Goal: Task Accomplishment & Management: Manage account settings

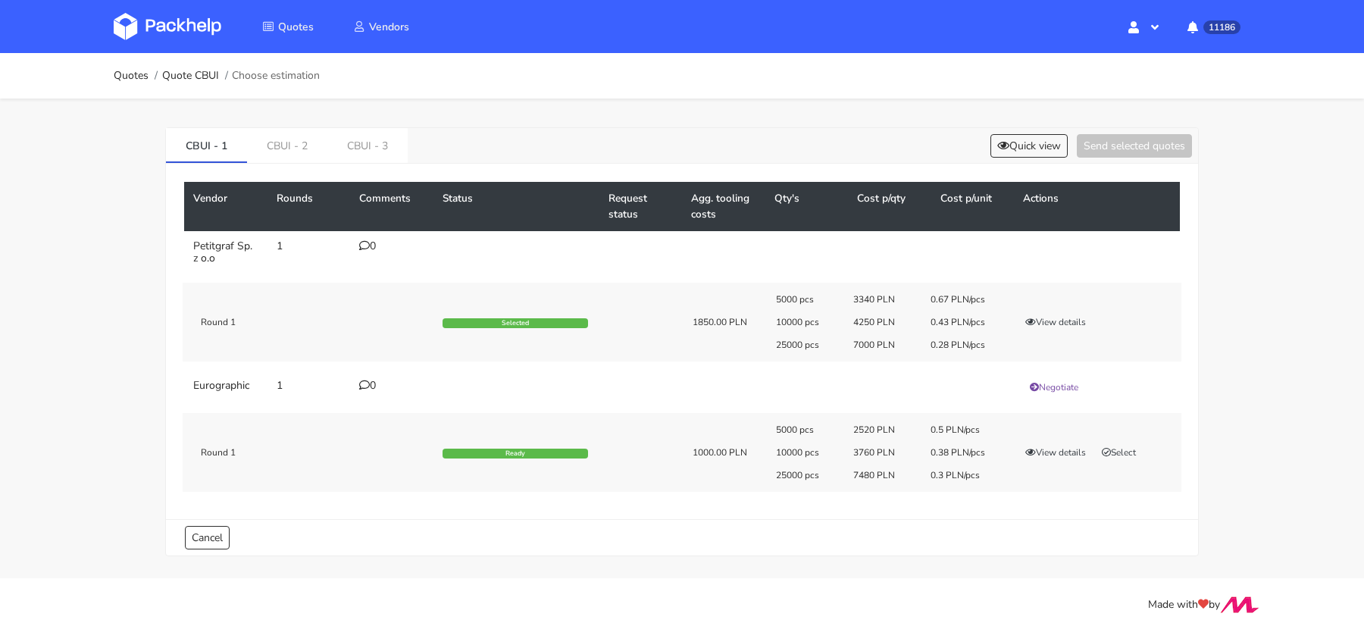
scroll to position [175, 0]
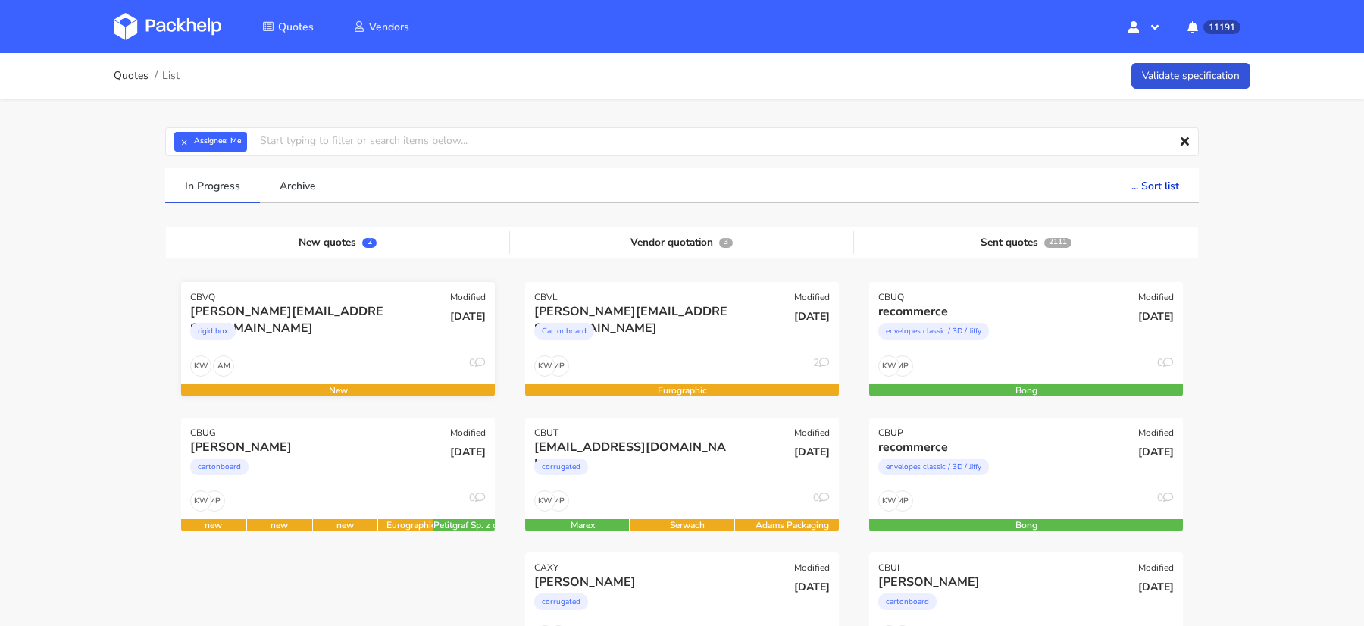
click at [331, 362] on div "AM KW 0" at bounding box center [338, 369] width 314 height 29
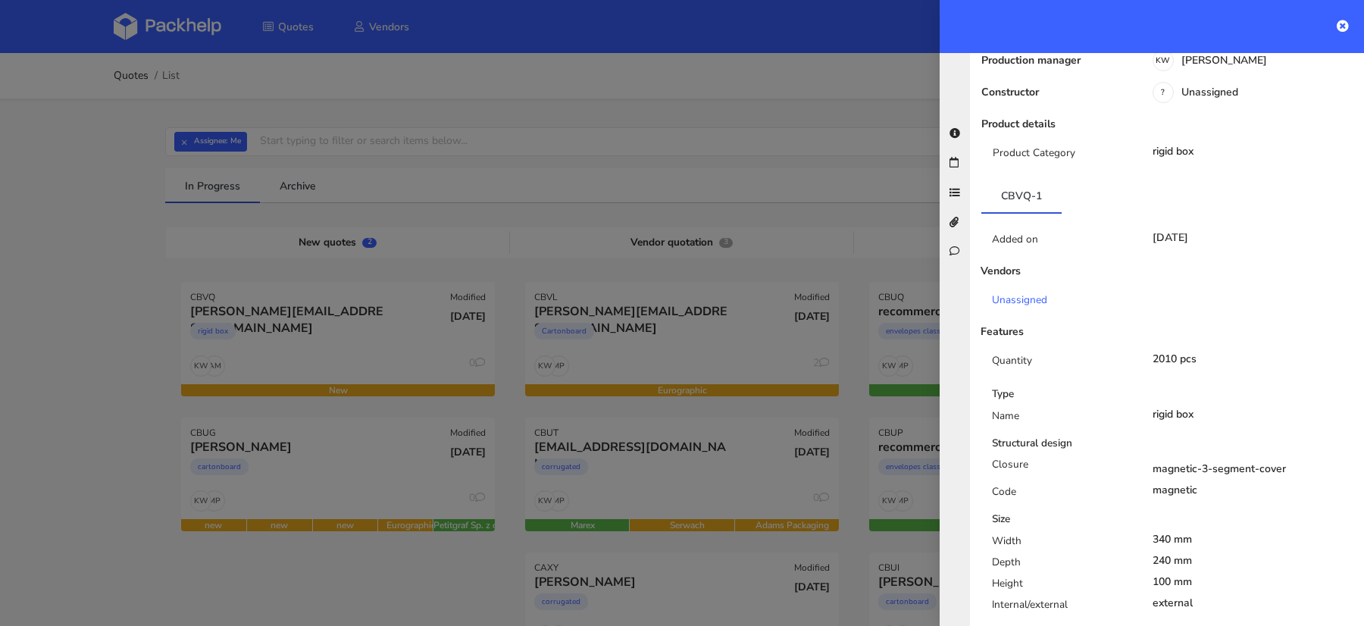
scroll to position [193, 0]
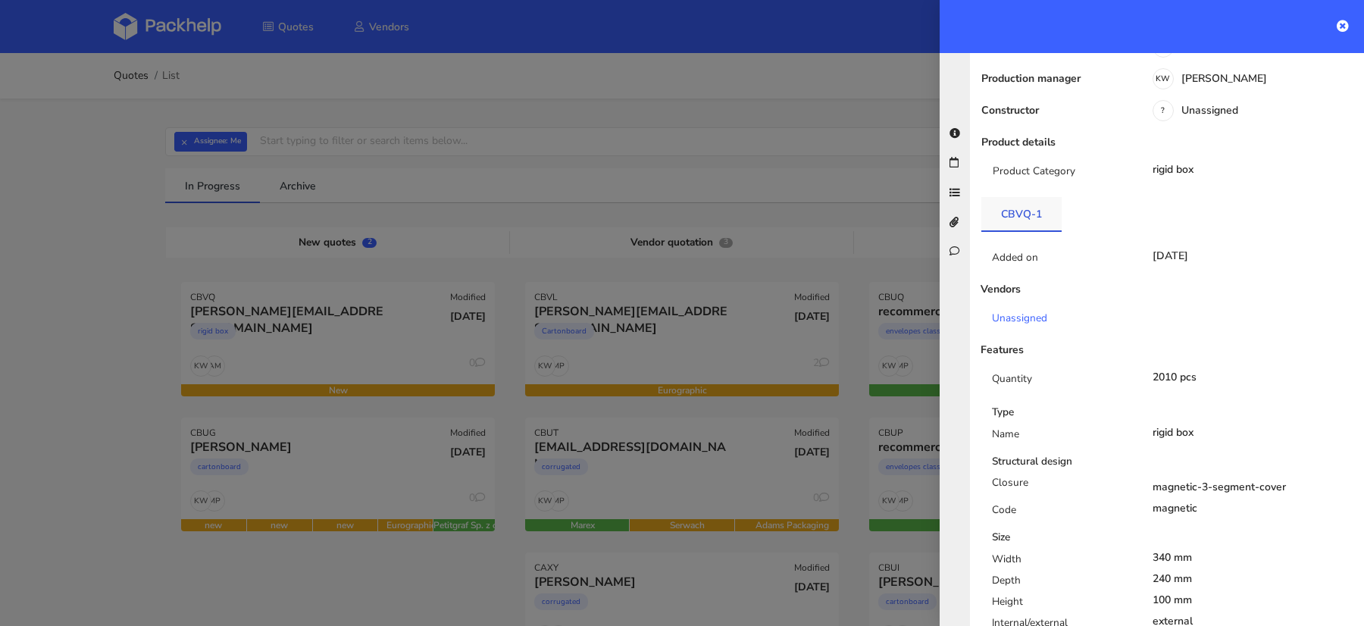
click at [1012, 197] on link "CBVQ-1" at bounding box center [1021, 213] width 80 height 33
copy div "CBVQ-1"
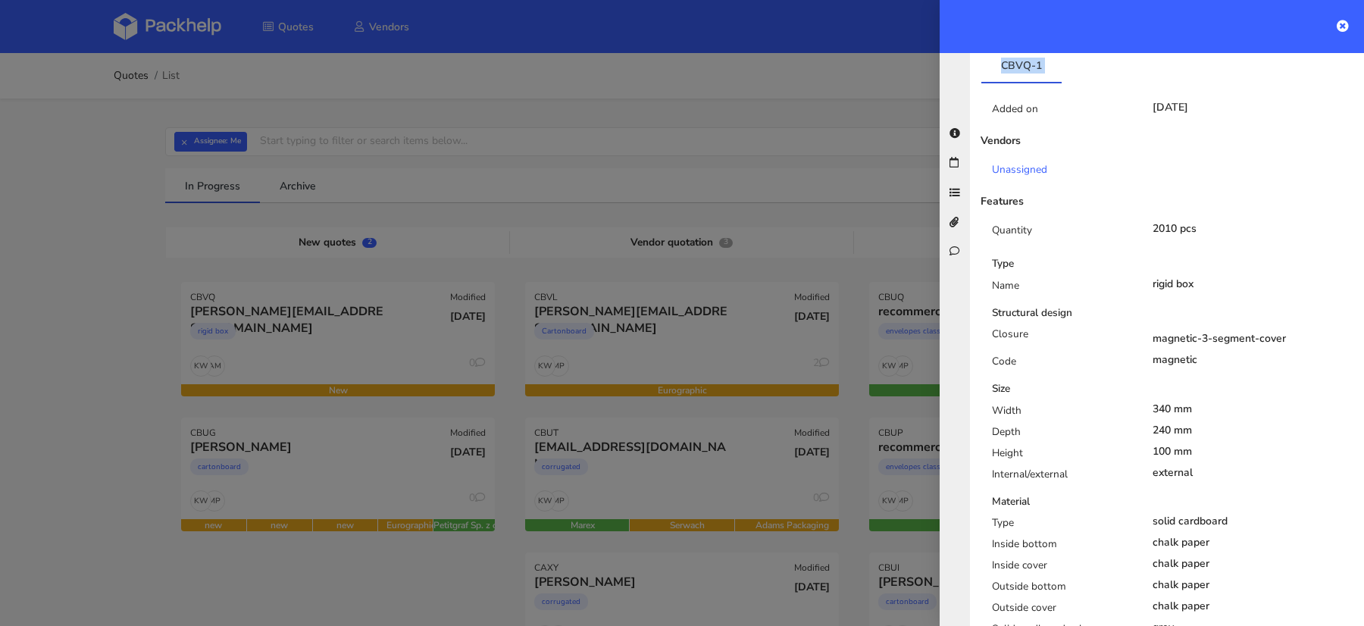
scroll to position [0, 0]
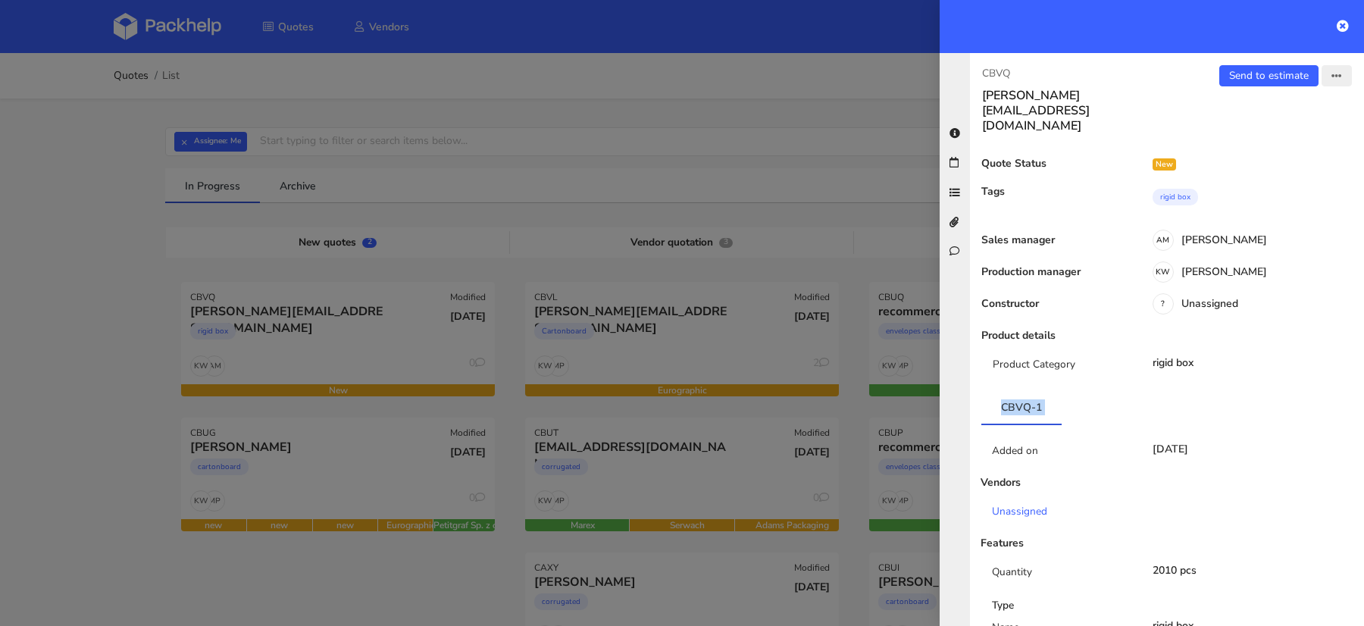
click at [1335, 76] on icon "button" at bounding box center [1337, 76] width 11 height 11
click at [1277, 132] on link "Edit quote" at bounding box center [1286, 134] width 133 height 25
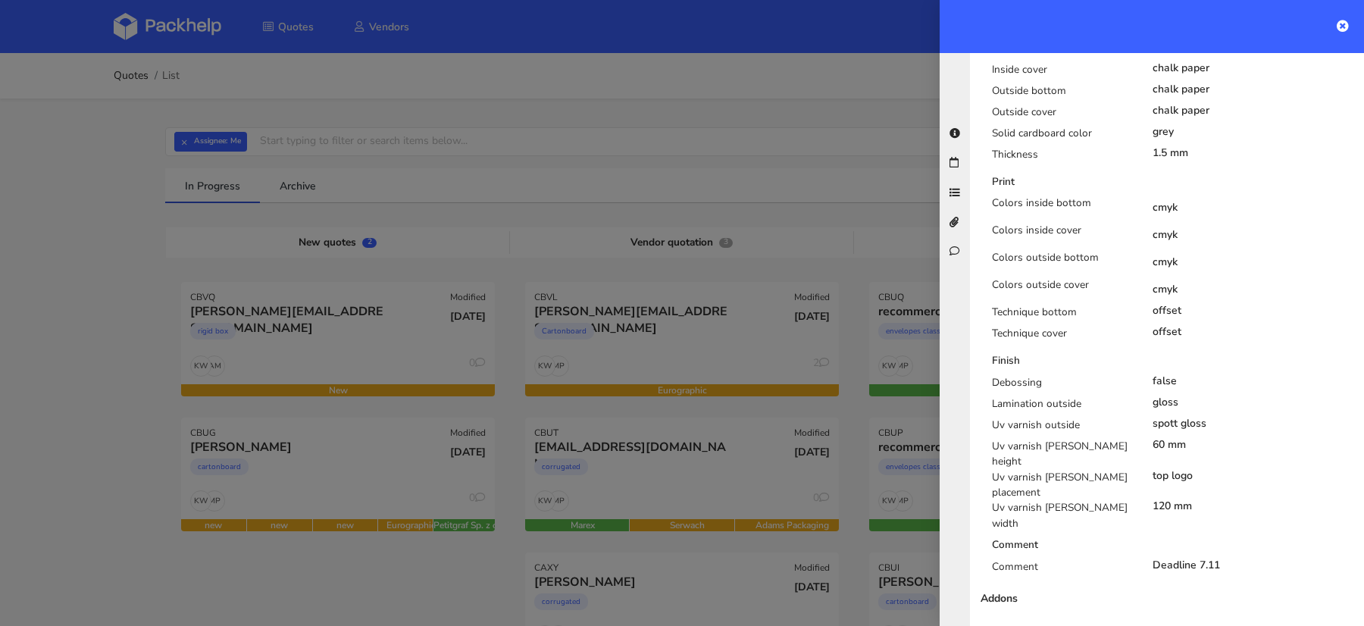
scroll to position [838, 0]
click at [178, 144] on div at bounding box center [682, 313] width 1364 height 626
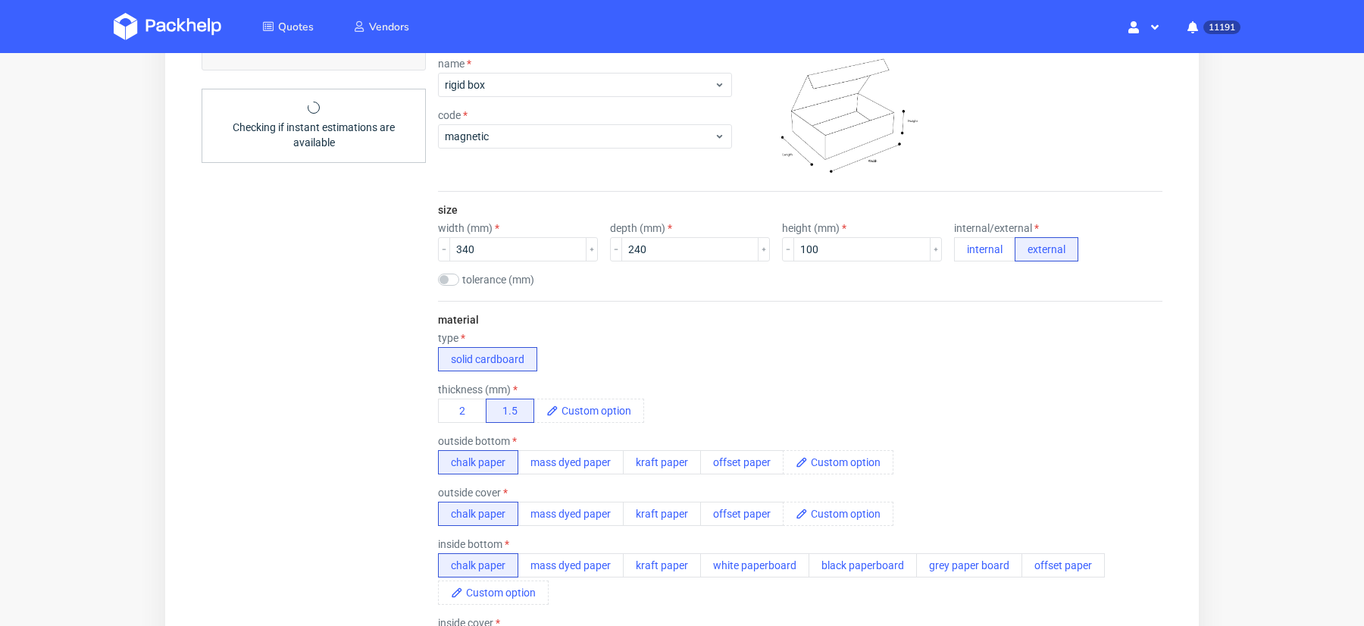
scroll to position [307, 0]
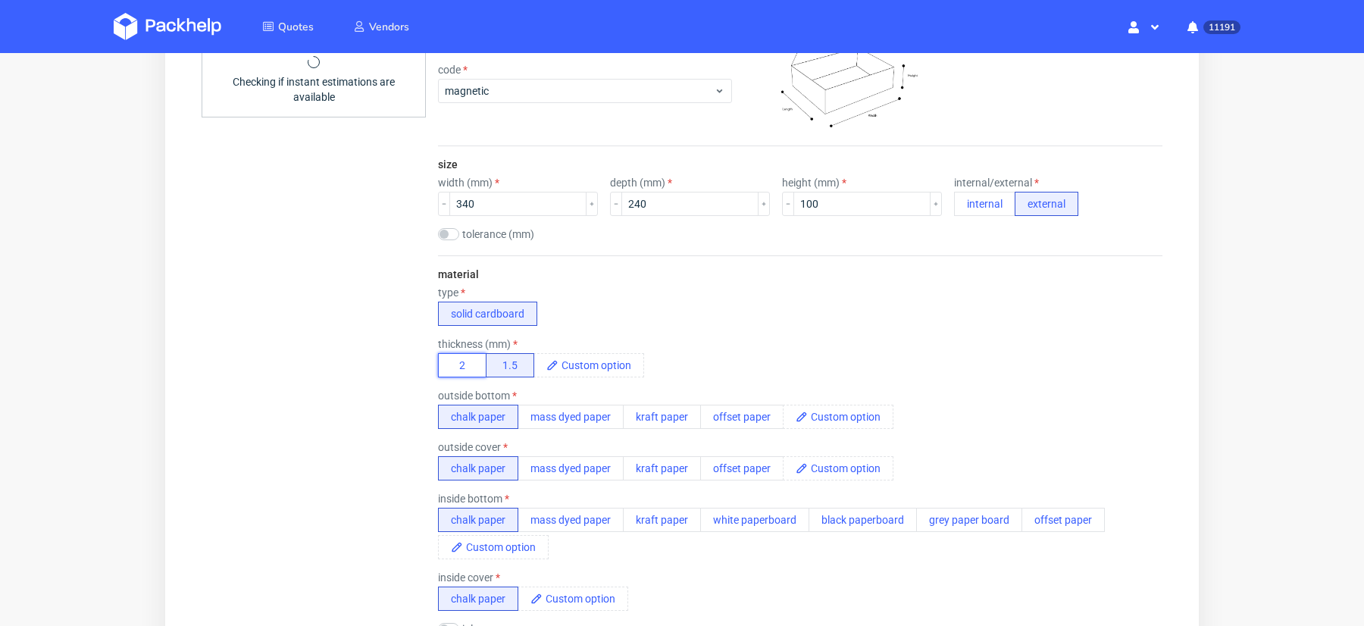
click at [461, 358] on button "2" at bounding box center [462, 365] width 49 height 24
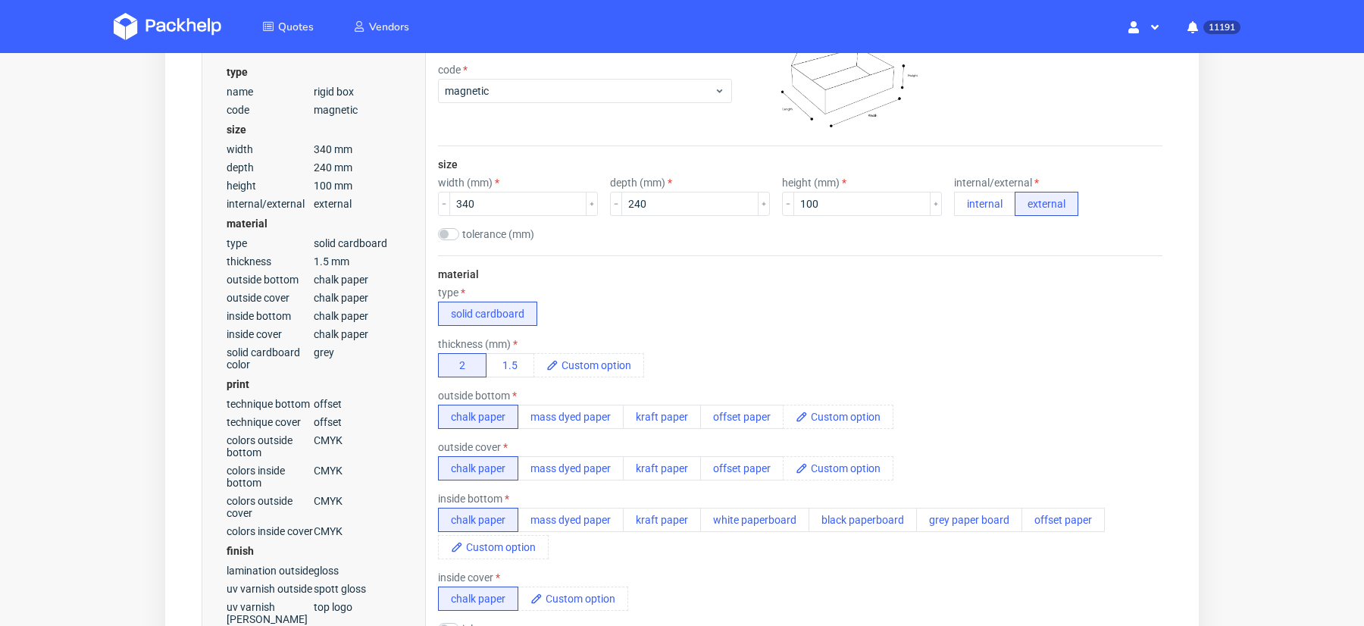
click at [695, 343] on div "thickness (mm) 2 1.5" at bounding box center [800, 357] width 724 height 39
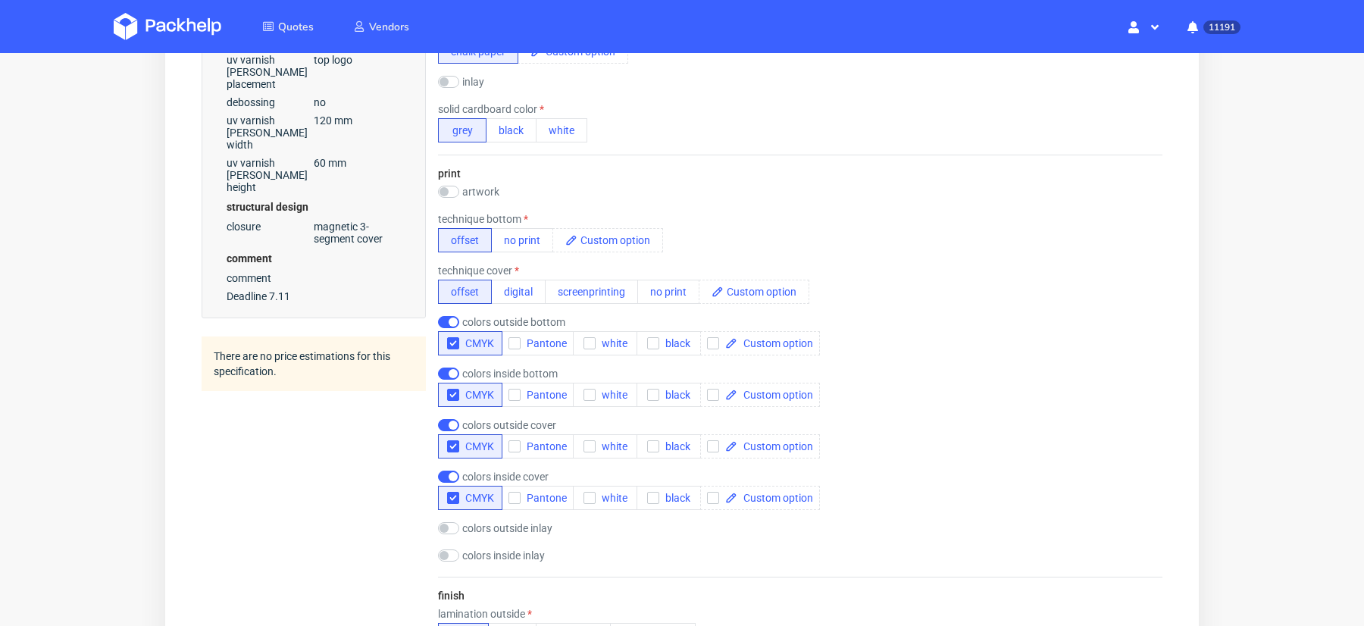
scroll to position [902, 0]
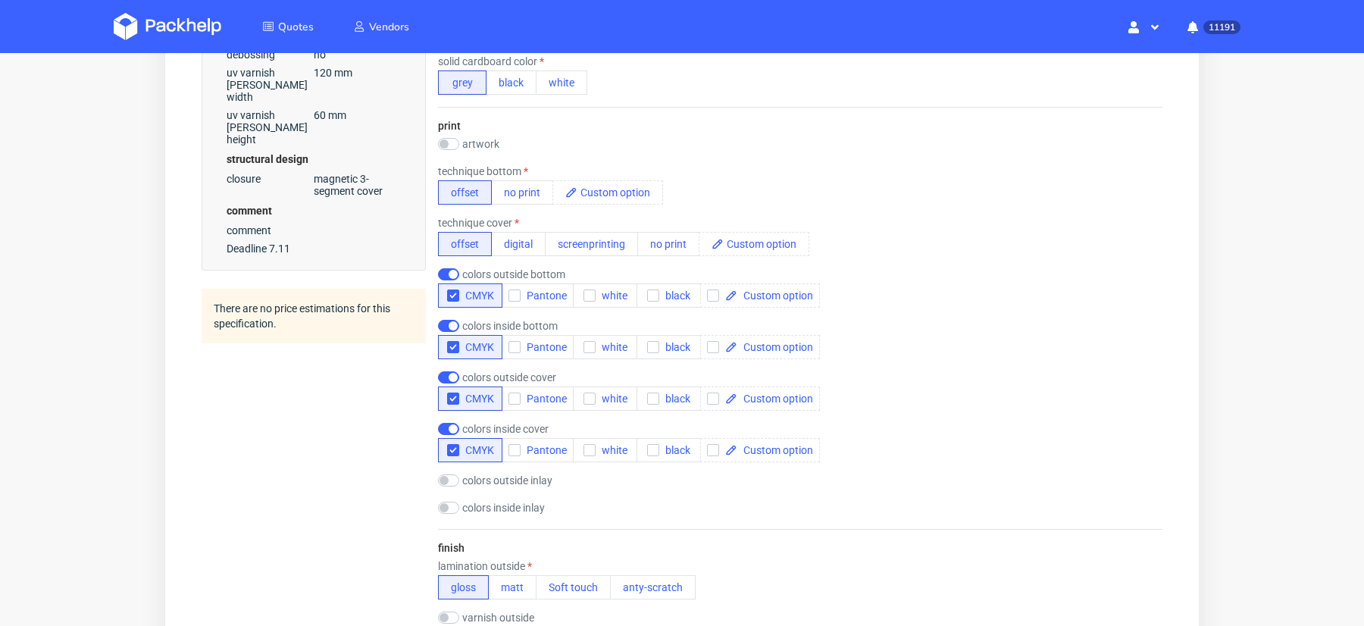
click at [649, 493] on div "print artwork drop technique bottom offset no print technique cover offset digi…" at bounding box center [800, 318] width 724 height 422
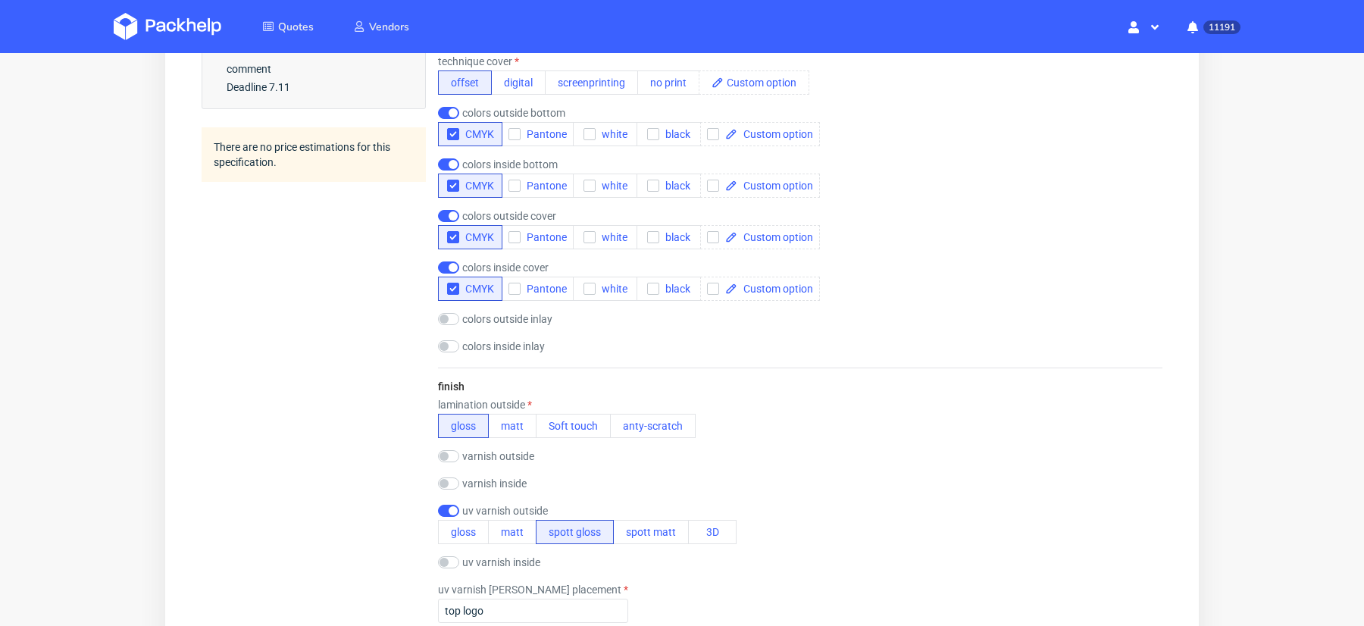
scroll to position [1135, 0]
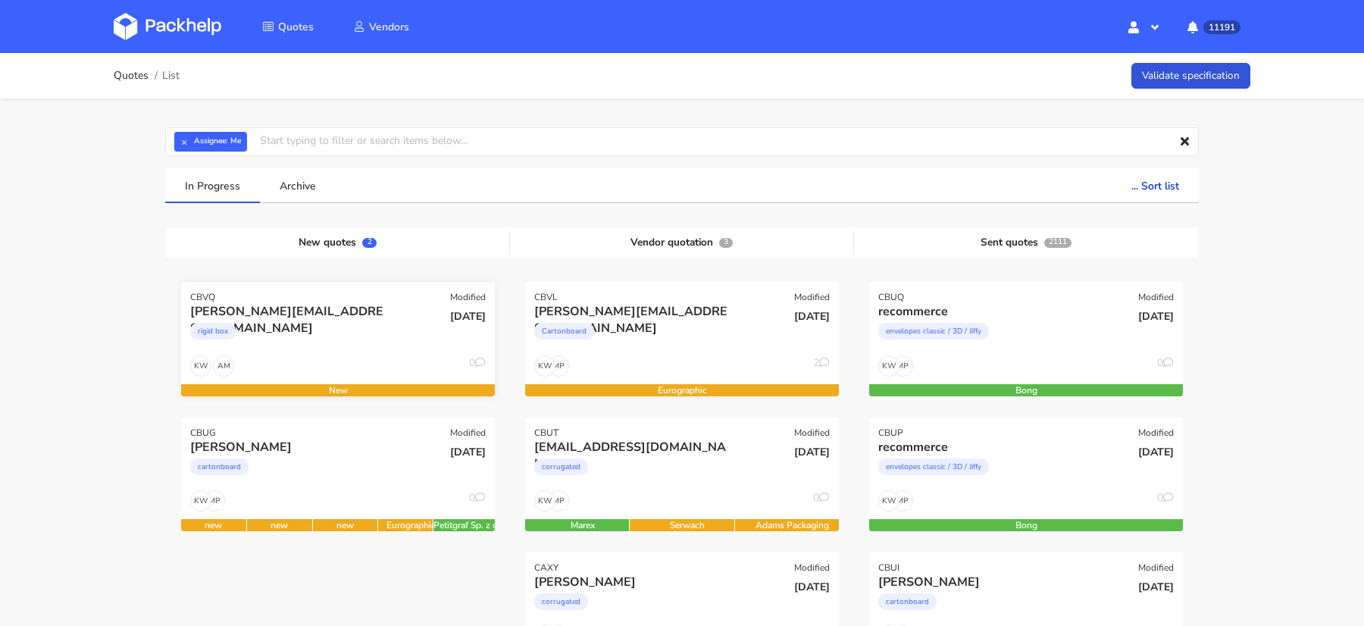
click at [306, 286] on div "CBVQ Modified" at bounding box center [338, 292] width 314 height 21
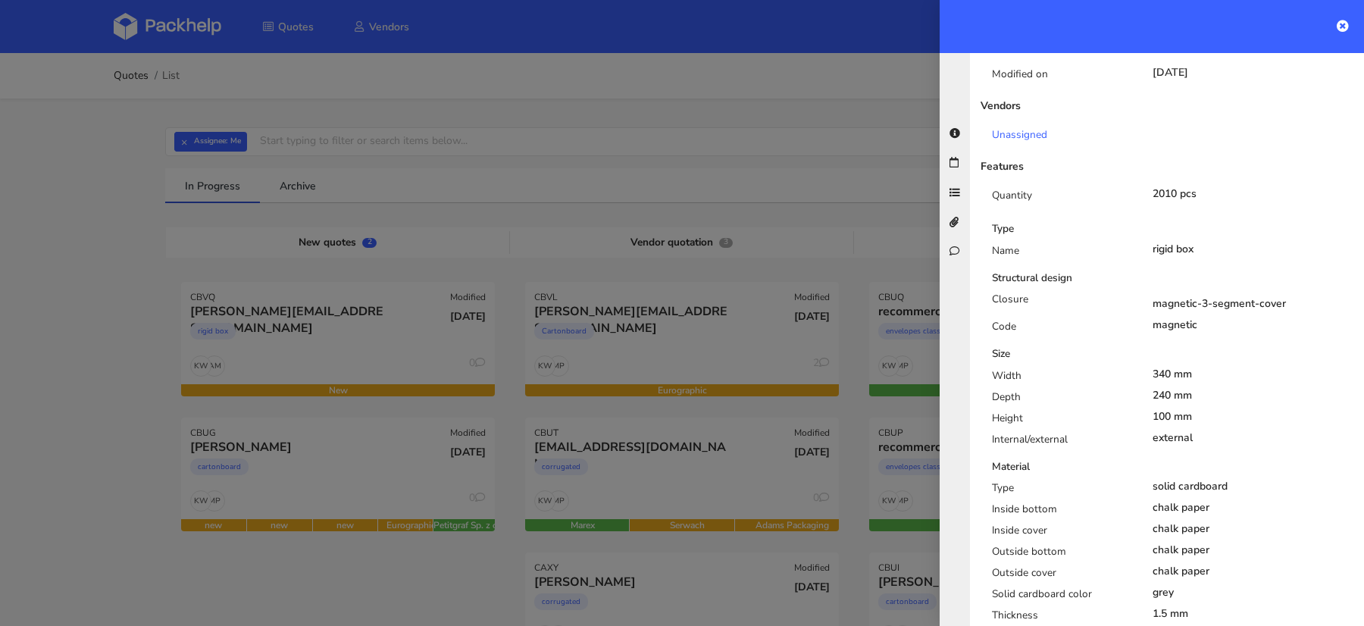
scroll to position [547, 0]
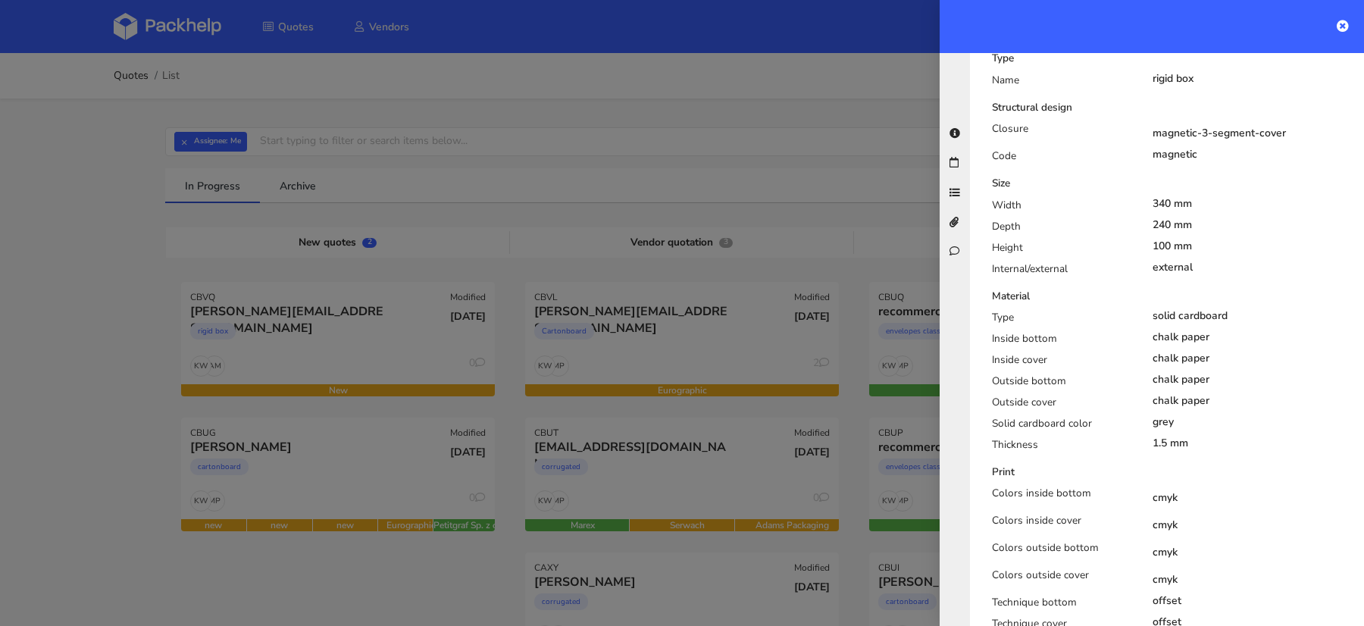
click at [1237, 401] on div "Type solid cardboard Inside bottom chalk paper Inside cover chalk paper Outside…" at bounding box center [1173, 384] width 385 height 149
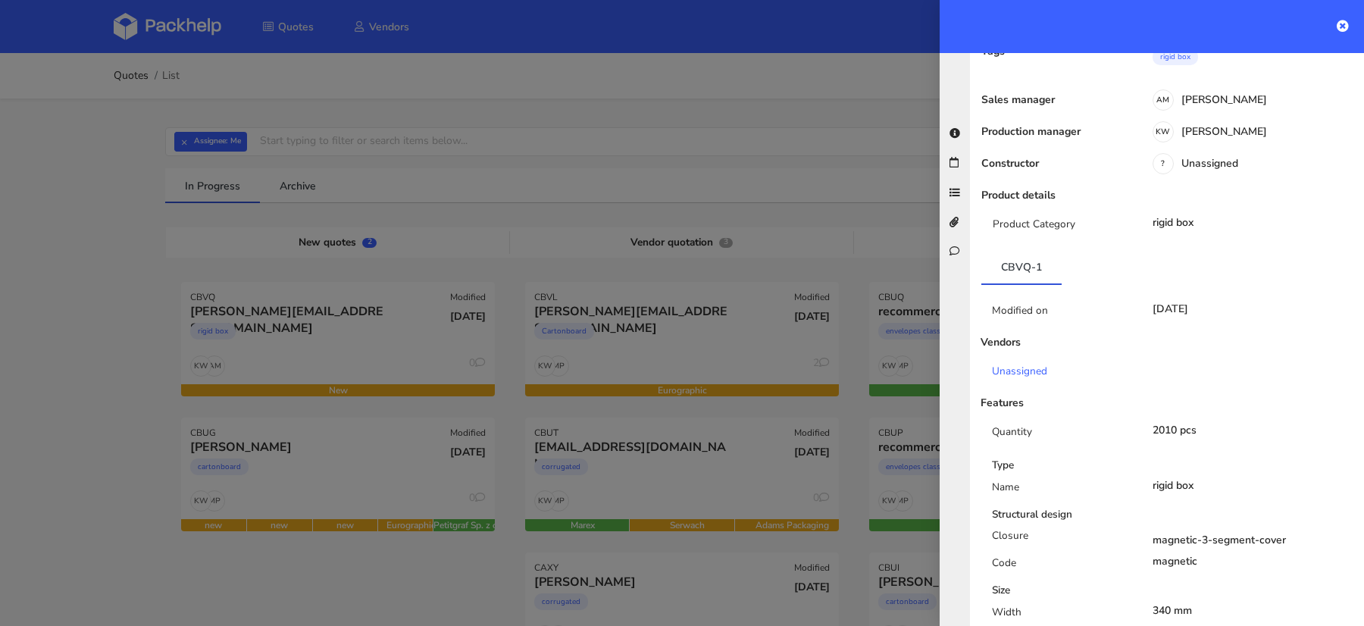
scroll to position [0, 0]
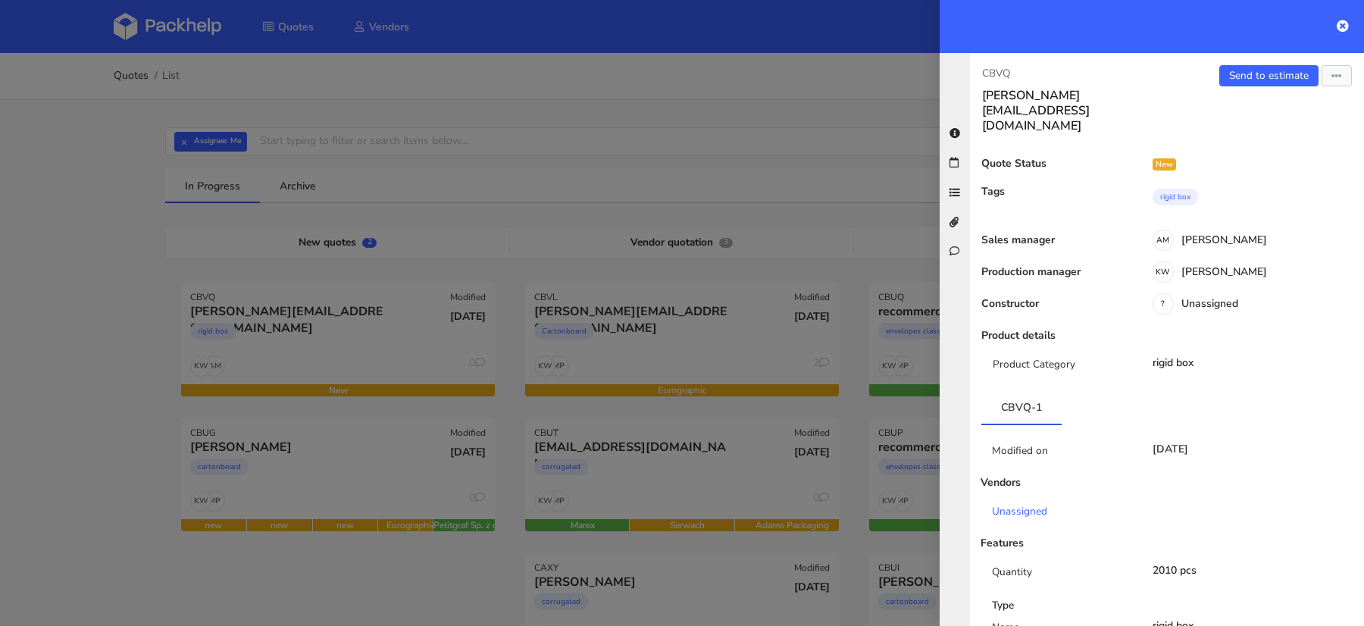
click at [1336, 63] on div "CBVQ valentin@bcm-goodies.com Send to estimate View quote Edit quote Missing da…" at bounding box center [1167, 339] width 394 height 573
click at [1336, 76] on icon "button" at bounding box center [1337, 76] width 11 height 11
click at [1266, 132] on link "Edit quote" at bounding box center [1286, 134] width 133 height 25
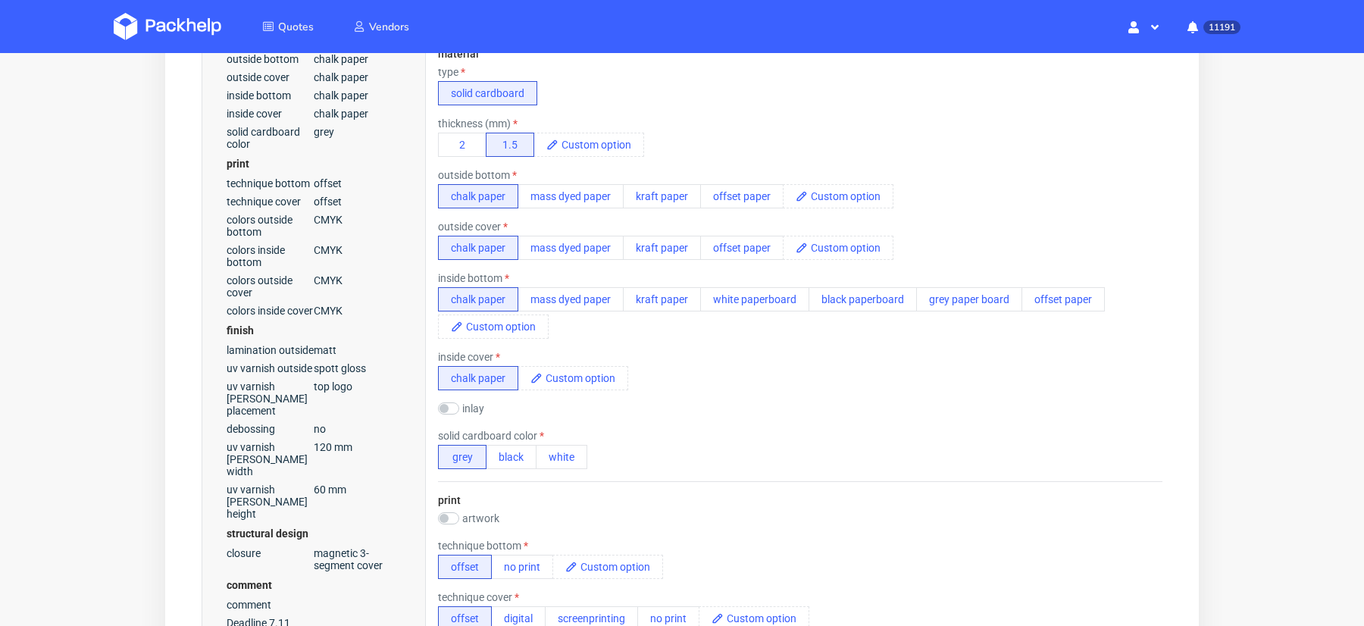
scroll to position [490, 0]
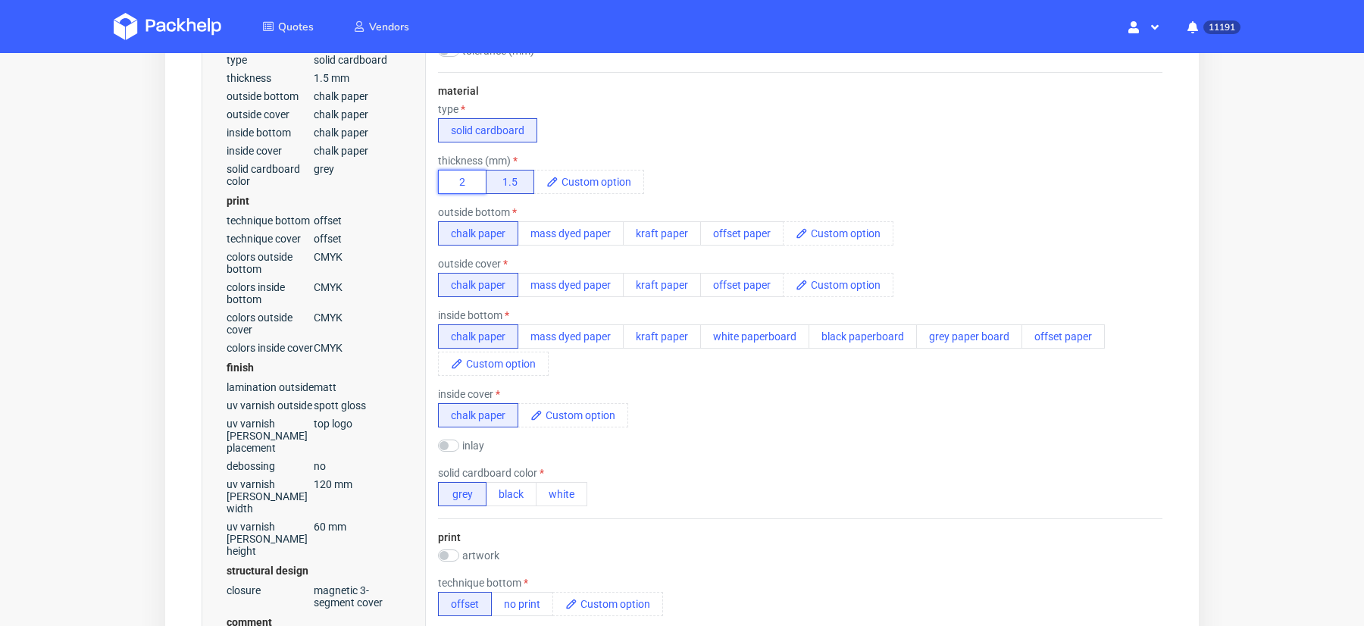
click at [456, 176] on button "2" at bounding box center [462, 182] width 49 height 24
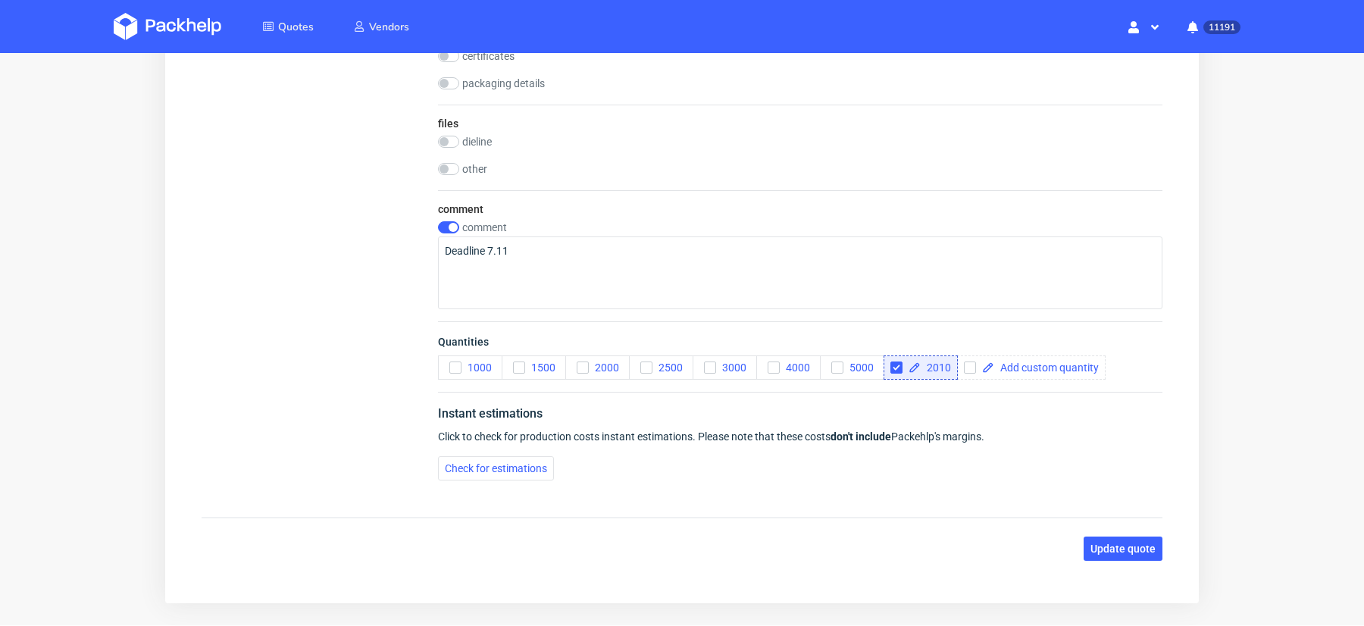
scroll to position [2408, 0]
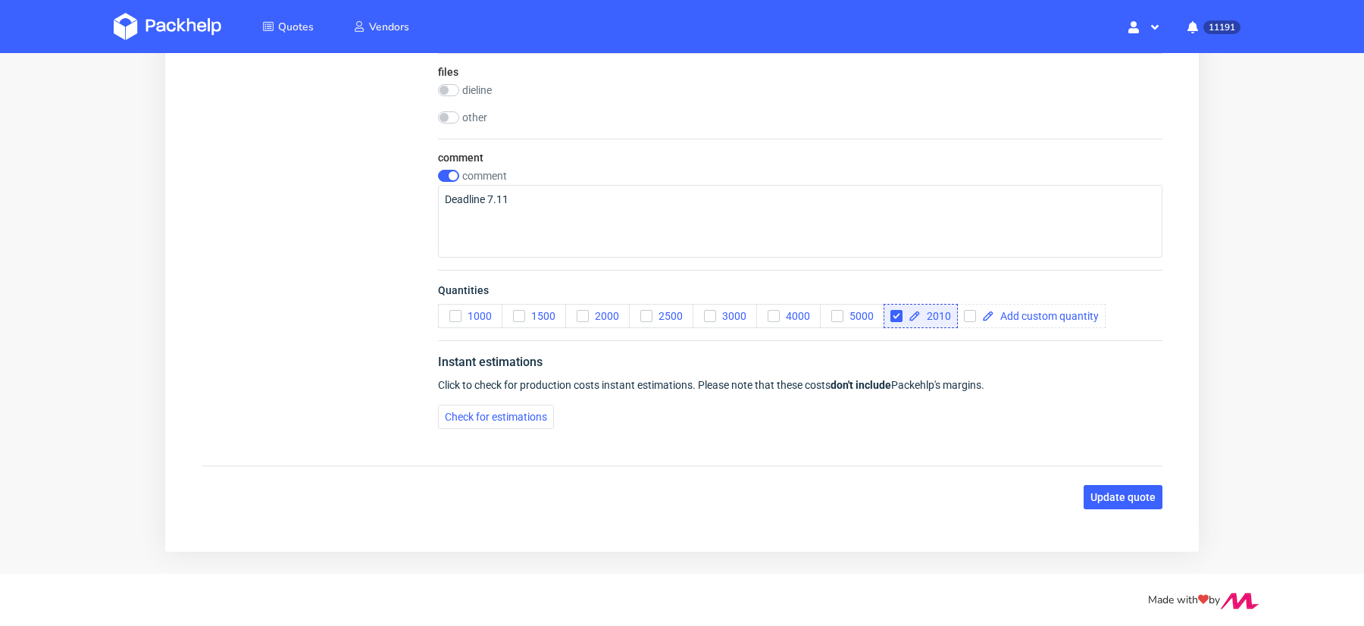
click at [1108, 492] on span "Update quote" at bounding box center [1123, 497] width 65 height 11
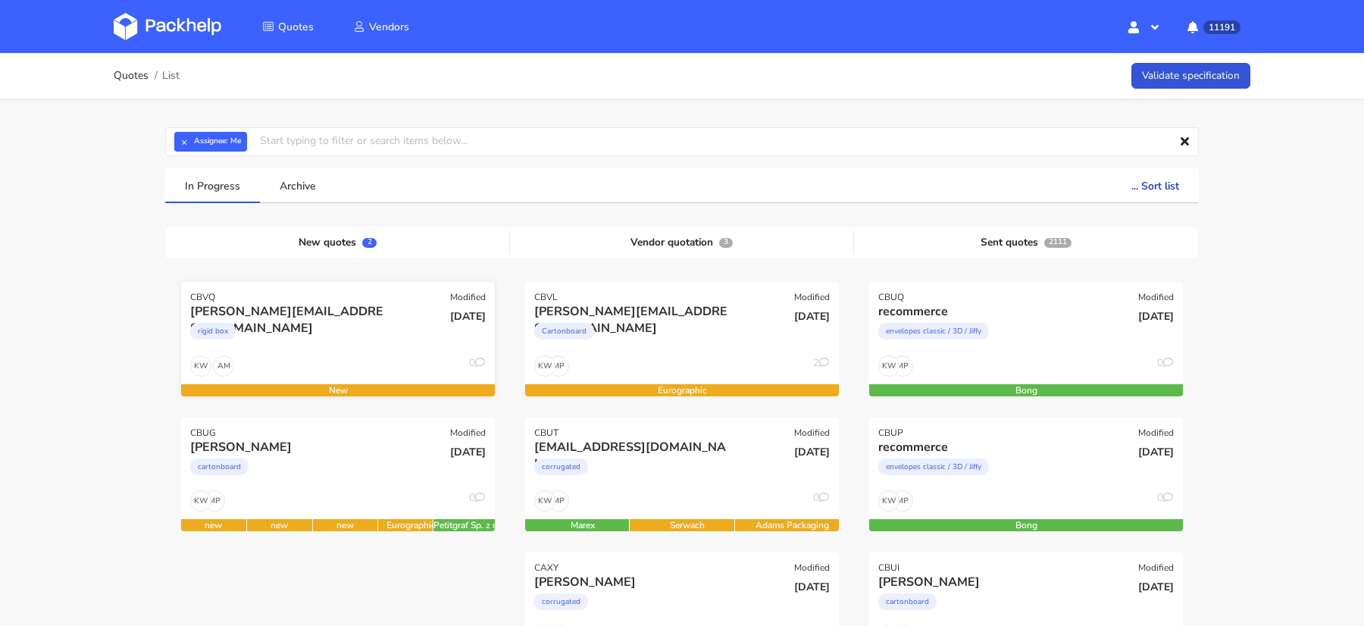
click at [305, 343] on div "rigid box" at bounding box center [290, 335] width 201 height 30
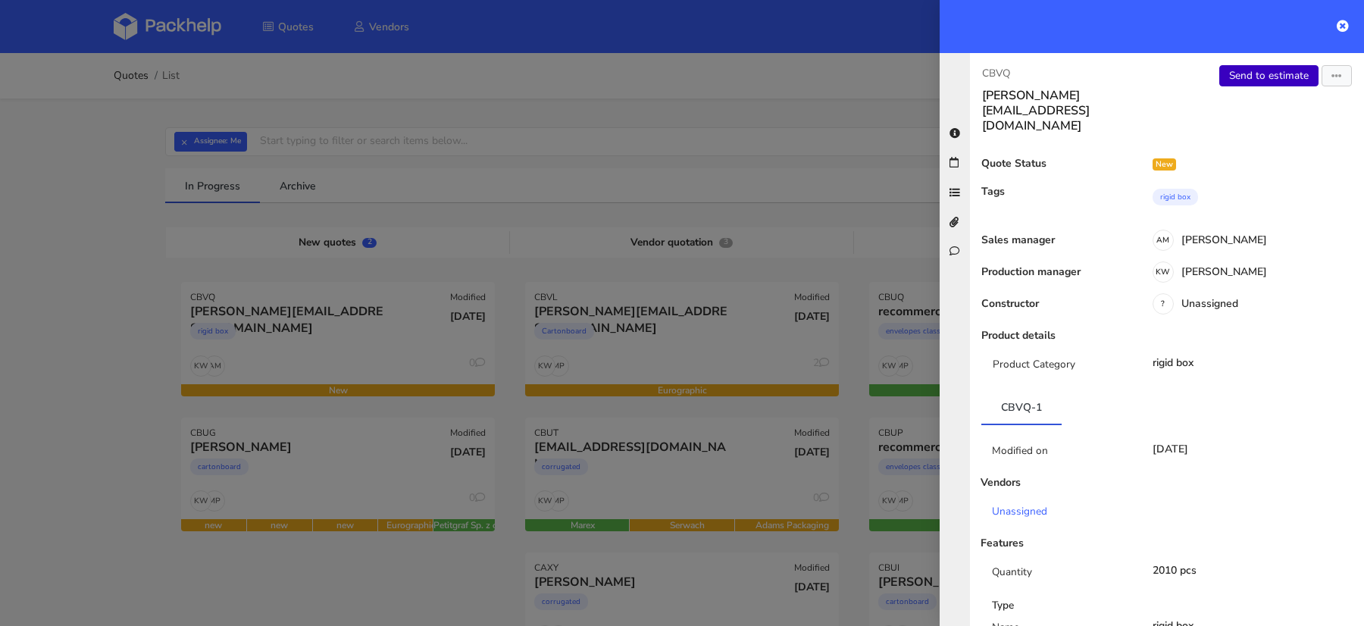
click at [1260, 79] on link "Send to estimate" at bounding box center [1268, 75] width 99 height 21
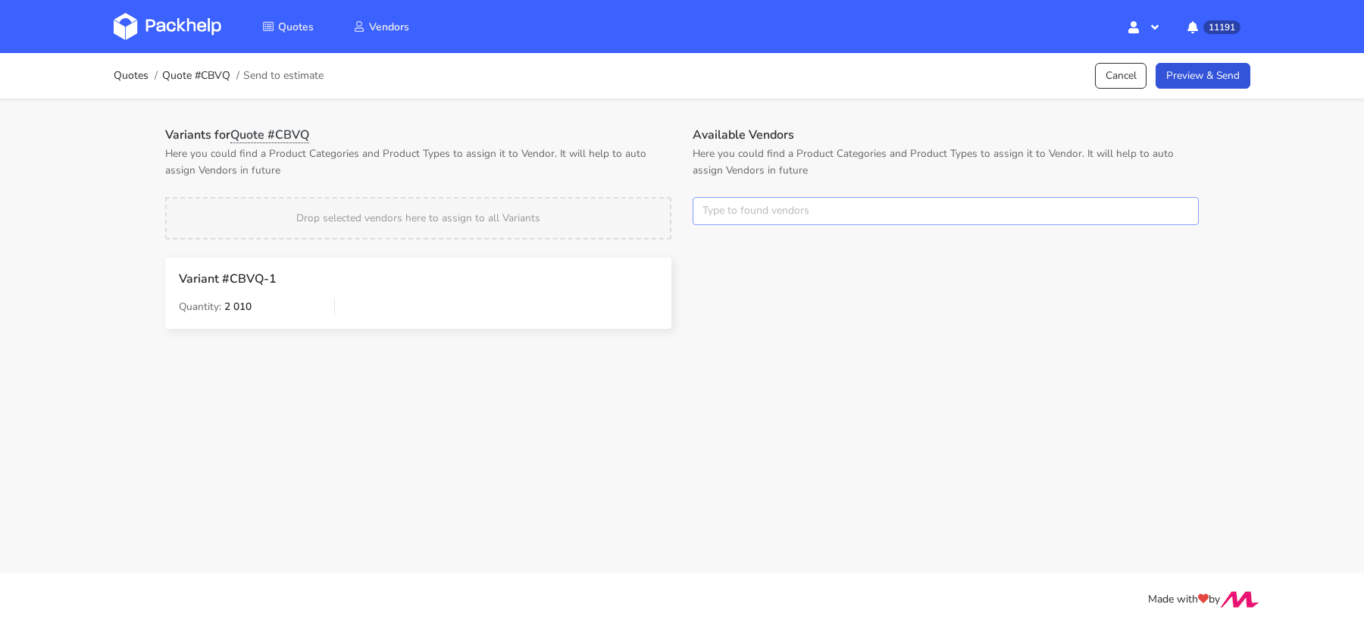
click at [708, 214] on input "text" at bounding box center [946, 211] width 506 height 29
type input "poli"
click at [740, 267] on link "poli" at bounding box center [787, 268] width 141 height 28
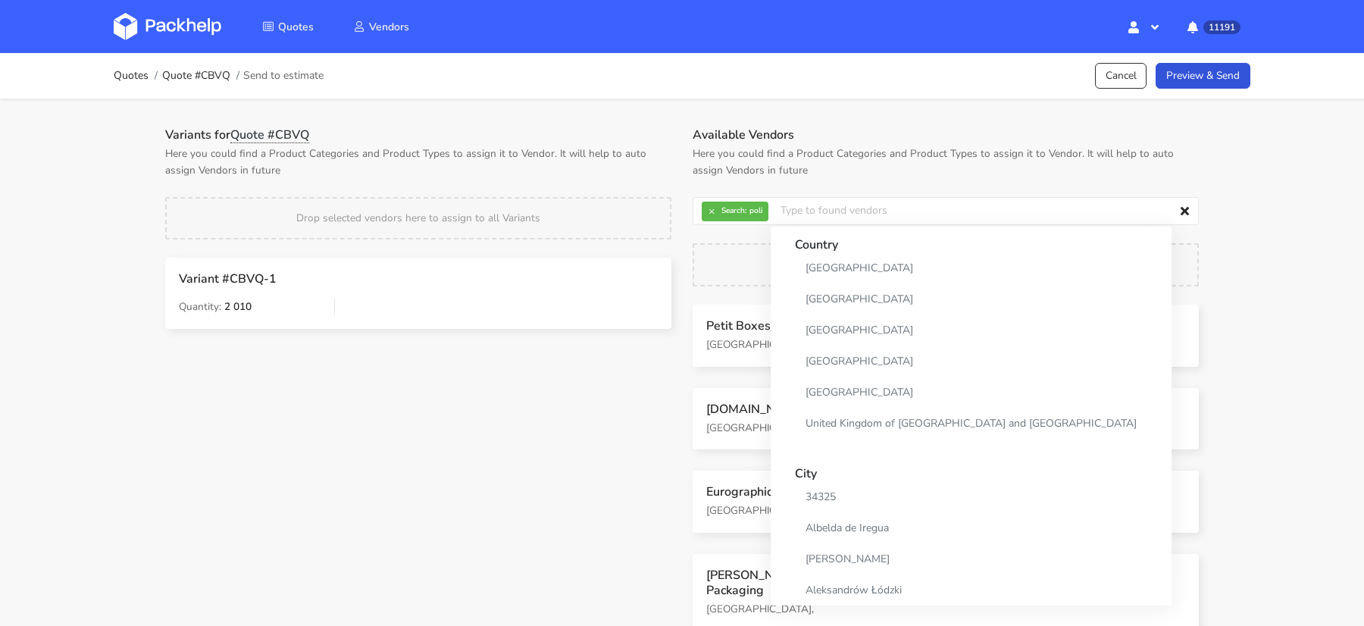
click at [663, 162] on p "Here you could find a Product Categories and Product Types to assign it to Vend…" at bounding box center [418, 162] width 506 height 33
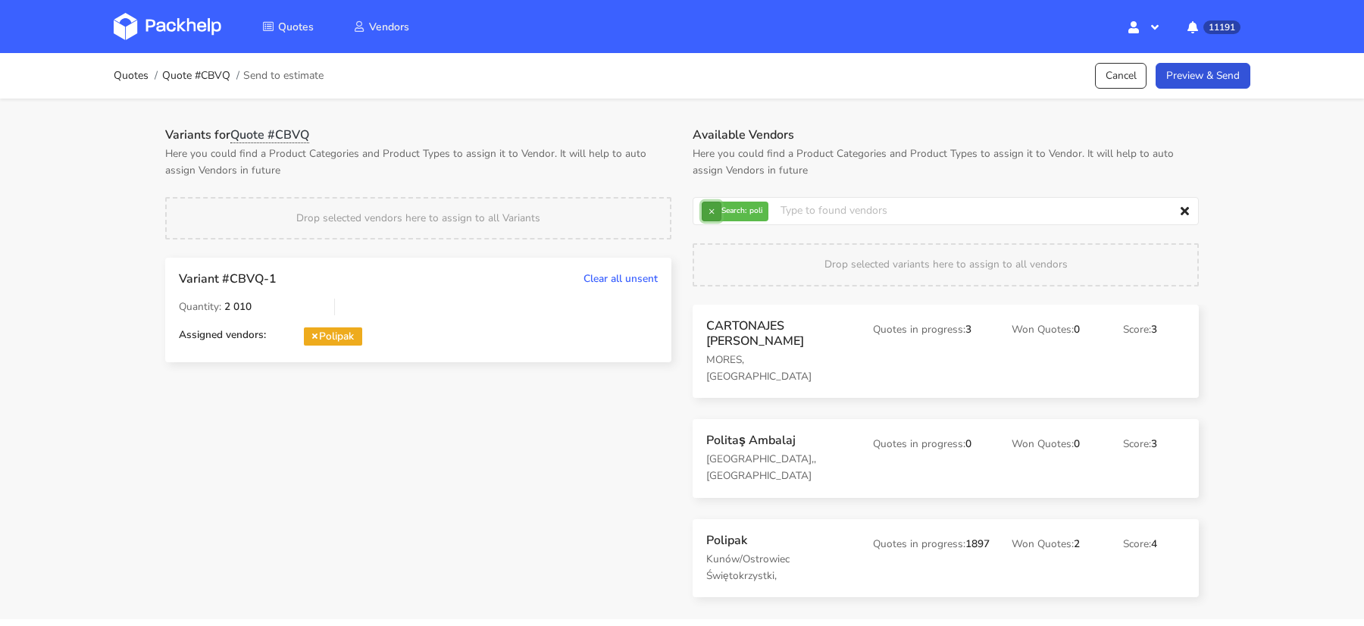
click at [706, 211] on button "×" at bounding box center [712, 212] width 20 height 20
click at [709, 211] on input "text" at bounding box center [946, 211] width 506 height 29
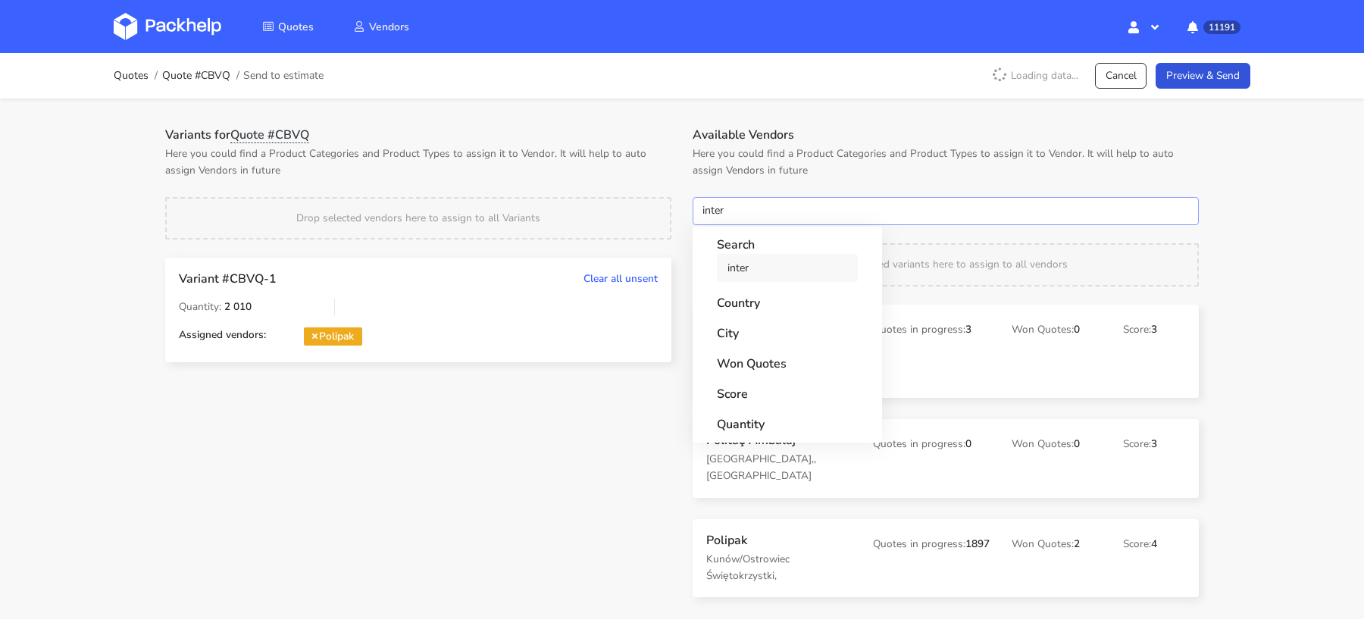
type input "inter"
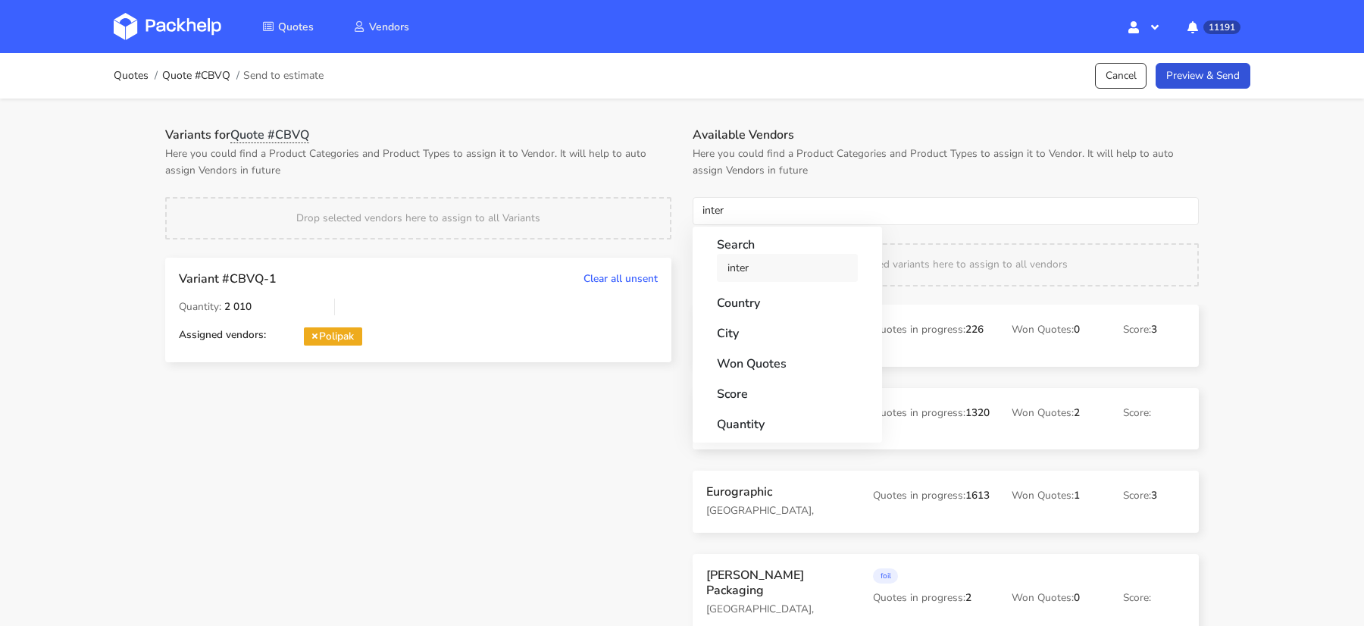
click at [762, 271] on link "inter" at bounding box center [787, 268] width 141 height 28
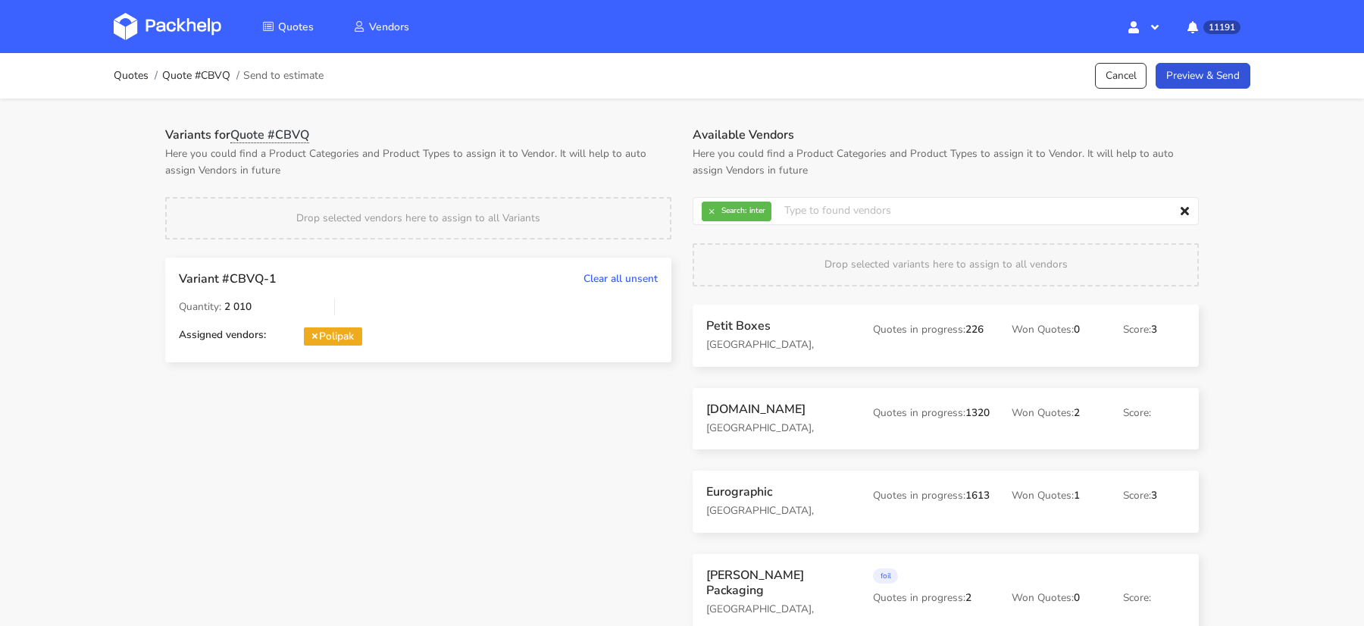
click at [631, 174] on p "Here you could find a Product Categories and Product Types to assign it to Vend…" at bounding box center [418, 162] width 506 height 33
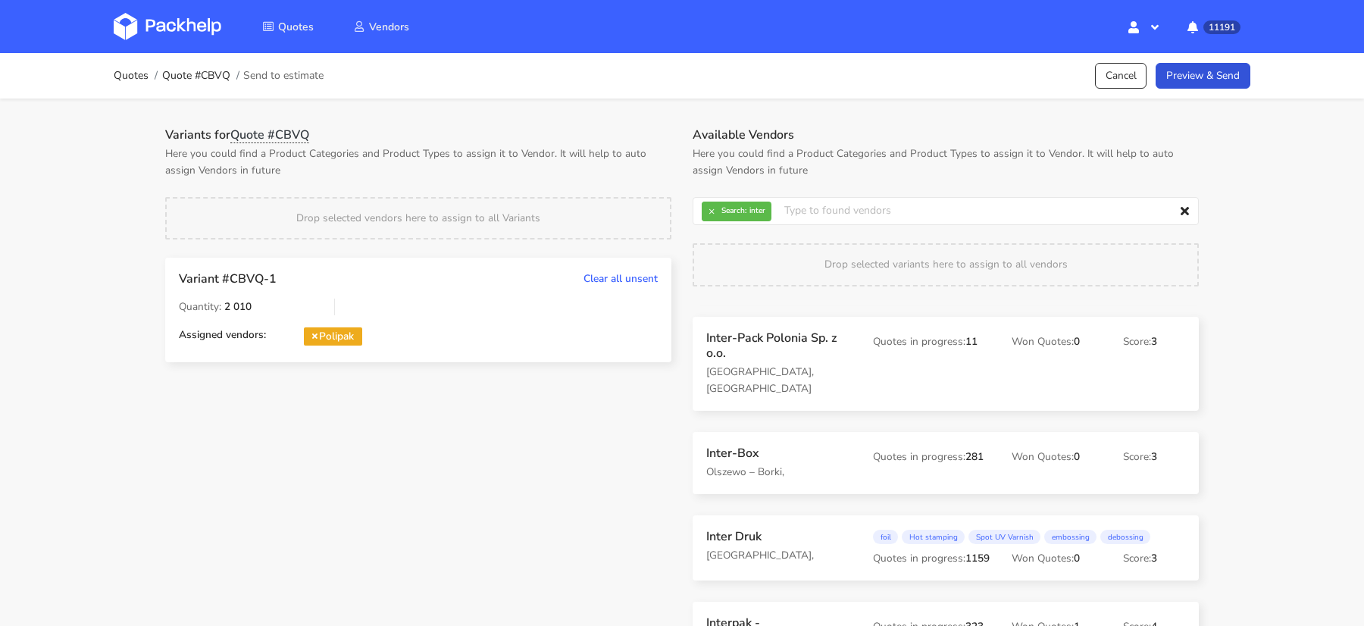
scroll to position [93, 0]
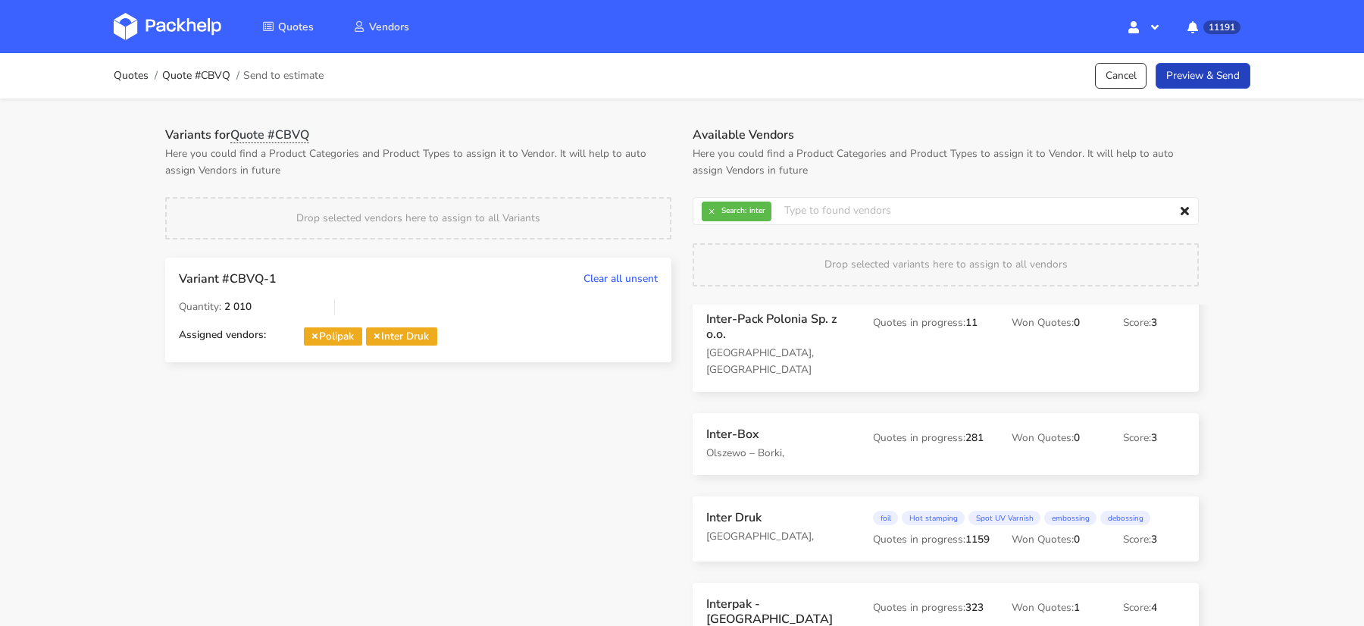
click at [1221, 73] on link "Preview & Send" at bounding box center [1203, 76] width 95 height 27
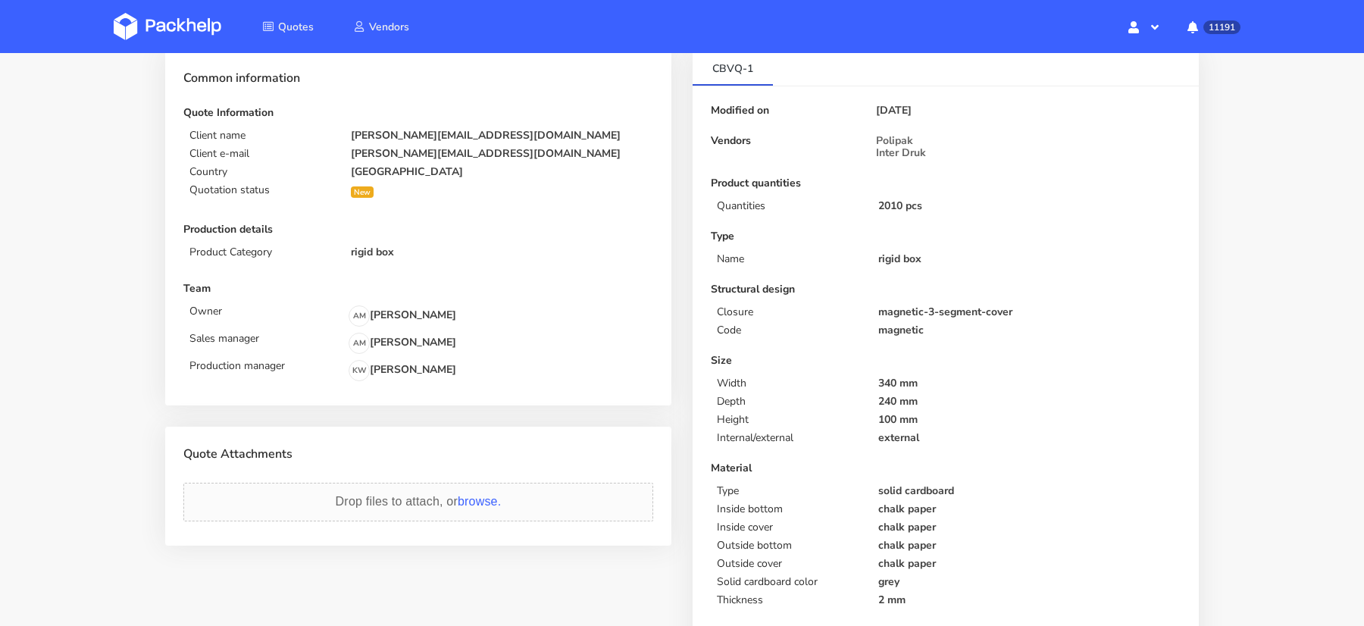
scroll to position [0, 0]
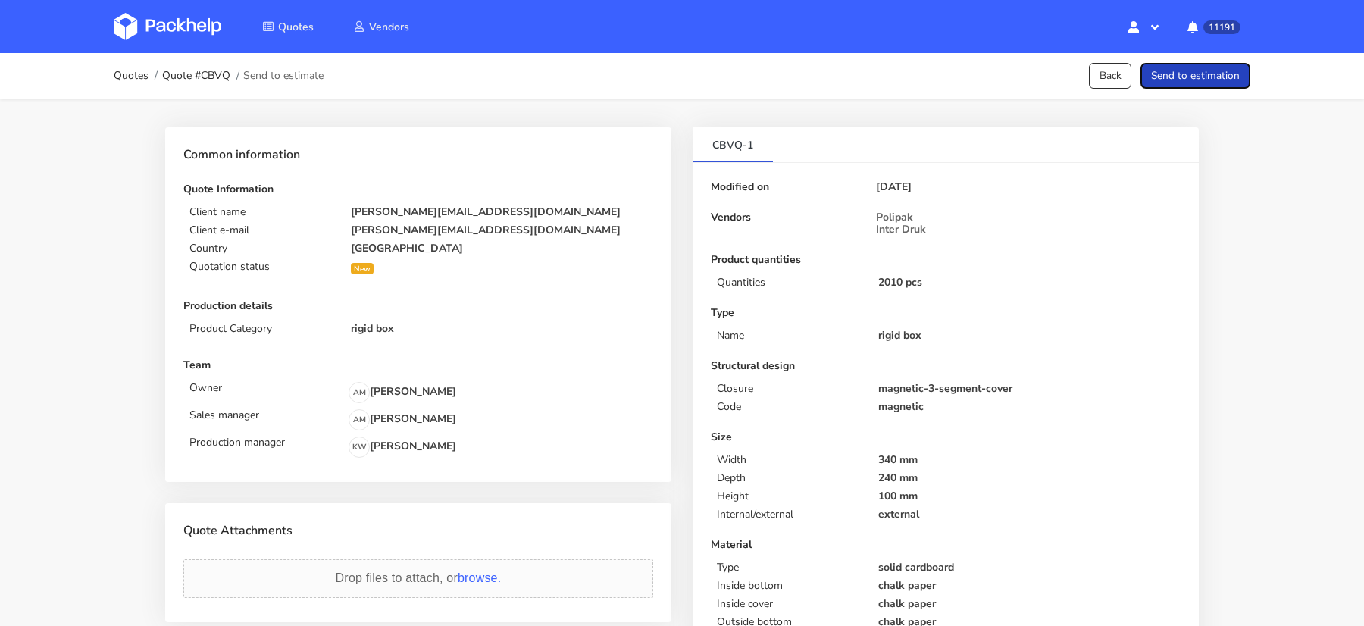
click at [1212, 84] on button "Send to estimation" at bounding box center [1196, 76] width 110 height 27
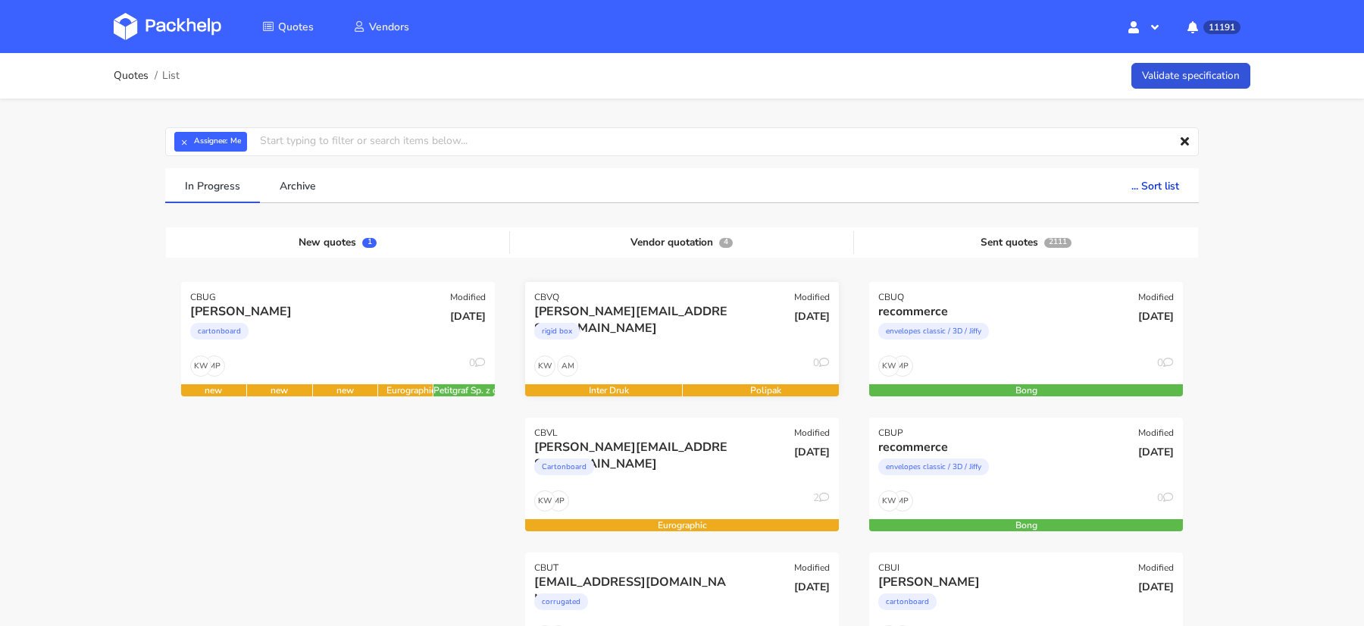
click at [643, 340] on div "rigid box" at bounding box center [634, 335] width 201 height 30
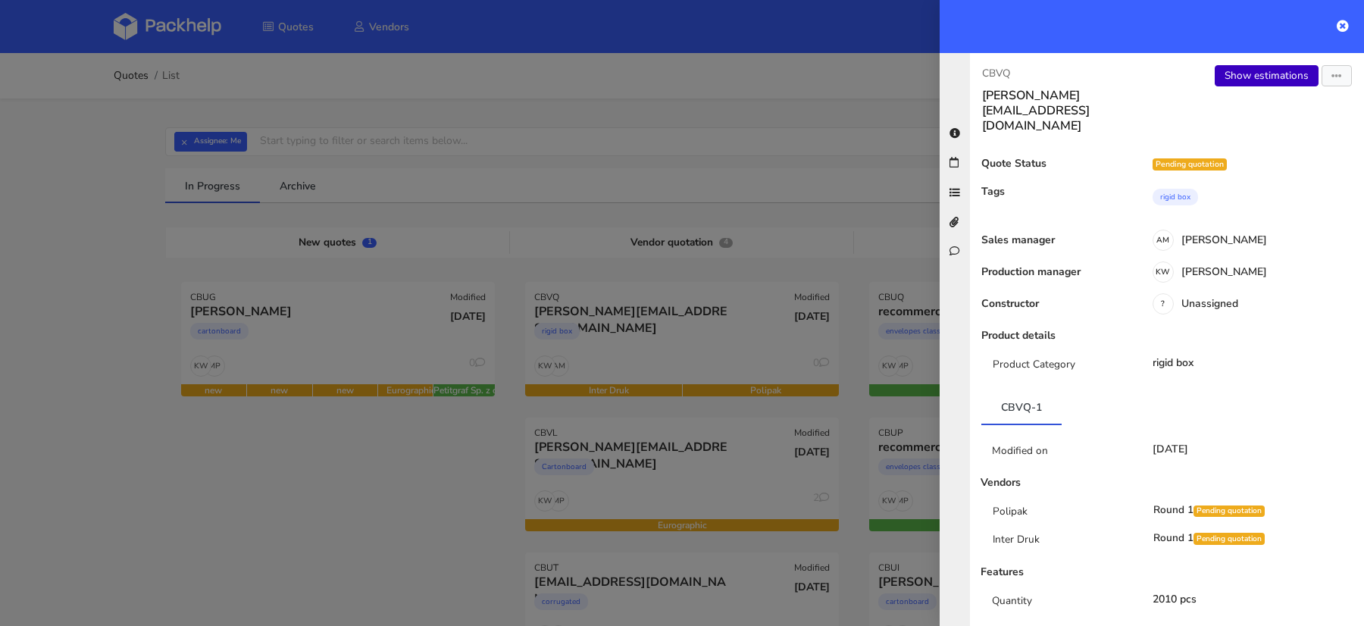
click at [1250, 73] on link "Show estimations" at bounding box center [1267, 75] width 104 height 21
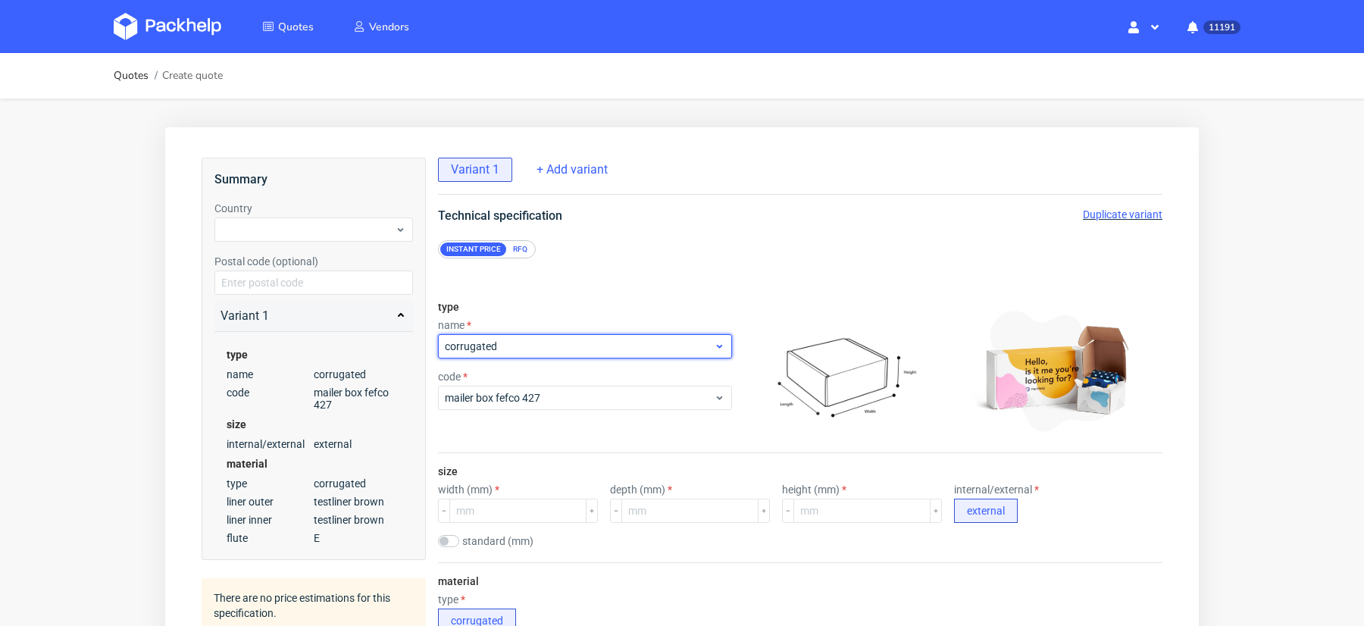
click at [547, 343] on span "corrugated" at bounding box center [579, 346] width 269 height 15
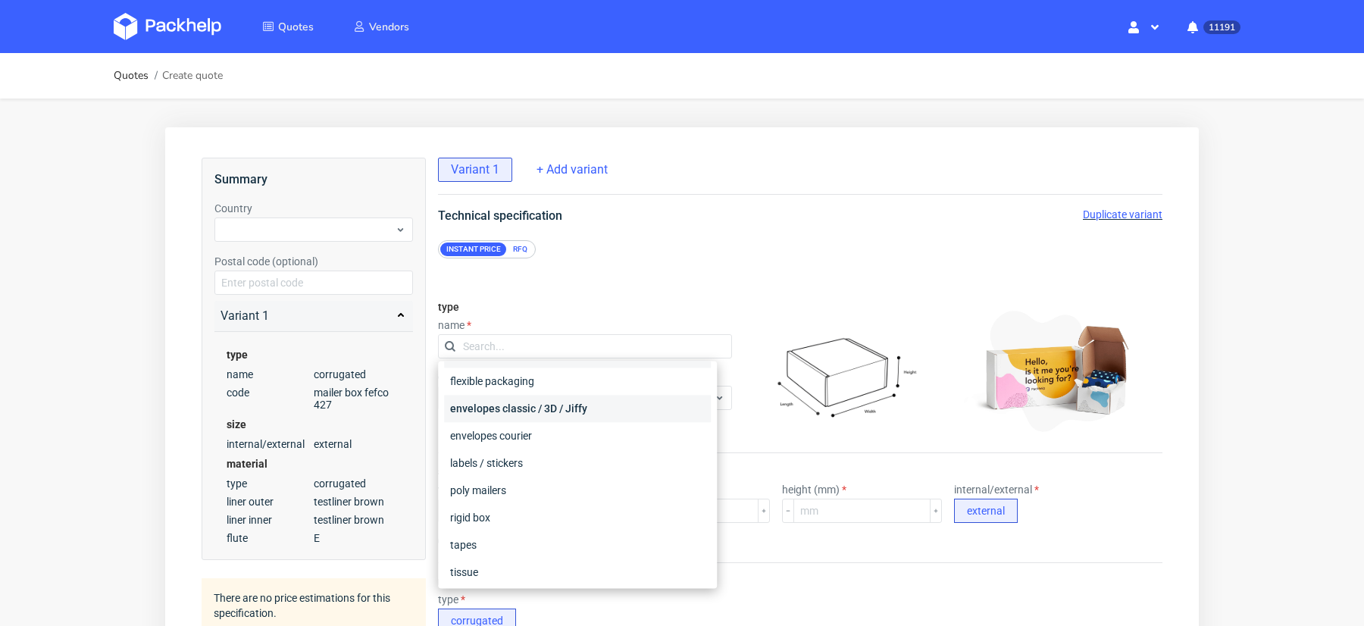
scroll to position [100, 0]
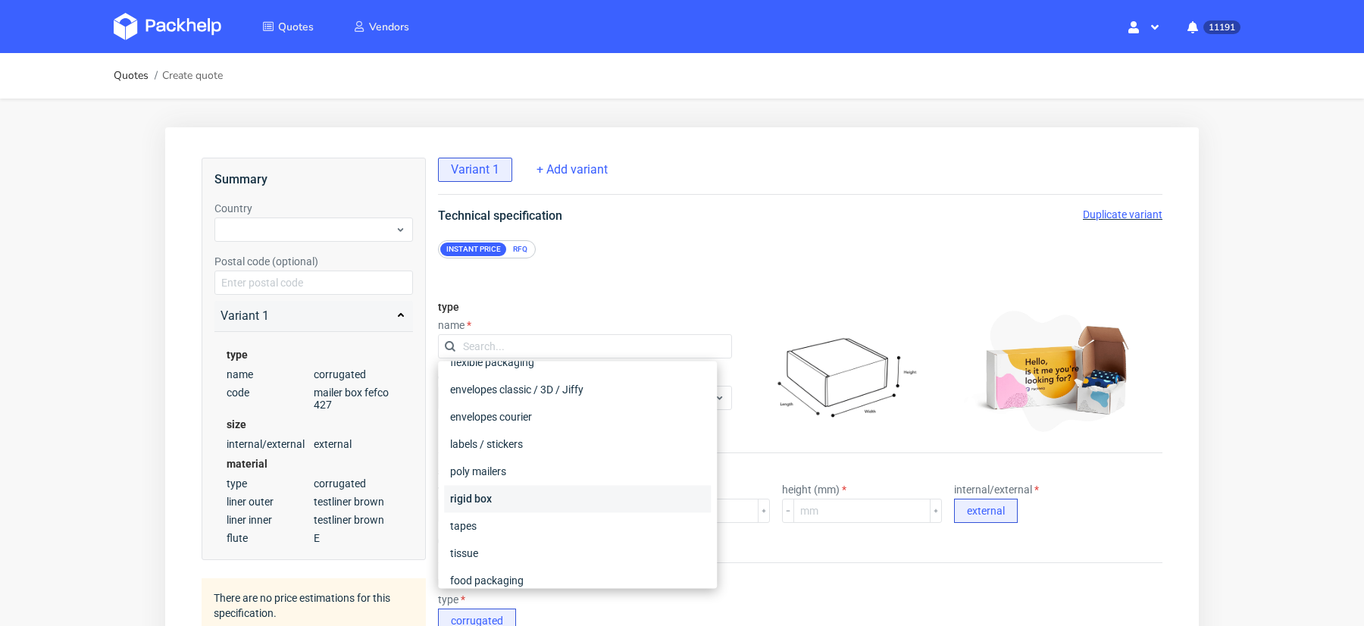
click at [492, 489] on div "rigid box" at bounding box center [577, 498] width 267 height 27
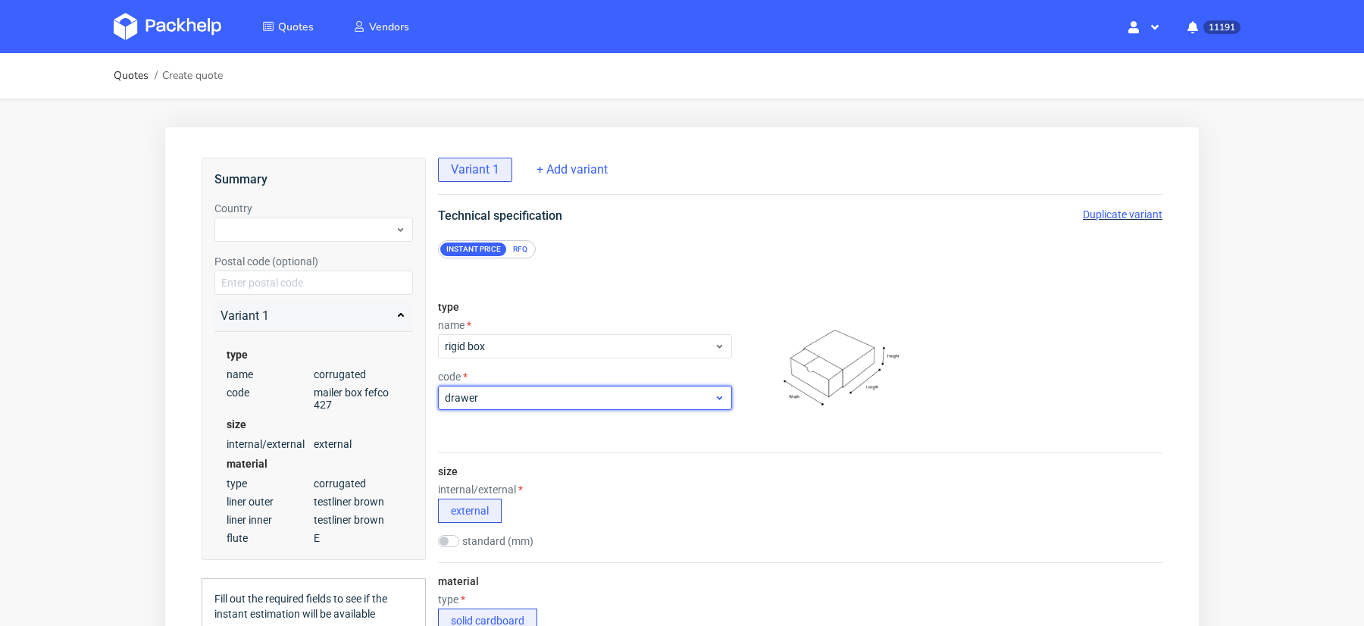
click at [514, 397] on span "drawer" at bounding box center [579, 397] width 269 height 15
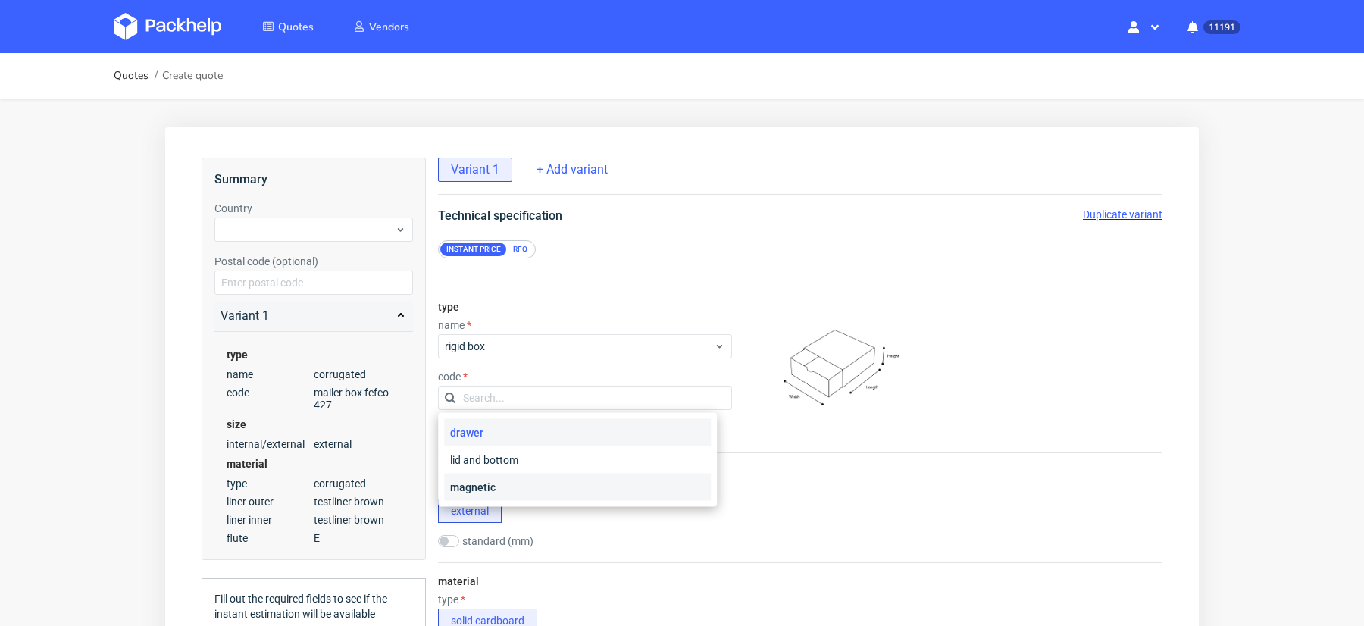
click at [502, 487] on div "magnetic" at bounding box center [577, 487] width 267 height 27
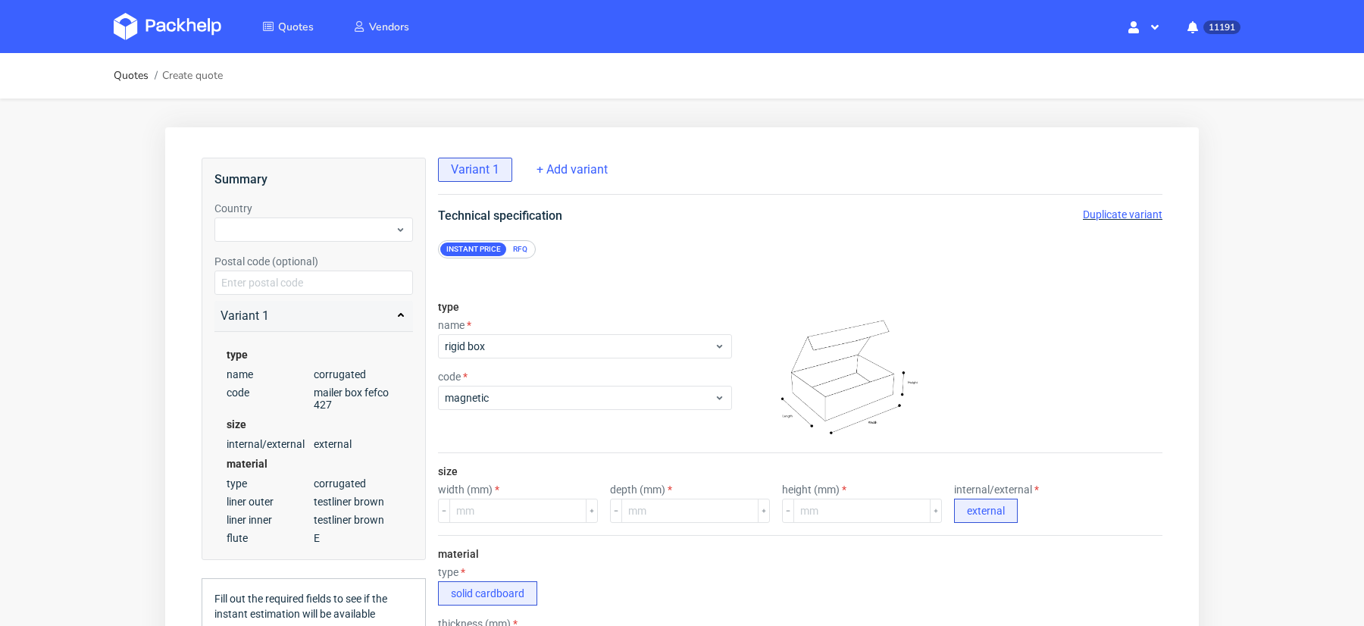
scroll to position [2, 0]
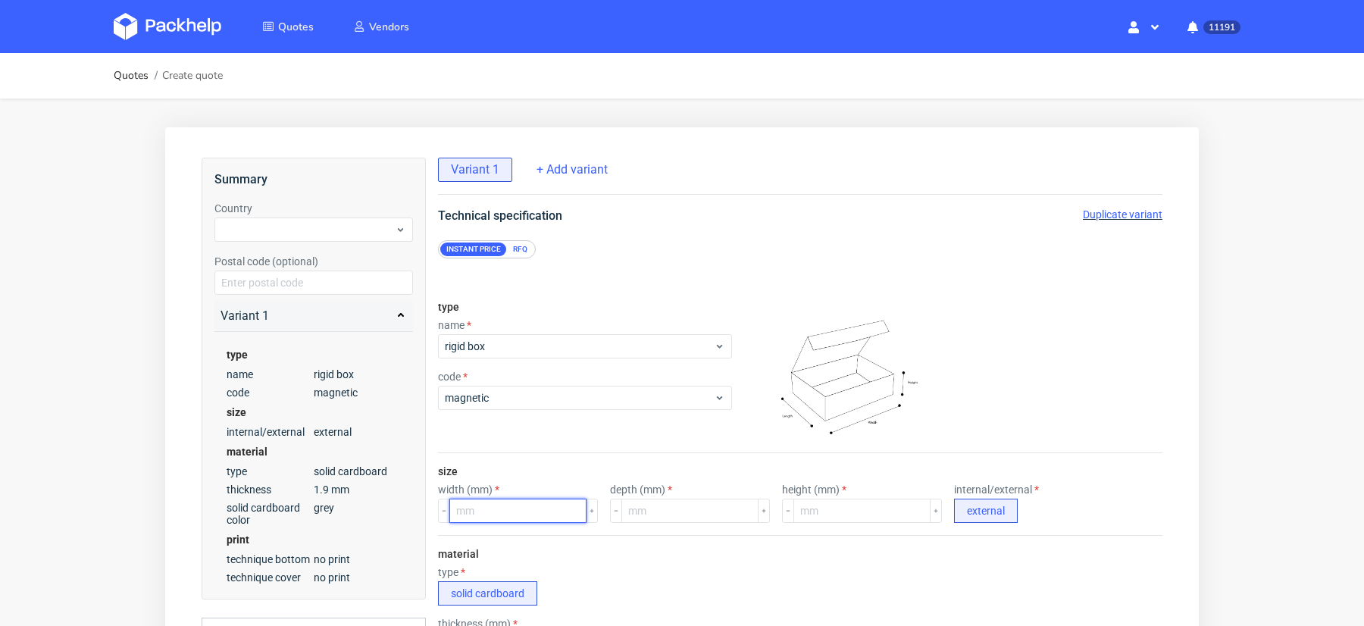
click at [496, 505] on input "number" at bounding box center [517, 511] width 137 height 24
type input "340"
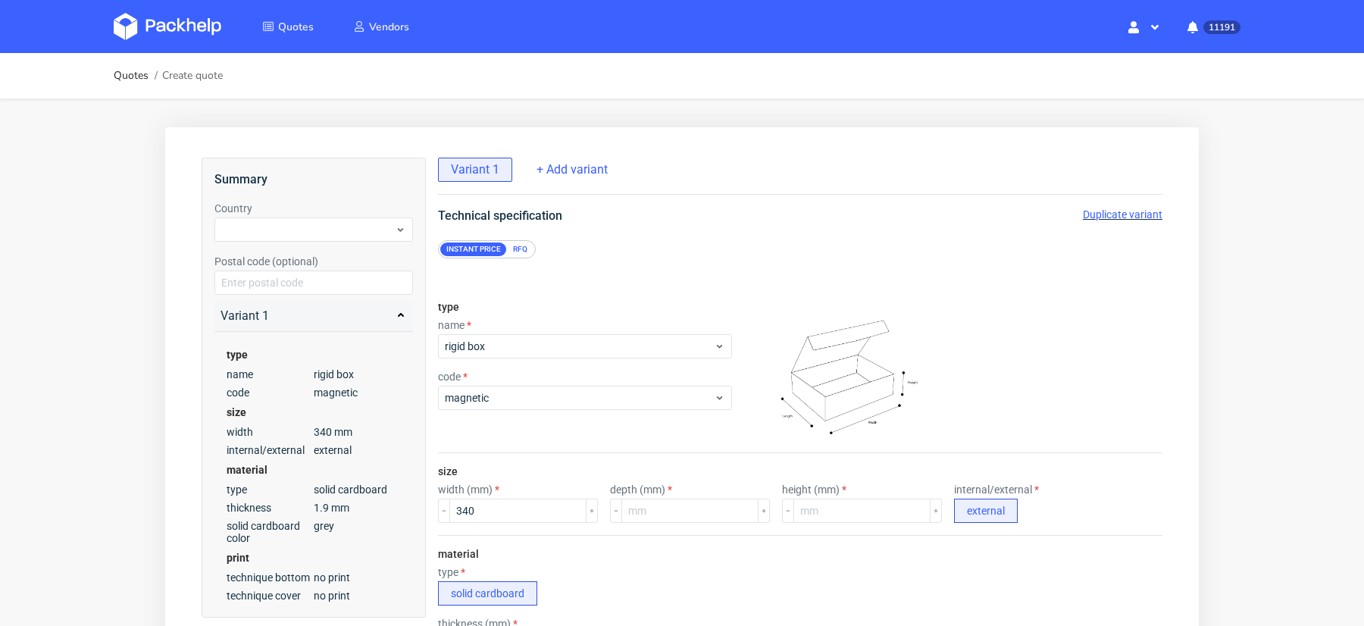
click at [635, 486] on label "depth (mm)" at bounding box center [641, 489] width 62 height 12
click at [635, 494] on div "depth (mm)" at bounding box center [690, 502] width 160 height 39
click at [640, 512] on input "number" at bounding box center [689, 511] width 137 height 24
type input "240"
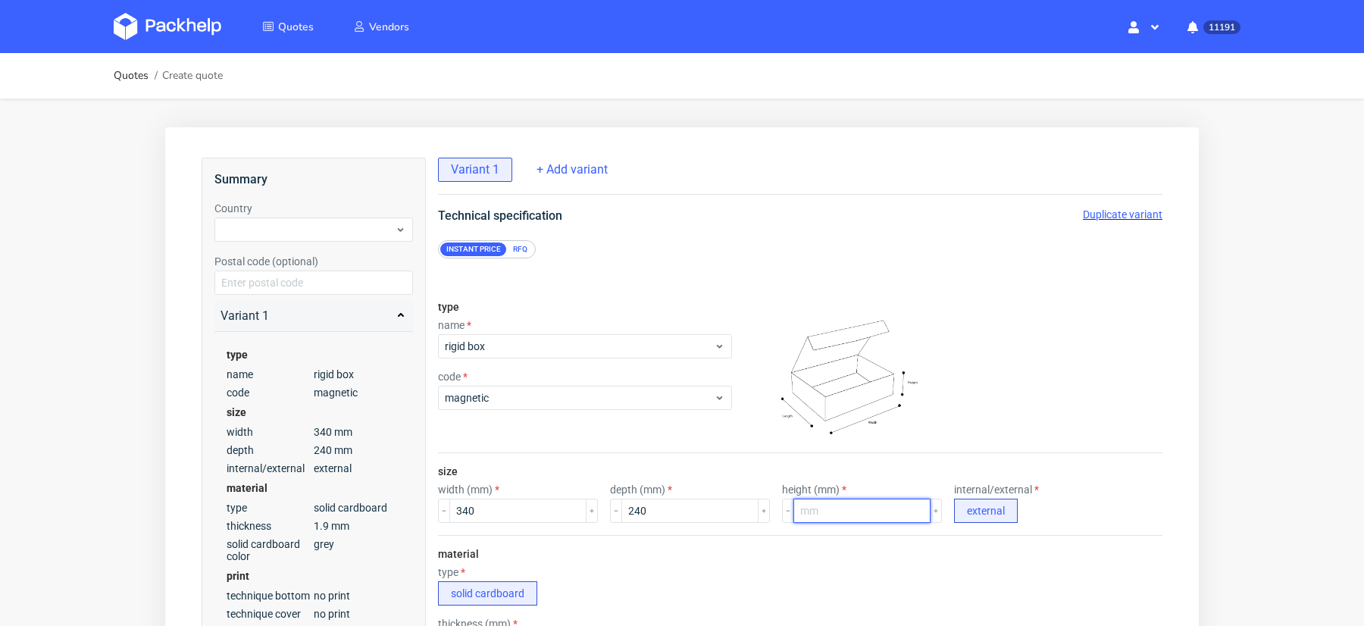
click at [800, 499] on input "number" at bounding box center [861, 511] width 137 height 24
type input "100"
click at [688, 566] on div "type solid cardboard" at bounding box center [800, 585] width 724 height 39
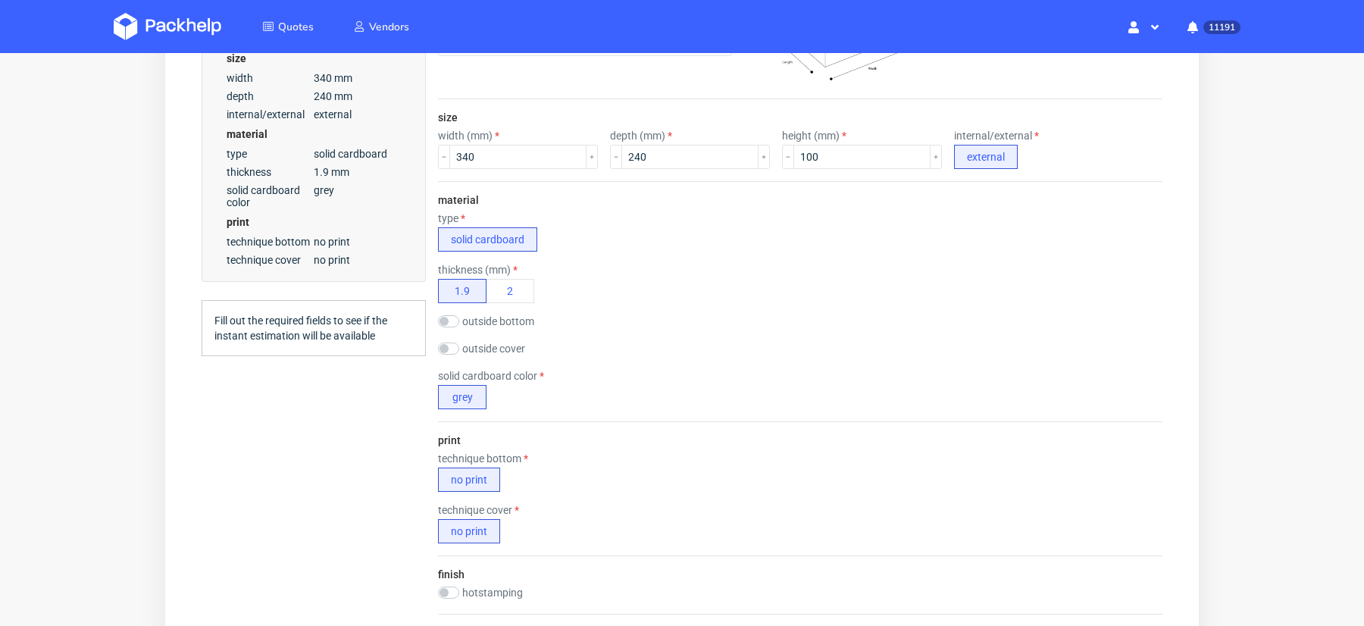
scroll to position [385, 0]
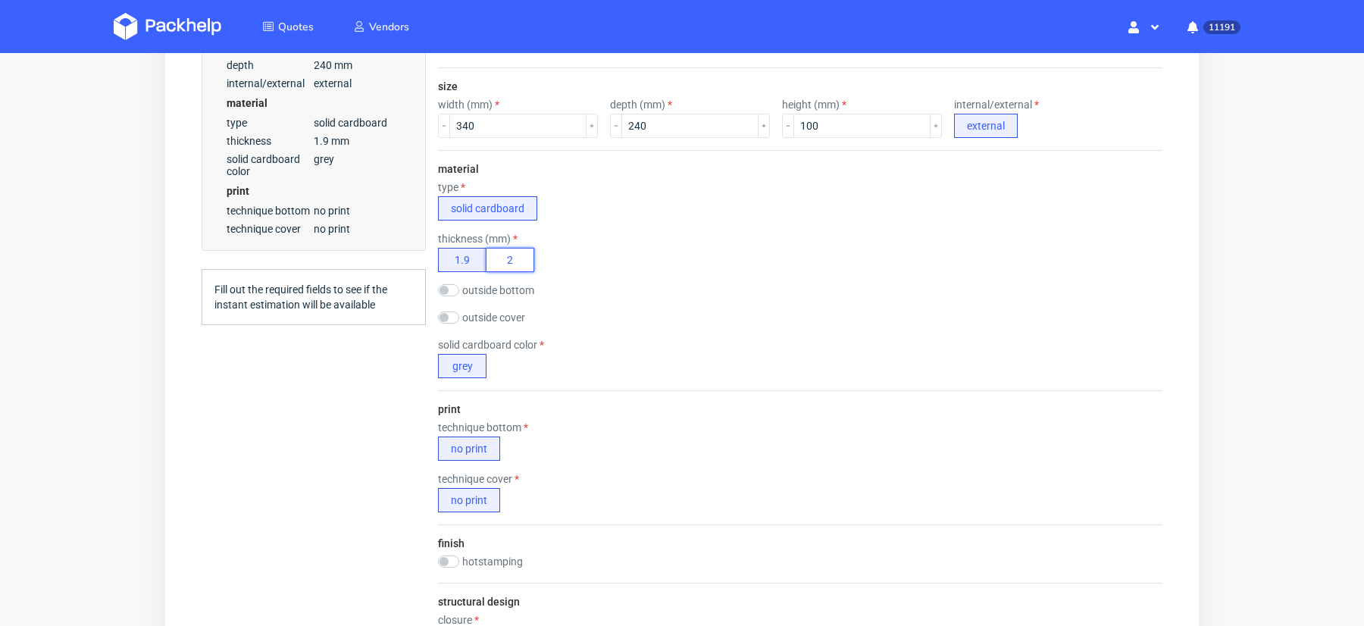
click at [516, 261] on button "2" at bounding box center [510, 260] width 49 height 24
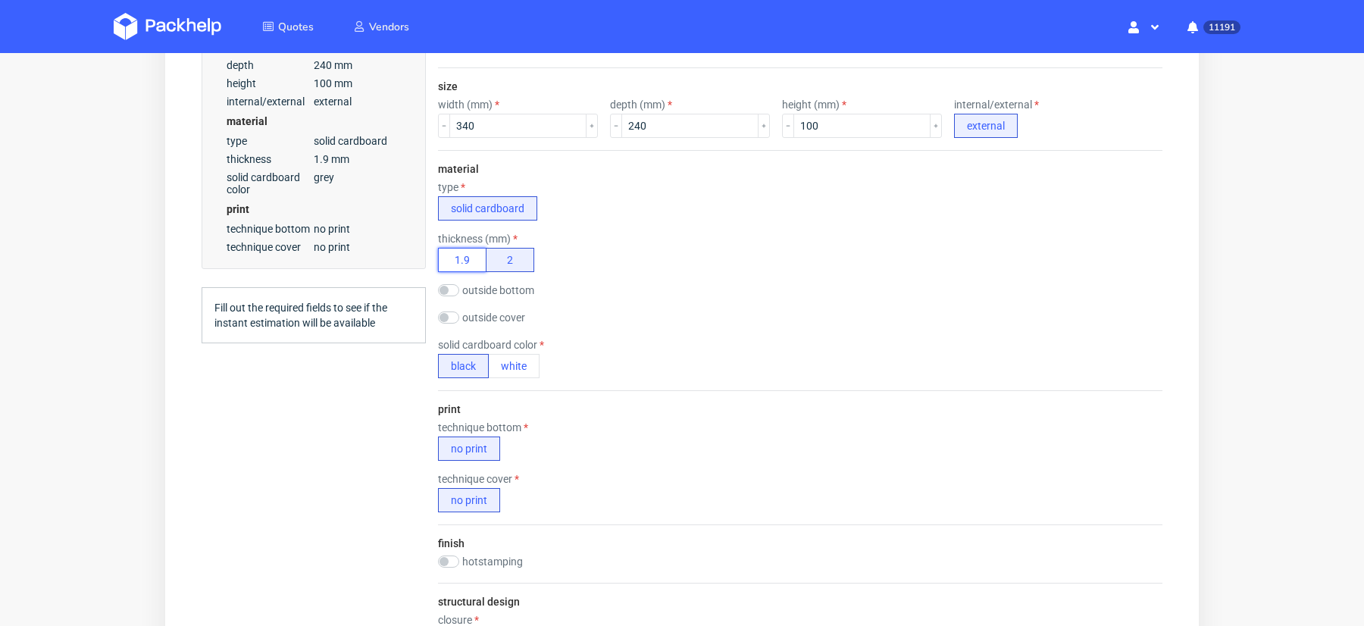
click at [448, 255] on button "1.9" at bounding box center [462, 260] width 49 height 24
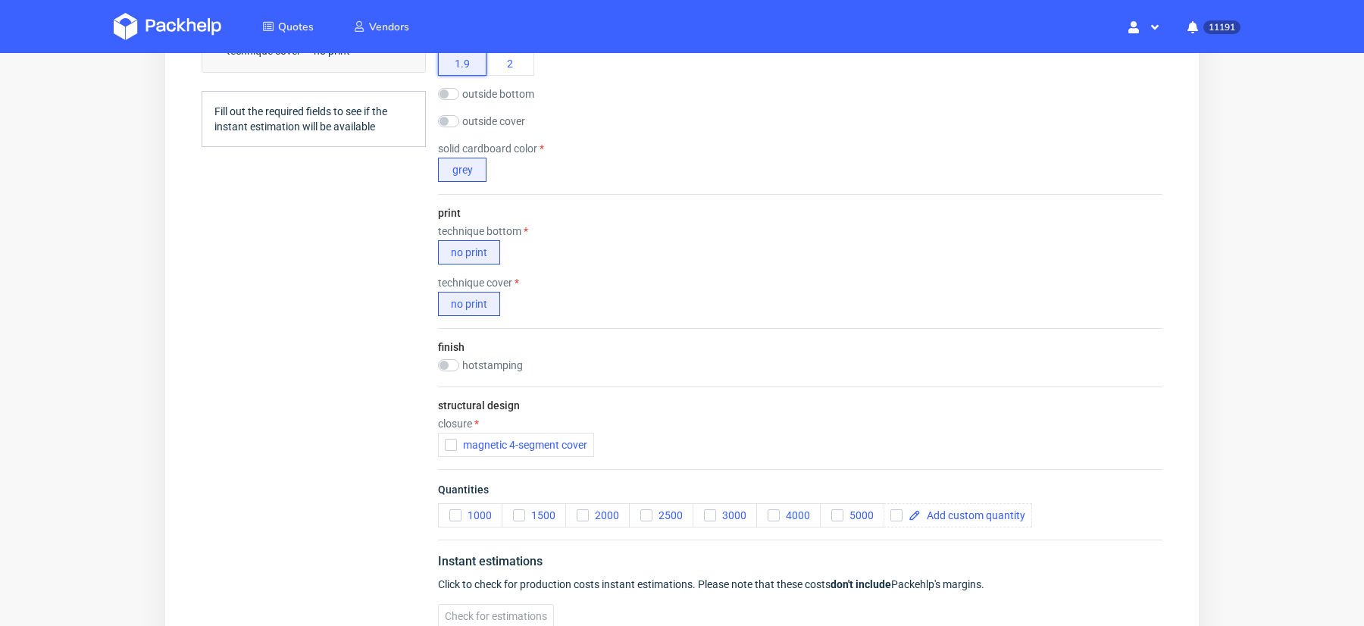
scroll to position [629, 0]
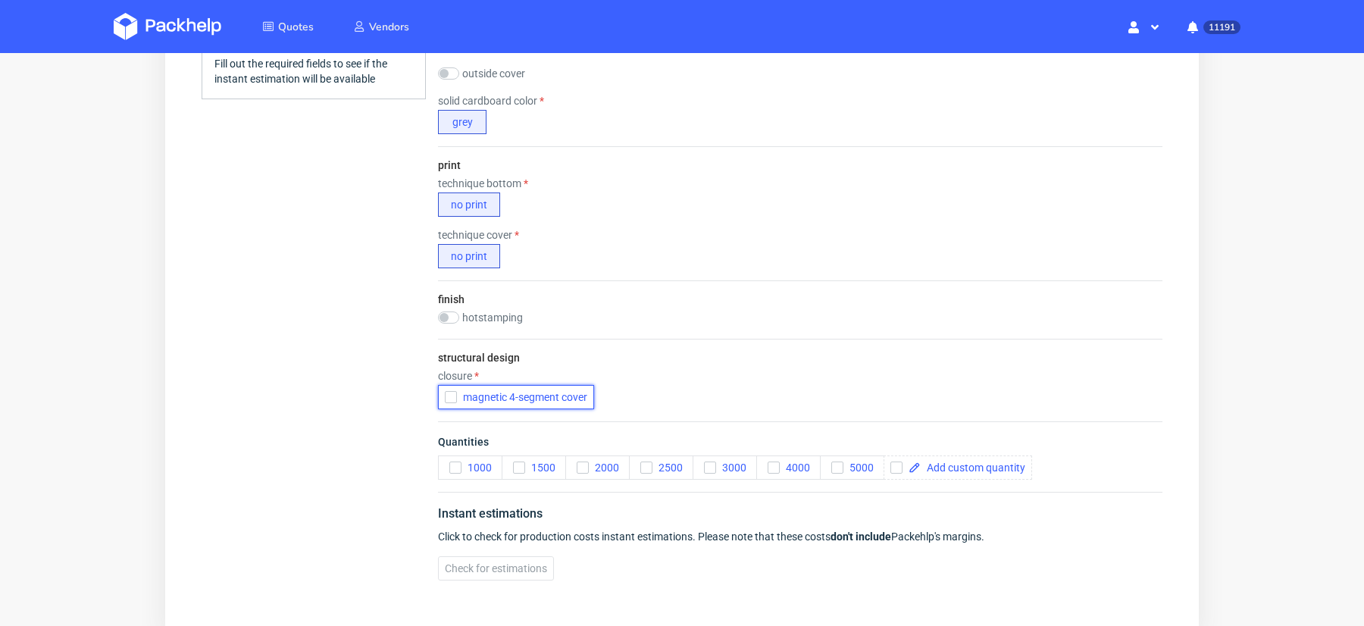
click at [458, 393] on span "magnetic 4-segment cover" at bounding box center [522, 397] width 130 height 12
click at [586, 462] on icon "button" at bounding box center [582, 467] width 11 height 11
click at [524, 556] on div "Check for estimations Please select quantities to estimate" at bounding box center [800, 568] width 724 height 24
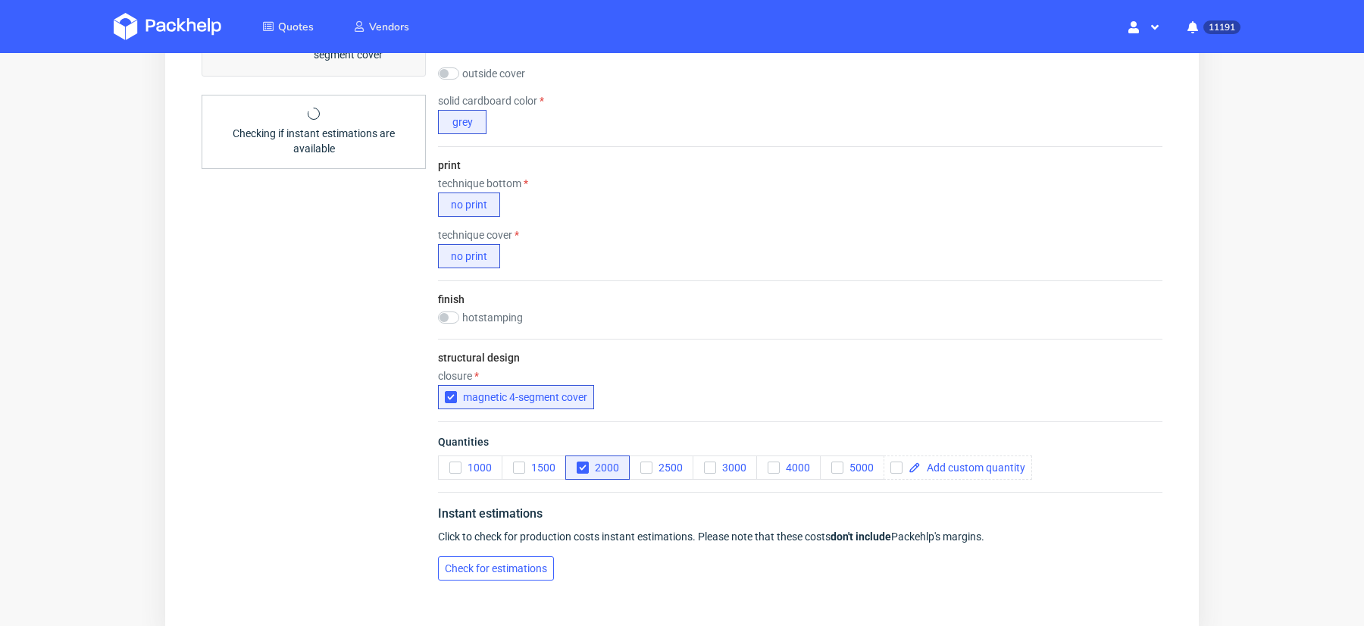
click at [506, 563] on span "Check for estimations" at bounding box center [496, 568] width 102 height 11
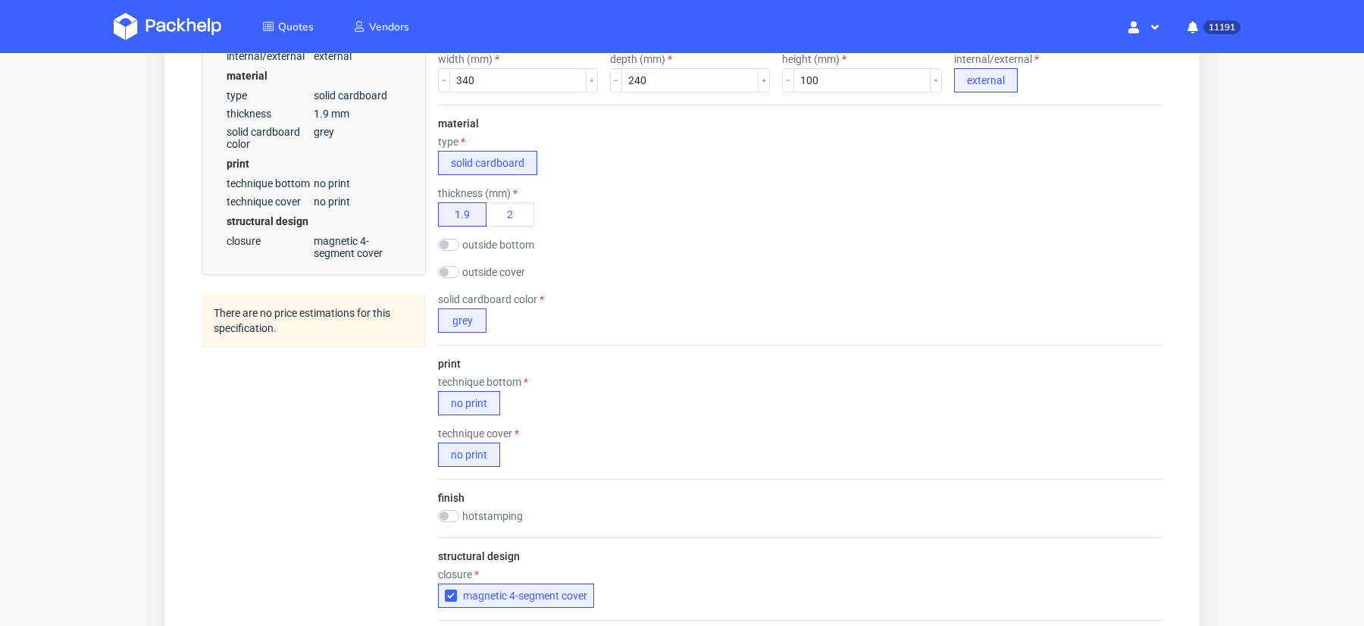
scroll to position [429, 0]
click at [456, 249] on input "checkbox" at bounding box center [448, 246] width 21 height 12
checkbox input "true"
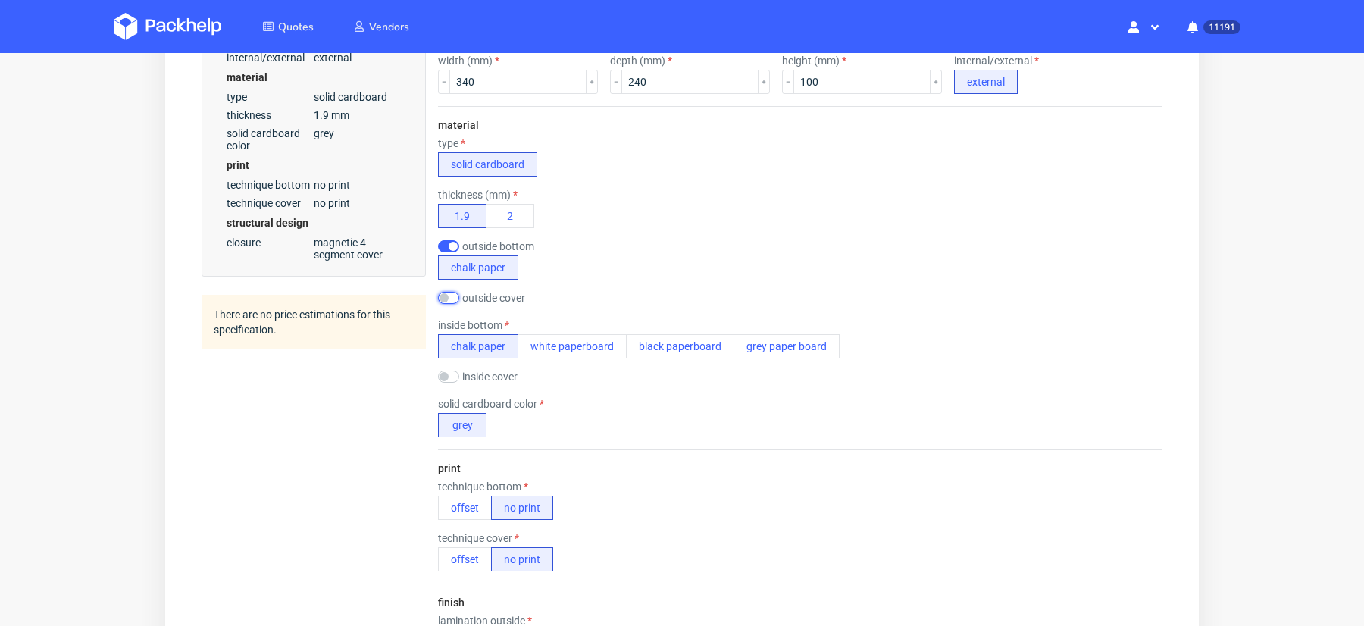
click at [452, 297] on input "checkbox" at bounding box center [448, 298] width 21 height 12
checkbox input "true"
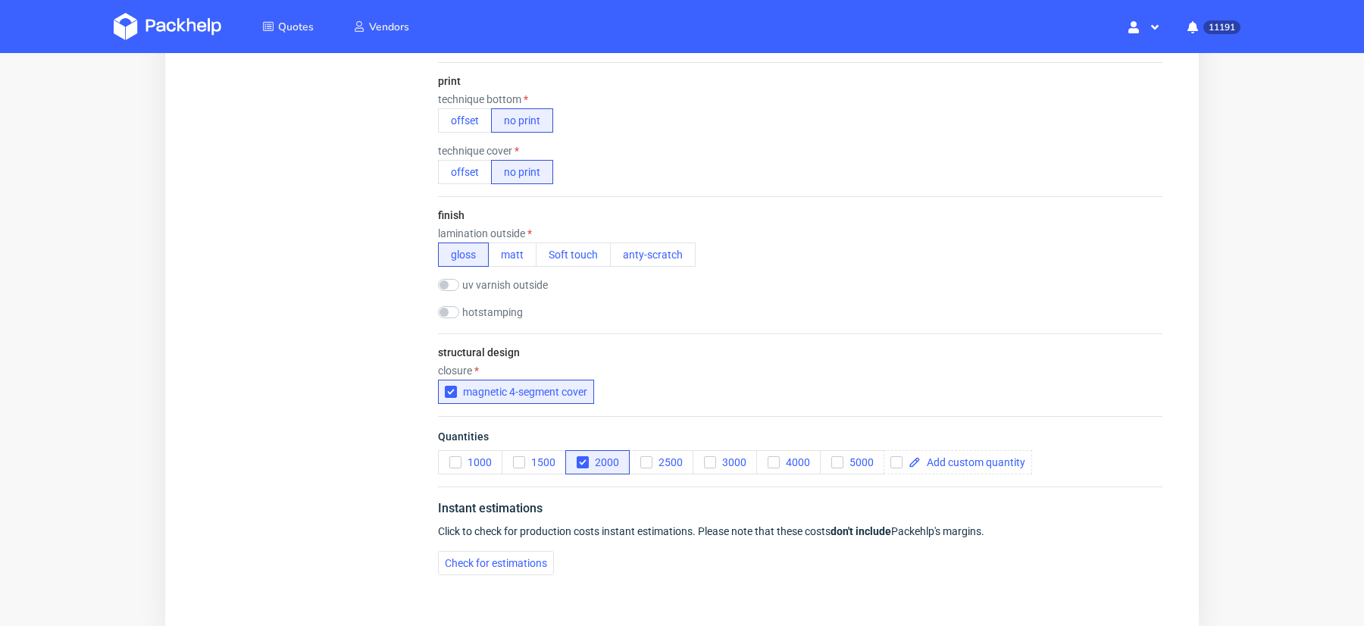
scroll to position [862, 0]
click at [466, 124] on button "offset" at bounding box center [465, 123] width 54 height 24
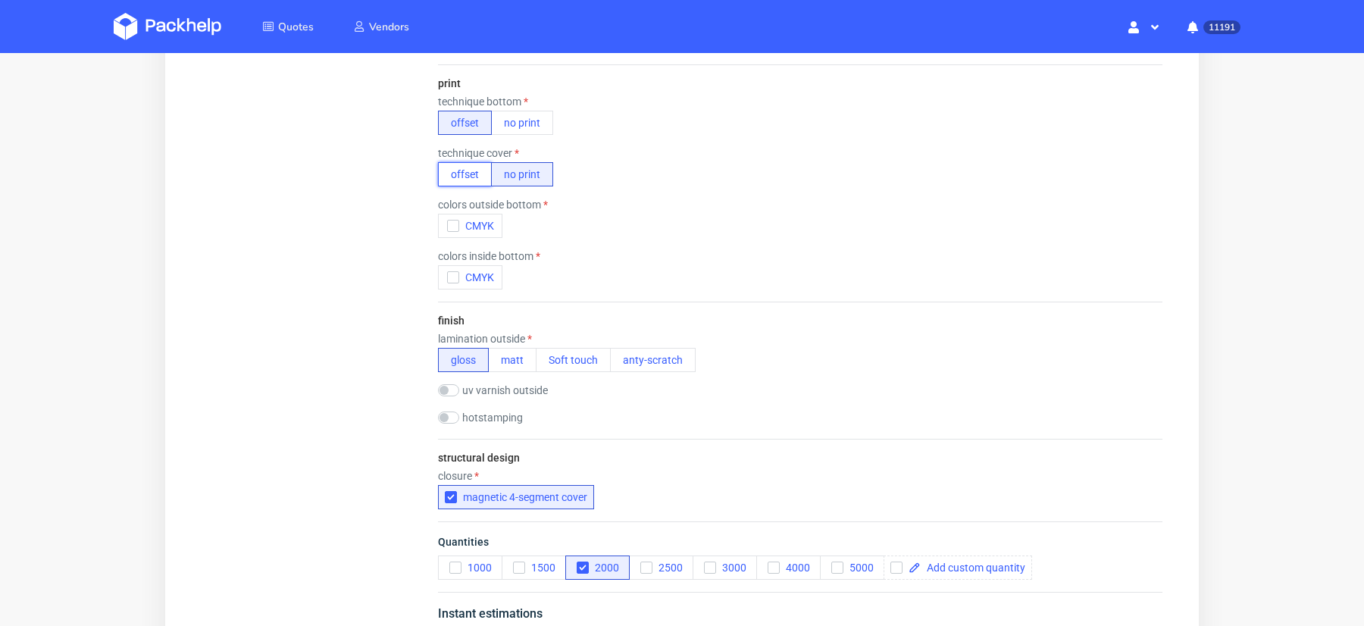
click at [468, 178] on button "offset" at bounding box center [465, 174] width 54 height 24
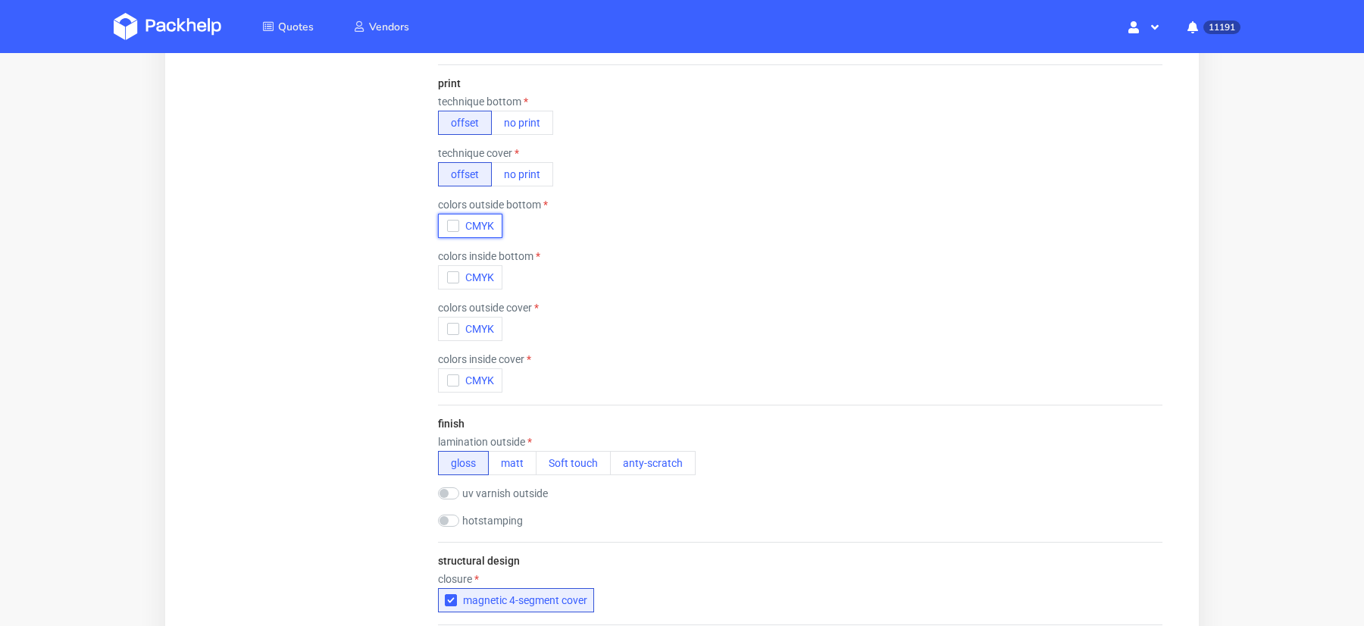
click at [456, 222] on icon "button" at bounding box center [453, 226] width 11 height 11
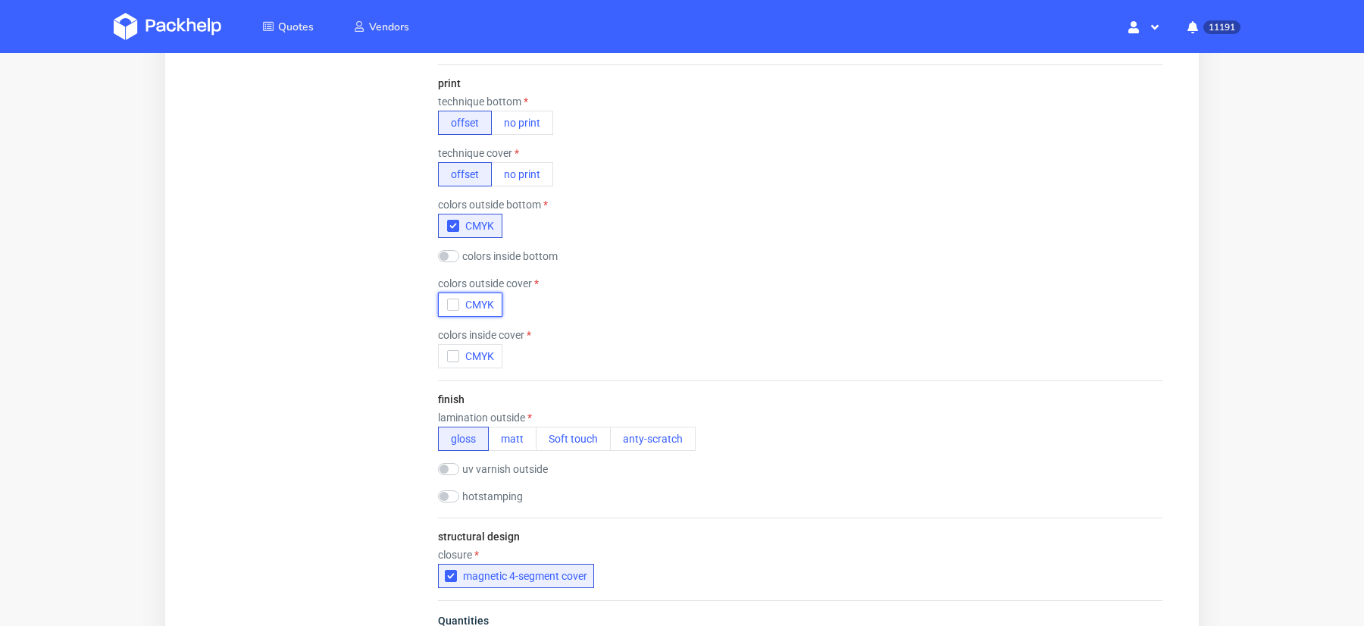
click at [452, 302] on icon "button" at bounding box center [453, 304] width 11 height 11
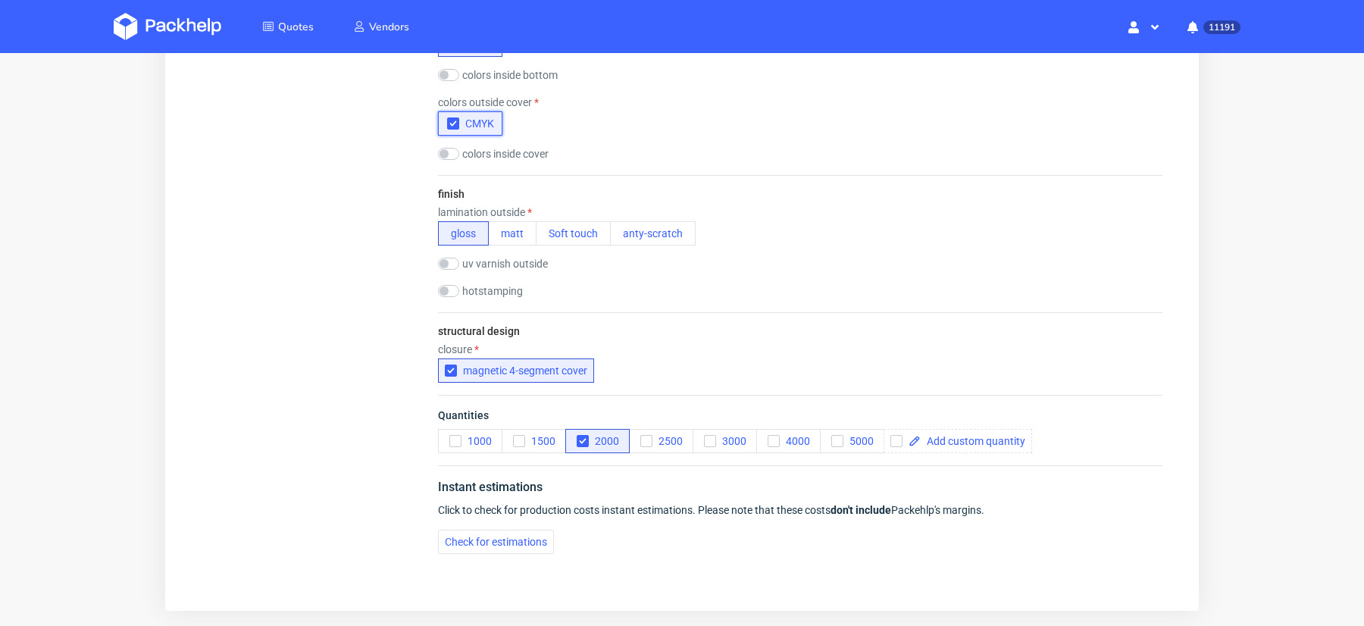
scroll to position [1103, 0]
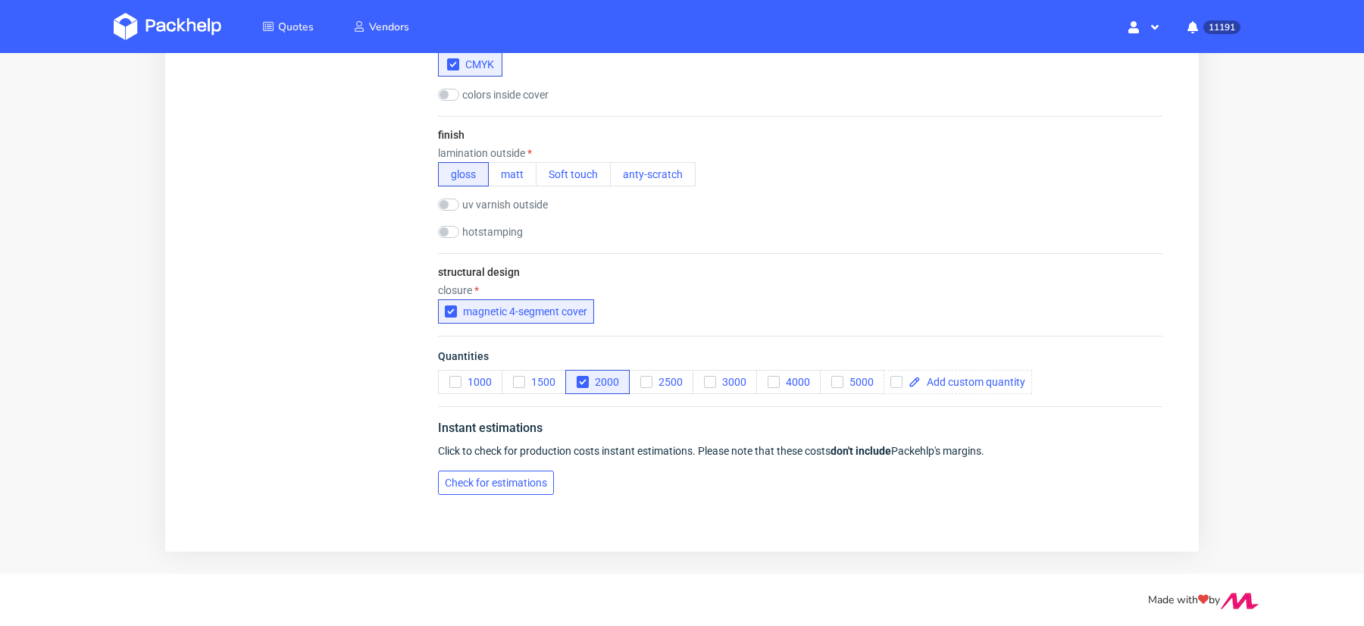
click at [499, 483] on span "Check for estimations" at bounding box center [496, 482] width 102 height 11
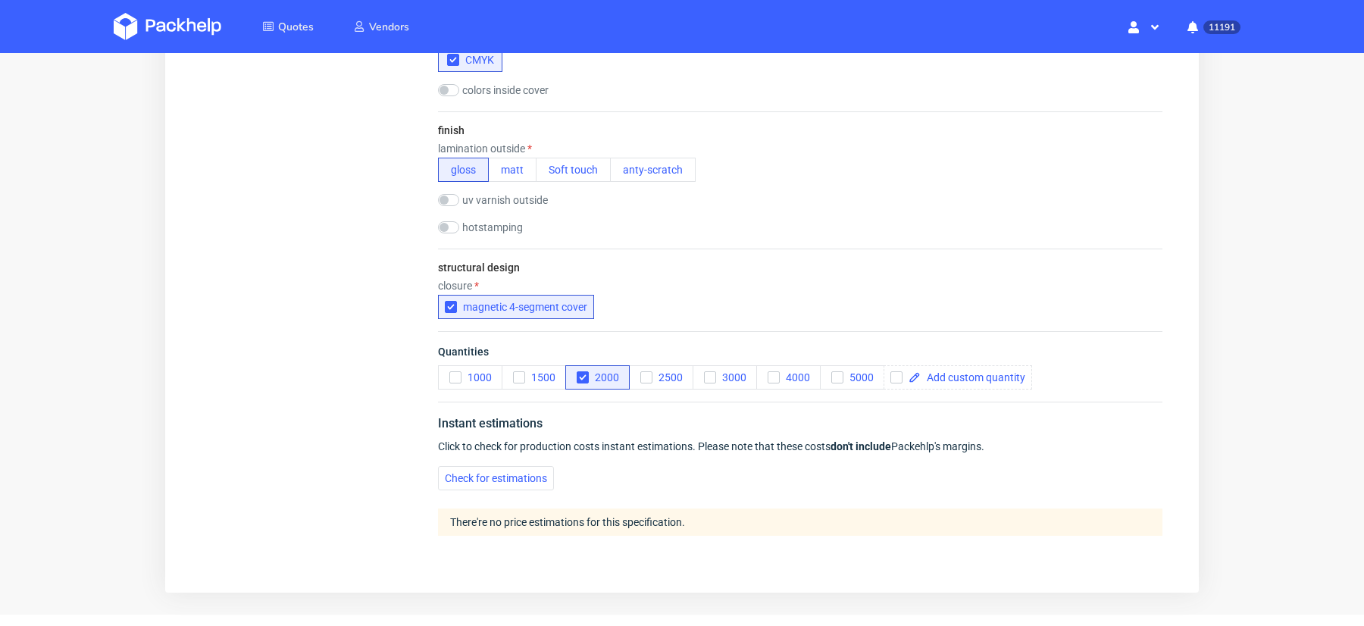
scroll to position [1148, 0]
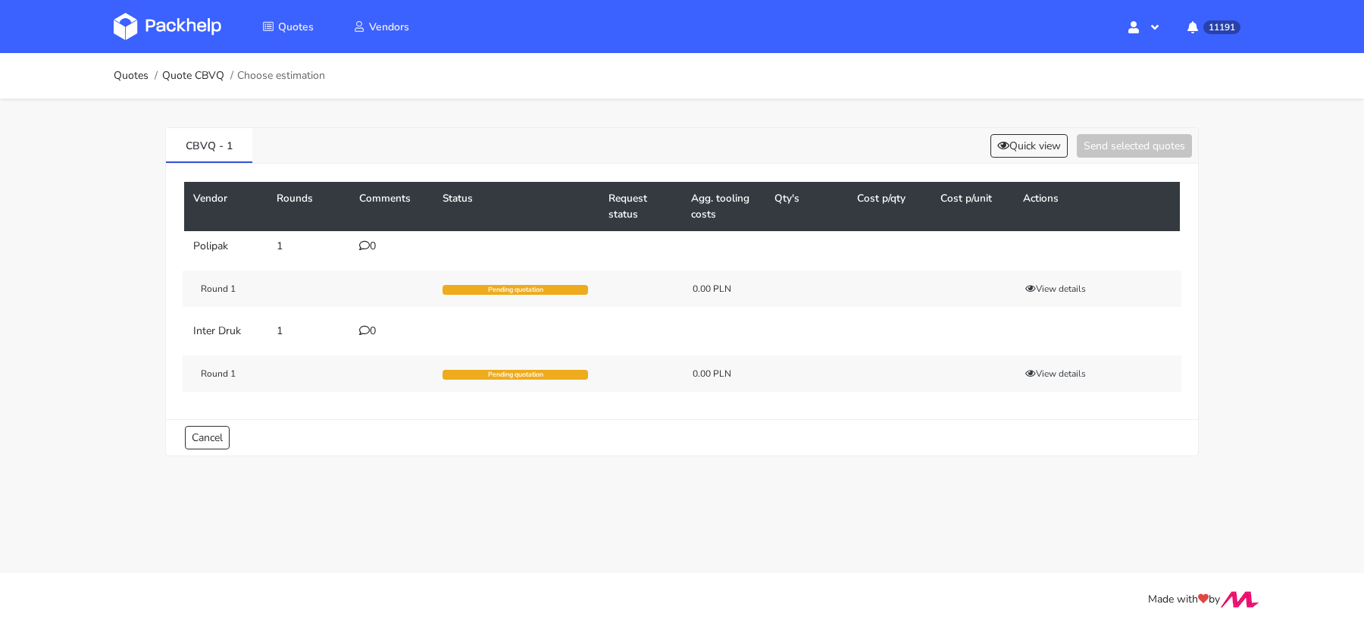
click at [368, 249] on div "0" at bounding box center [391, 246] width 65 height 12
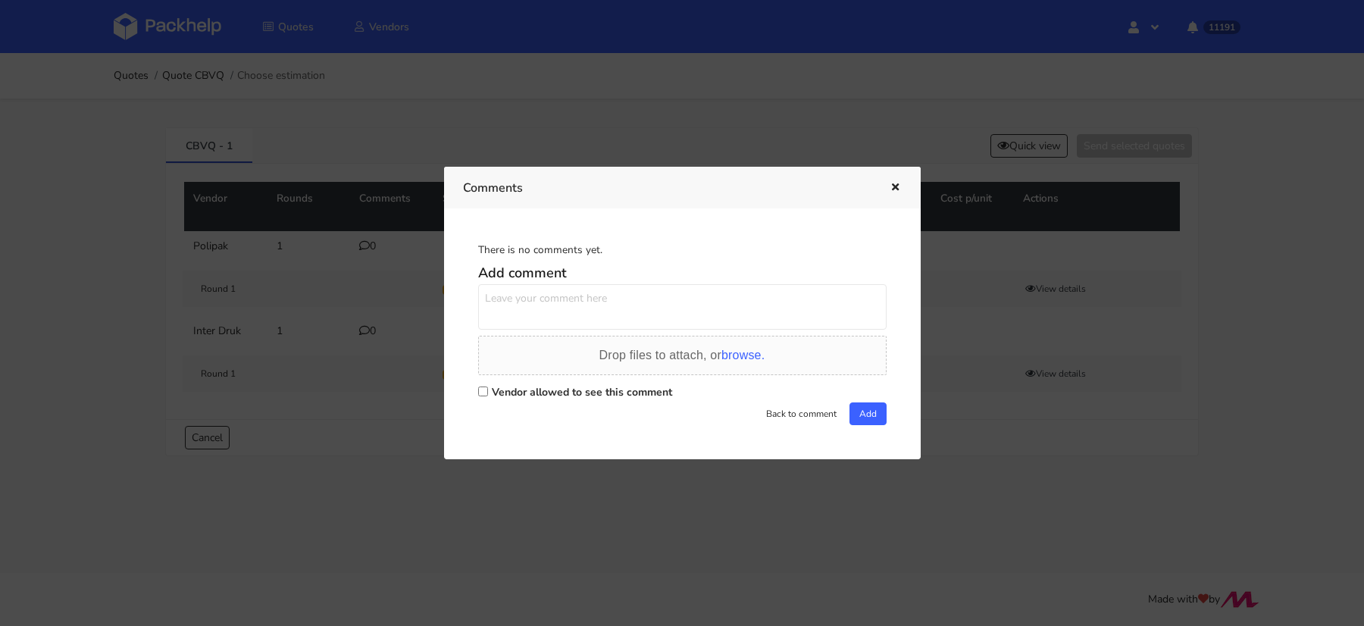
click at [484, 396] on input "Vendor allowed to see this comment" at bounding box center [483, 391] width 10 height 10
checkbox input "true"
click at [524, 293] on textarea at bounding box center [682, 306] width 408 height 45
click at [1015, 146] on div at bounding box center [682, 313] width 1364 height 626
click at [1022, 146] on button "Quick view" at bounding box center [1028, 145] width 77 height 23
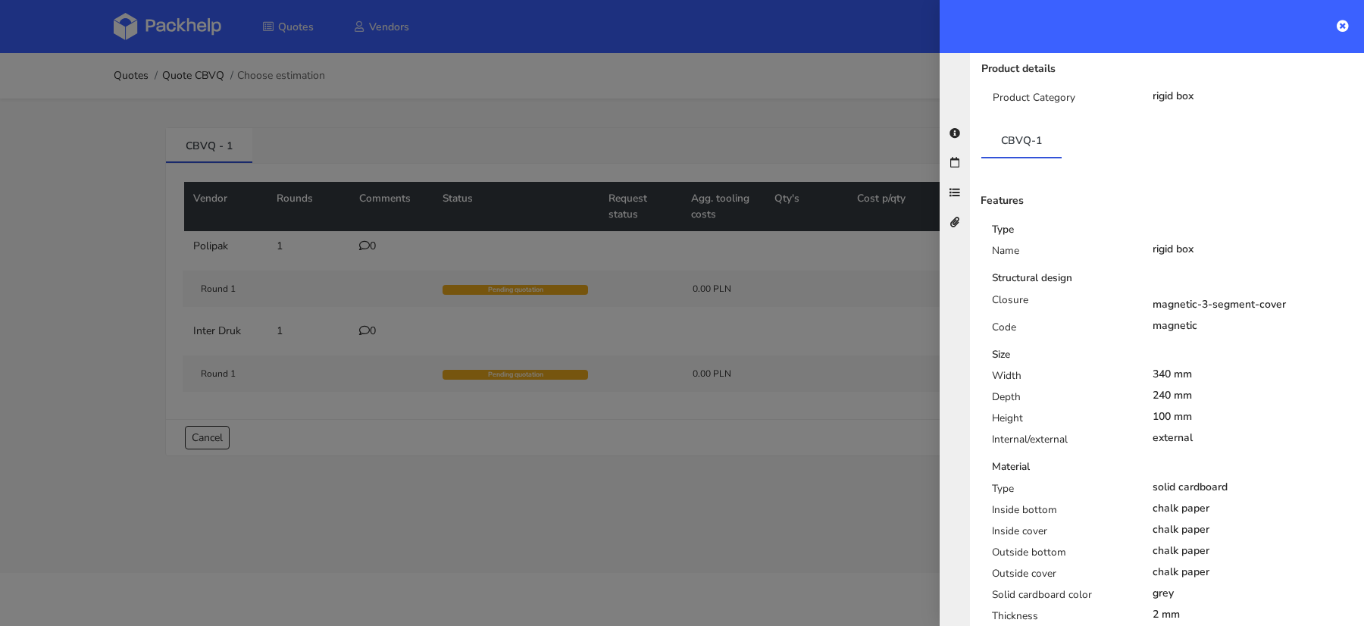
scroll to position [183, 0]
click at [356, 246] on div at bounding box center [682, 313] width 1364 height 626
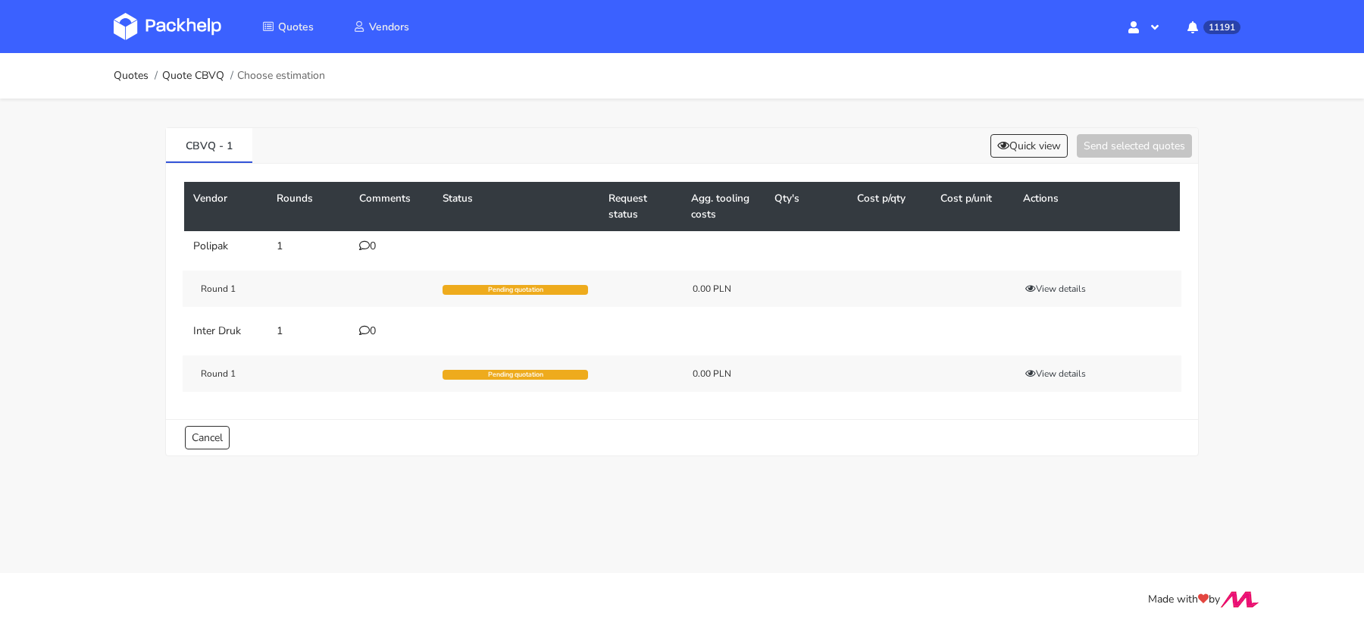
click at [366, 246] on icon at bounding box center [364, 245] width 11 height 11
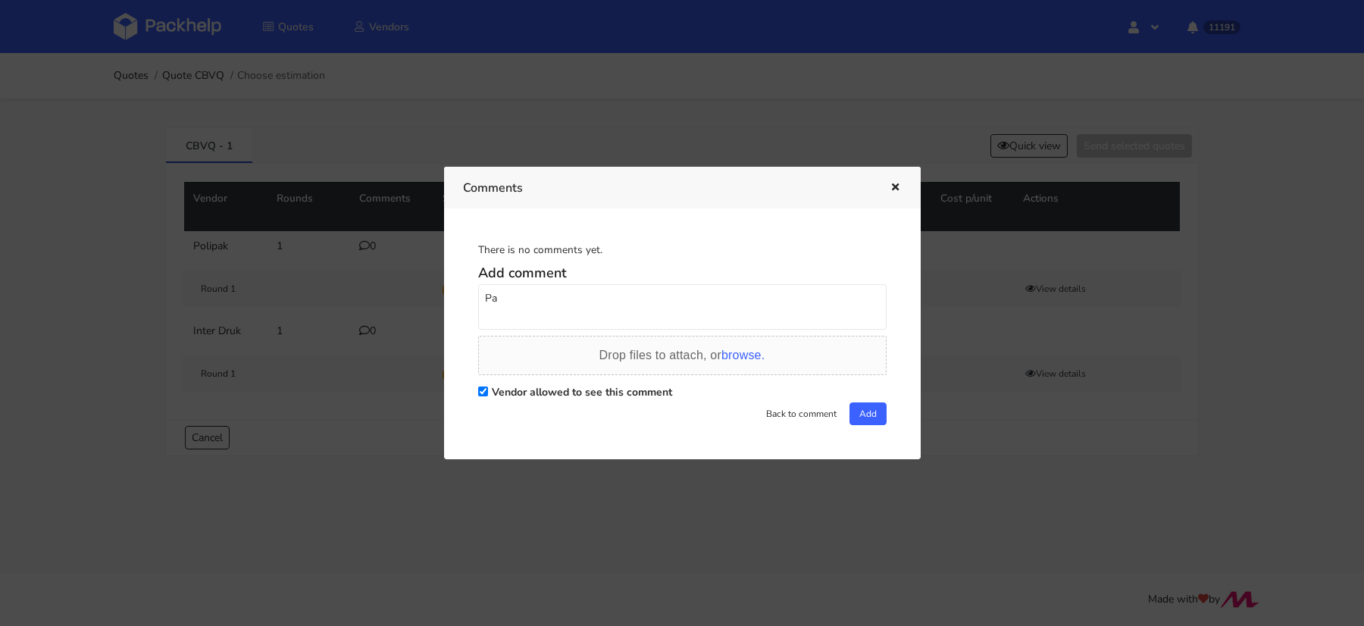
click at [579, 308] on textarea "Pa" at bounding box center [682, 306] width 408 height 45
type textarea "Panie Marcinie, pilna wycena z terminem na 7.11 :)"
click at [851, 406] on button "Add" at bounding box center [868, 413] width 37 height 23
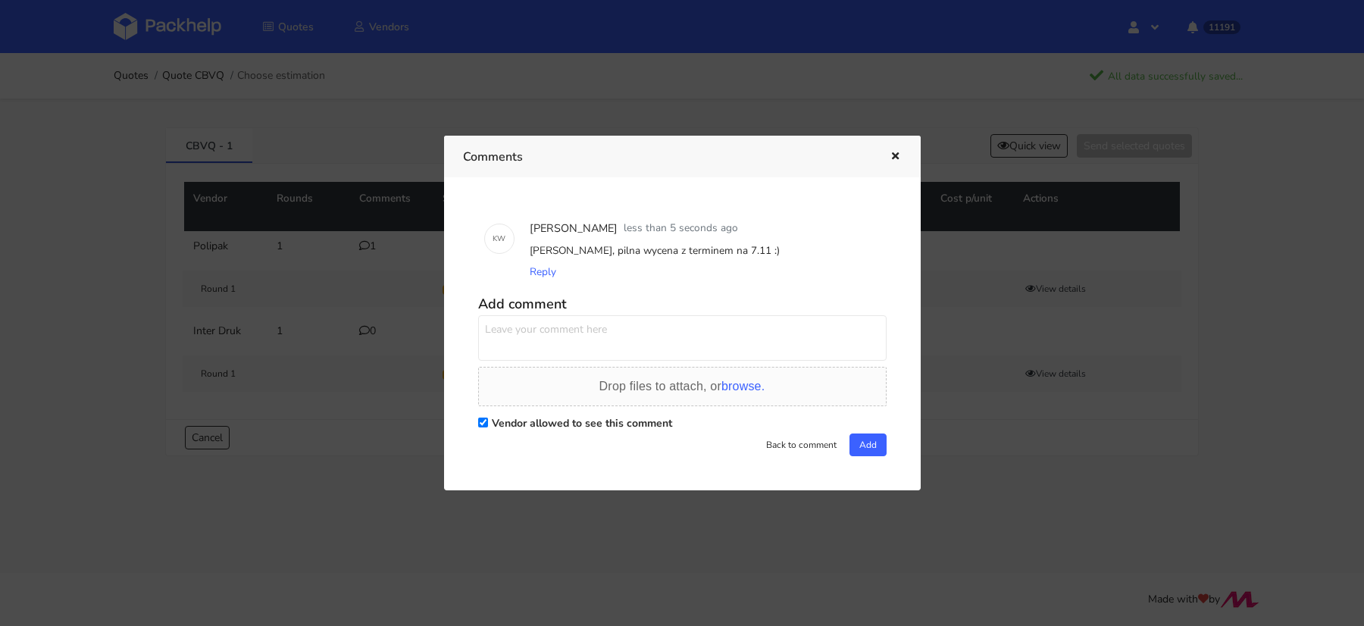
click at [380, 345] on div at bounding box center [682, 313] width 1364 height 626
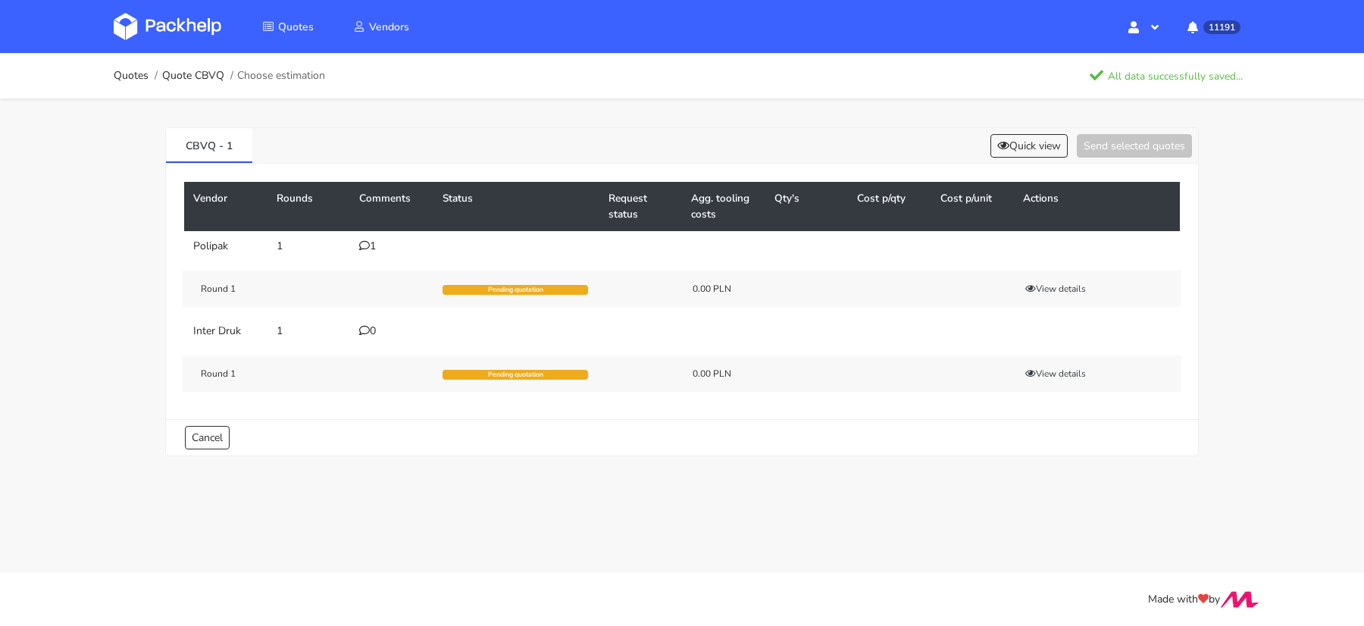
click at [365, 327] on icon at bounding box center [364, 330] width 11 height 11
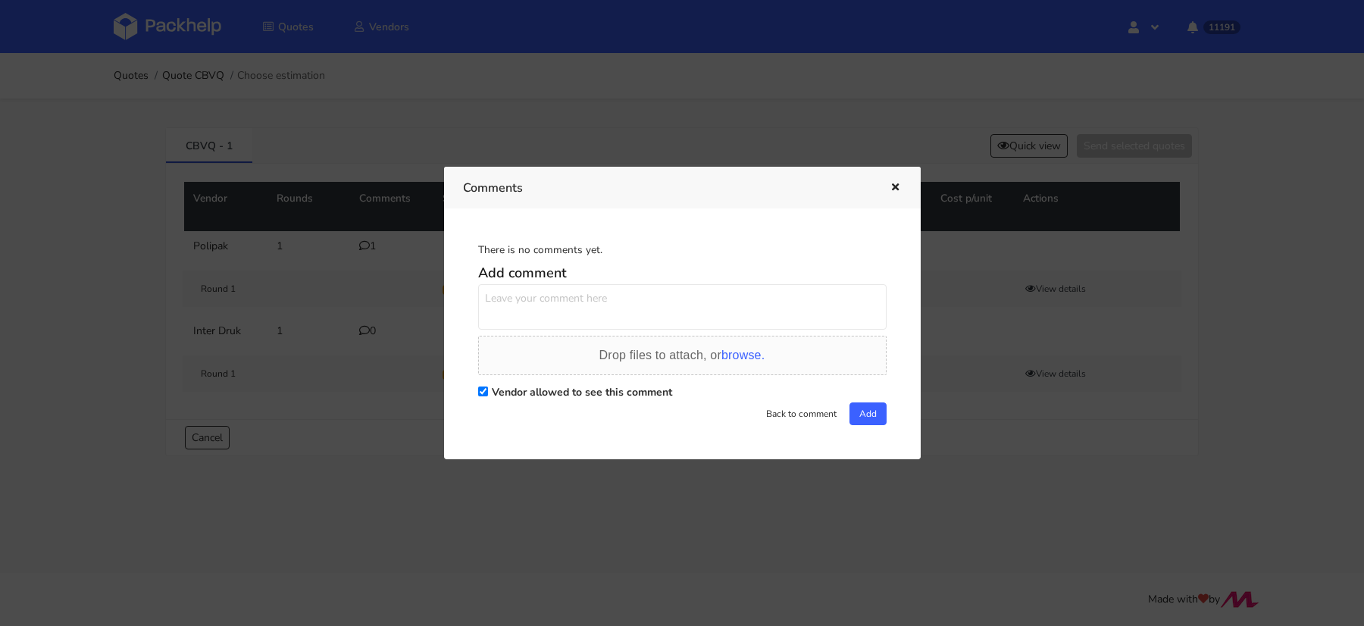
click at [552, 302] on textarea at bounding box center [682, 306] width 408 height 45
drag, startPoint x: 790, startPoint y: 308, endPoint x: 688, endPoint y: 300, distance: 102.6
click at [688, 300] on textarea "Dzień dobry Pani Paulino, pilna wycena z terminem rra" at bounding box center [682, 306] width 408 height 45
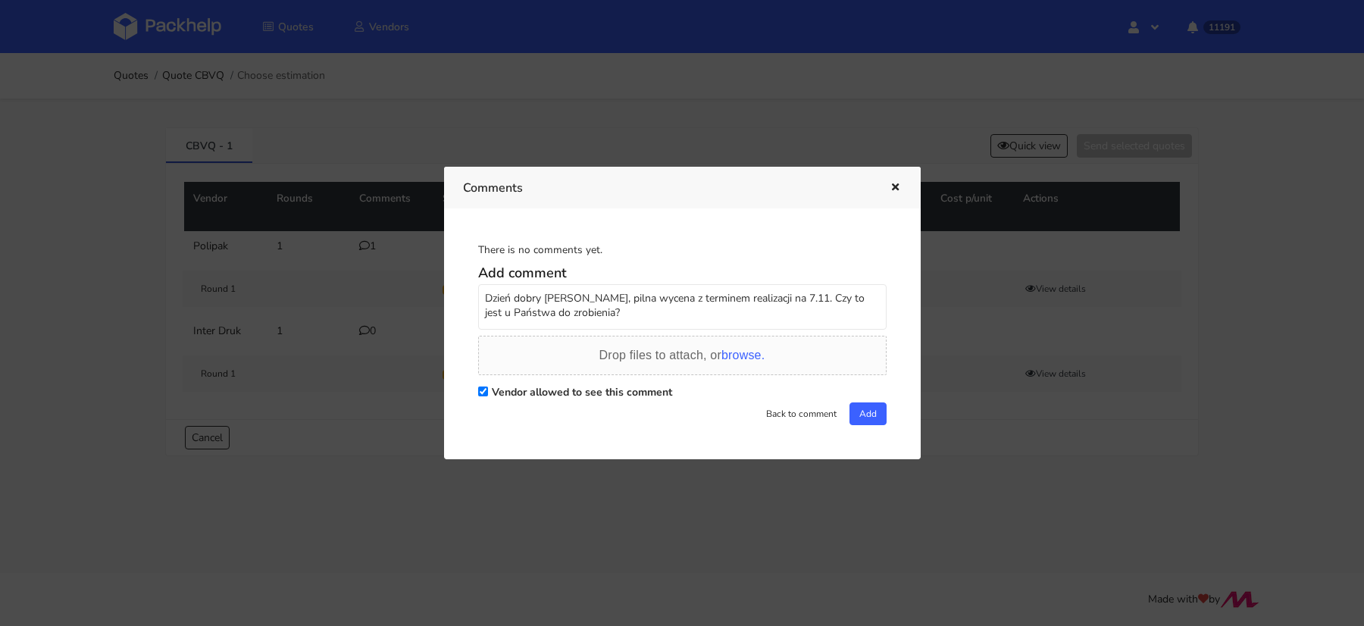
type textarea "Dzień dobry [PERSON_NAME], pilna wycena z terminem realizacji na 7.11. Czy to j…"
drag, startPoint x: 602, startPoint y: 314, endPoint x: 406, endPoint y: 255, distance: 205.0
click at [406, 255] on div "Comments There is no comments yet. Add comment Dzień dobry Pani Paulino, pilna …" at bounding box center [682, 313] width 1364 height 626
click at [0, 216] on div at bounding box center [682, 313] width 1364 height 626
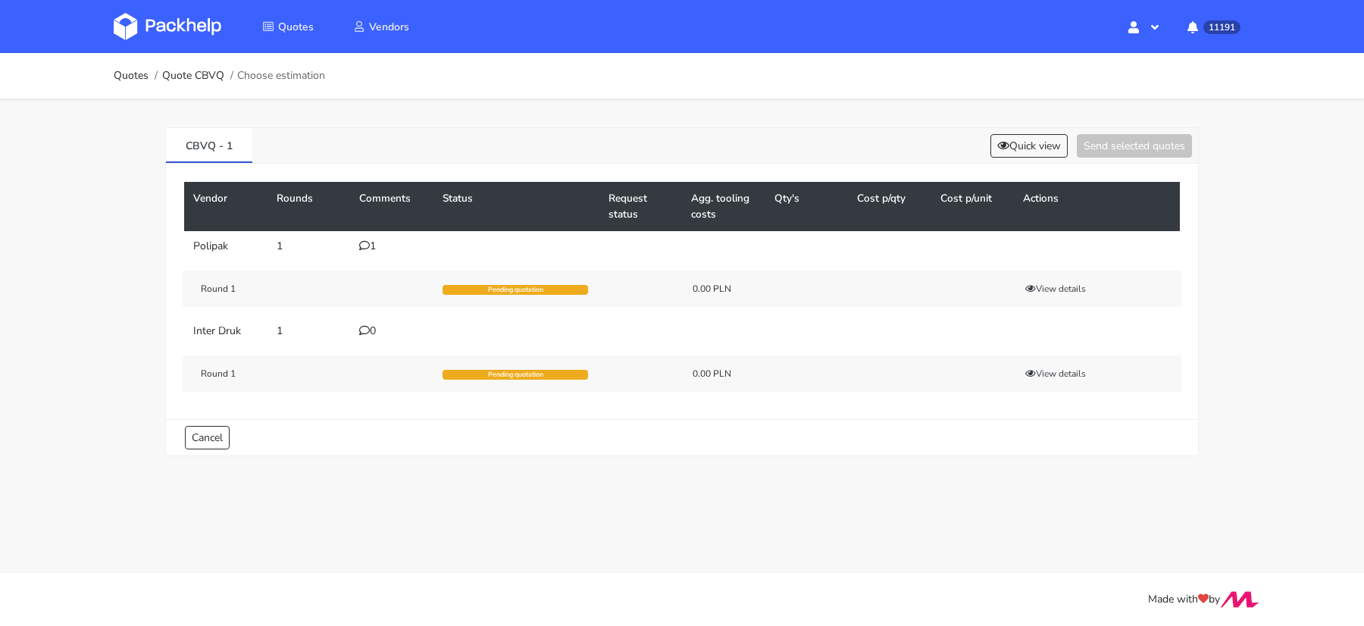
click at [371, 319] on td "0" at bounding box center [391, 331] width 83 height 30
click at [369, 325] on div "0" at bounding box center [391, 331] width 65 height 12
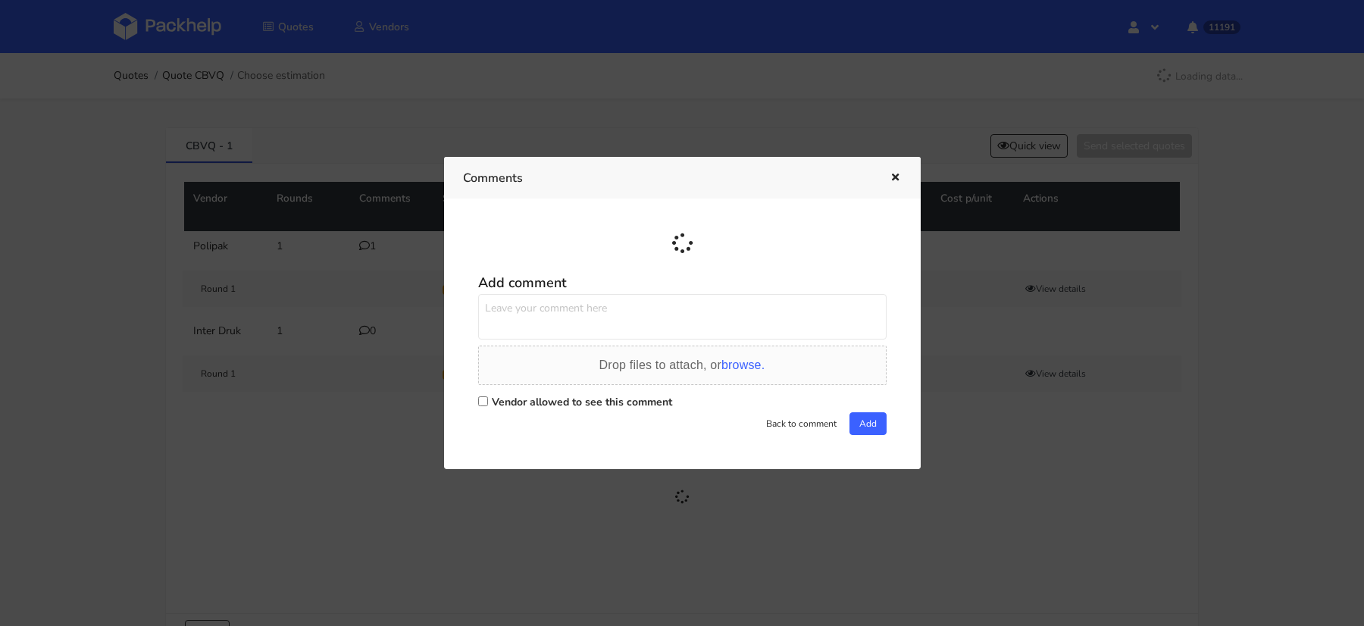
click at [502, 321] on textarea at bounding box center [682, 316] width 408 height 45
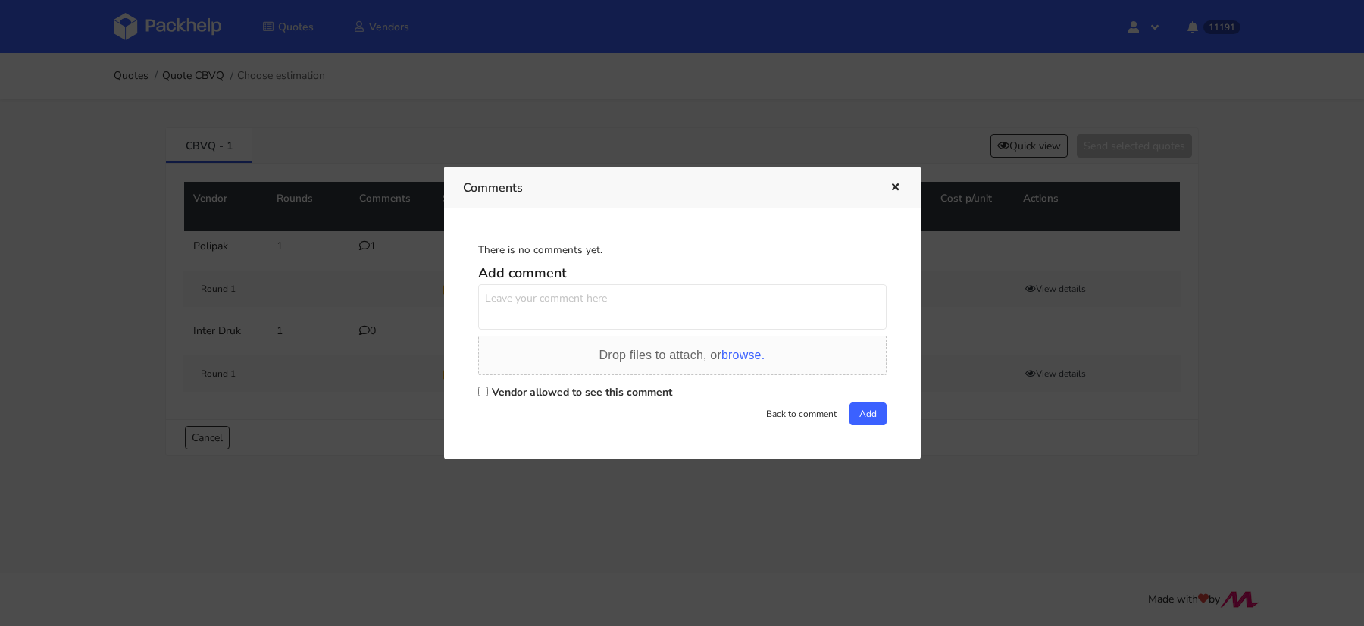
click at [483, 383] on div "Vendor allowed to see this comment" at bounding box center [682, 391] width 408 height 21
click at [483, 393] on input "Vendor allowed to see this comment" at bounding box center [483, 391] width 10 height 10
checkbox input "true"
click at [521, 316] on textarea at bounding box center [682, 306] width 408 height 45
paste textarea "Dzień dobry [PERSON_NAME], pilna wycena z terminem realizacji na 7.11. Czy to j…"
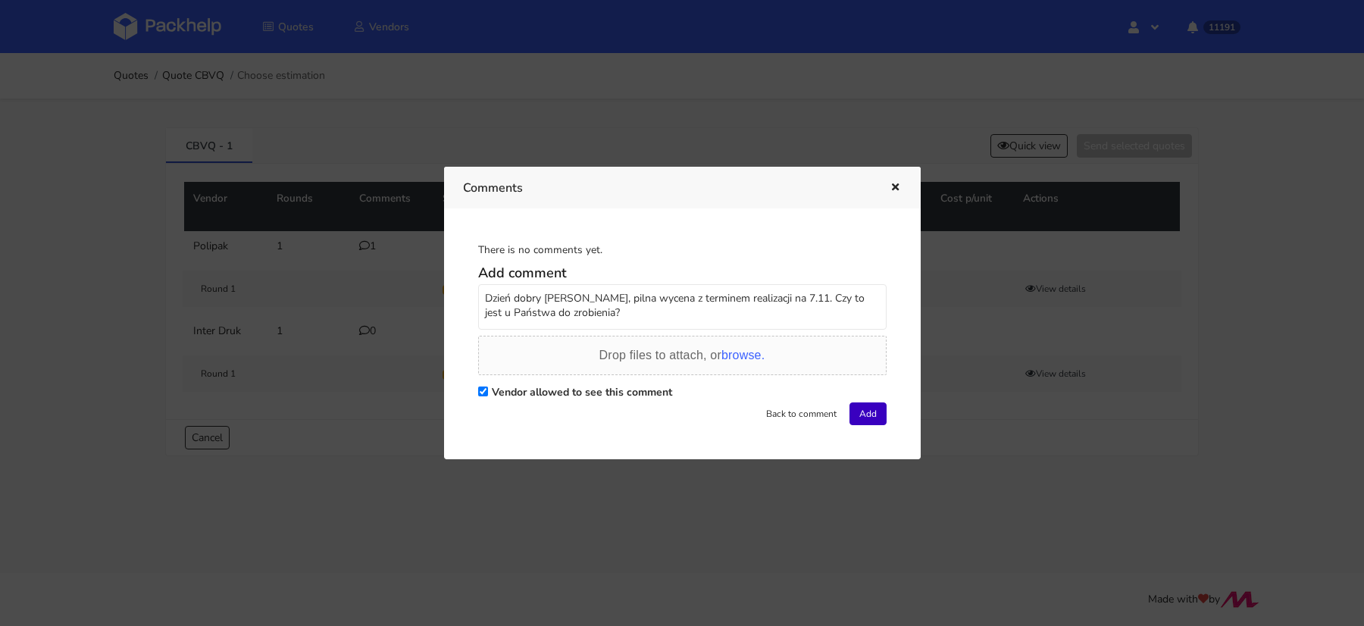
type textarea "Dzień dobry Pani Paulino, pilna wycena z terminem realizacji na 7.11. Czy to je…"
click at [867, 415] on button "Add" at bounding box center [868, 413] width 37 height 23
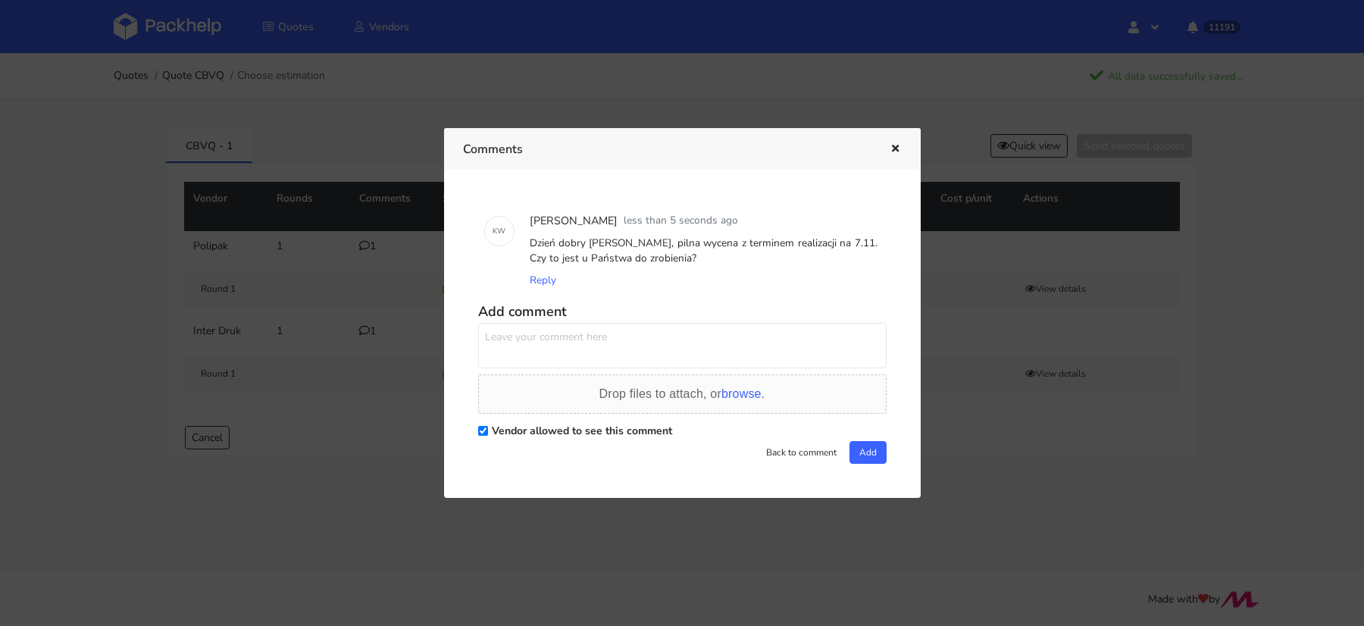
click at [156, 254] on div at bounding box center [682, 313] width 1364 height 626
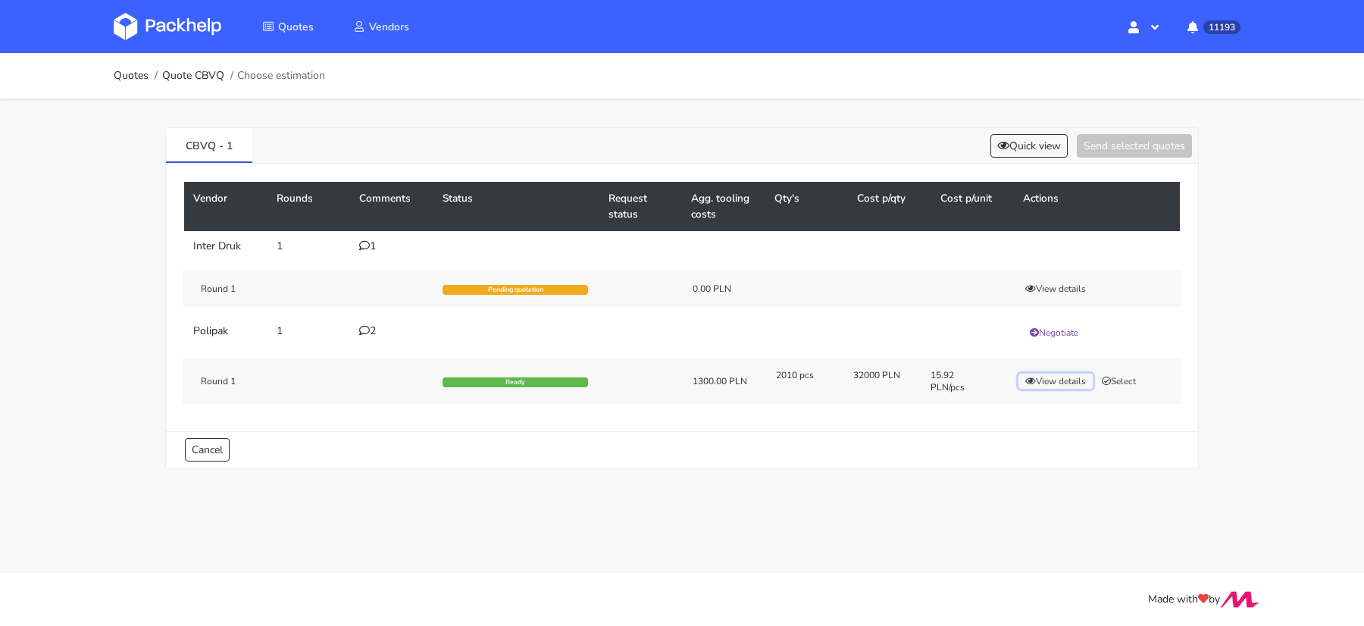
click at [1042, 382] on button "View details" at bounding box center [1056, 381] width 74 height 15
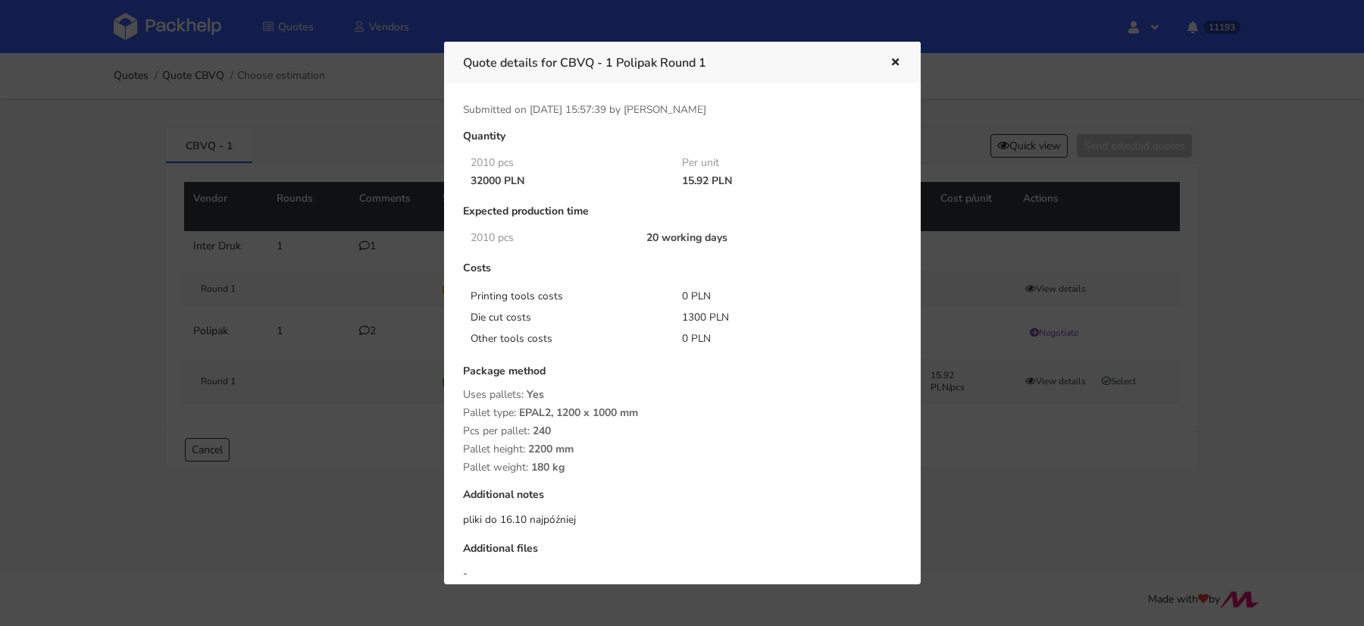
click at [1087, 530] on div at bounding box center [682, 313] width 1364 height 626
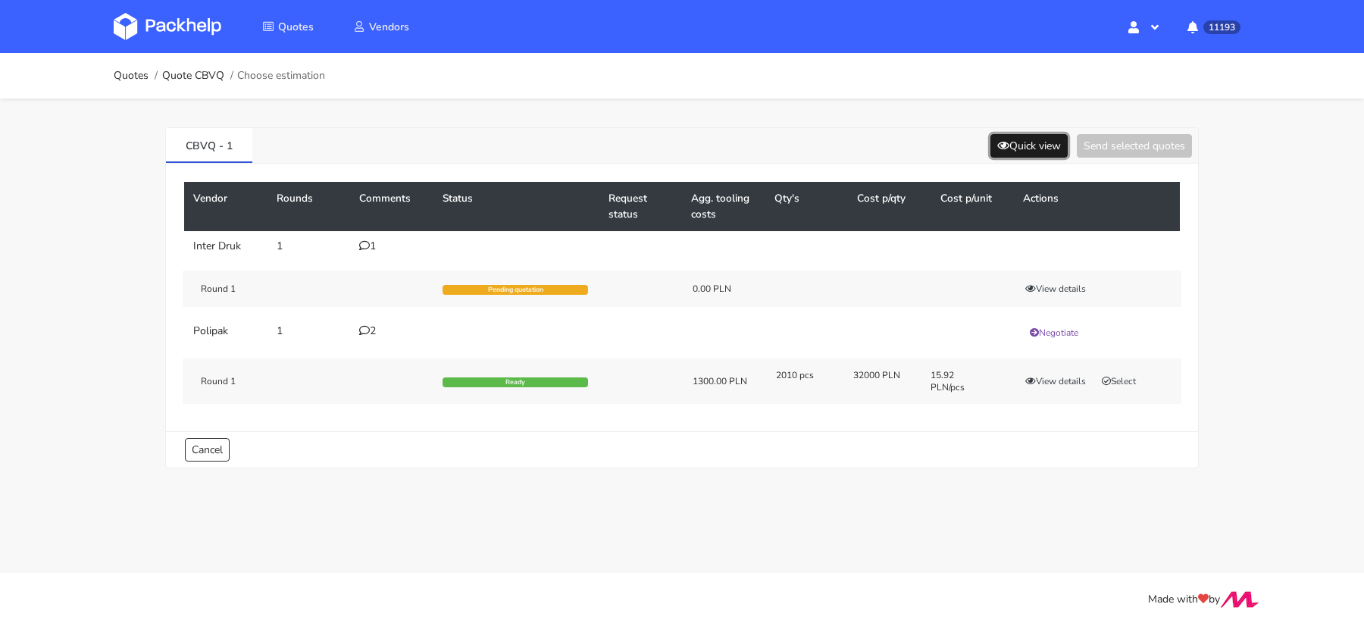
click at [1027, 143] on button "Quick view" at bounding box center [1028, 145] width 77 height 23
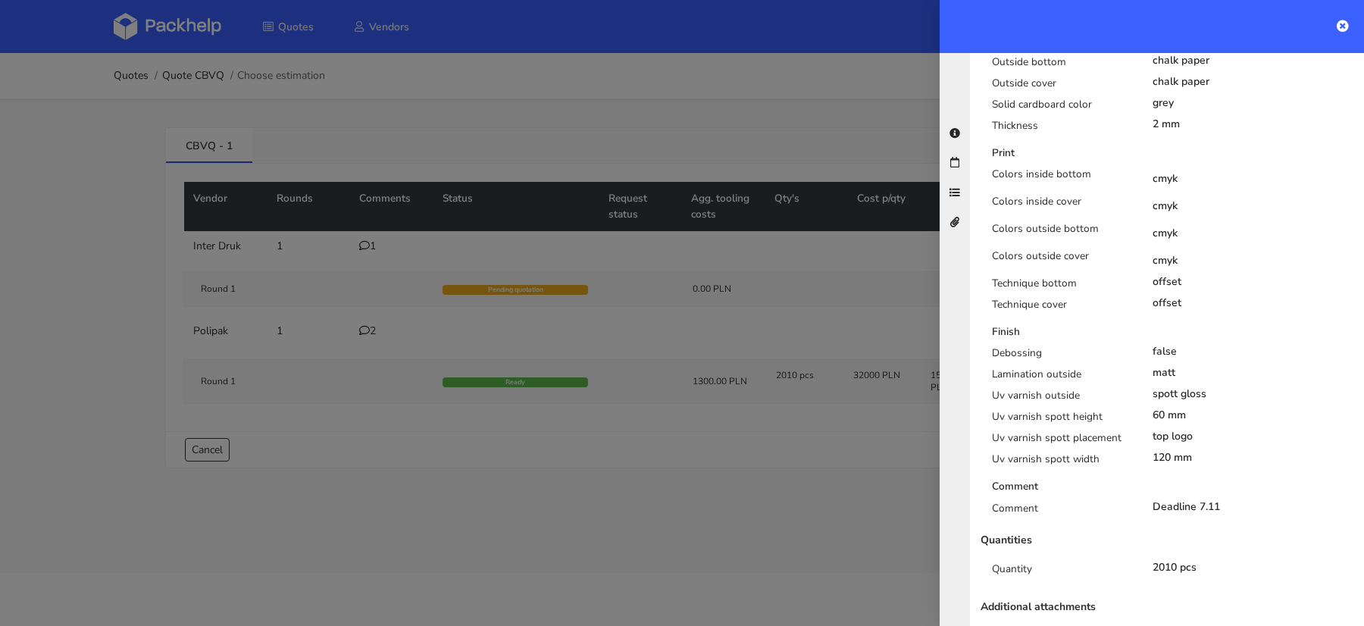
scroll to position [687, 0]
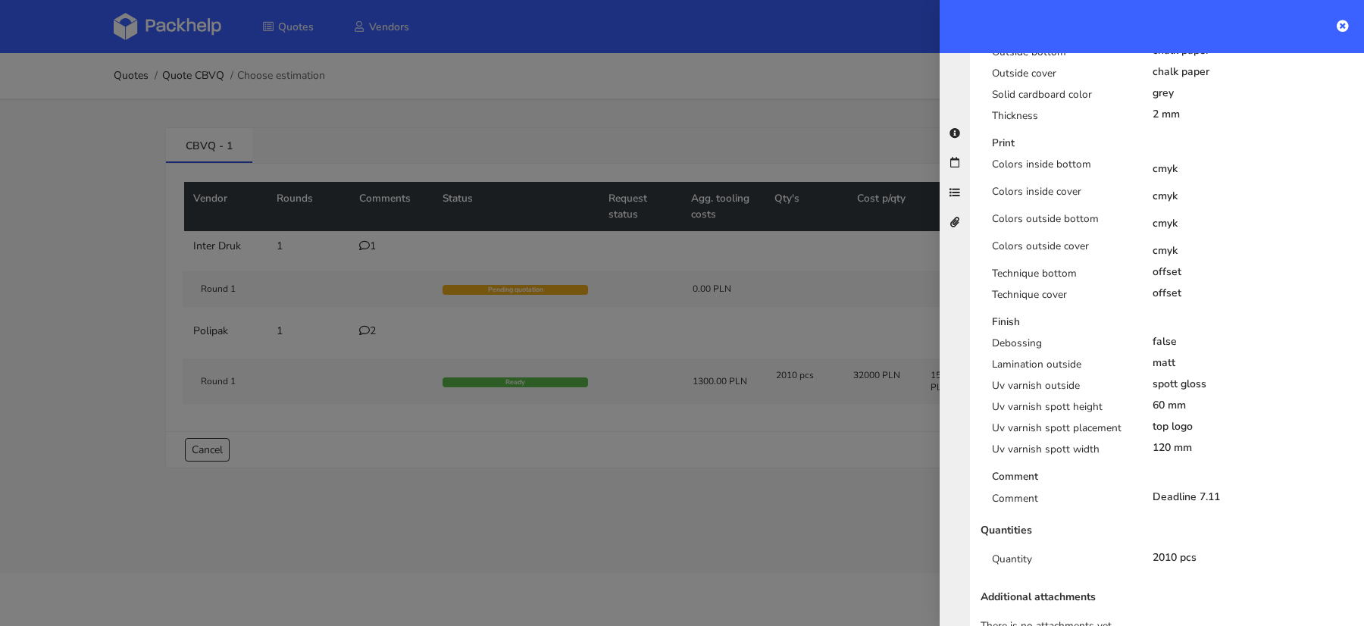
click at [896, 512] on div at bounding box center [682, 313] width 1364 height 626
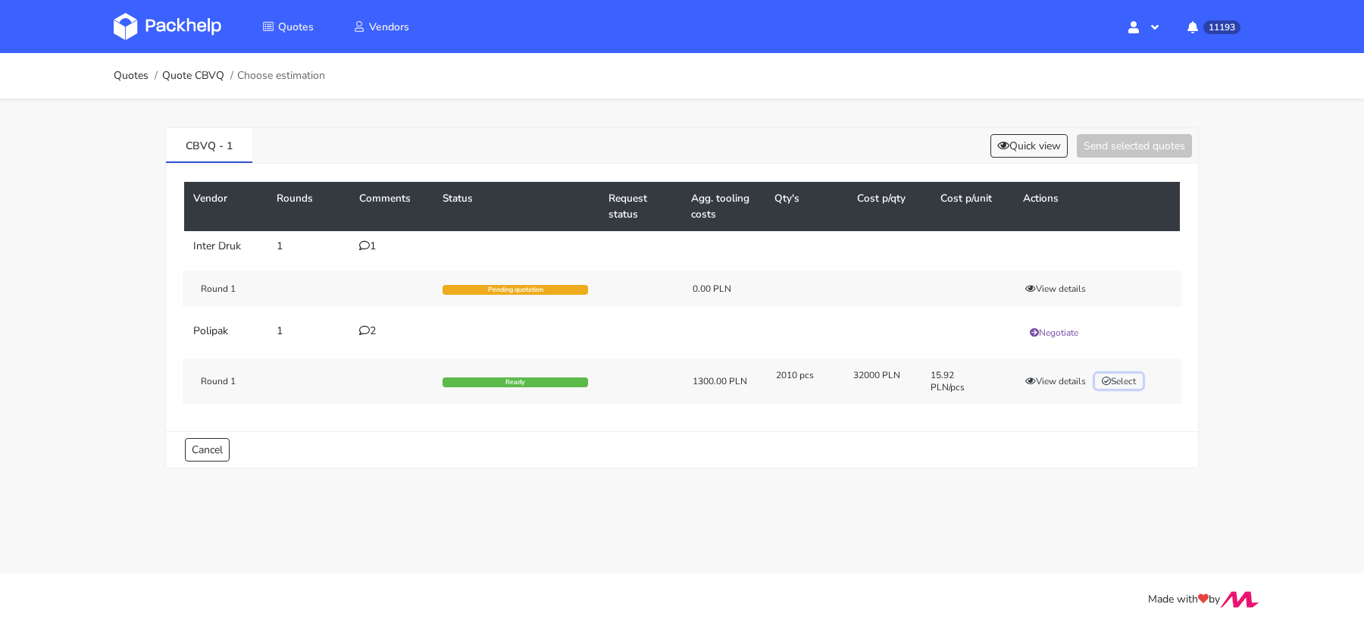
click at [1134, 380] on button "Select" at bounding box center [1119, 381] width 48 height 15
click at [1113, 141] on button "Send selected quotes ( 1 )" at bounding box center [1124, 145] width 136 height 23
click at [974, 144] on button "Quick view" at bounding box center [991, 145] width 77 height 23
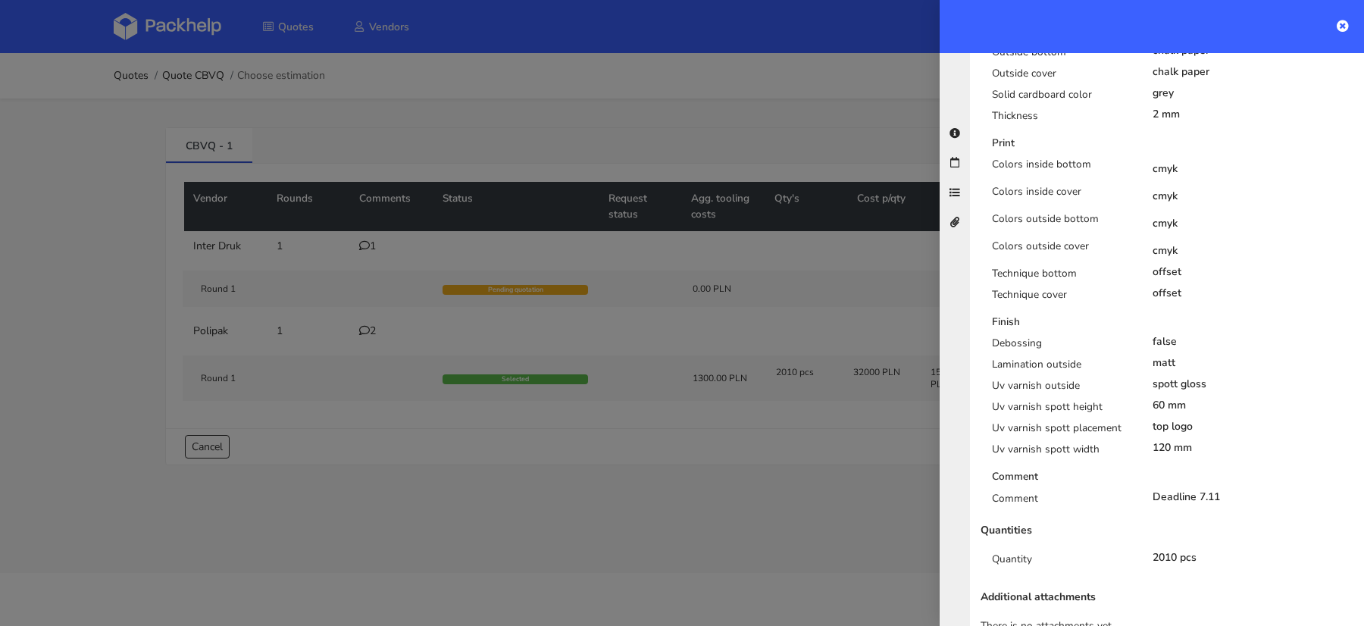
click at [775, 490] on div at bounding box center [682, 313] width 1364 height 626
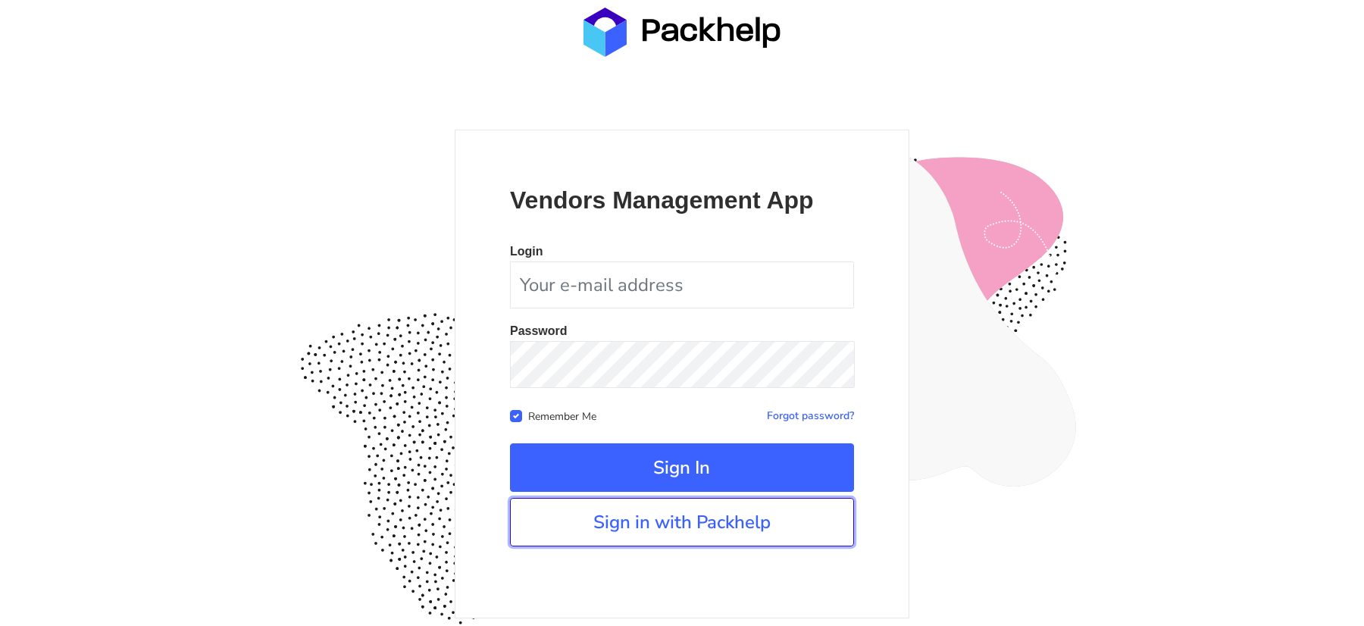
click at [733, 522] on link "Sign in with Packhelp" at bounding box center [682, 522] width 344 height 49
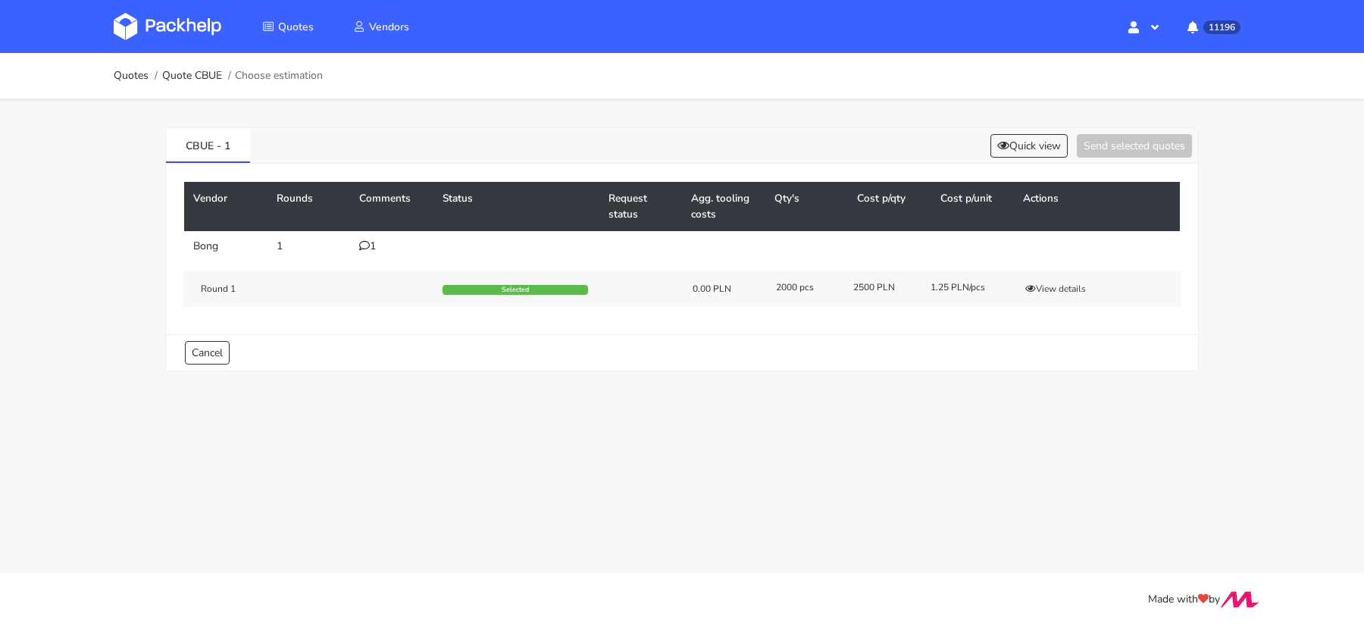
click at [369, 243] on div "1" at bounding box center [391, 246] width 65 height 12
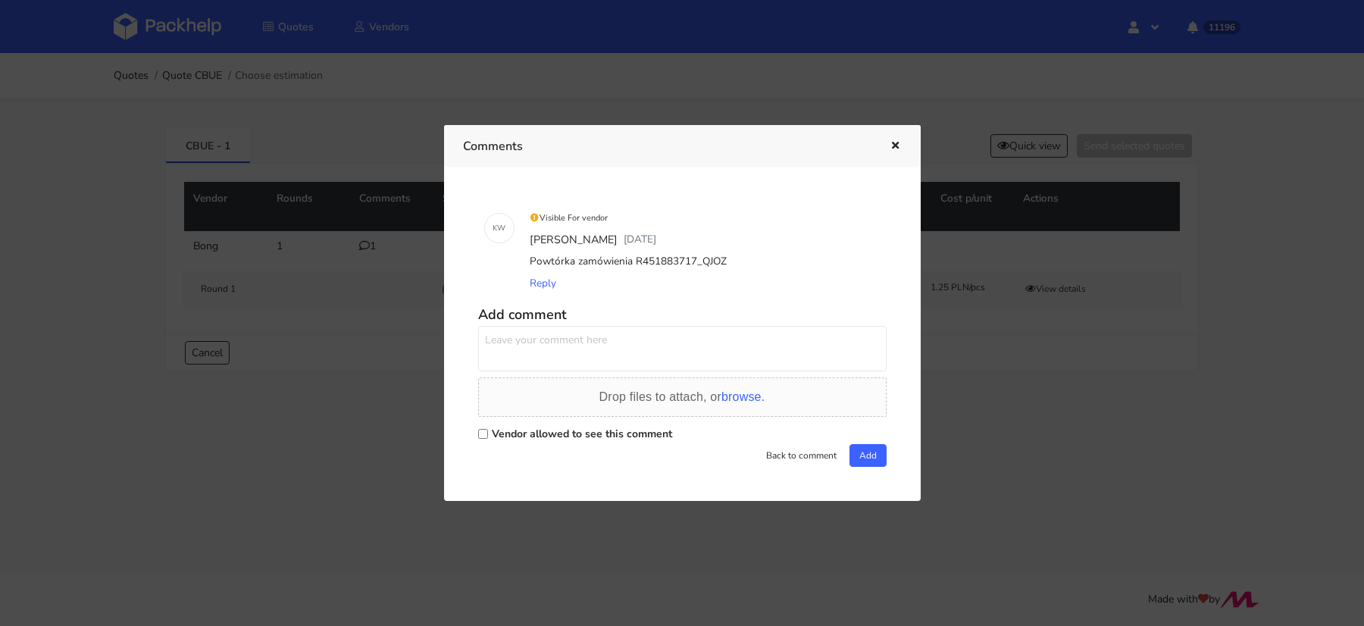
click at [984, 311] on div at bounding box center [682, 313] width 1364 height 626
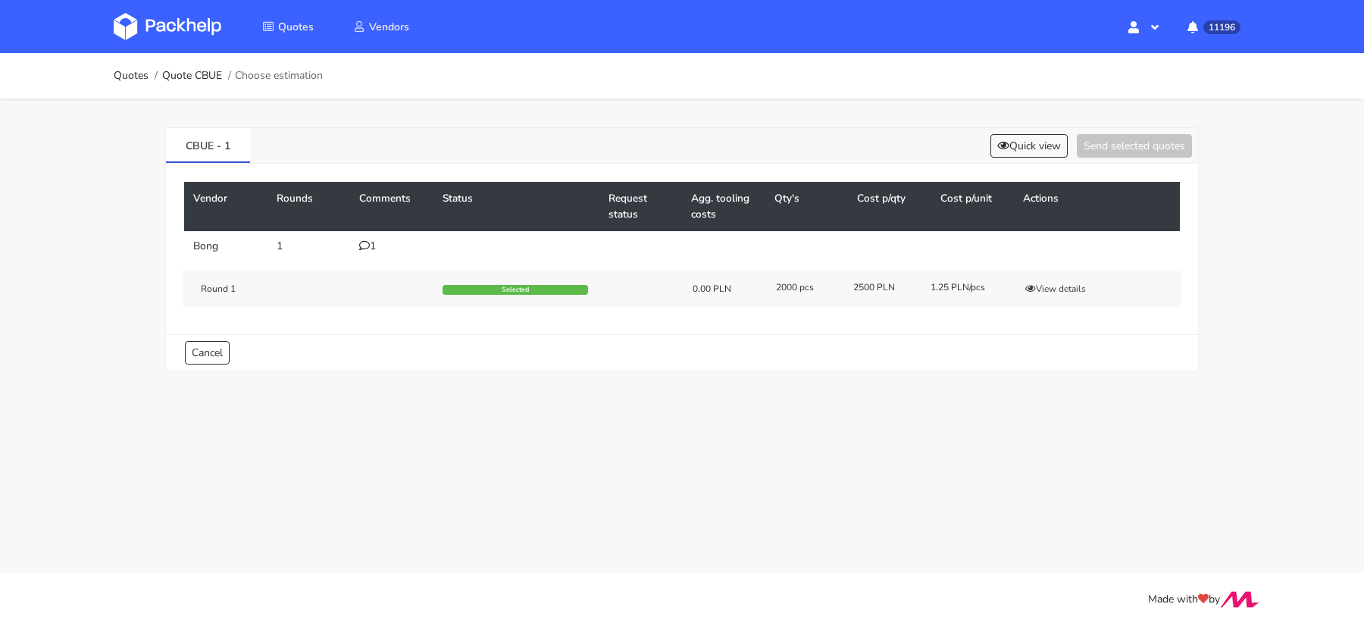
click at [1054, 296] on div "Round 1 Selected 0.00 PLN 2000 pcs 2500 PLN 1.25 PLN/pcs View details" at bounding box center [682, 289] width 999 height 36
click at [1056, 289] on button "View details" at bounding box center [1056, 288] width 74 height 15
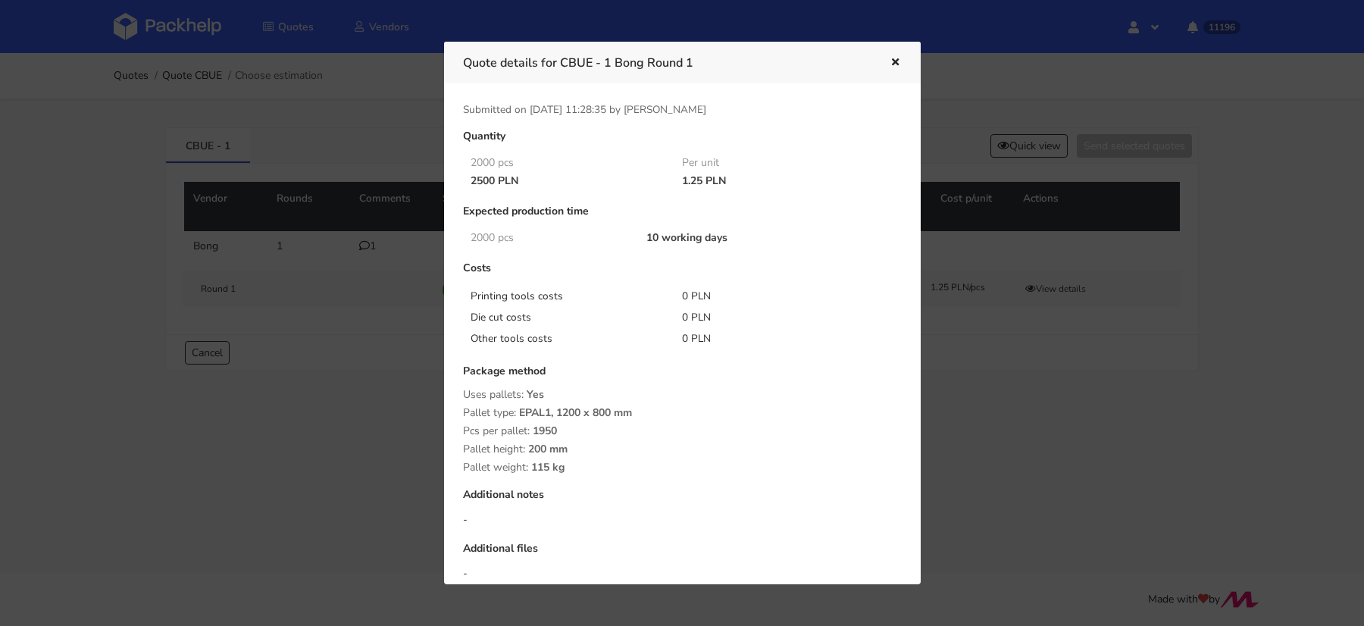
click at [1048, 370] on div at bounding box center [682, 313] width 1364 height 626
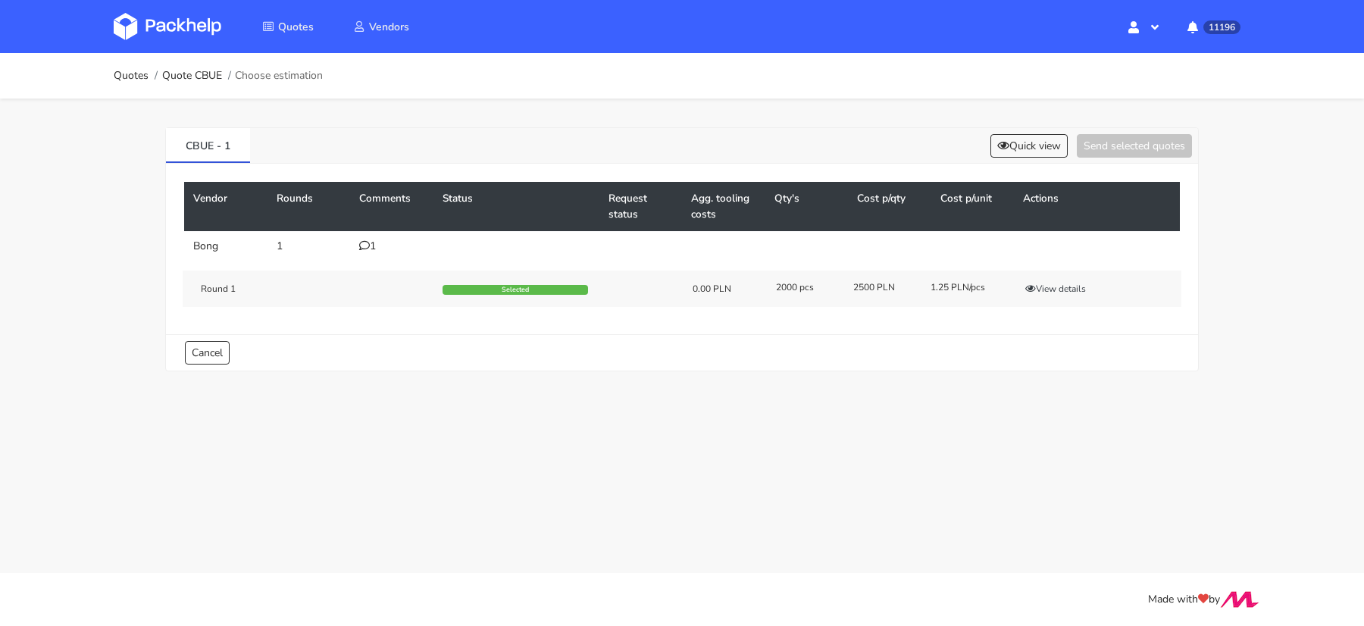
click at [361, 238] on td "1" at bounding box center [391, 246] width 83 height 30
click at [368, 243] on icon at bounding box center [364, 245] width 11 height 11
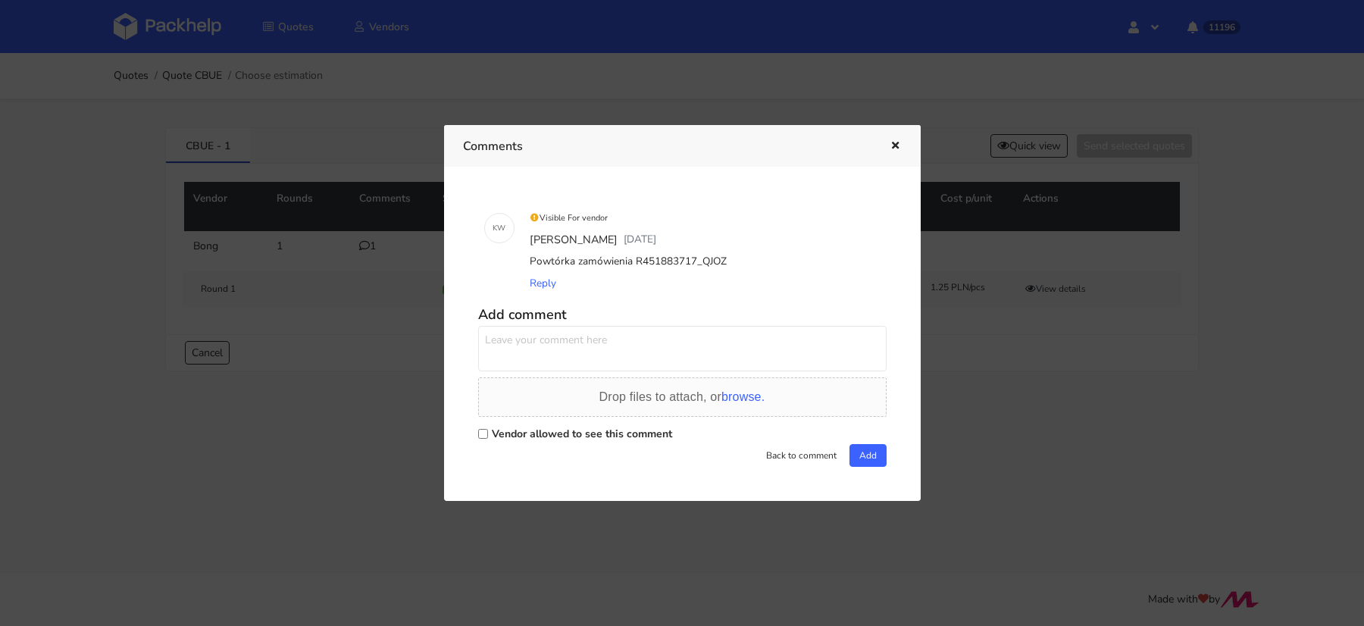
click at [678, 261] on div "Powtórka zamówienia R451883717_QJOZ" at bounding box center [704, 261] width 354 height 21
click at [679, 261] on div "Powtórka zamówienia R451883717_QJOZ" at bounding box center [704, 261] width 354 height 21
copy div "R451883717_QJOZ"
click at [346, 149] on div at bounding box center [682, 313] width 1364 height 626
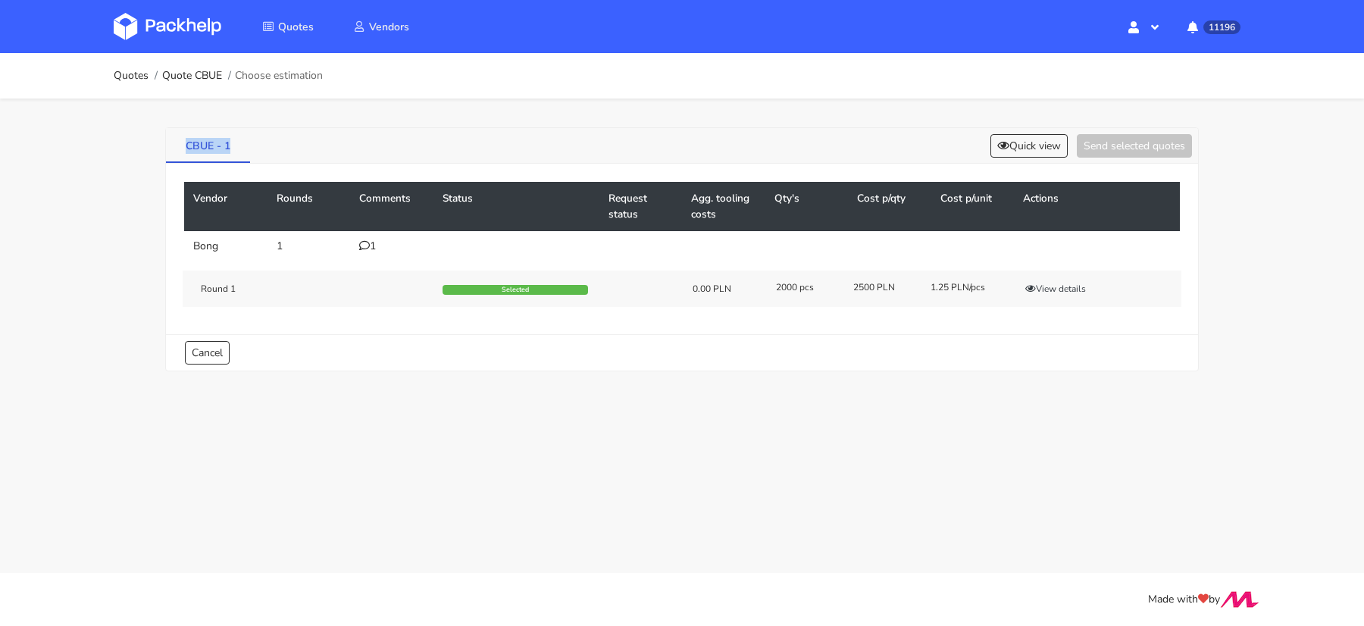
drag, startPoint x: 231, startPoint y: 147, endPoint x: 185, endPoint y: 148, distance: 46.2
click at [185, 148] on link "CBUE - 1" at bounding box center [208, 144] width 84 height 33
copy link "CBUE - 1"
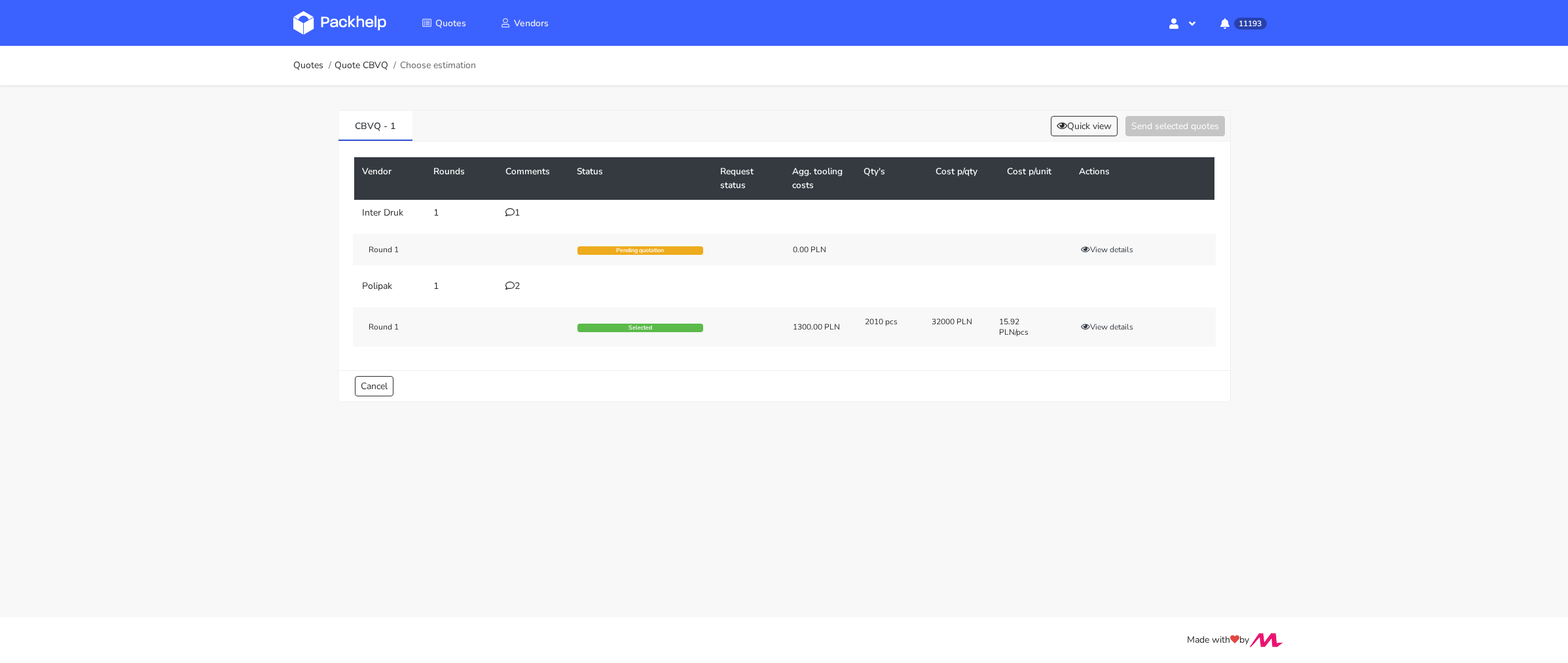
scroll to position [472, 0]
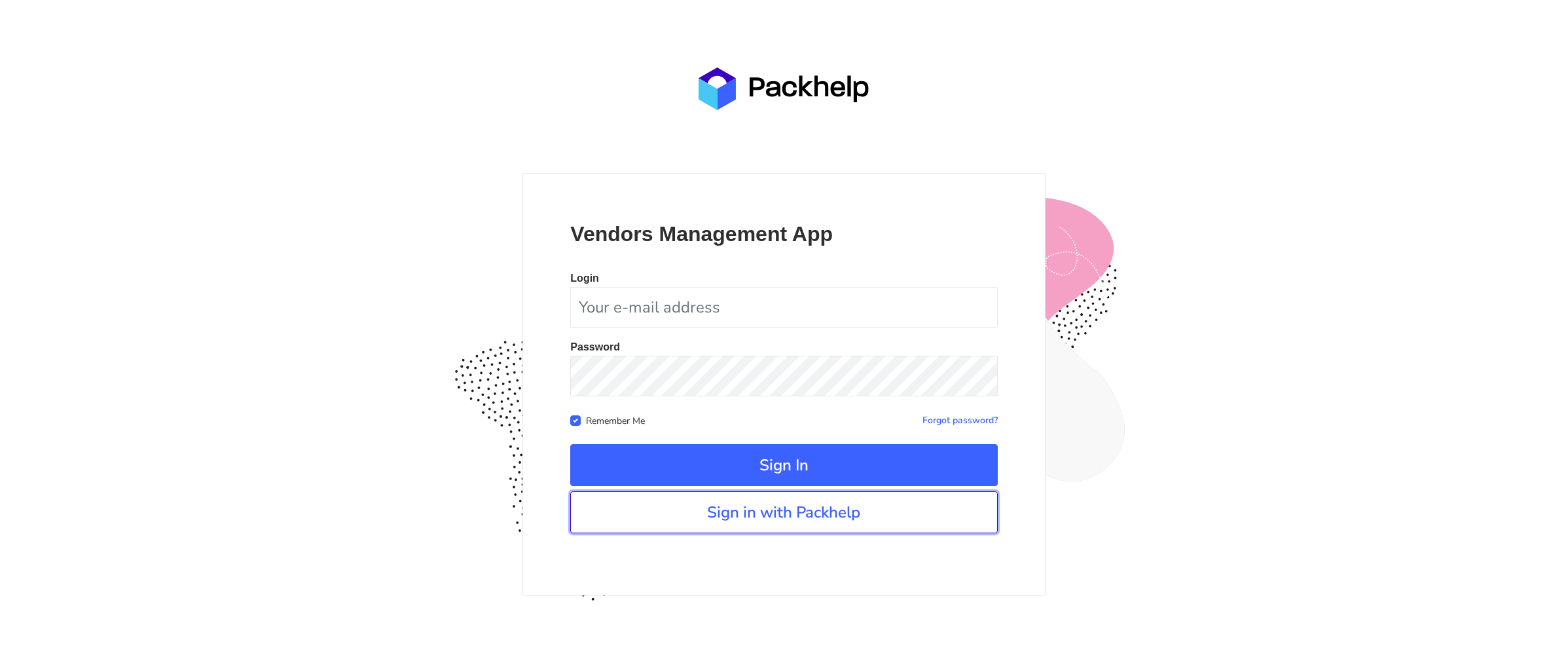
click at [778, 504] on link "Sign in with Packhelp" at bounding box center [784, 512] width 427 height 42
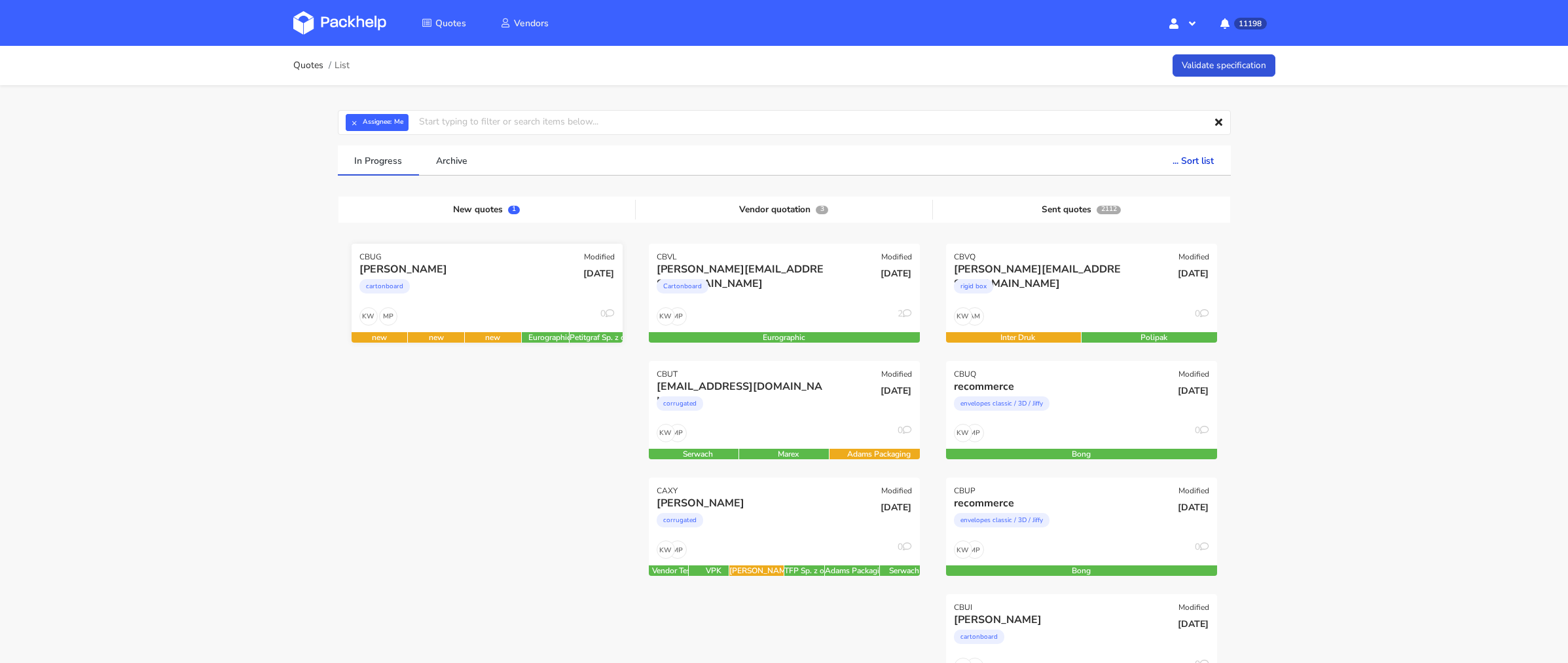
click at [454, 294] on div "cartonboard" at bounding box center [446, 290] width 174 height 26
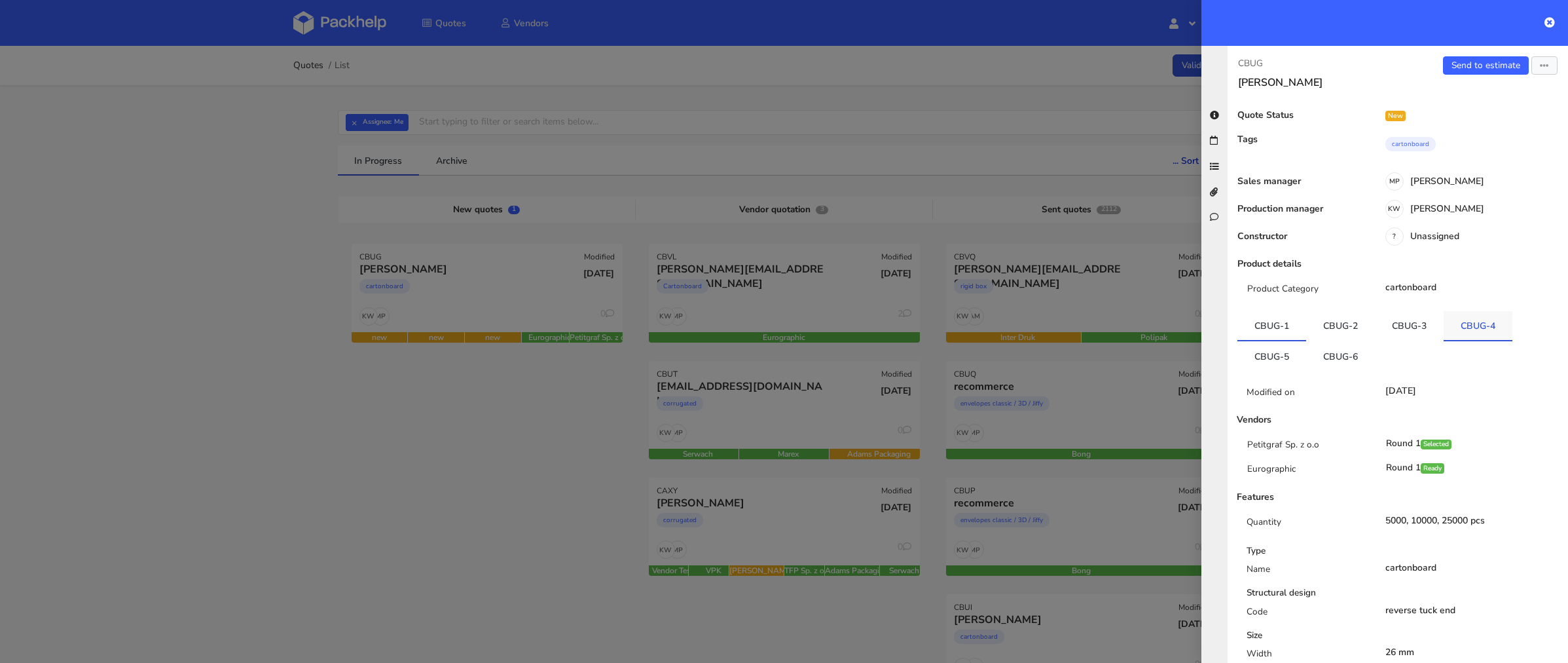
click at [1459, 331] on link "CBUG-4" at bounding box center [1478, 325] width 69 height 29
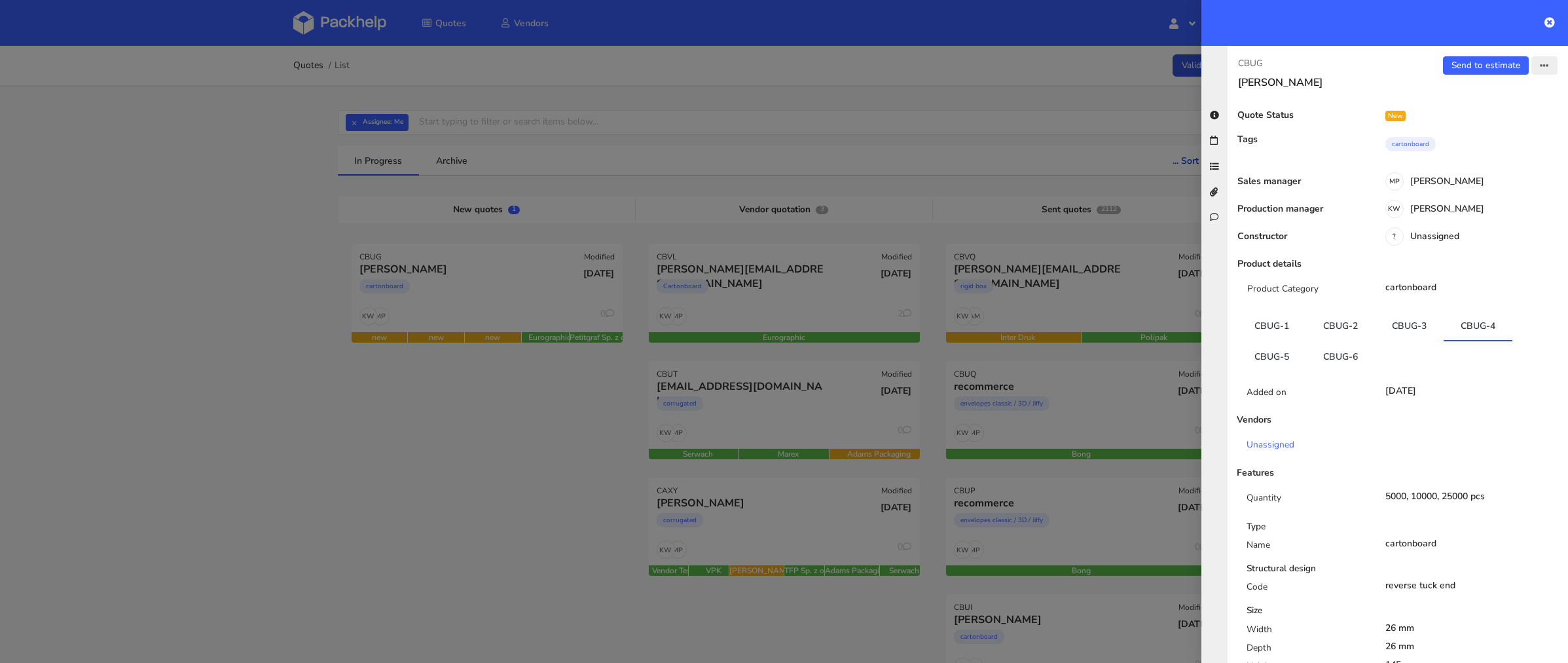
click at [1537, 67] on button "button" at bounding box center [1545, 65] width 26 height 18
click at [1473, 120] on link "Edit quote" at bounding box center [1501, 116] width 115 height 22
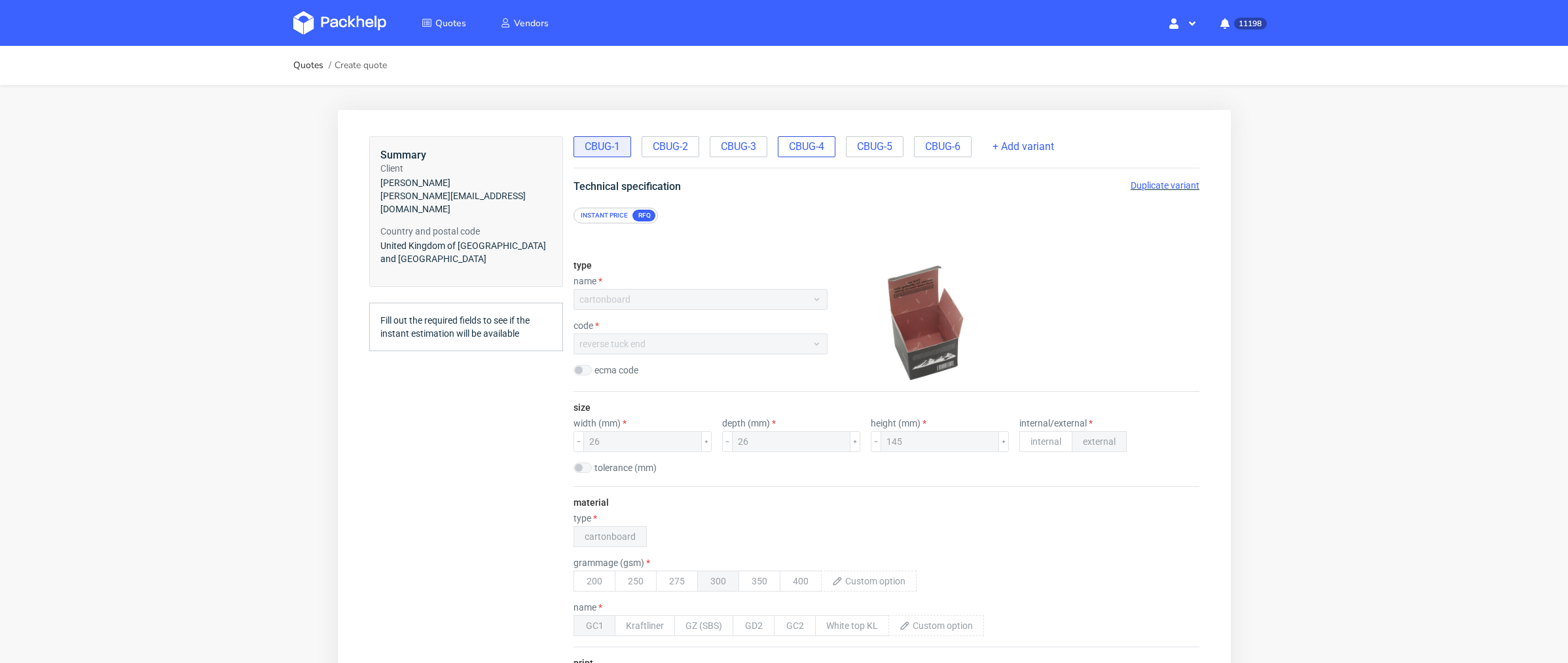
click at [805, 144] on span "CBUG-4" at bounding box center [805, 146] width 35 height 15
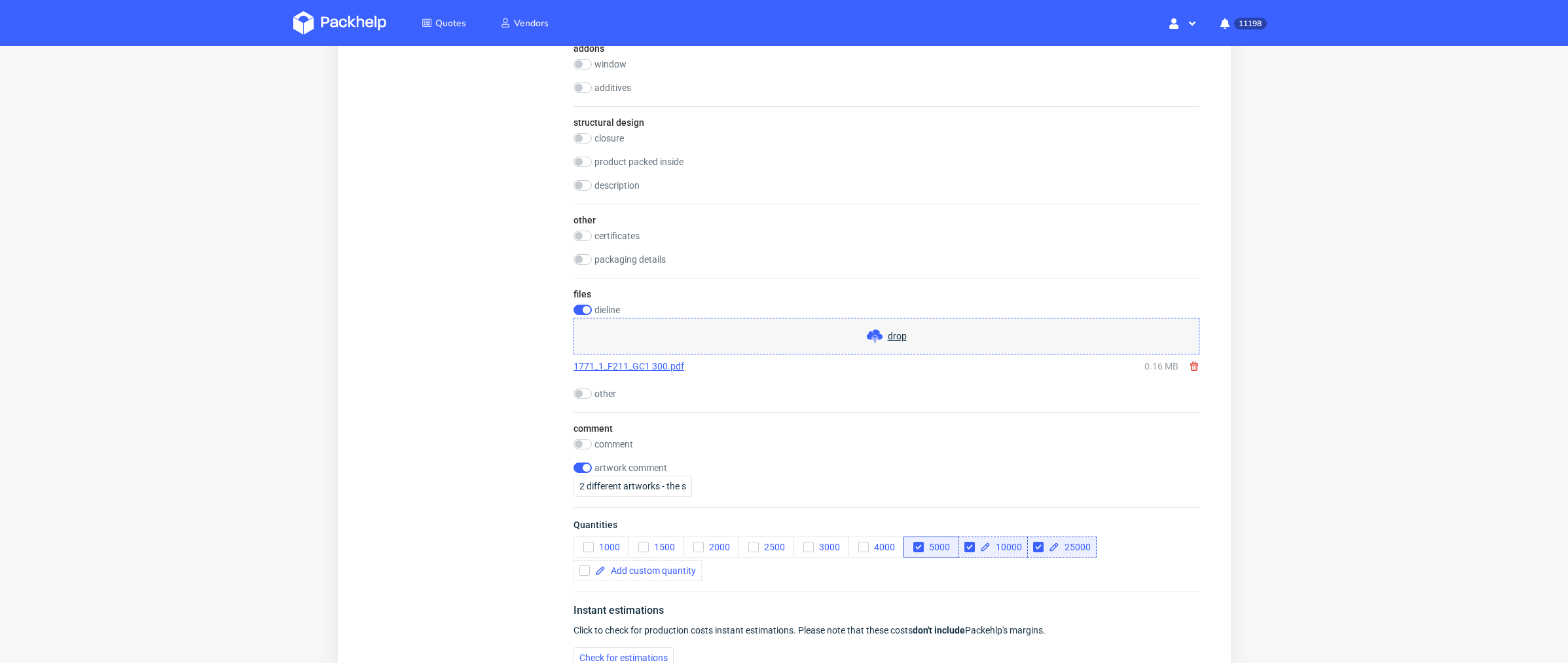
scroll to position [1148, 0]
click at [621, 485] on input "2 different artworks - the same quantity" at bounding box center [632, 488] width 118 height 21
click at [630, 481] on input "2 different artworks - the same quantity" at bounding box center [632, 488] width 118 height 21
click at [668, 481] on input "2 different artworks - the same quantity" at bounding box center [632, 488] width 118 height 21
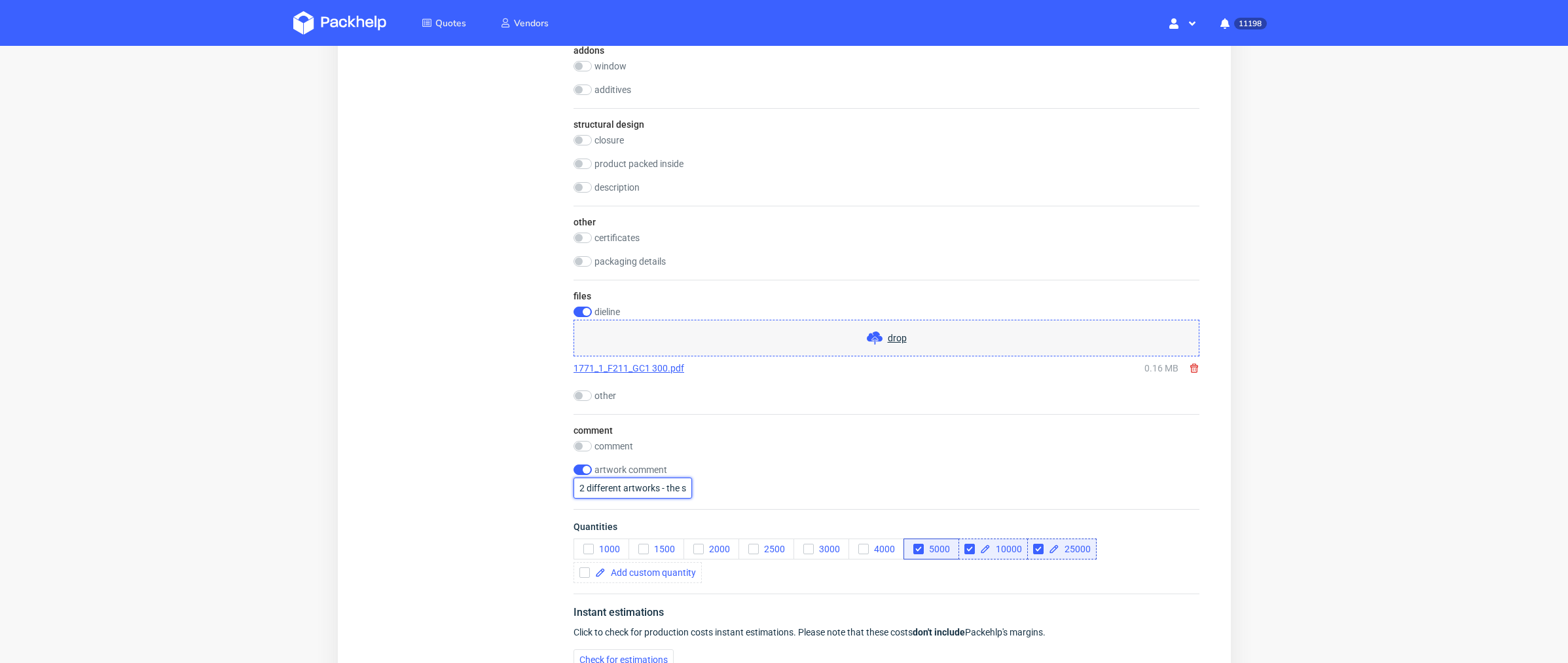
click at [667, 481] on input "2 different artworks - the same quantity" at bounding box center [632, 488] width 118 height 21
click at [585, 441] on input "checkbox" at bounding box center [581, 446] width 18 height 10
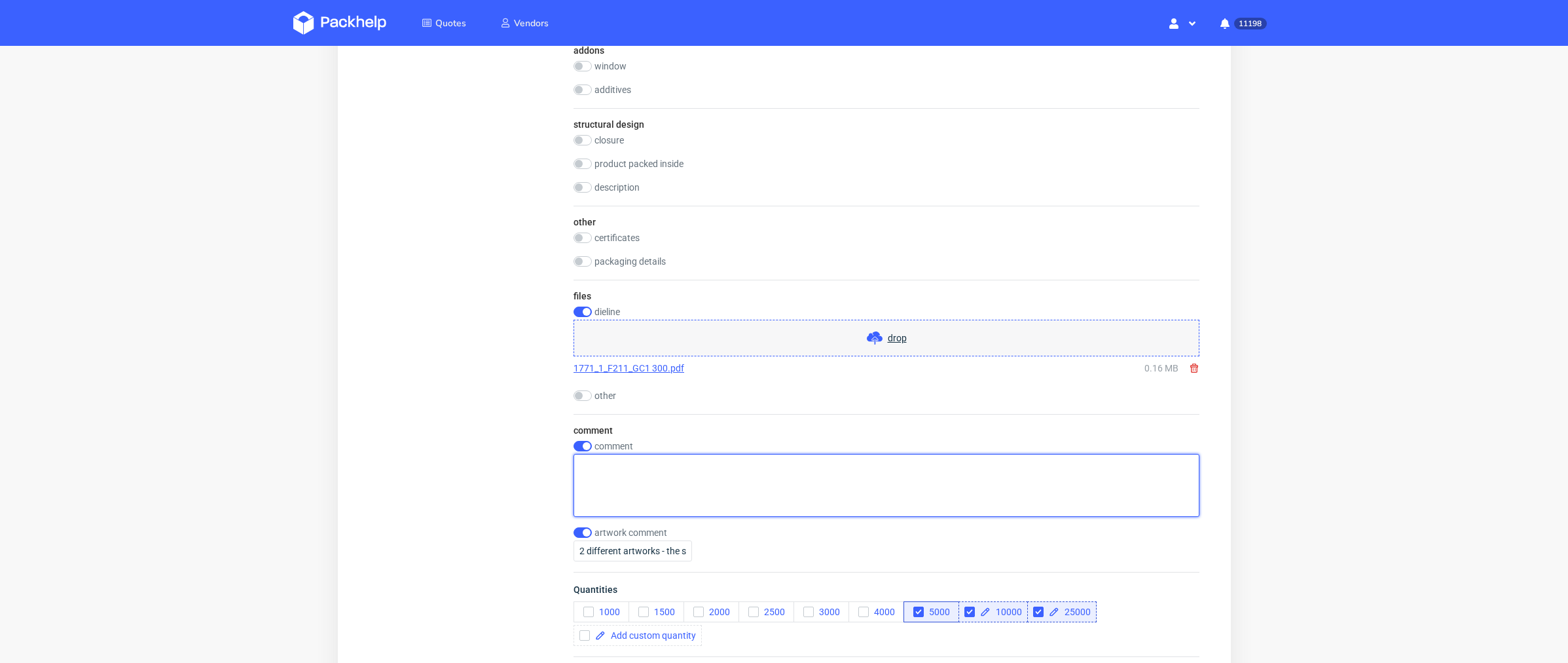
click at [601, 470] on textarea at bounding box center [886, 485] width 625 height 63
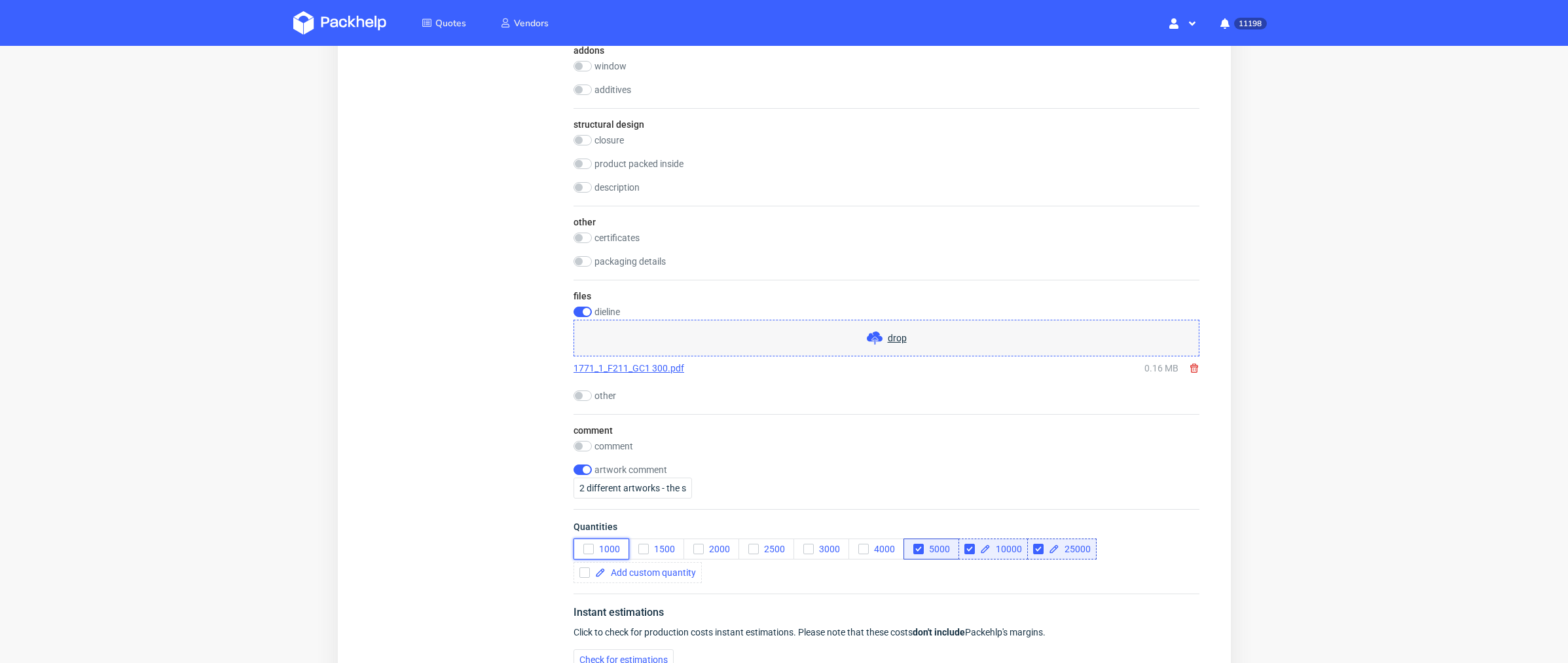
click at [610, 547] on span "1000" at bounding box center [606, 549] width 26 height 10
click at [605, 544] on span "1000" at bounding box center [606, 549] width 26 height 10
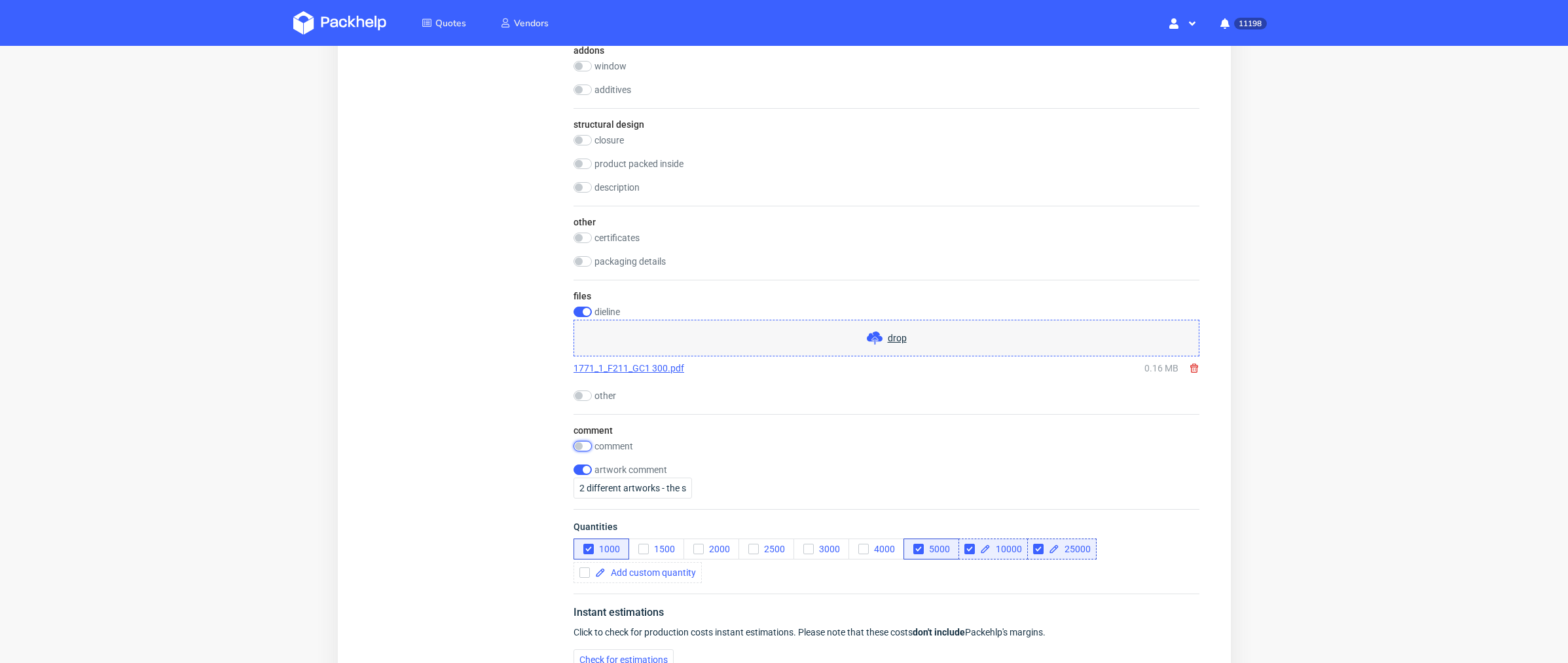
click at [585, 444] on input "checkbox" at bounding box center [581, 446] width 18 height 10
checkbox input "true"
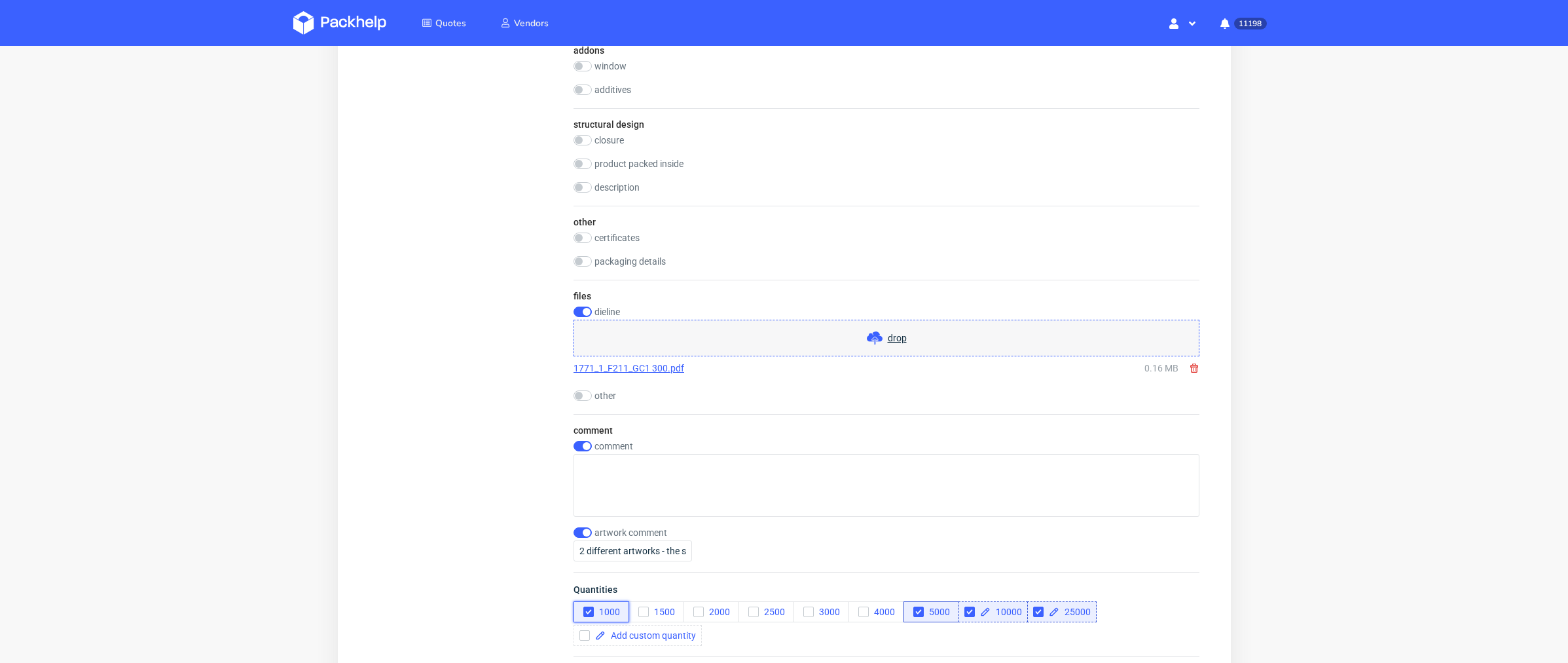
click at [591, 608] on icon "button" at bounding box center [587, 612] width 10 height 10
click at [609, 542] on input "2 different artworks - the same quantity" at bounding box center [632, 551] width 118 height 21
click at [611, 488] on textarea at bounding box center [886, 485] width 625 height 63
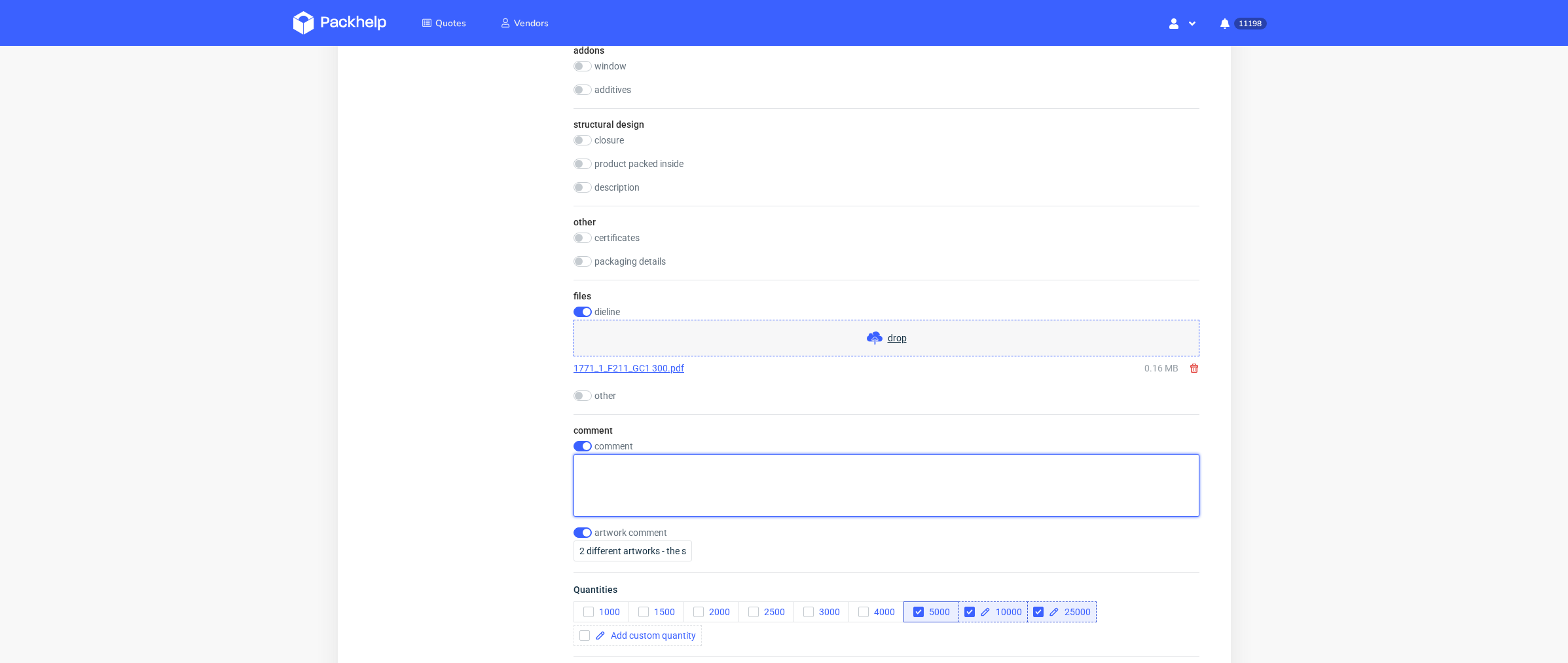
click at [601, 477] on textarea at bounding box center [886, 485] width 625 height 63
type textarea "v"
paste textarea "2 different artworks - the same quantity"
drag, startPoint x: 781, startPoint y: 469, endPoint x: 415, endPoint y: 447, distance: 366.7
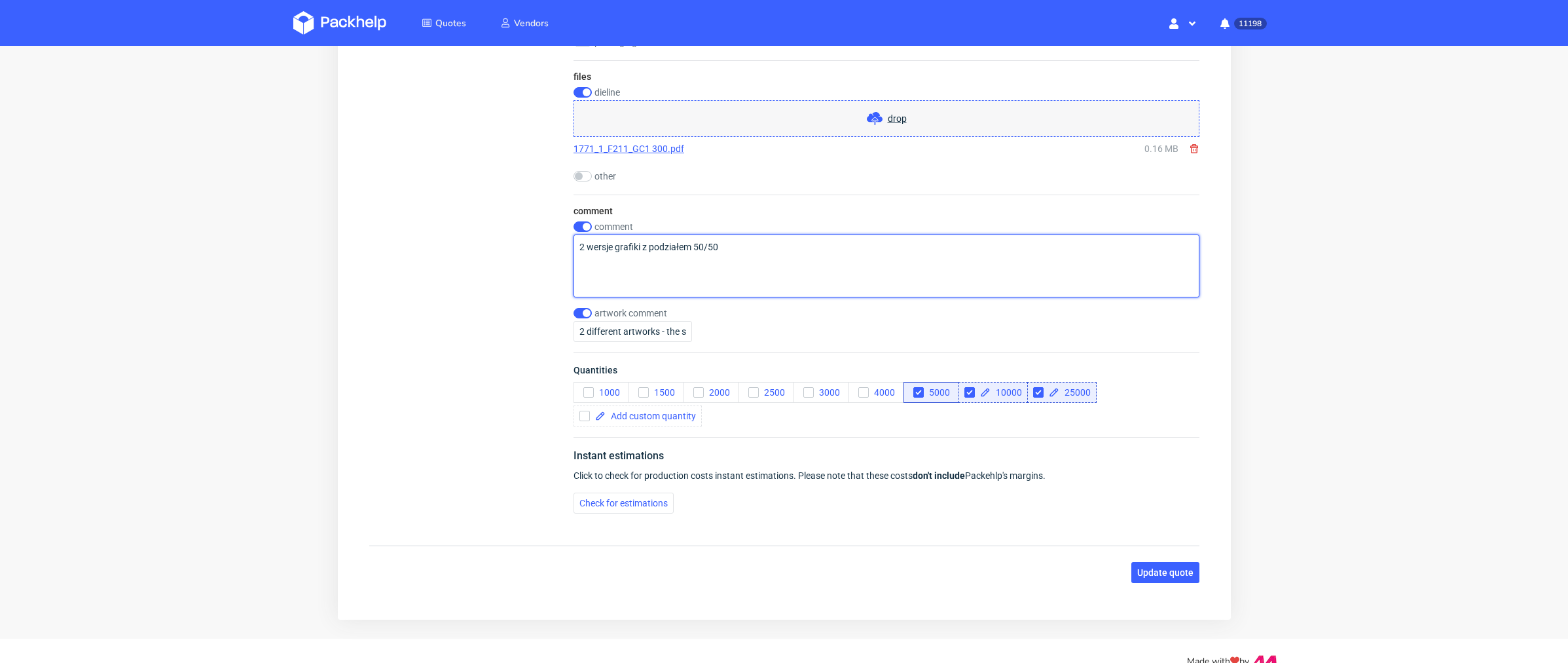
click at [654, 245] on textarea "2 wersje grafiki z podziałem 50/50" at bounding box center [886, 265] width 625 height 63
click at [737, 245] on textarea "2 wersje grafiki z podziałem 50/50" at bounding box center [886, 265] width 625 height 63
type textarea "2 wersje grafiki z podziałem 50/50"
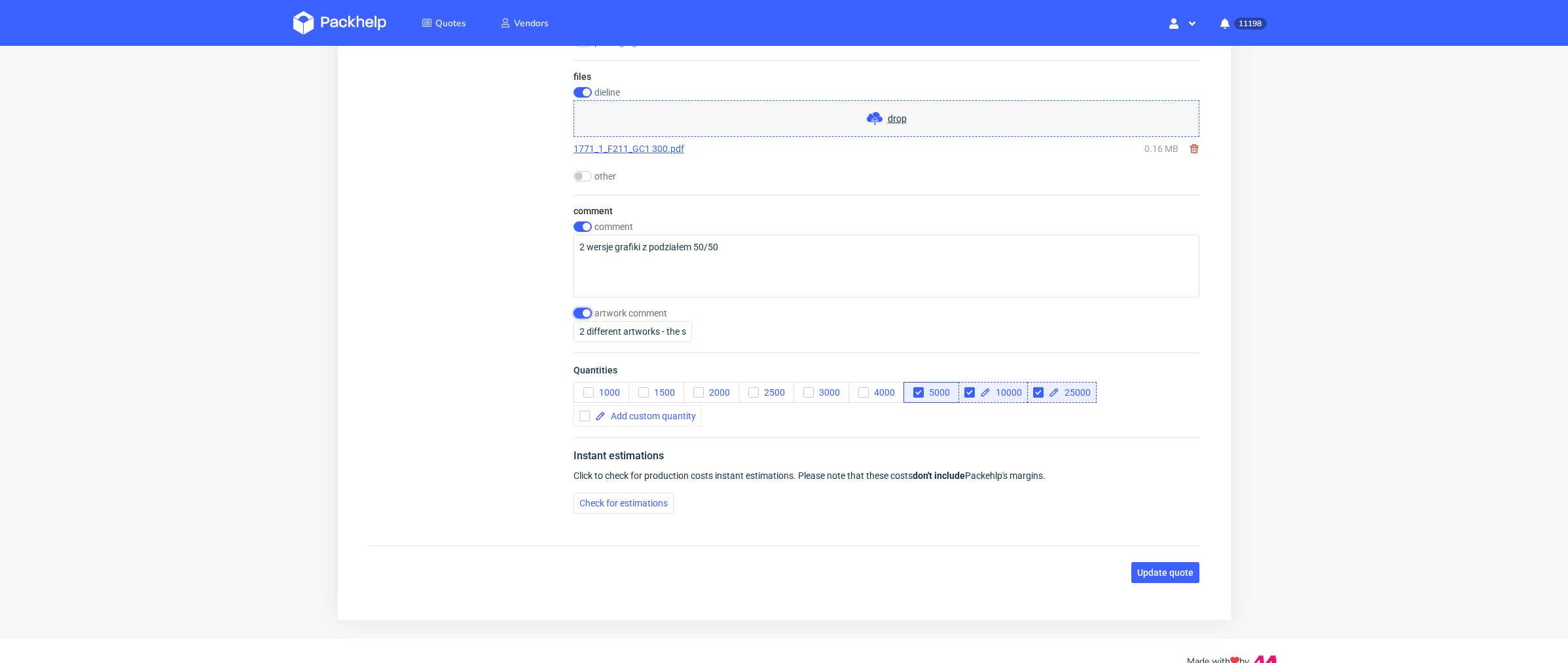
click at [577, 310] on input "checkbox" at bounding box center [581, 313] width 18 height 10
checkbox input "false"
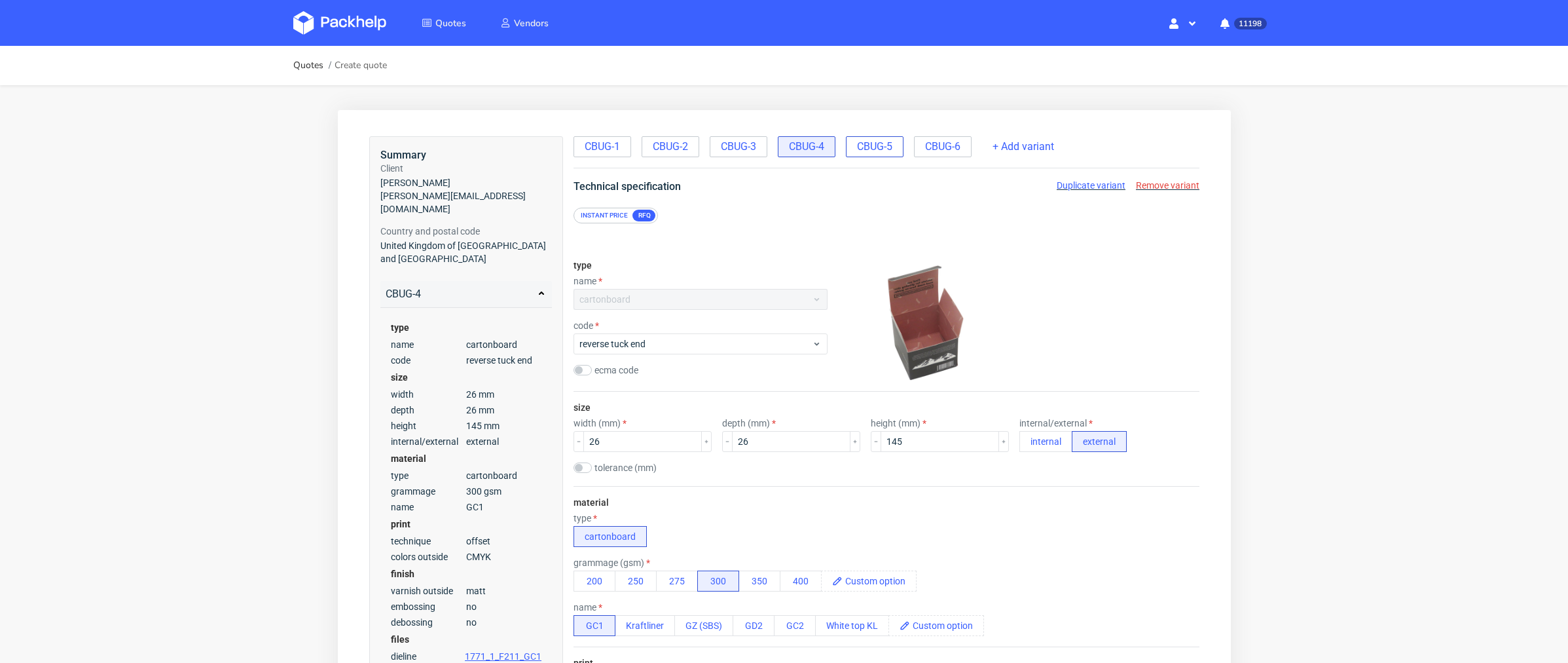
click at [879, 143] on span "CBUG-5" at bounding box center [873, 146] width 35 height 15
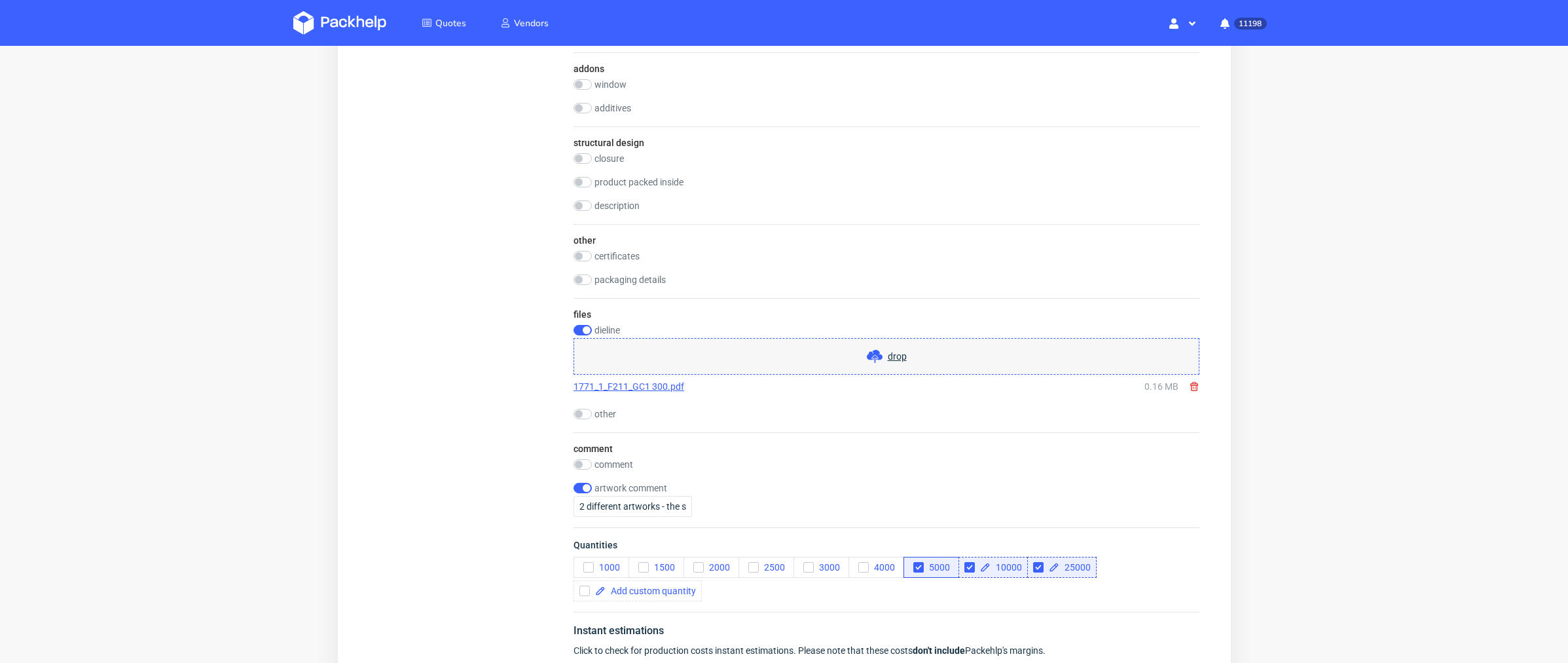
scroll to position [1317, 0]
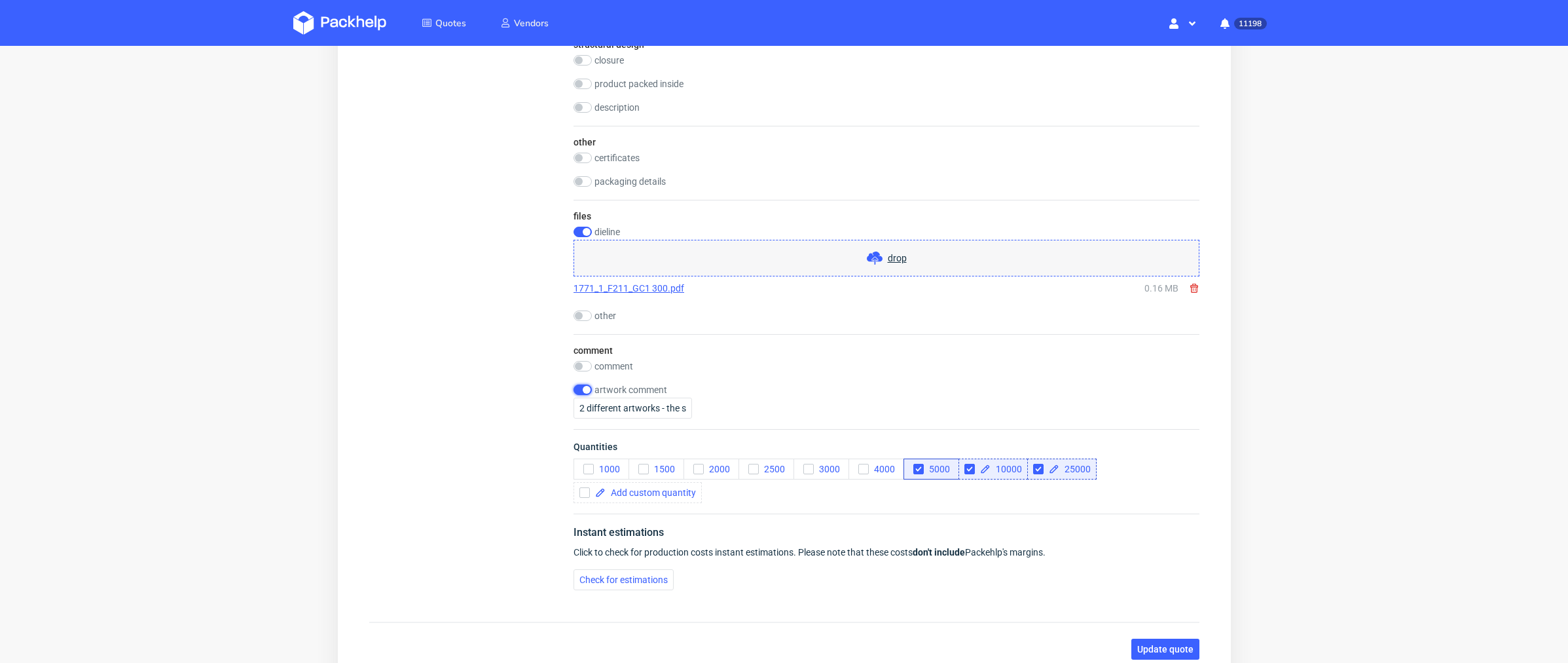
click at [578, 385] on input "checkbox" at bounding box center [581, 390] width 18 height 10
checkbox input "false"
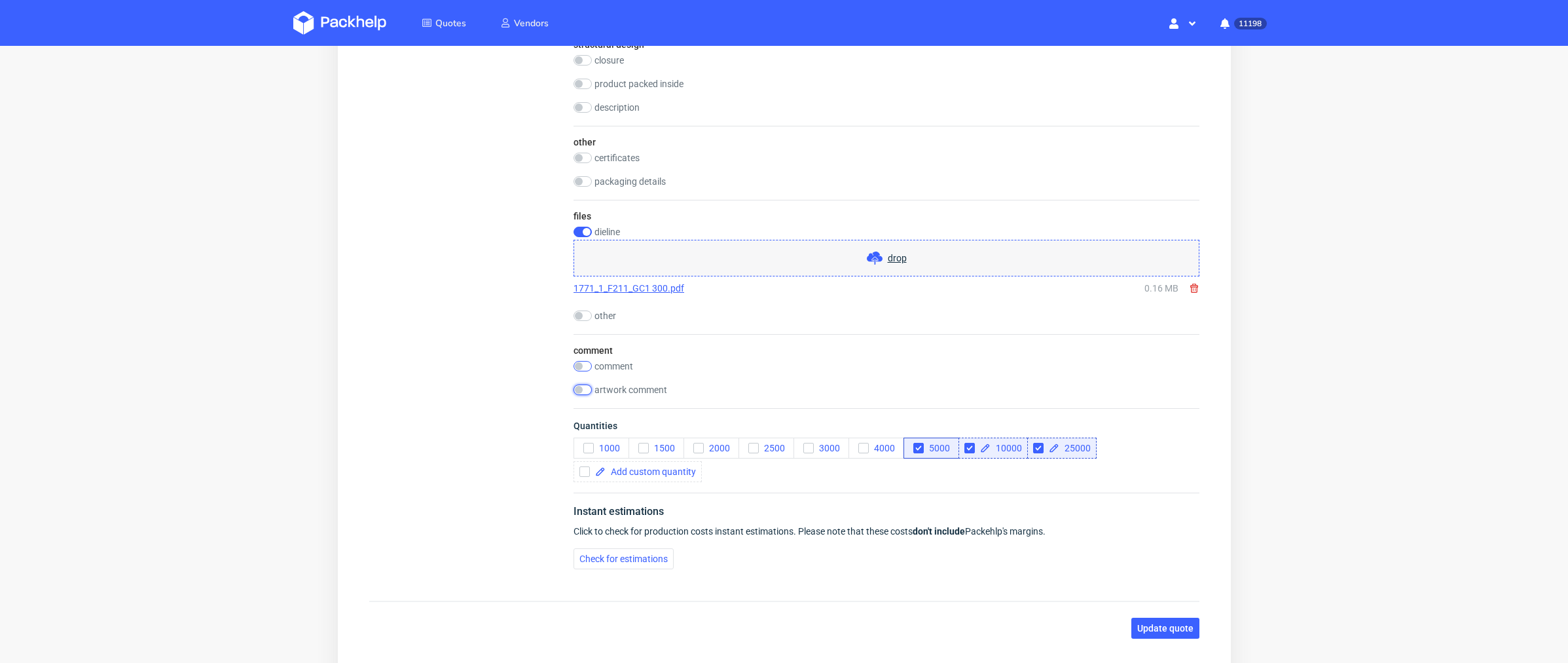
scroll to position [0, 0]
click at [578, 361] on input "checkbox" at bounding box center [581, 367] width 18 height 10
checkbox input "true"
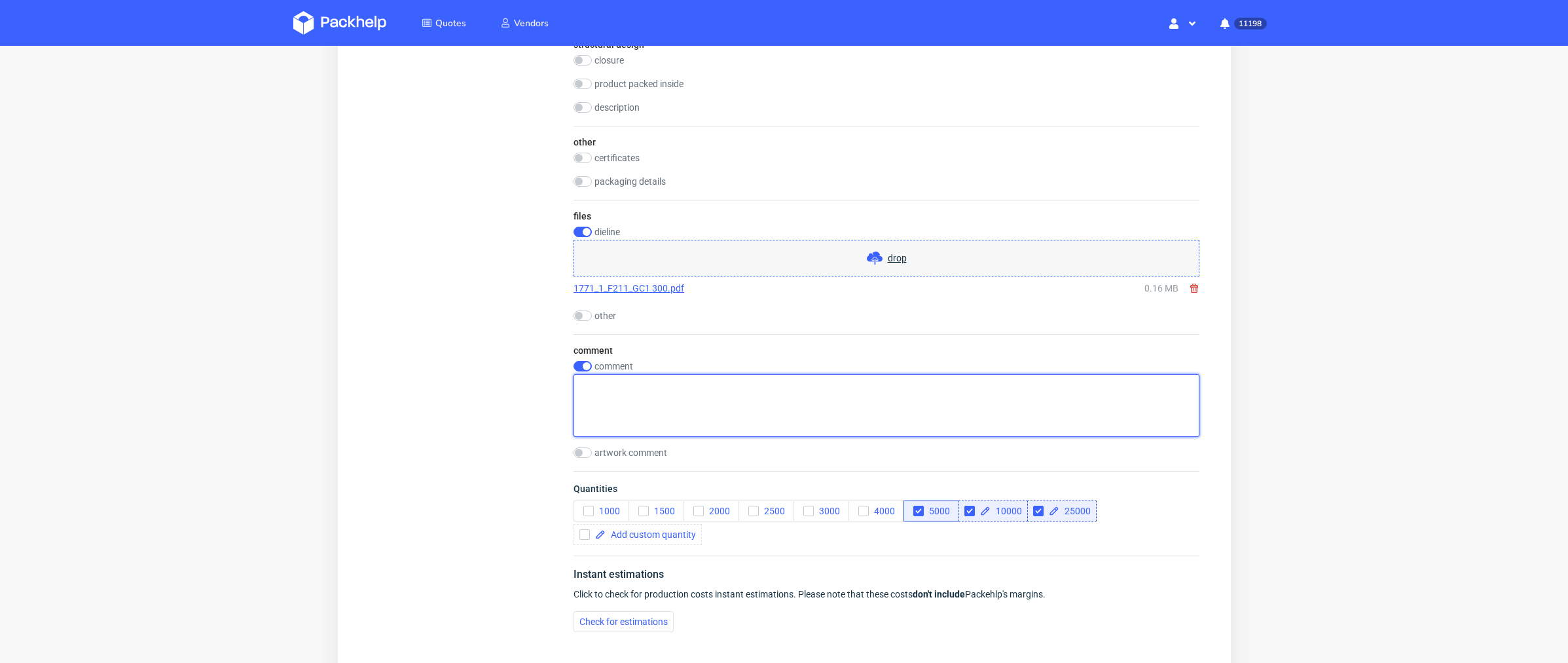
click at [610, 380] on textarea at bounding box center [886, 405] width 625 height 63
paste textarea "2 wersje grafiki z podziałem 50/50"
type textarea "2 wersje grafiki z podziałem 50/50"
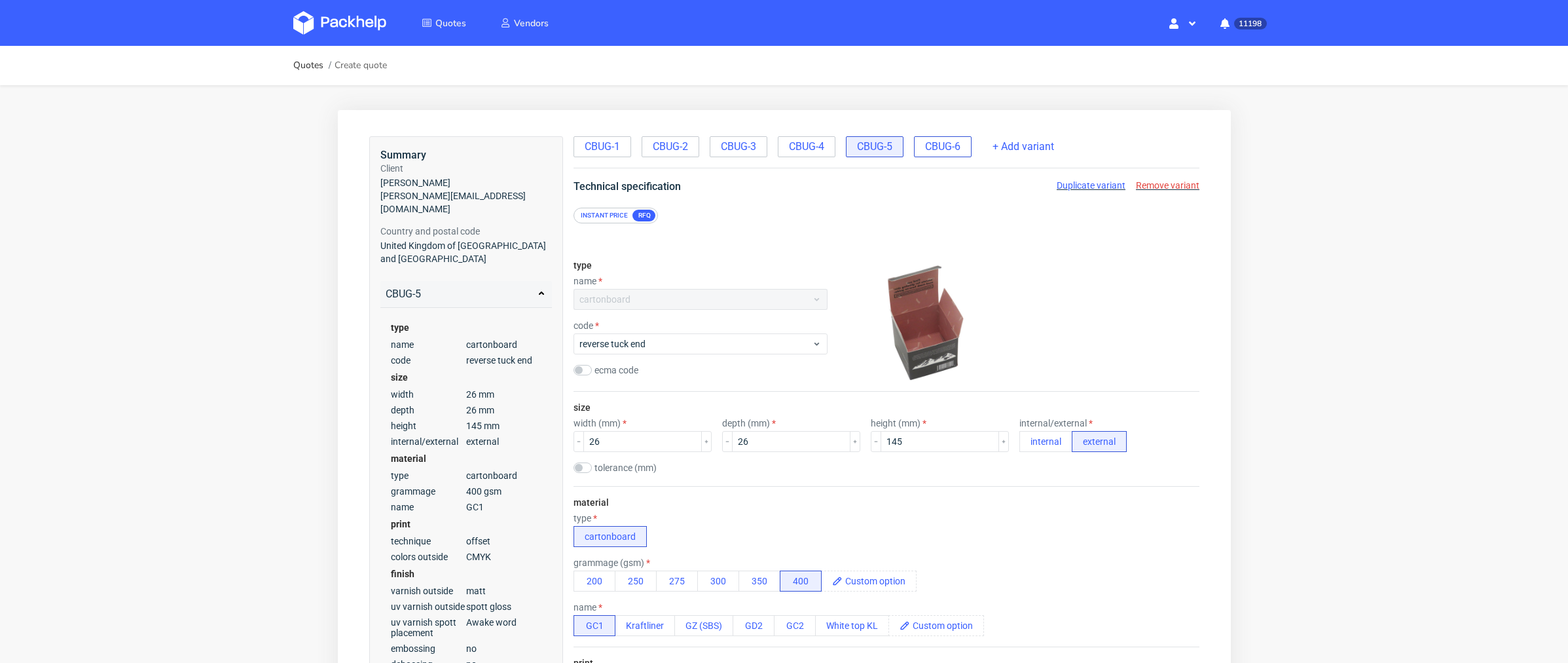
click at [935, 147] on span "CBUG-6" at bounding box center [942, 146] width 35 height 15
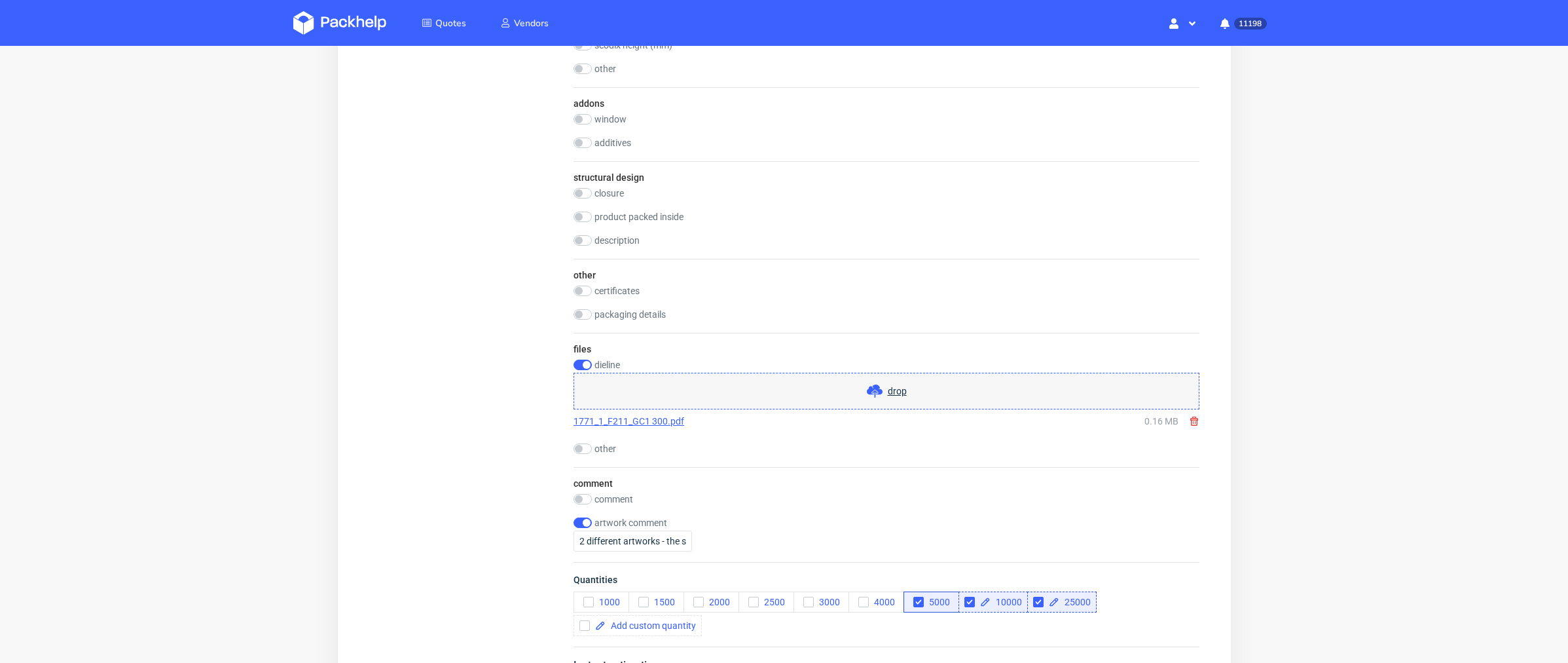
scroll to position [1204, 0]
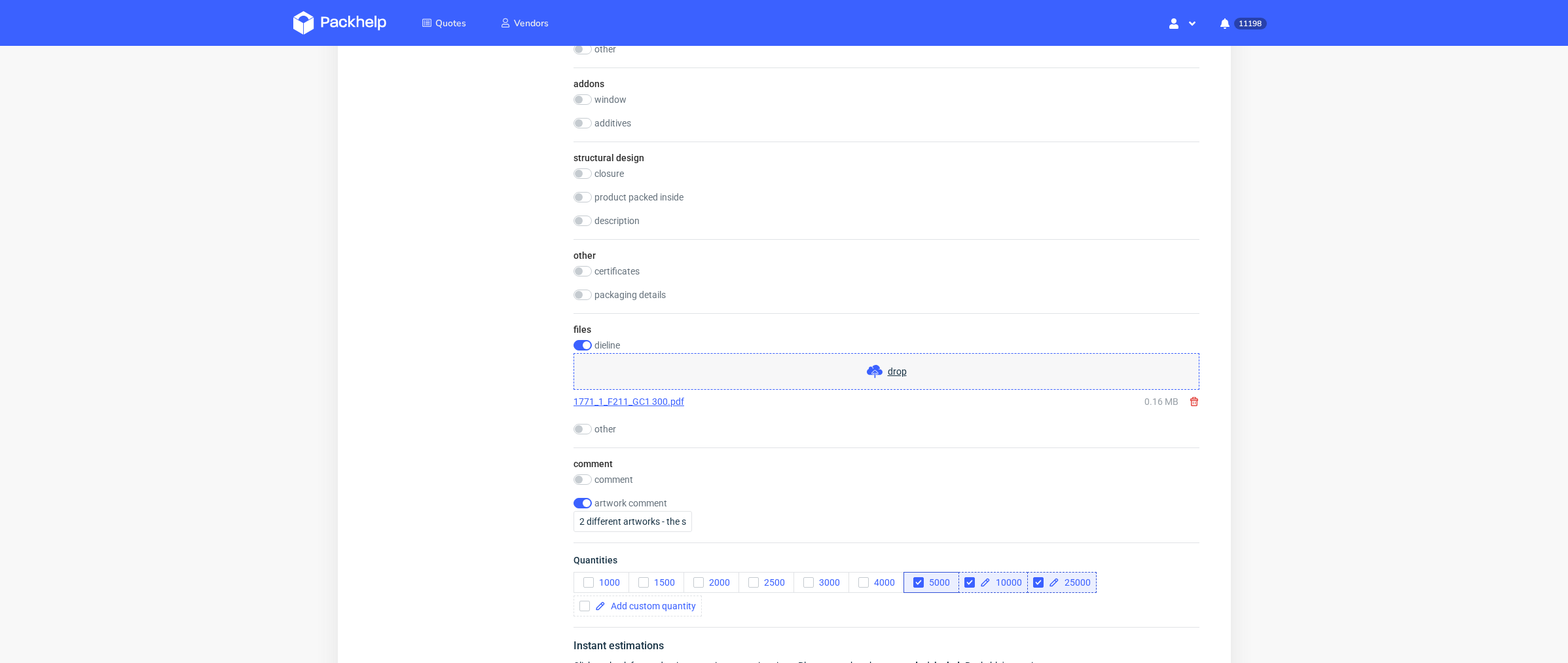
click at [584, 466] on div "comment comment artwork comment 2 different artworks - the same quantity" at bounding box center [886, 495] width 625 height 95
click at [580, 475] on input "checkbox" at bounding box center [581, 480] width 18 height 10
checkbox input "true"
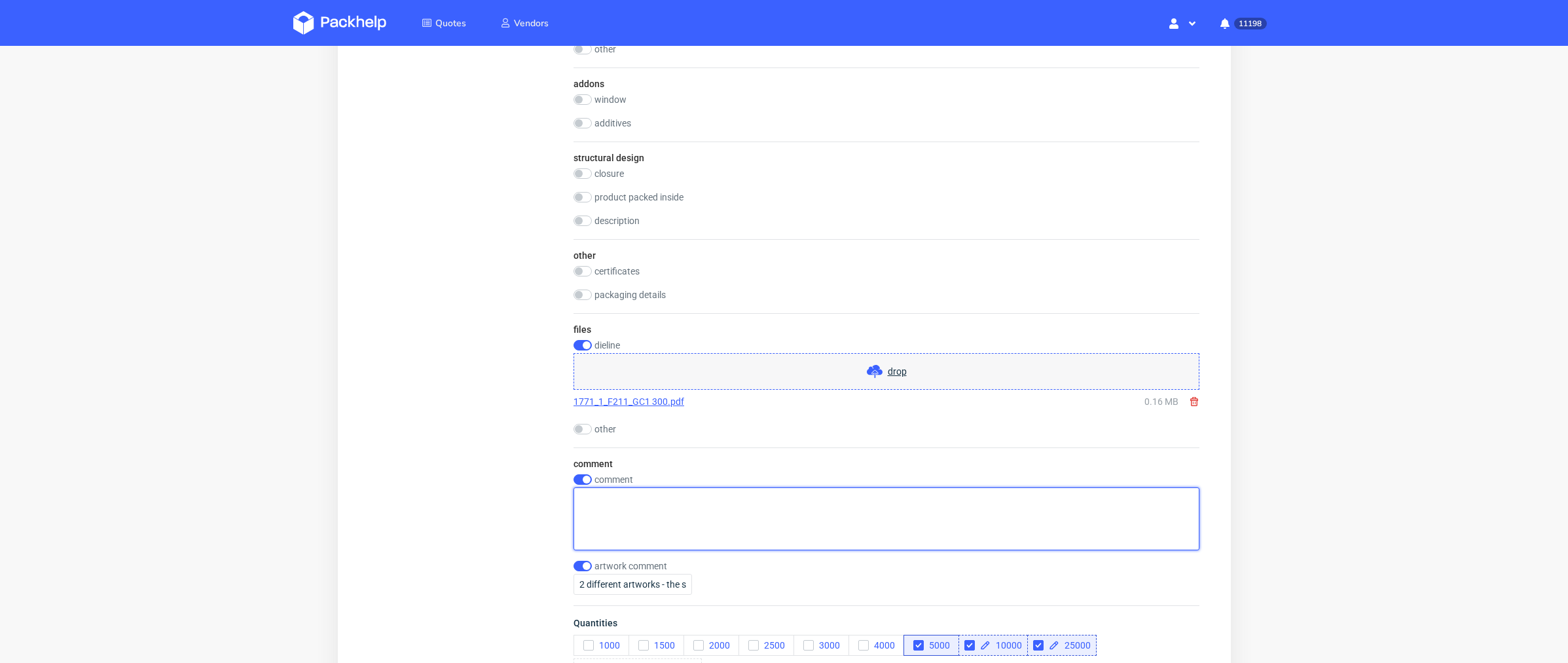
click at [605, 488] on textarea at bounding box center [886, 519] width 625 height 63
paste textarea "2 wersje grafiki z podziałem 50/50"
type textarea "2 wersje grafiki z podziałem 50/50"
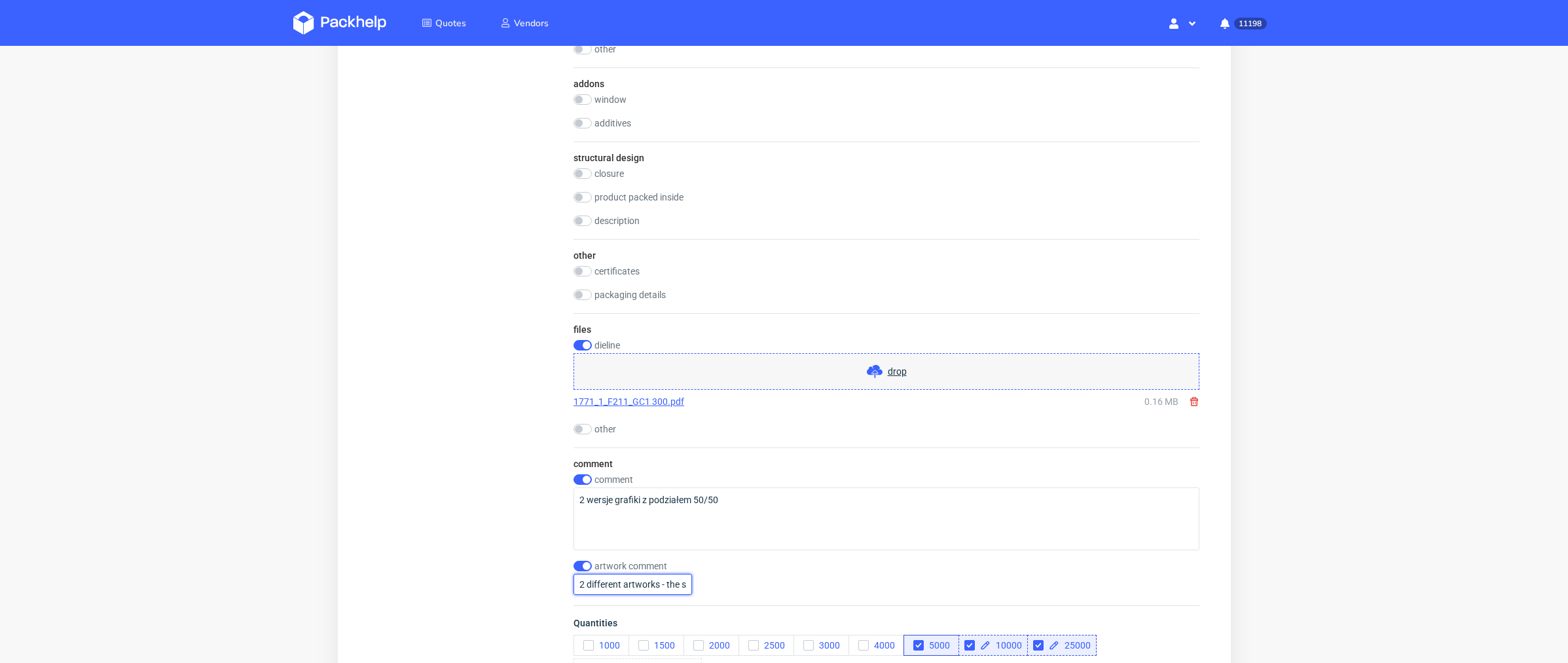
click at [586, 574] on input "2 different artworks - the same quantity" at bounding box center [632, 584] width 118 height 21
click at [582, 561] on input "checkbox" at bounding box center [581, 566] width 18 height 10
checkbox input "false"
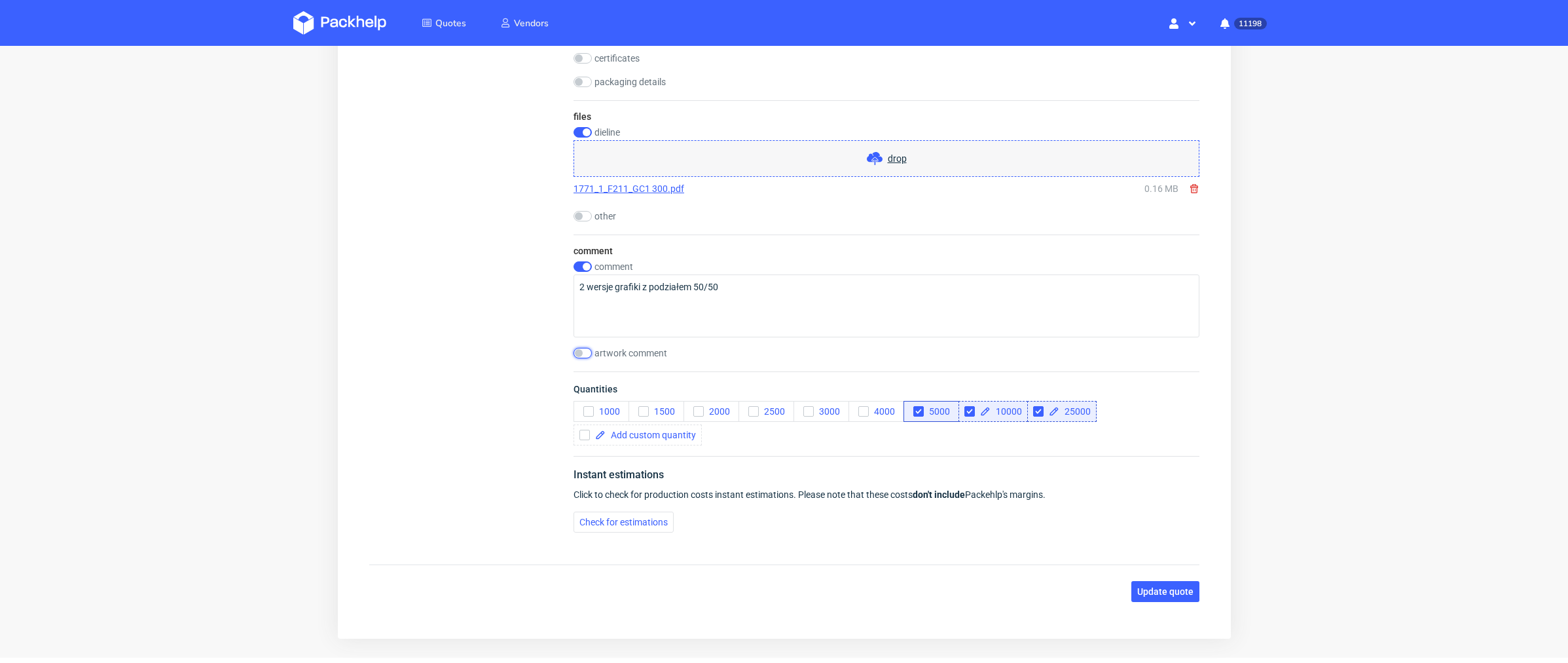
scroll to position [1457, 0]
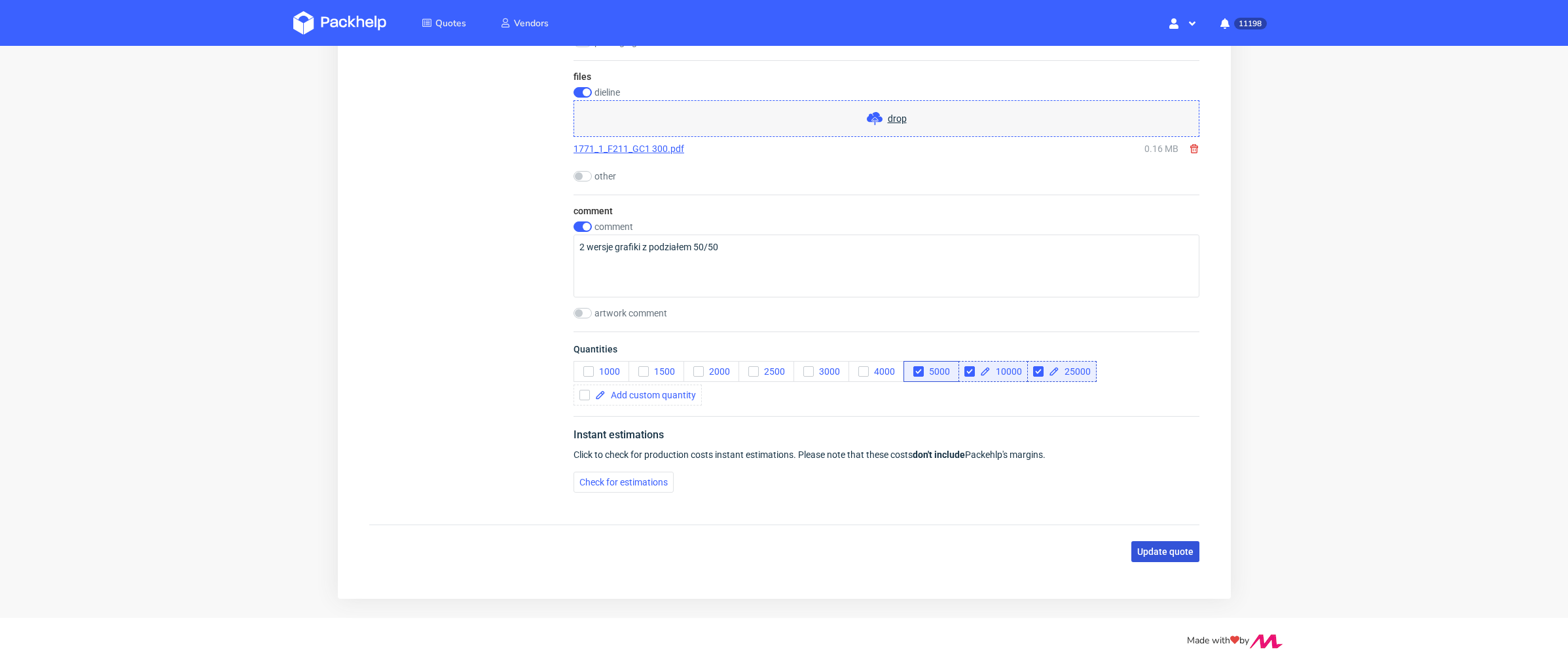
click at [1139, 547] on span "Update quote" at bounding box center [1165, 551] width 56 height 10
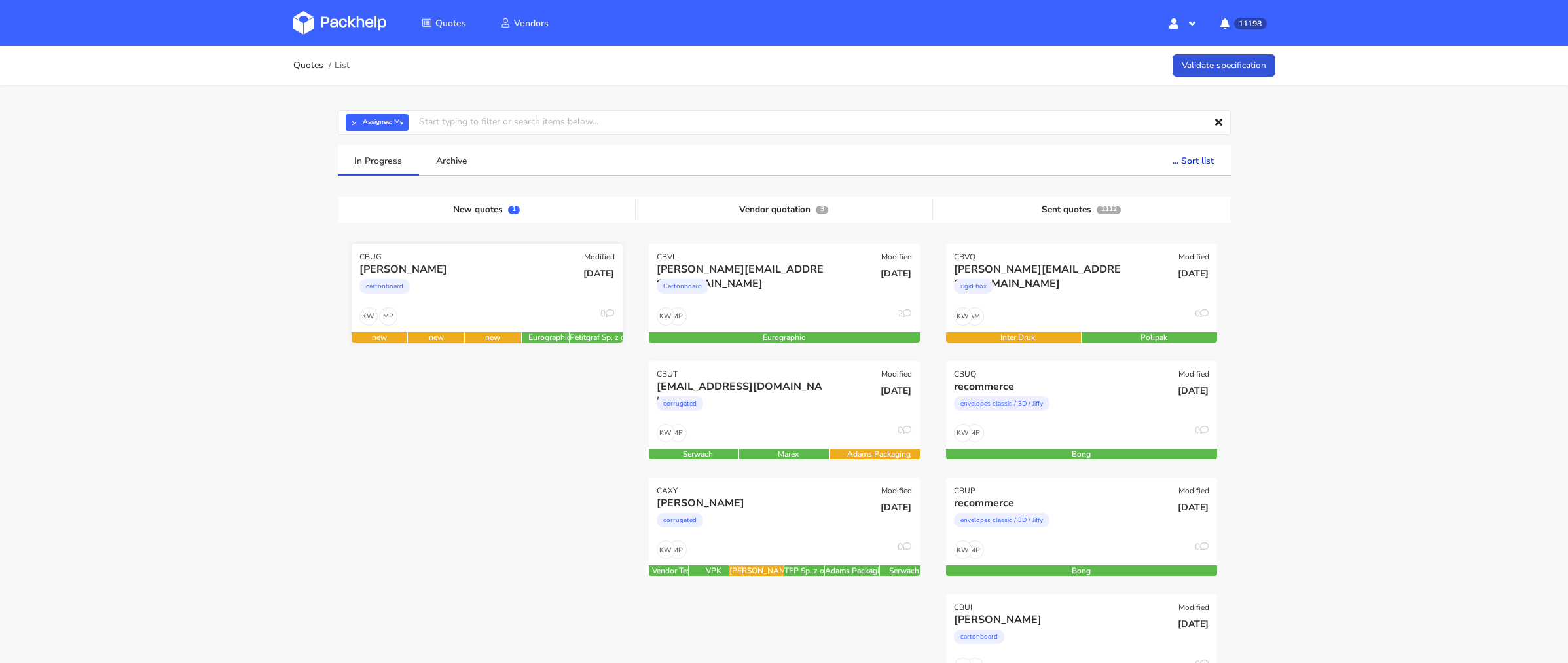
click at [506, 307] on div "MP KW 0" at bounding box center [487, 319] width 271 height 25
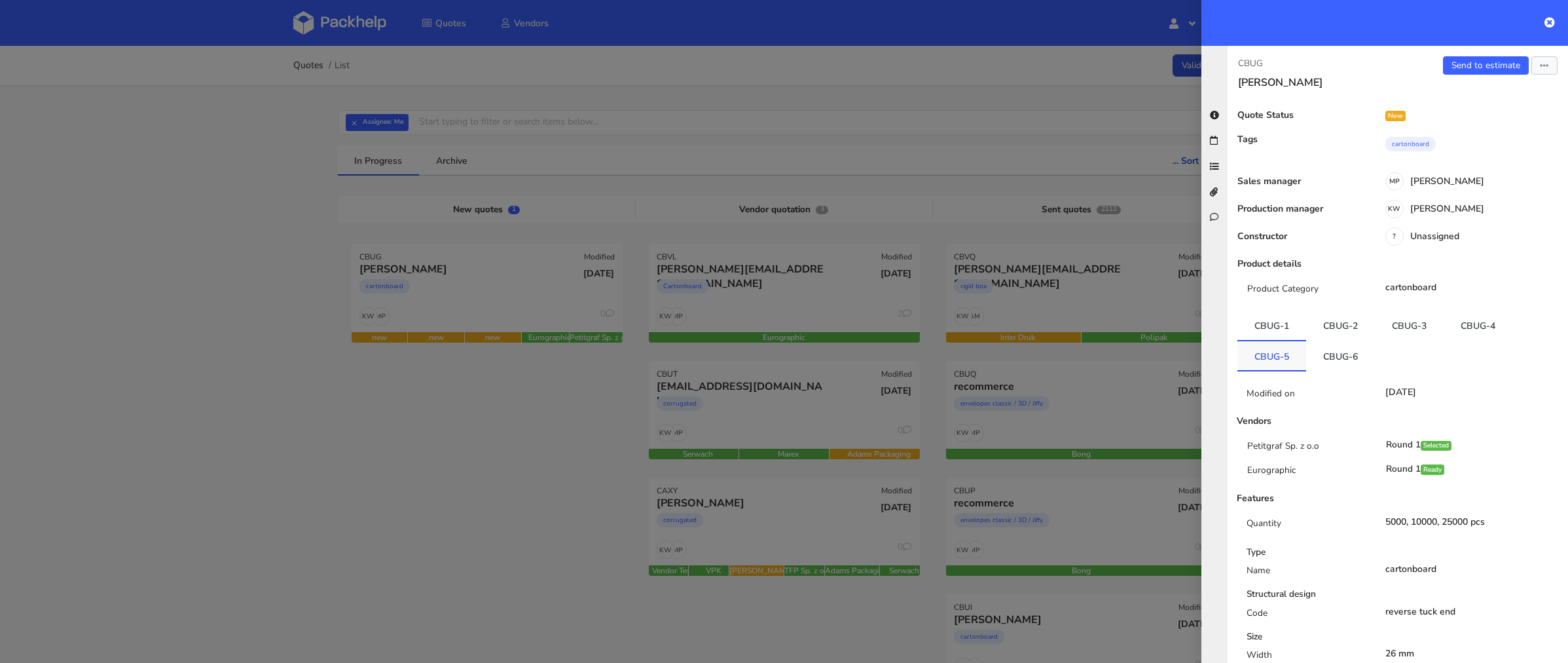
click at [1269, 357] on link "CBUG-5" at bounding box center [1272, 355] width 69 height 29
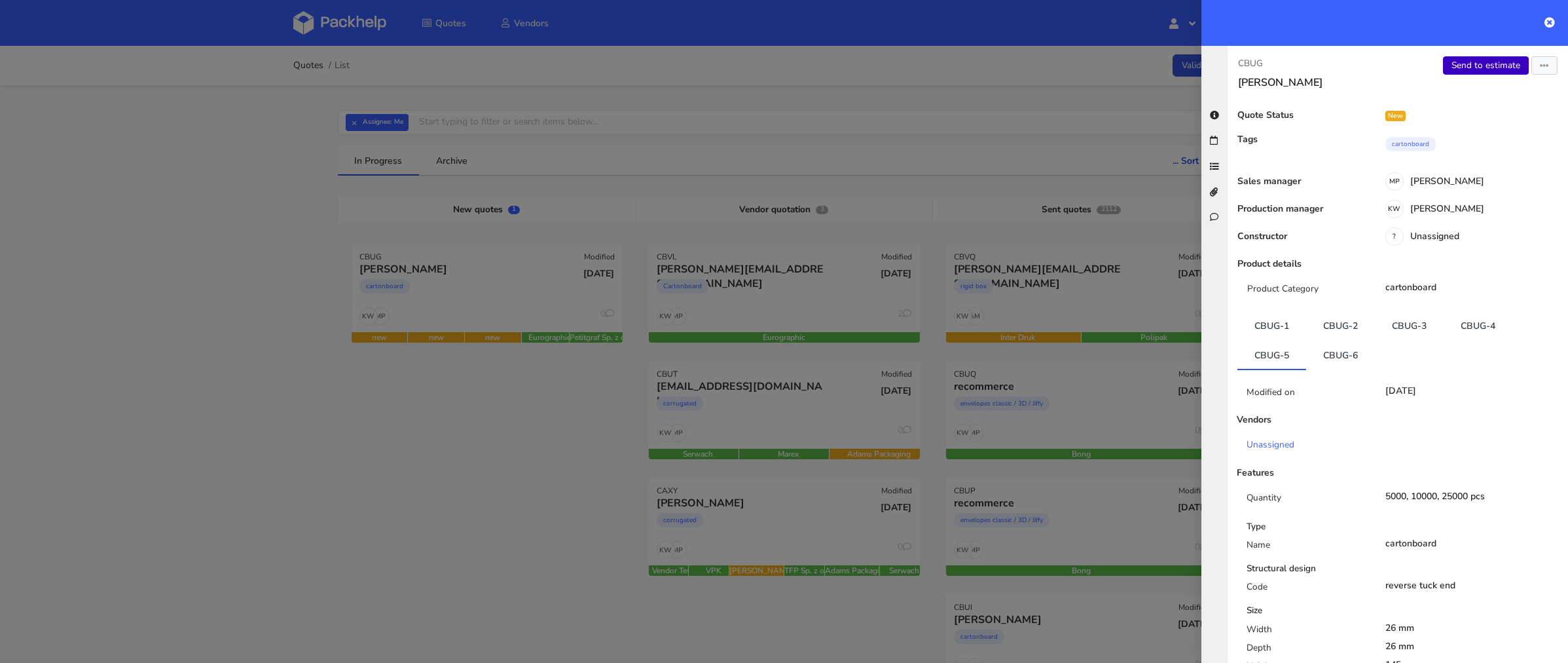
click at [1478, 68] on link "Send to estimate" at bounding box center [1485, 65] width 86 height 18
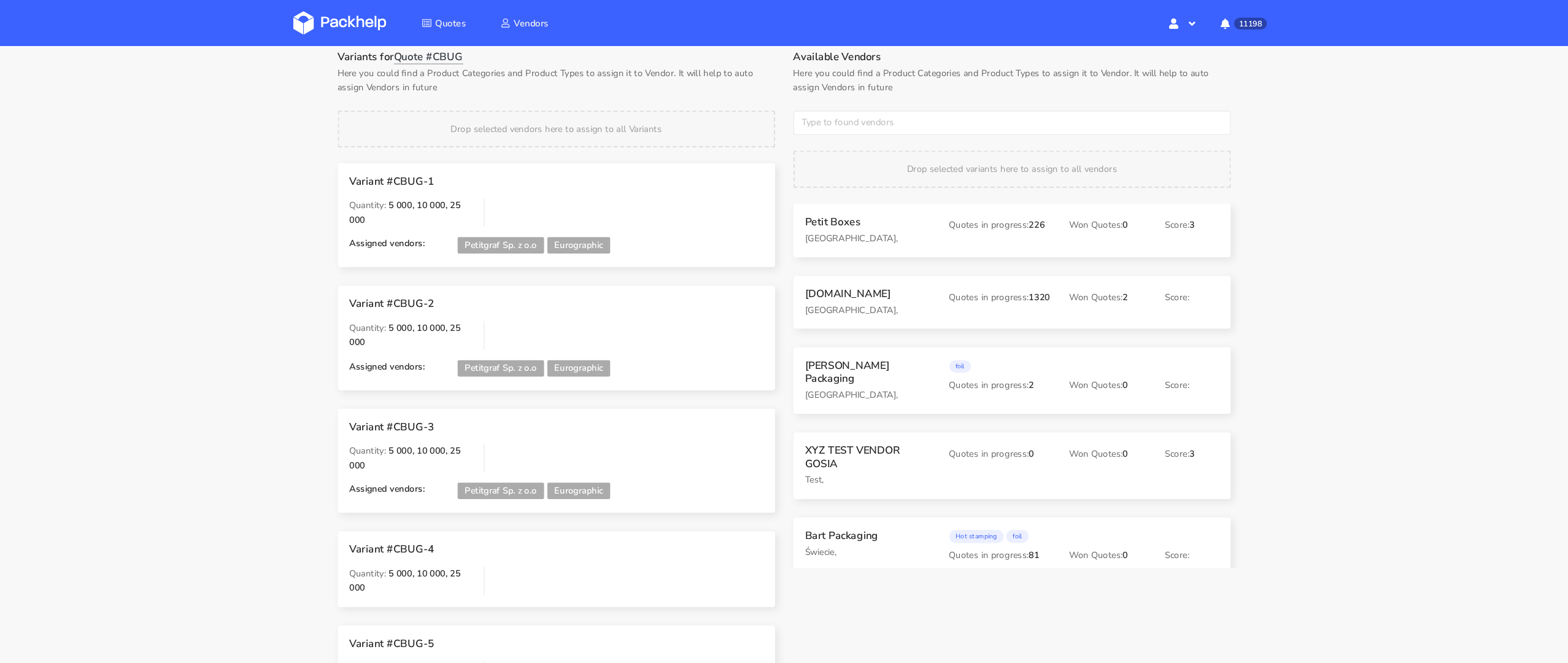
scroll to position [56, 0]
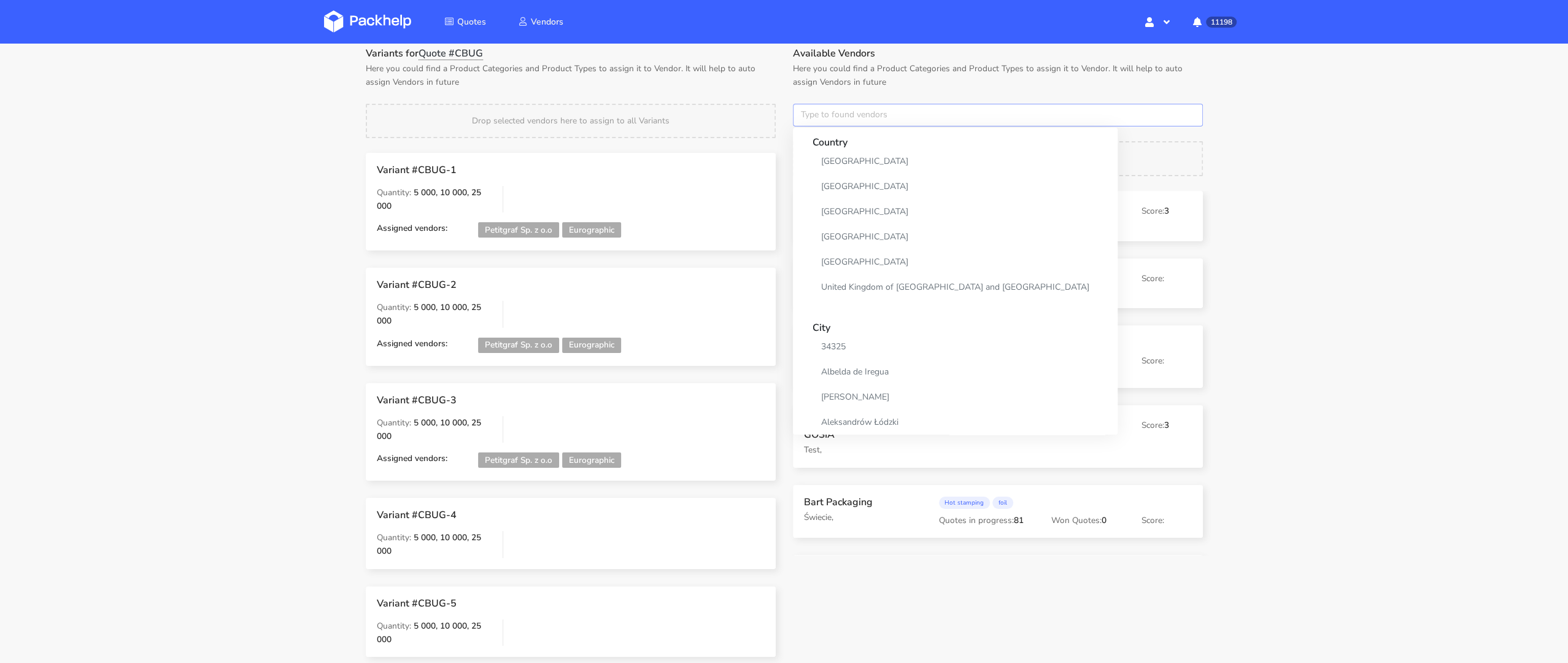
click at [840, 109] on input "text" at bounding box center [998, 115] width 410 height 24
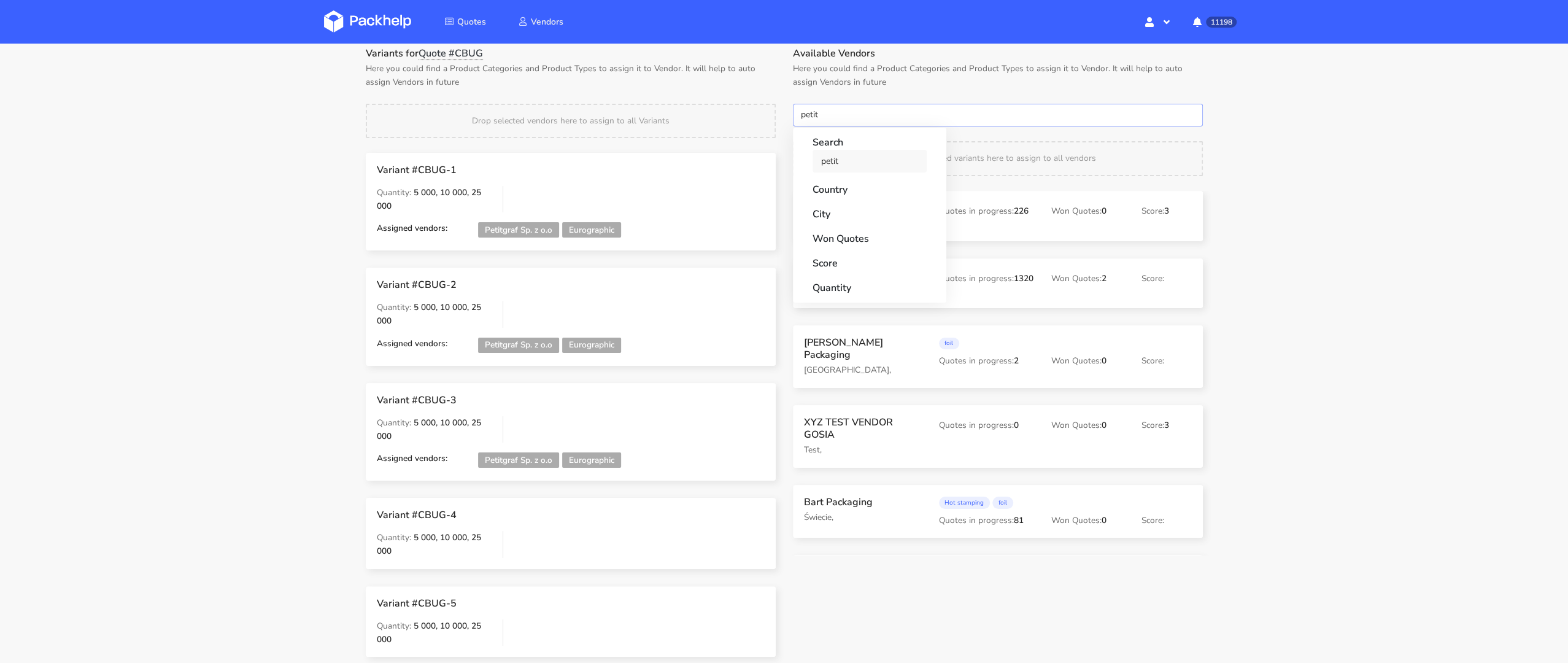
type input "petit"
click at [827, 172] on link "petit" at bounding box center [869, 161] width 114 height 23
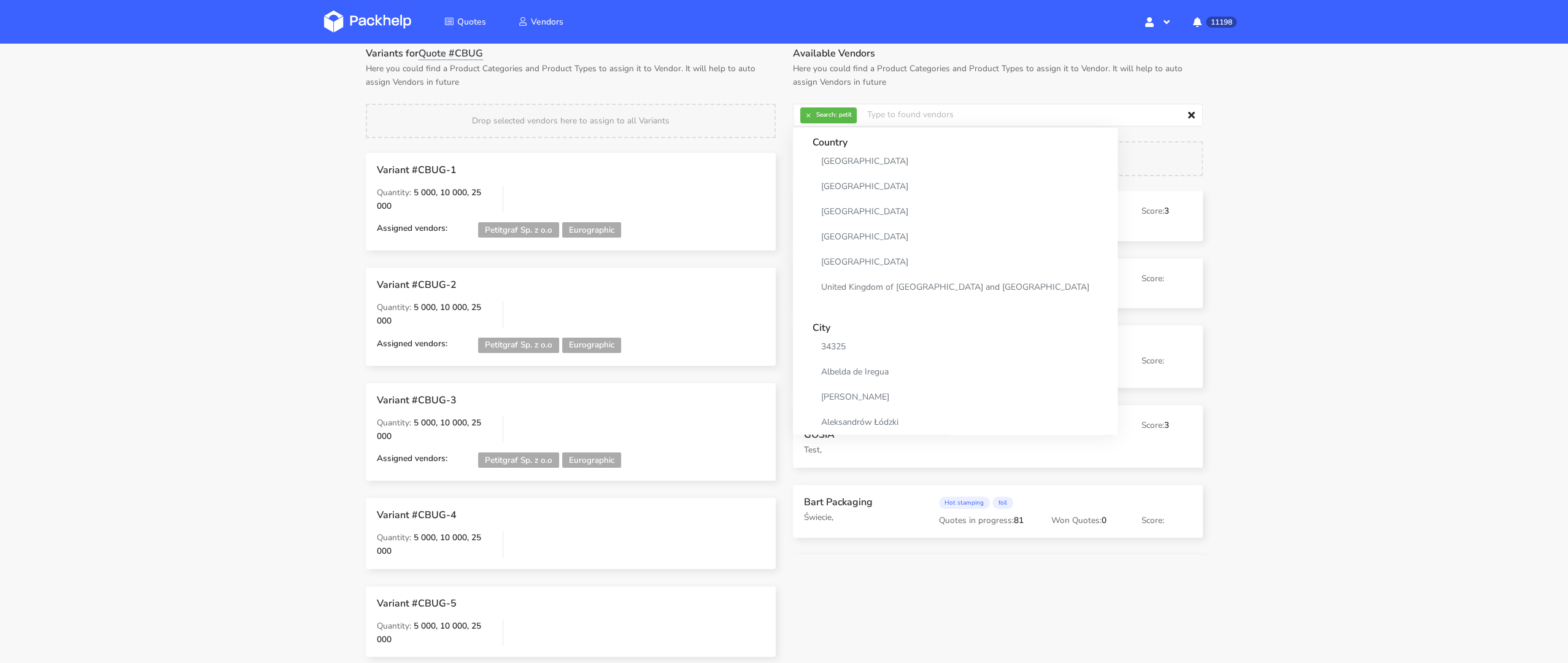
click at [778, 113] on div "Drop selected vendors here to assign to all Variants" at bounding box center [570, 121] width 427 height 34
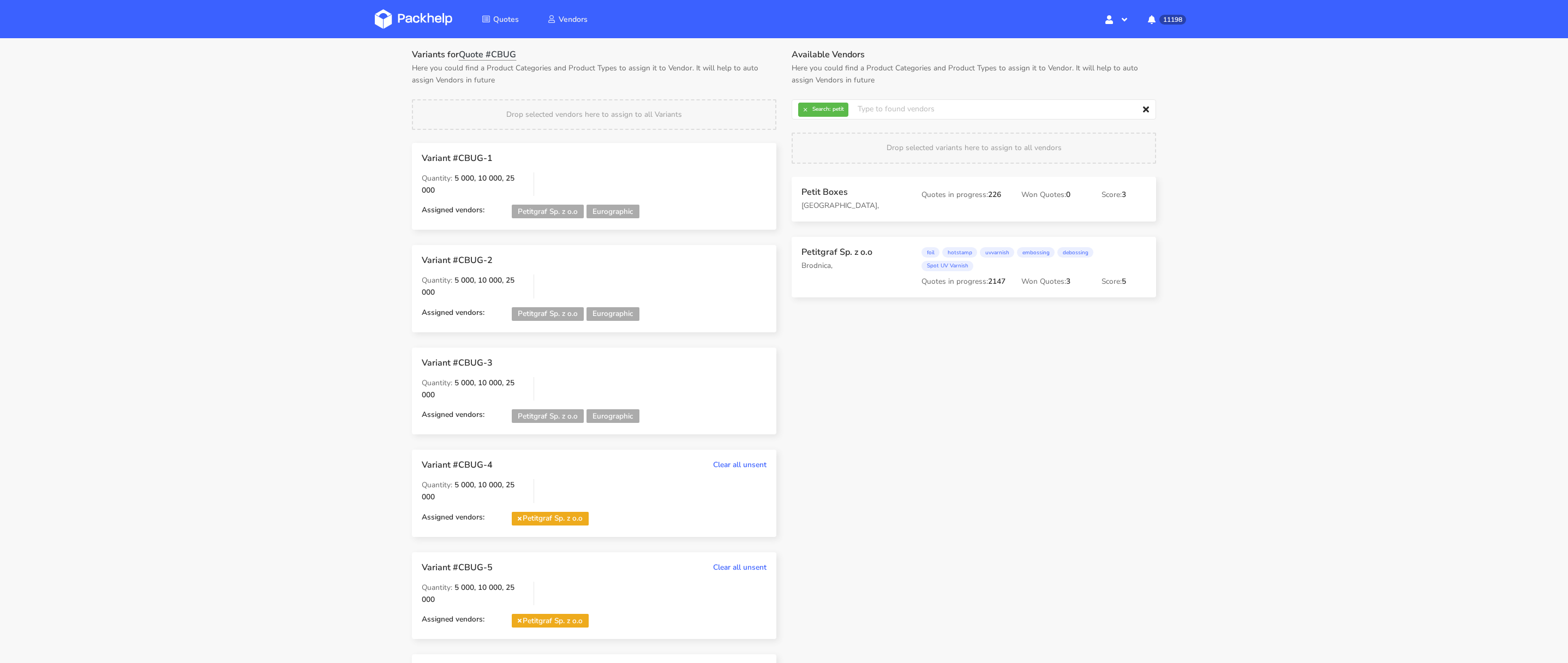
scroll to position [23, 0]
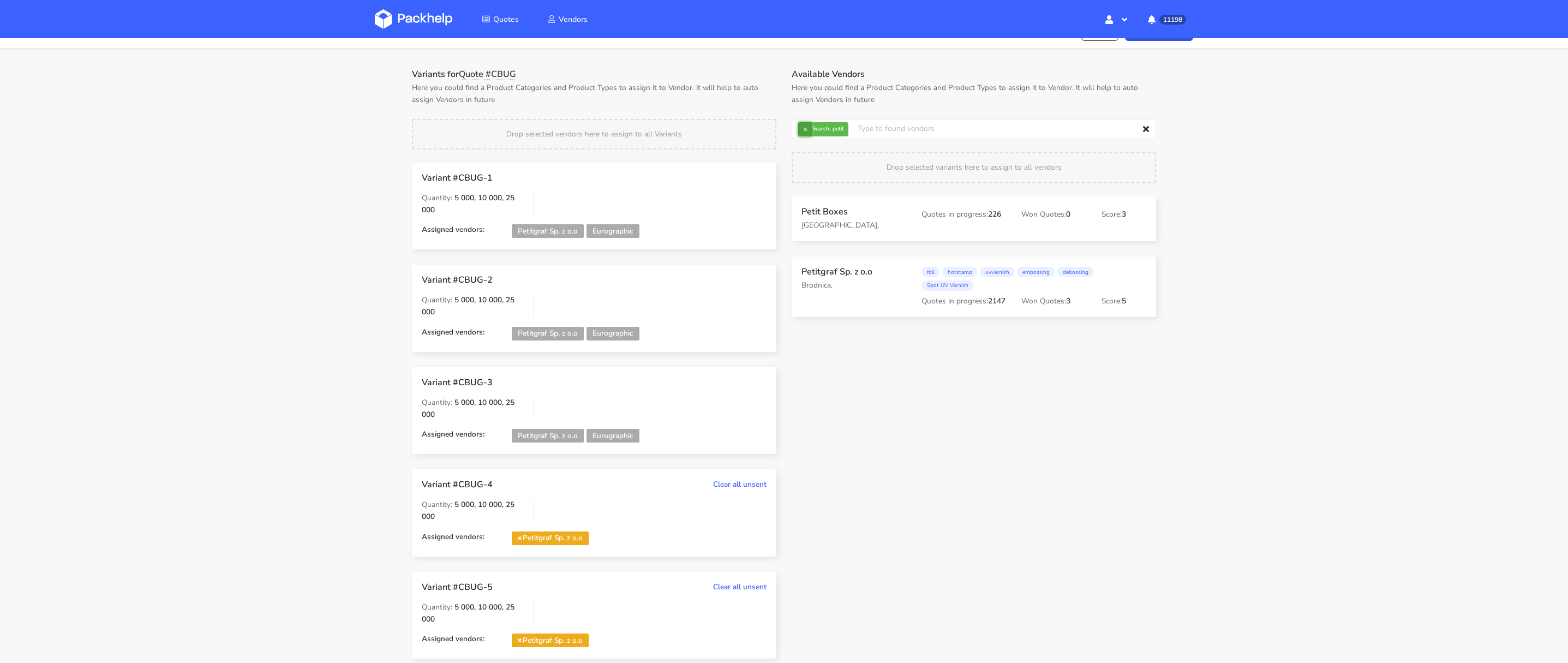
click at [806, 127] on button "×" at bounding box center [806, 130] width 14 height 14
click at [806, 127] on input "text" at bounding box center [974, 129] width 364 height 21
type input "euro"
click at [810, 166] on link "euro" at bounding box center [860, 170] width 102 height 20
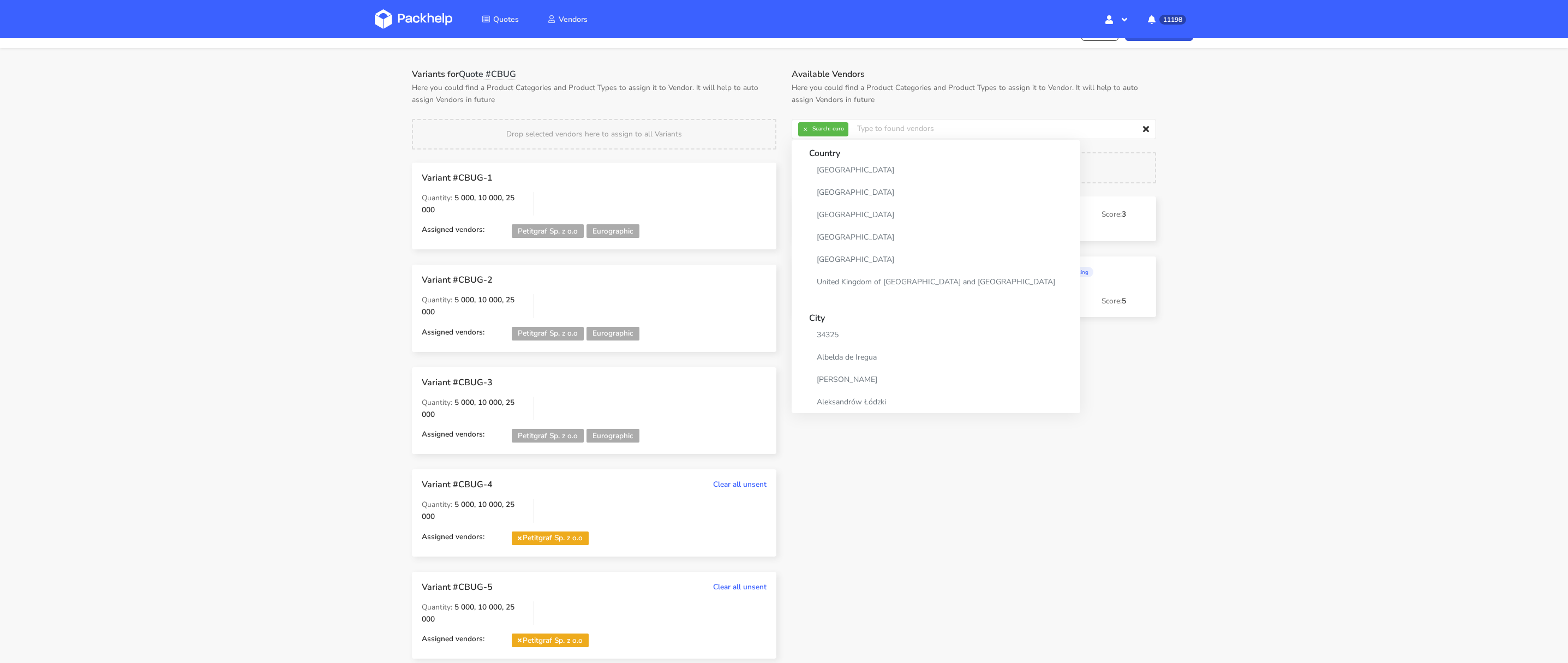
click at [763, 84] on p "Here you could find a Product Categories and Product Types to assign it to Vend…" at bounding box center [594, 94] width 364 height 24
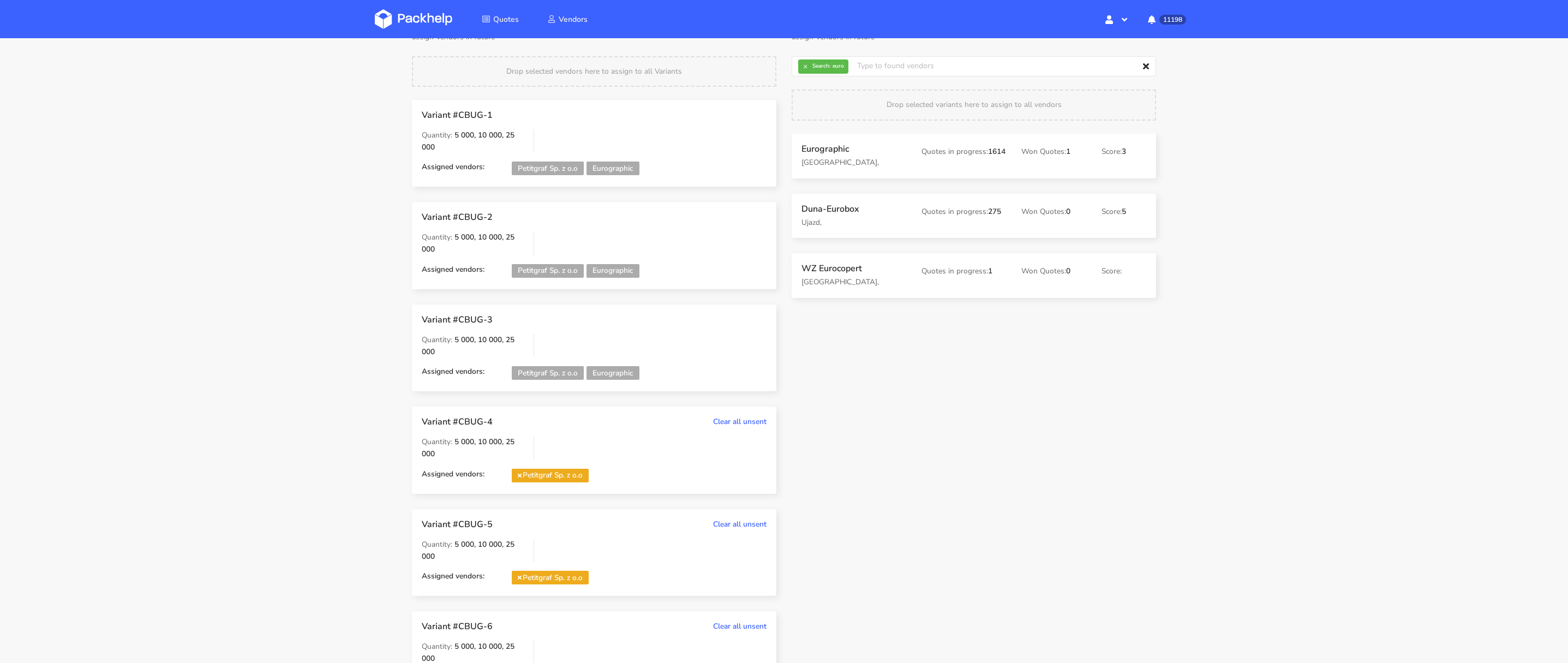
scroll to position [123, 0]
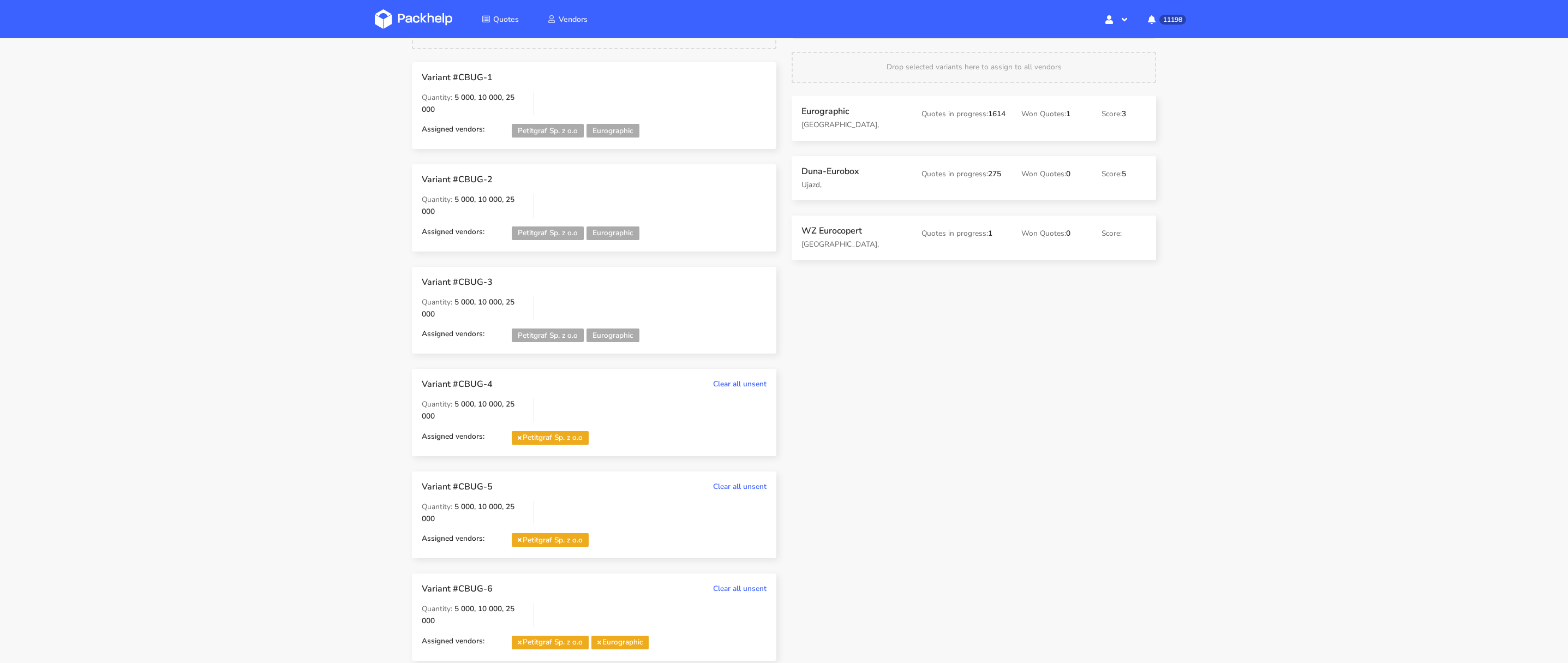
click at [857, 148] on div "Eurographic Szczecin, Quotes in progress: 1614 Won Quotes: 1 Score: 3 Duna-Euro…" at bounding box center [973, 185] width 379 height 179
drag, startPoint x: 857, startPoint y: 121, endPoint x: 855, endPoint y: 127, distance: 6.3
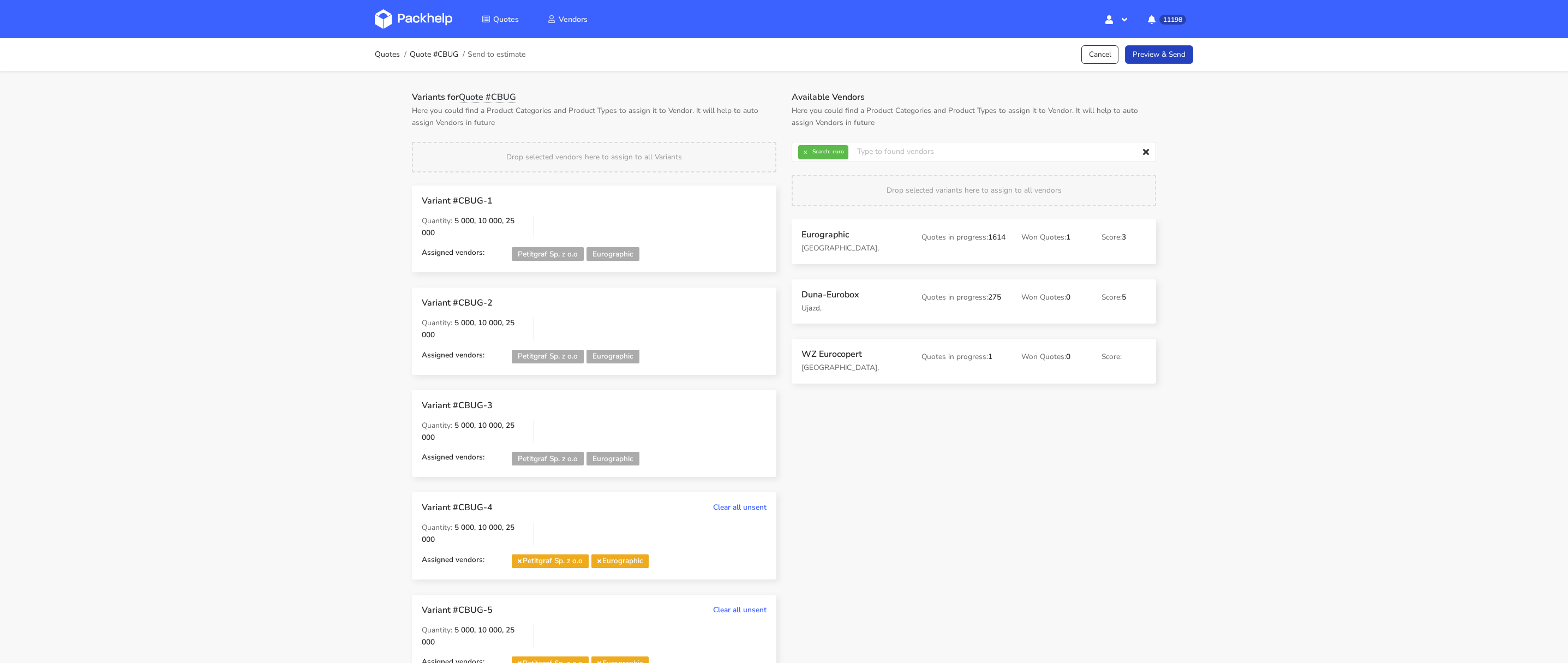
click at [1166, 49] on link "Preview & Send" at bounding box center [1159, 55] width 68 height 19
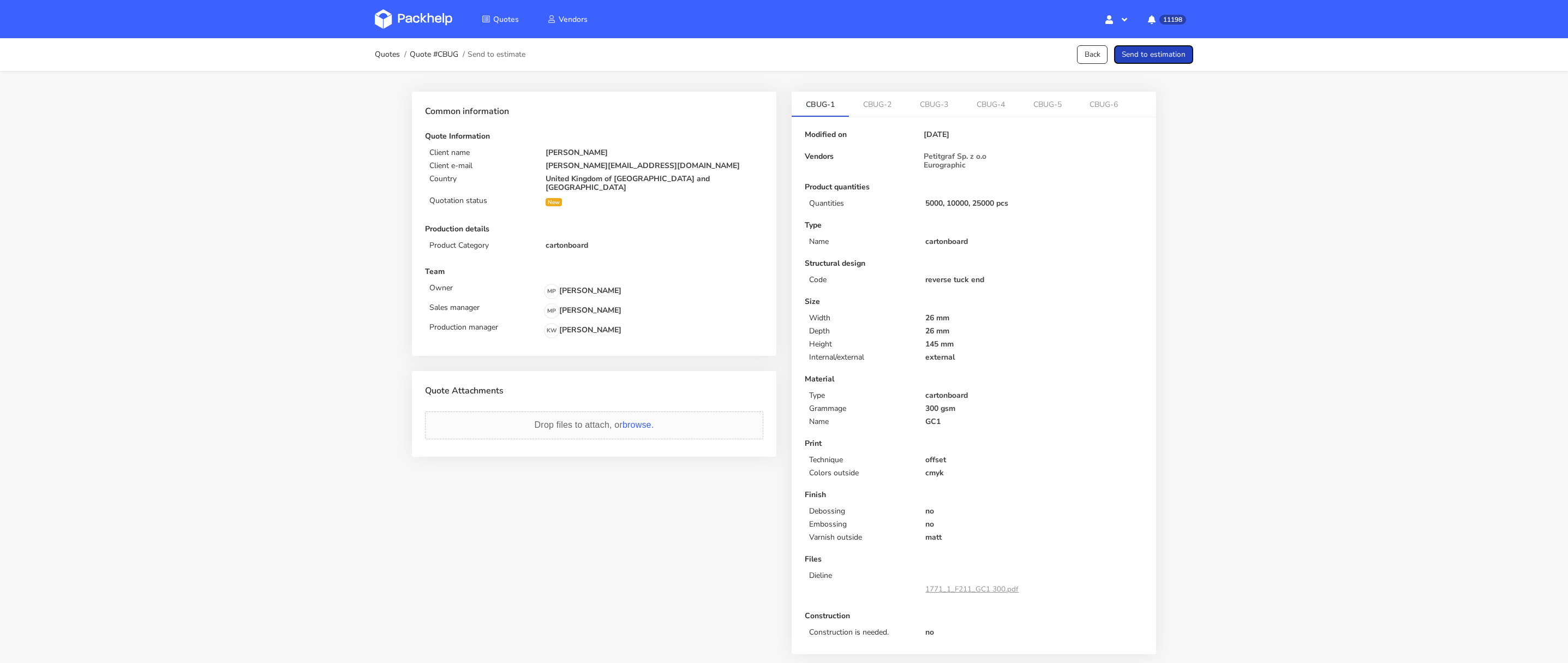
click at [1171, 48] on button "Send to estimation" at bounding box center [1153, 55] width 79 height 19
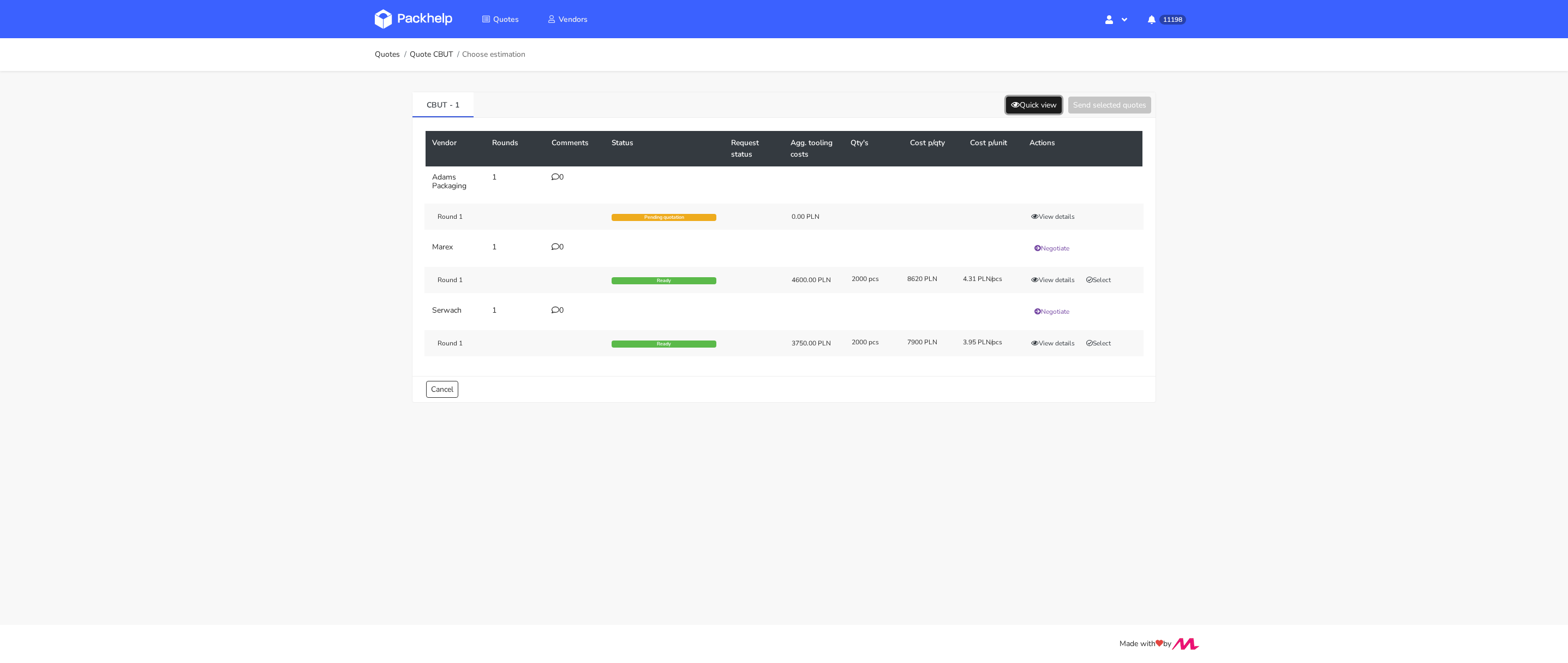
click at [1011, 102] on icon at bounding box center [1015, 104] width 9 height 8
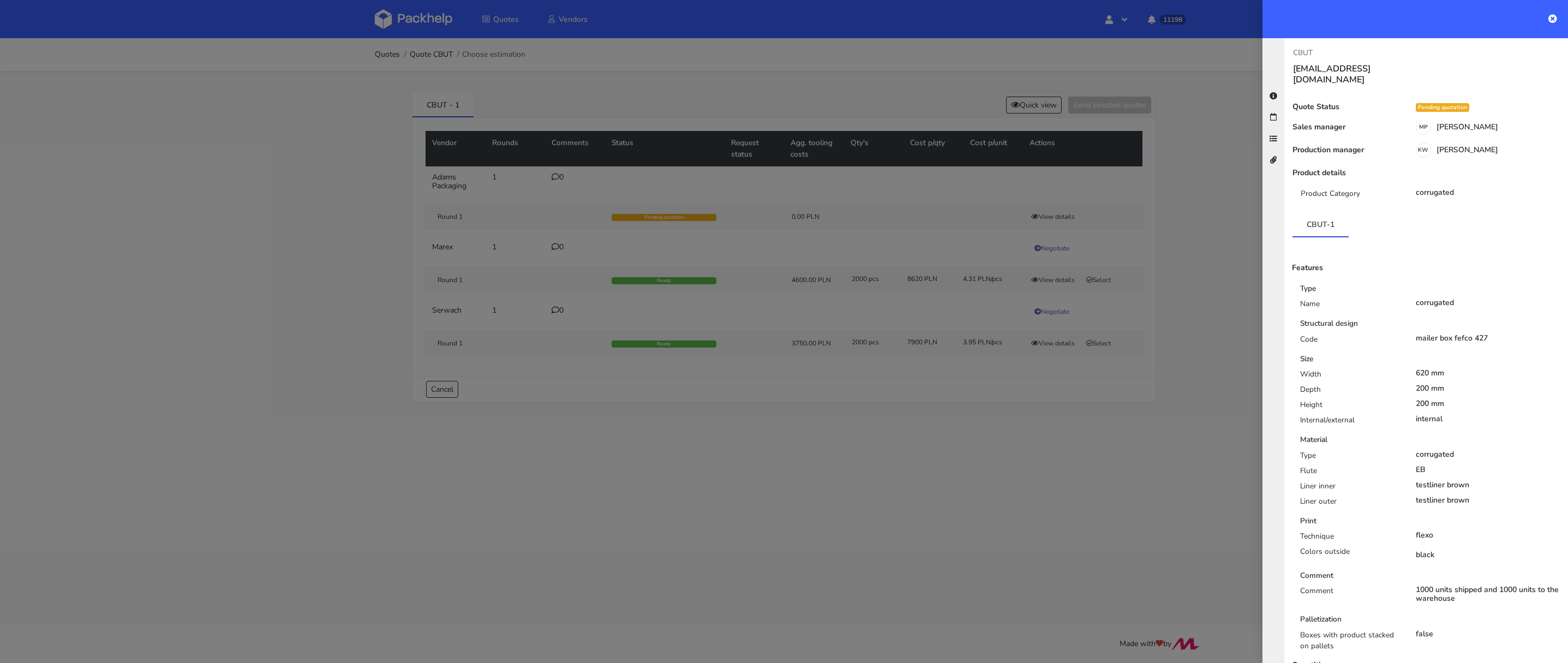
click at [1373, 369] on div "Width" at bounding box center [1350, 376] width 116 height 15
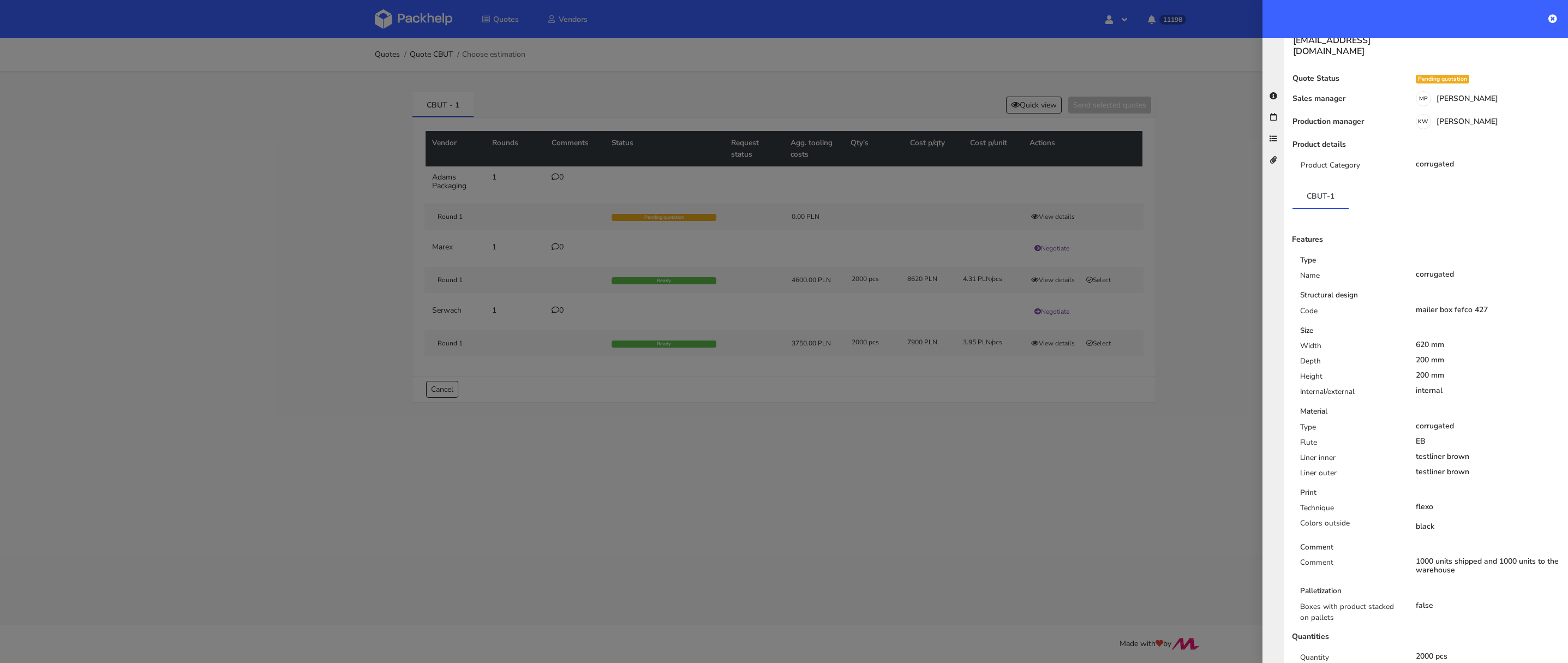
scroll to position [82, 0]
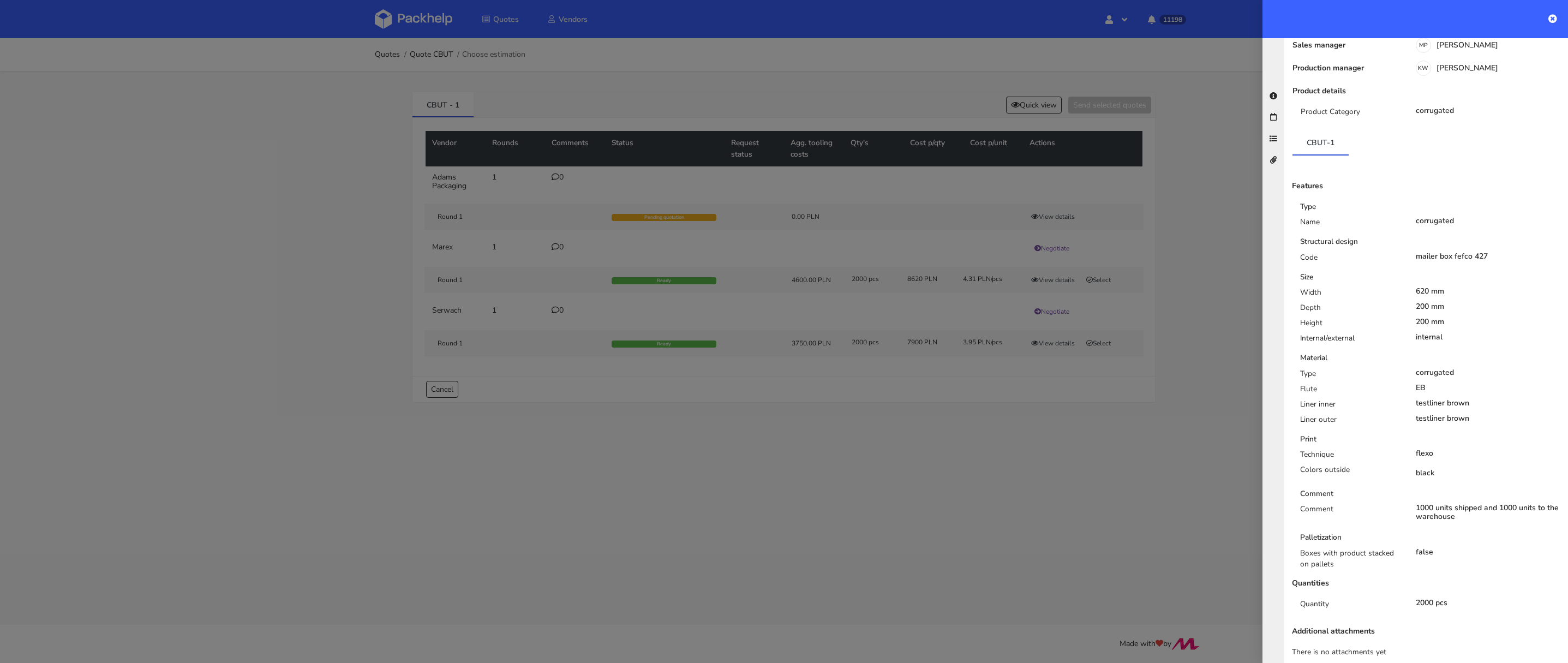
click at [806, 457] on div at bounding box center [784, 331] width 1568 height 663
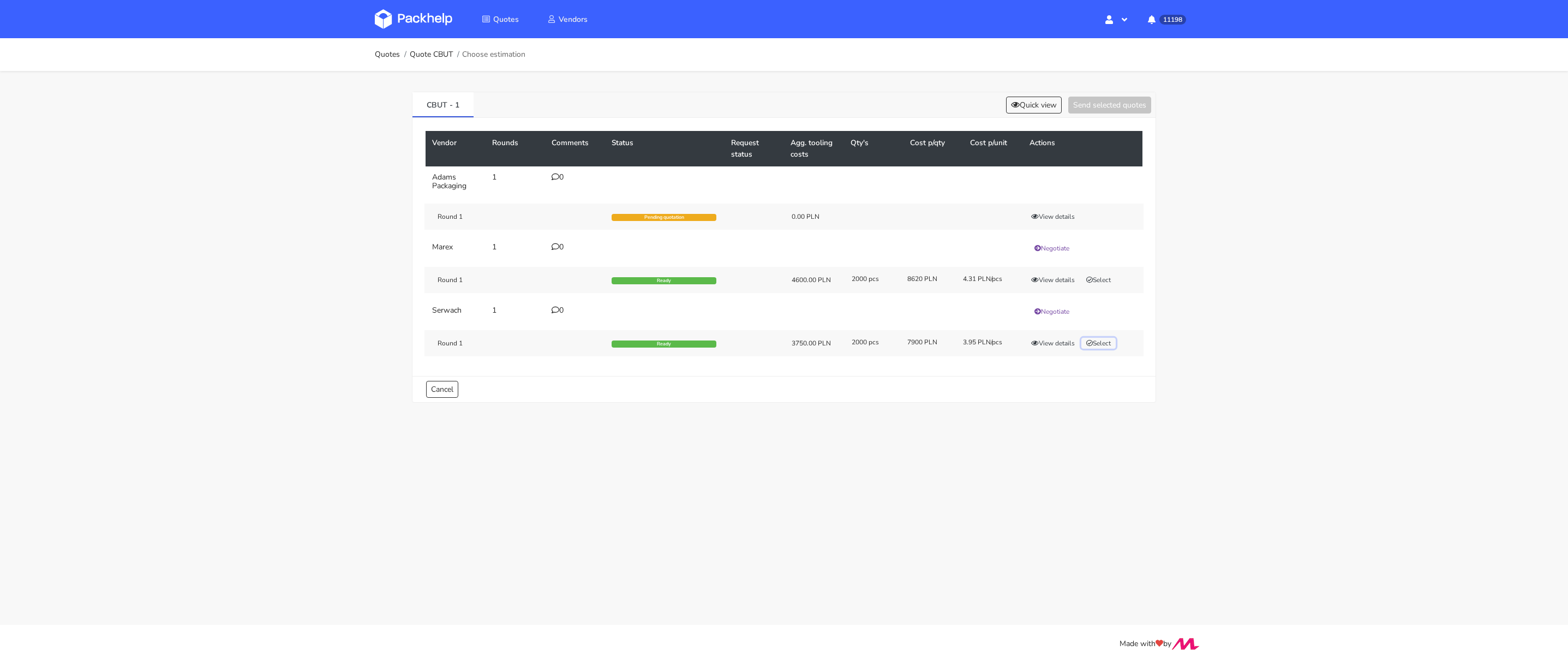
click at [1096, 341] on button "Select" at bounding box center [1099, 343] width 35 height 11
click at [1084, 100] on button "Send selected quotes ( 1 )" at bounding box center [1102, 104] width 98 height 17
click at [1065, 338] on button "View details" at bounding box center [1053, 343] width 53 height 11
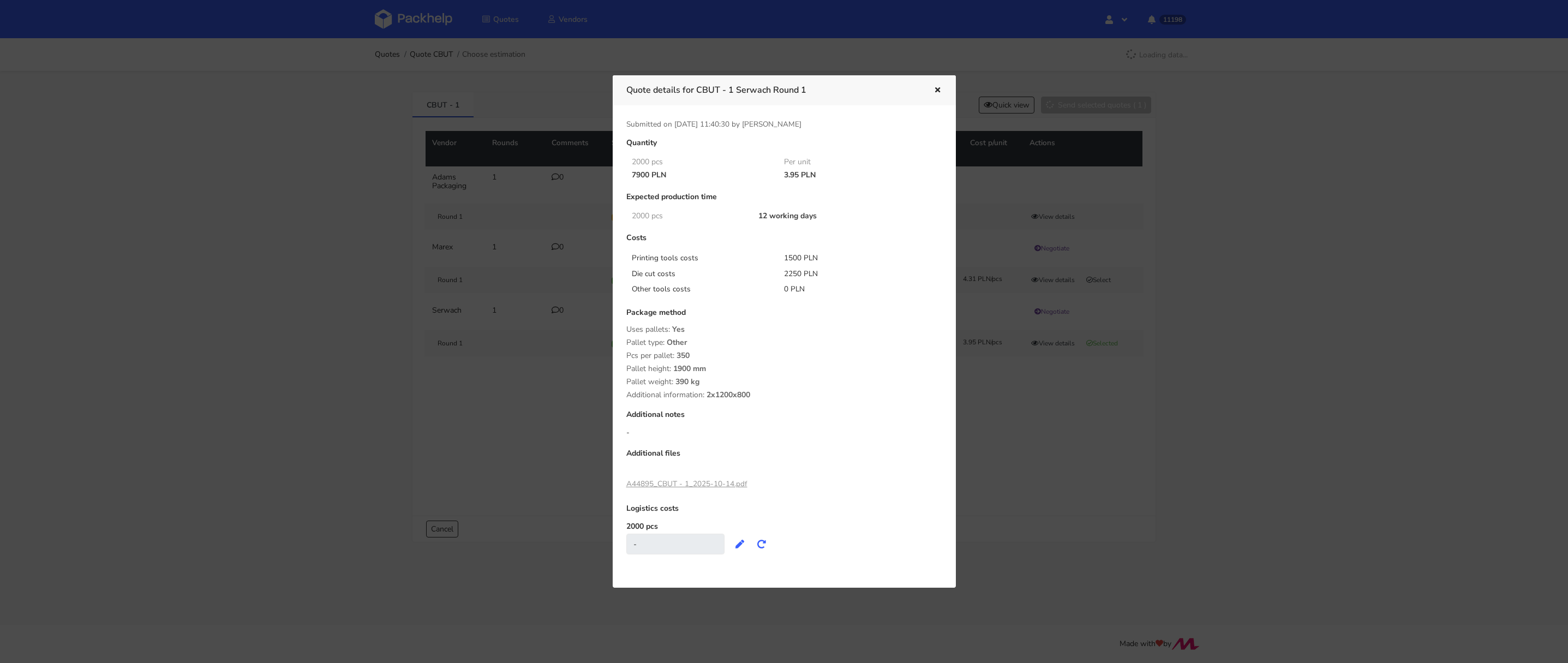
click at [713, 481] on link "A44895_CBUT - 1_2025-10-14.pdf" at bounding box center [687, 484] width 121 height 10
click at [1025, 108] on div at bounding box center [784, 331] width 1568 height 663
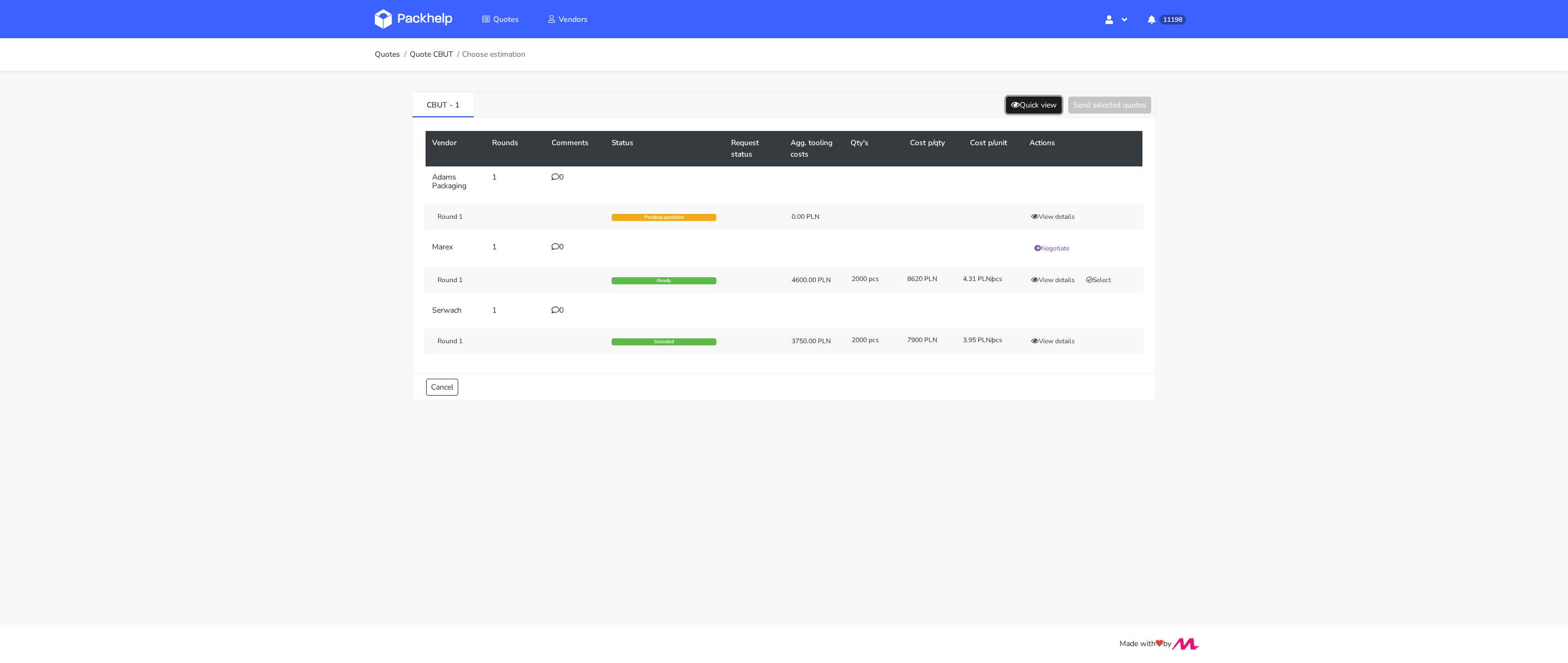
click at [1035, 107] on button "Quick view" at bounding box center [1033, 104] width 55 height 17
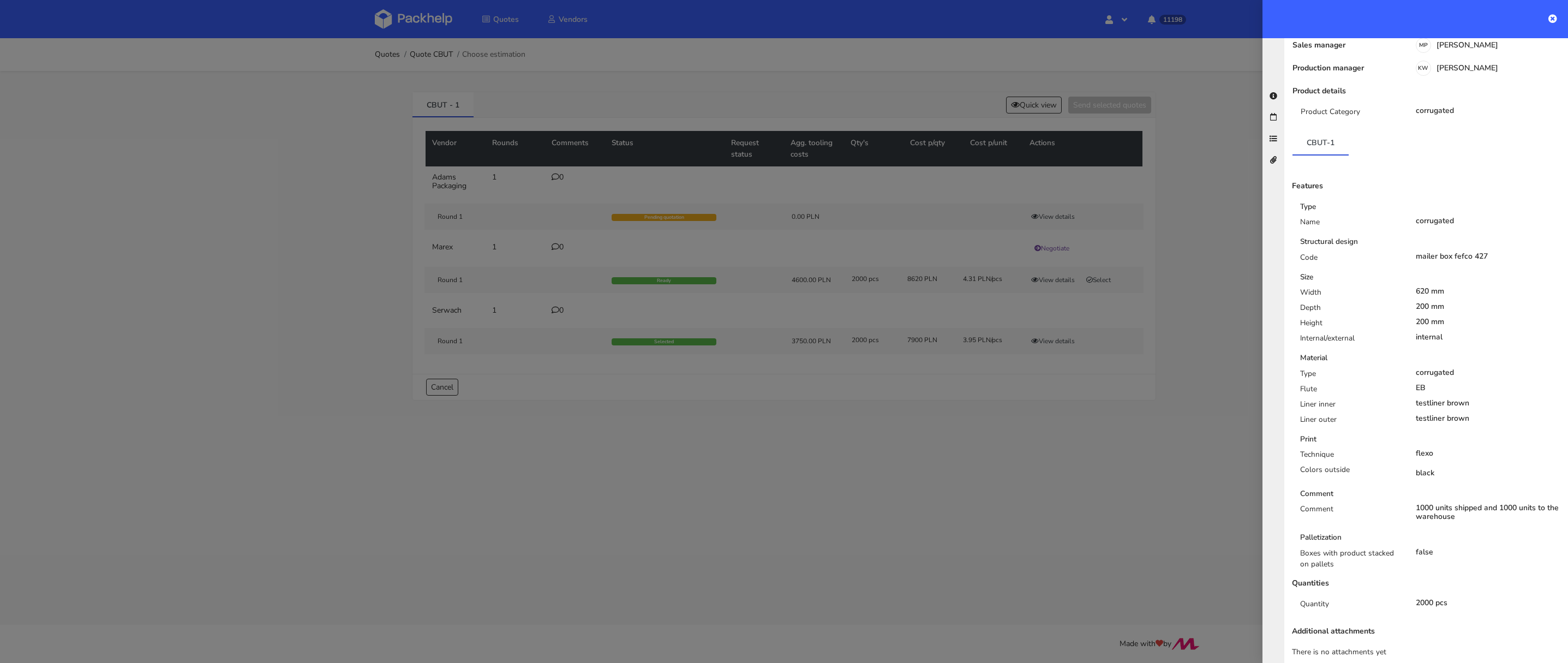
click at [851, 401] on div at bounding box center [784, 331] width 1568 height 663
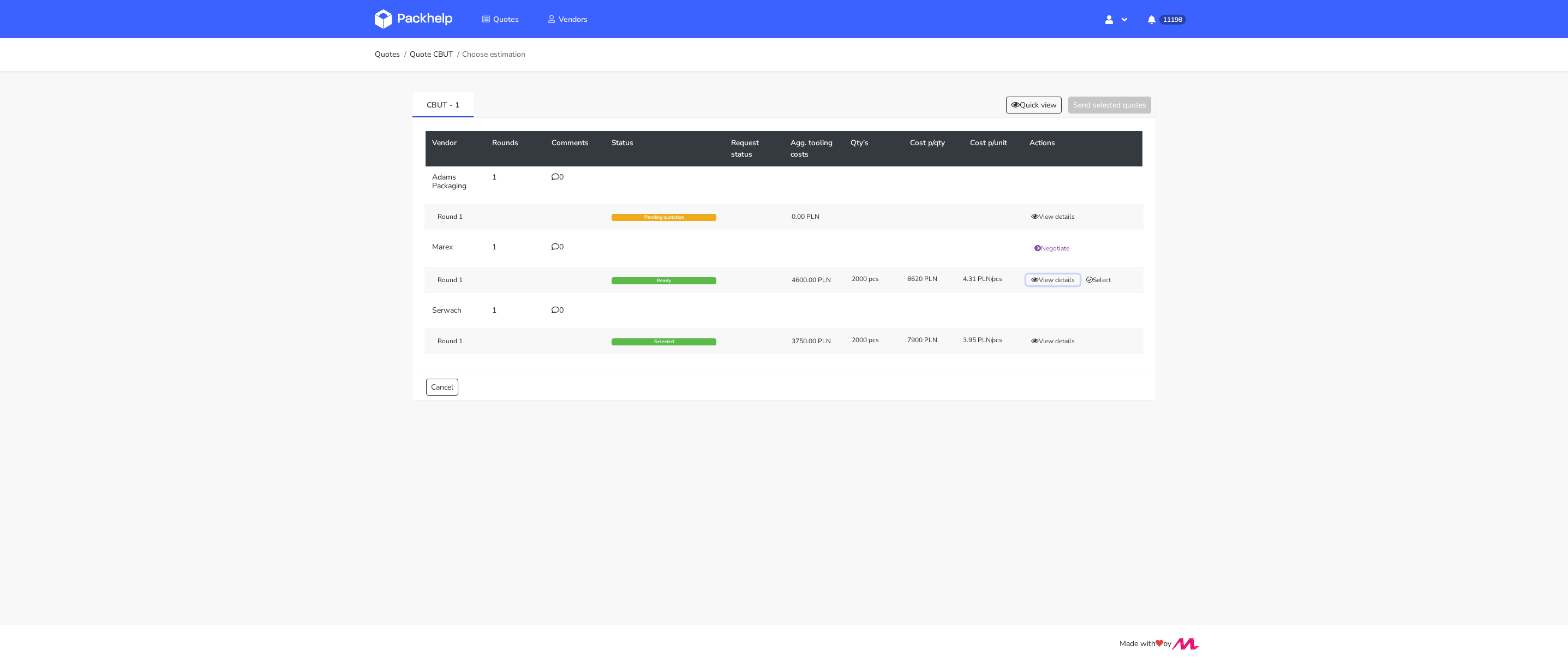
click at [1062, 275] on button "View details" at bounding box center [1053, 279] width 53 height 11
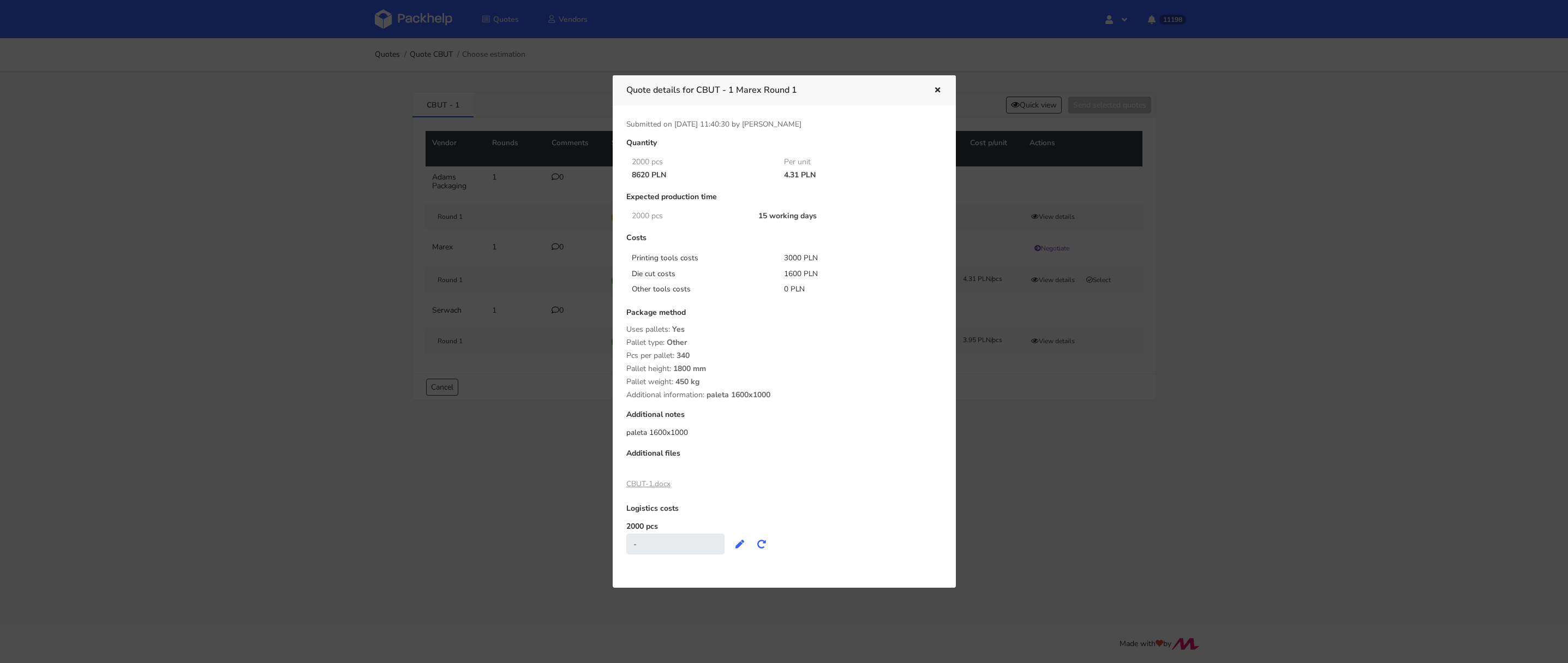
click at [1055, 330] on div at bounding box center [784, 331] width 1568 height 663
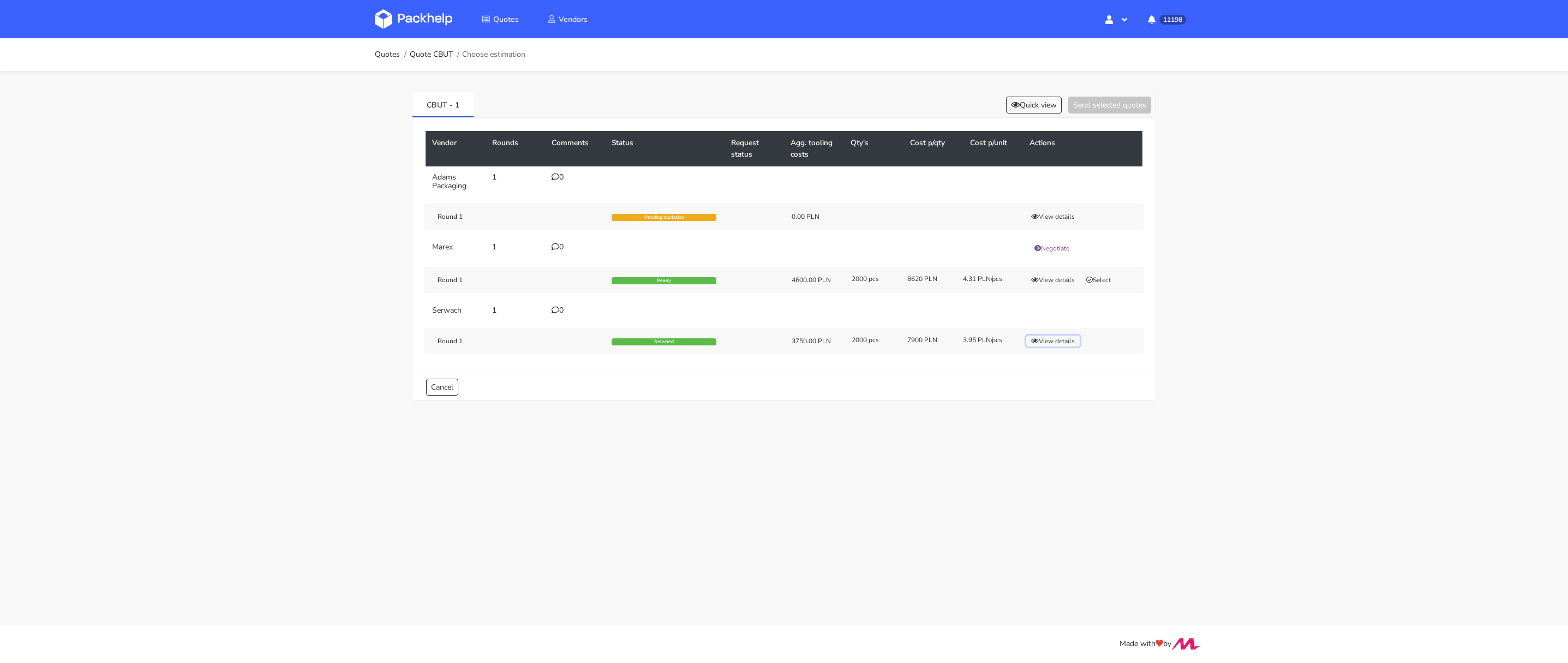
click at [1053, 337] on button "View details" at bounding box center [1053, 340] width 53 height 11
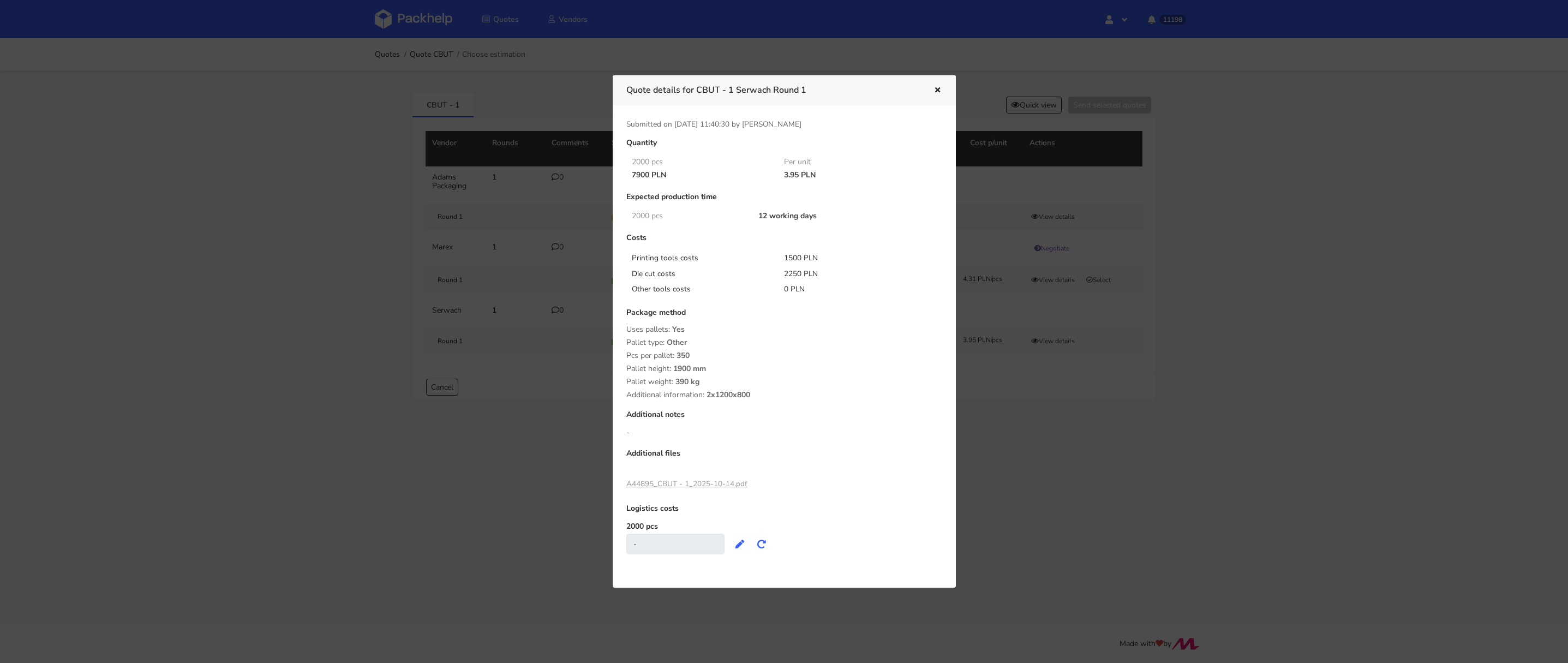
click at [1022, 111] on div at bounding box center [784, 331] width 1568 height 663
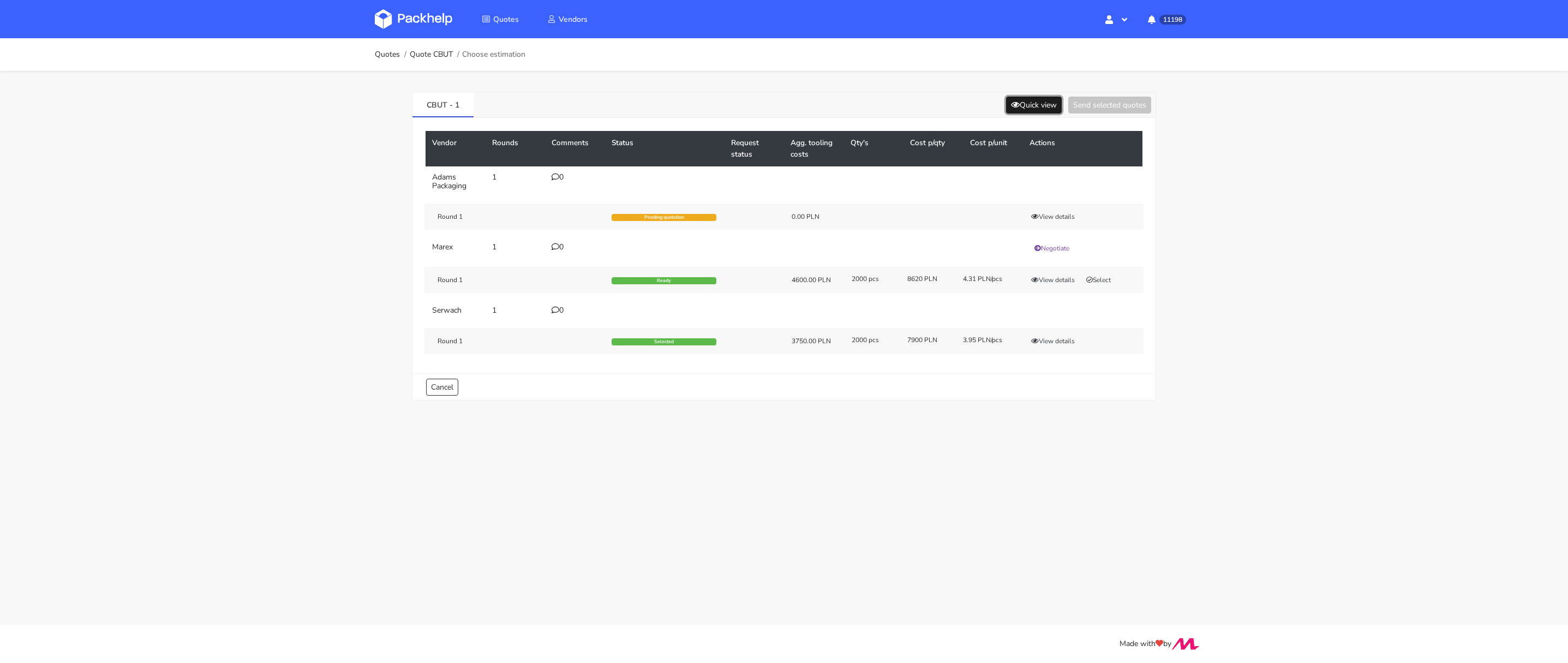
click at [1025, 109] on button "Quick view" at bounding box center [1033, 104] width 55 height 17
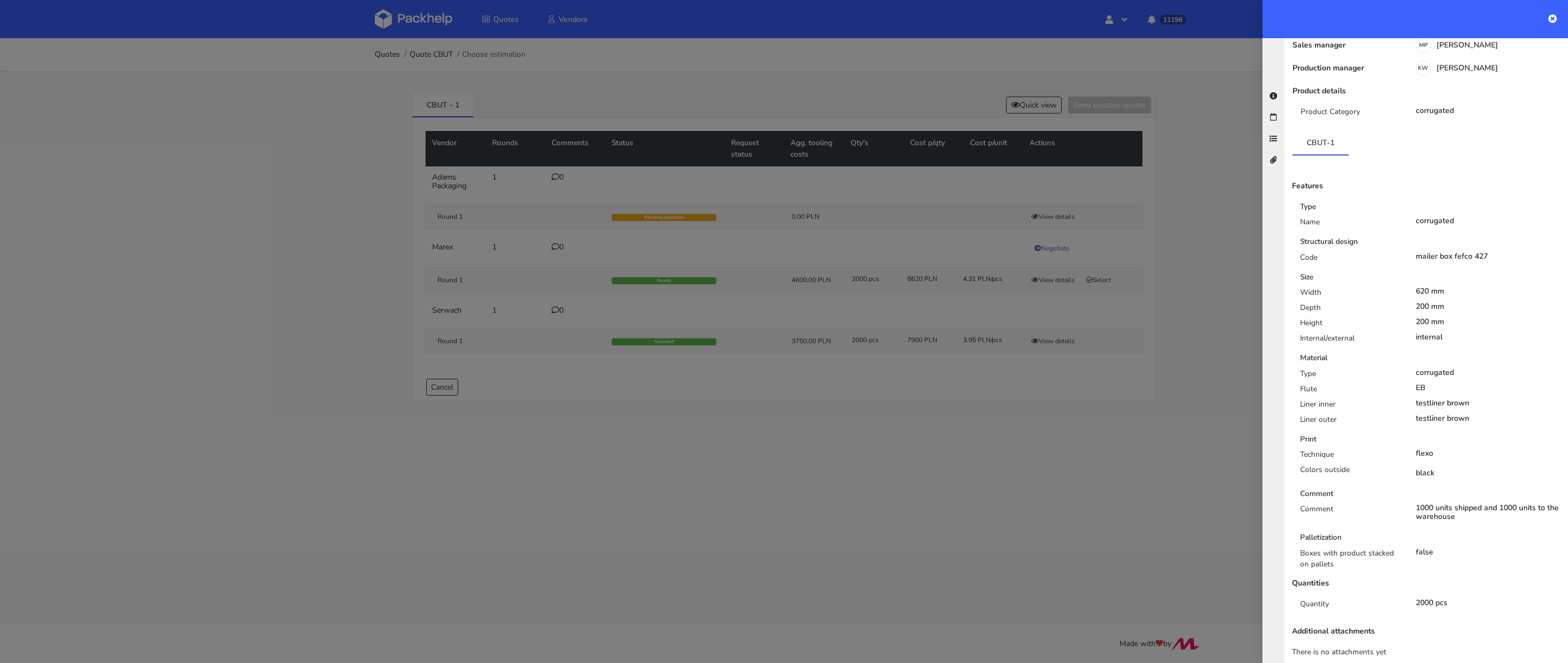
click at [535, 305] on div at bounding box center [784, 331] width 1568 height 663
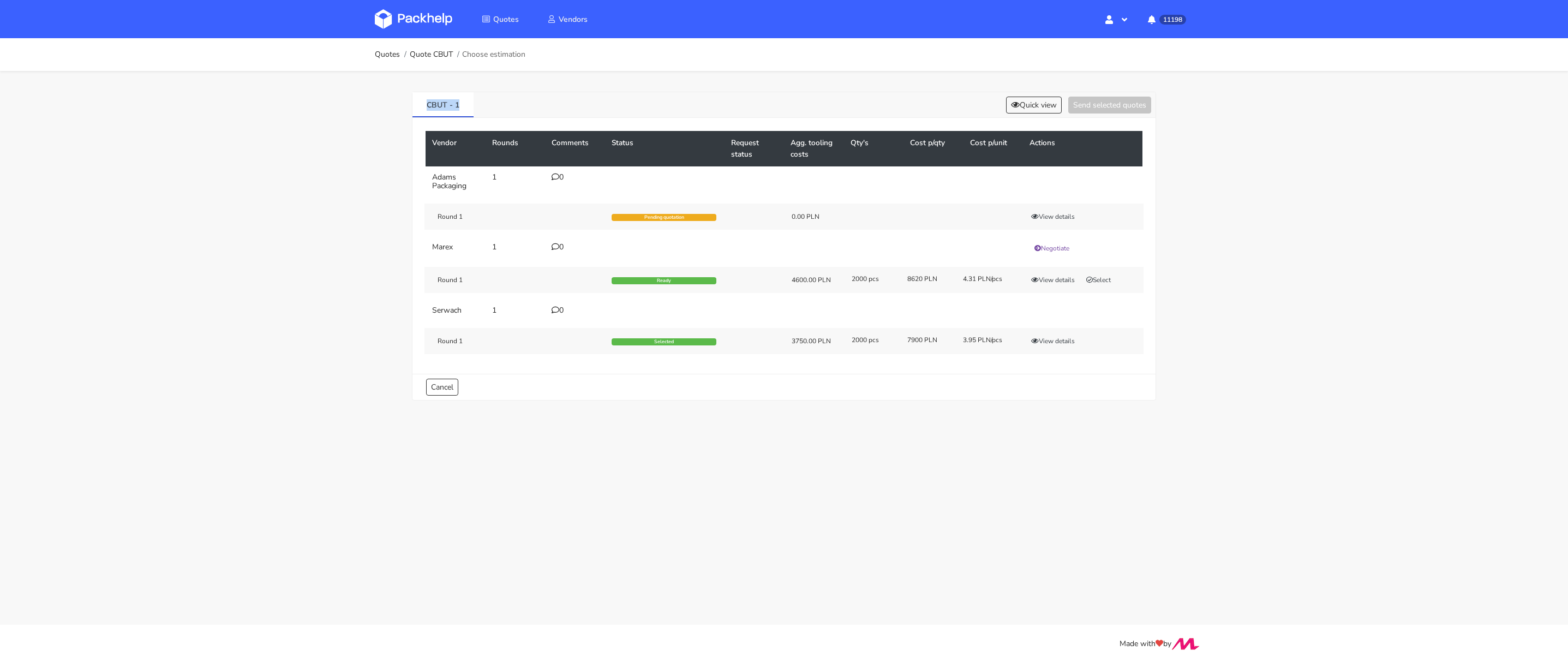
drag, startPoint x: 470, startPoint y: 105, endPoint x: 395, endPoint y: 102, distance: 75.1
click at [394, 102] on div "CBUT - 1 Quick view Send selected quotes Vendor Rounds Comments Status Request …" at bounding box center [783, 244] width 785 height 346
copy link "CBUT - 1"
click at [1051, 333] on div "Round 1 Selected 3750.00 PLN 2000 pcs 7900 PLN 3.95 PLN/pcs View details" at bounding box center [784, 340] width 719 height 26
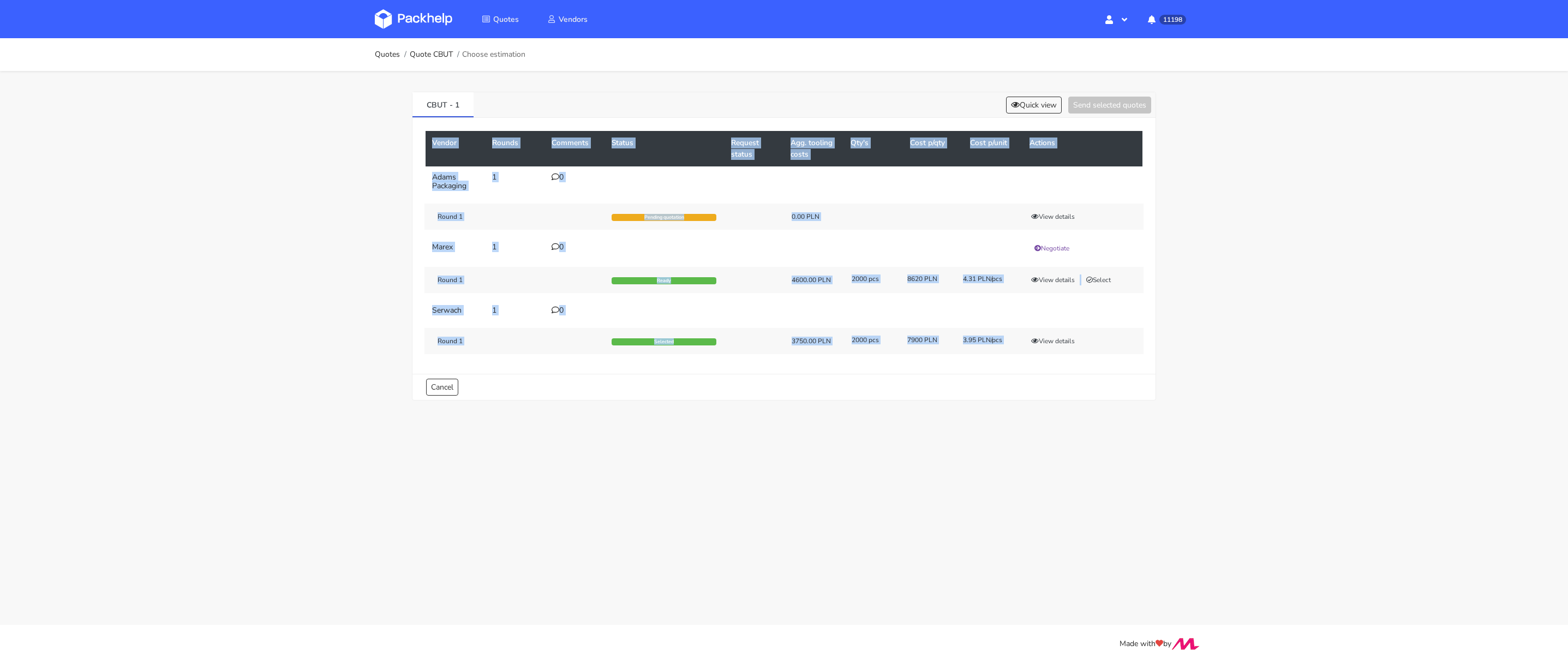
click at [1051, 333] on div "Round 1 Selected 3750.00 PLN 2000 pcs 7900 PLN 3.95 PLN/pcs View details" at bounding box center [784, 340] width 719 height 26
click at [1051, 335] on button "View details" at bounding box center [1053, 340] width 53 height 11
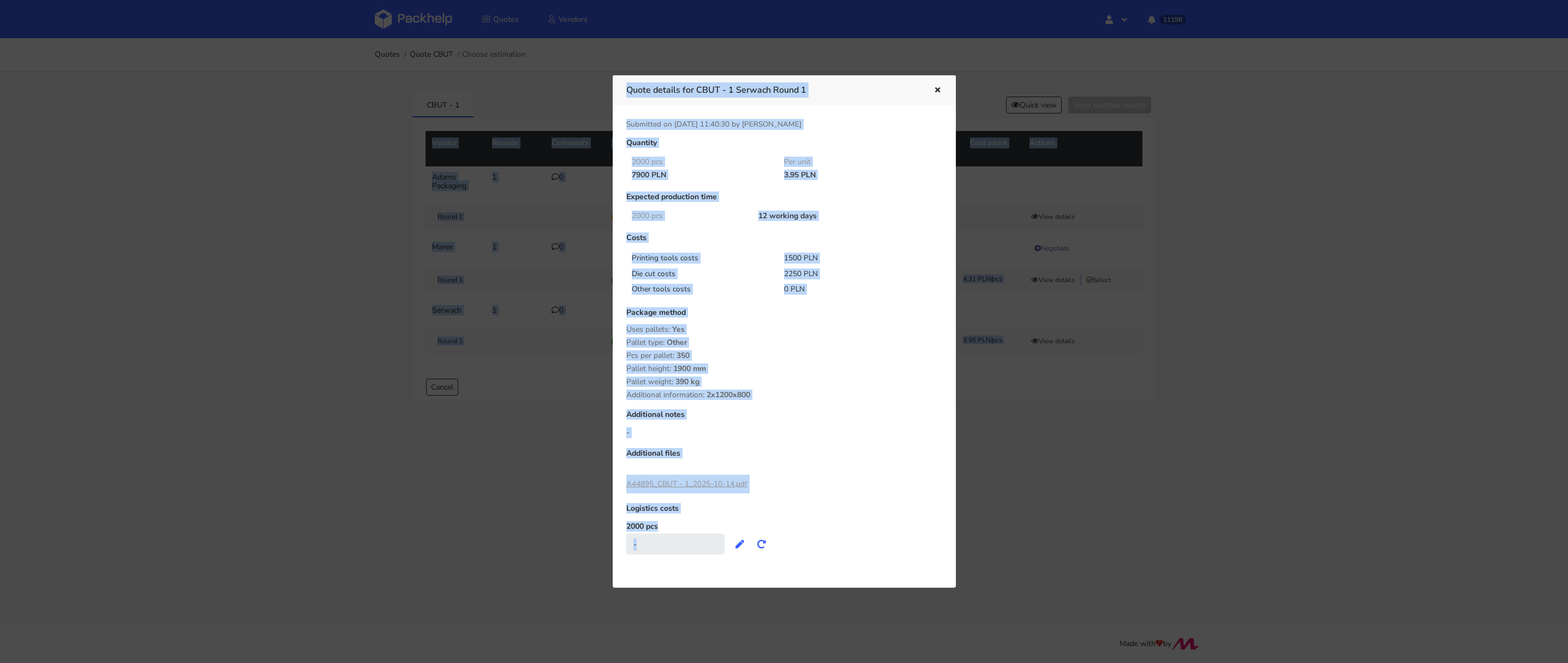
click at [590, 397] on div at bounding box center [784, 331] width 1568 height 663
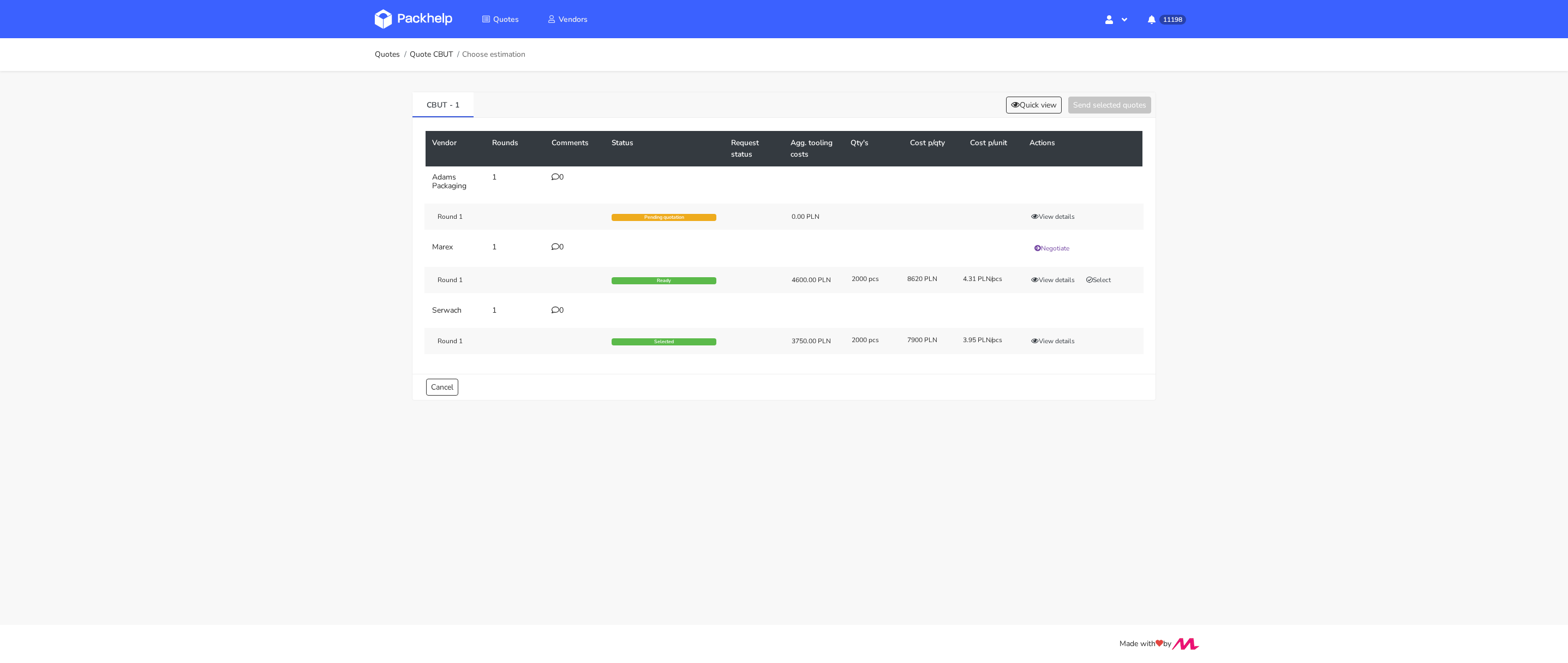
click at [553, 306] on icon at bounding box center [555, 310] width 8 height 8
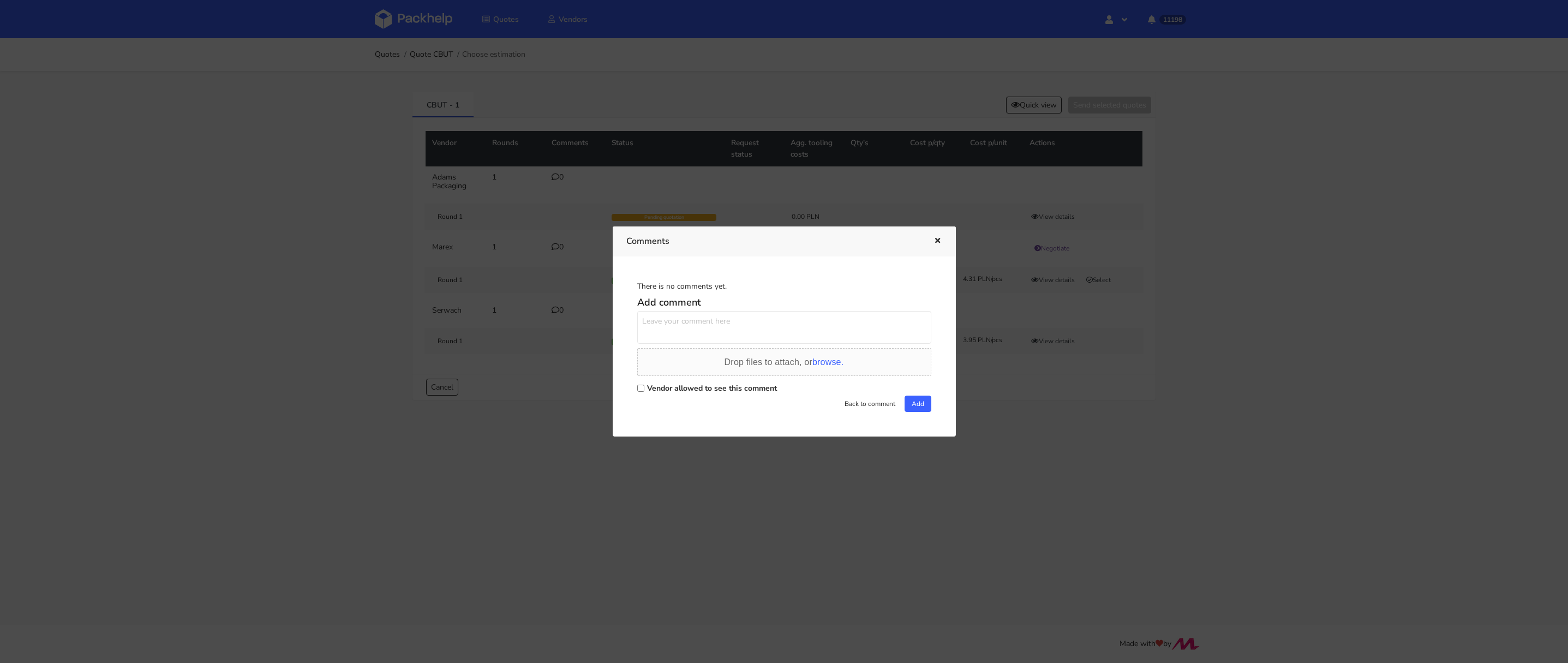
click at [639, 387] on input "Vendor allowed to see this comment" at bounding box center [641, 388] width 7 height 7
checkbox input "true"
click at [664, 340] on textarea at bounding box center [784, 327] width 294 height 32
type textarea "[PERSON_NAME], jaki obrys palety tutaj powinnam założyć? 2400x800 czy 1200x1600?"
click at [925, 404] on button "Add" at bounding box center [917, 403] width 27 height 17
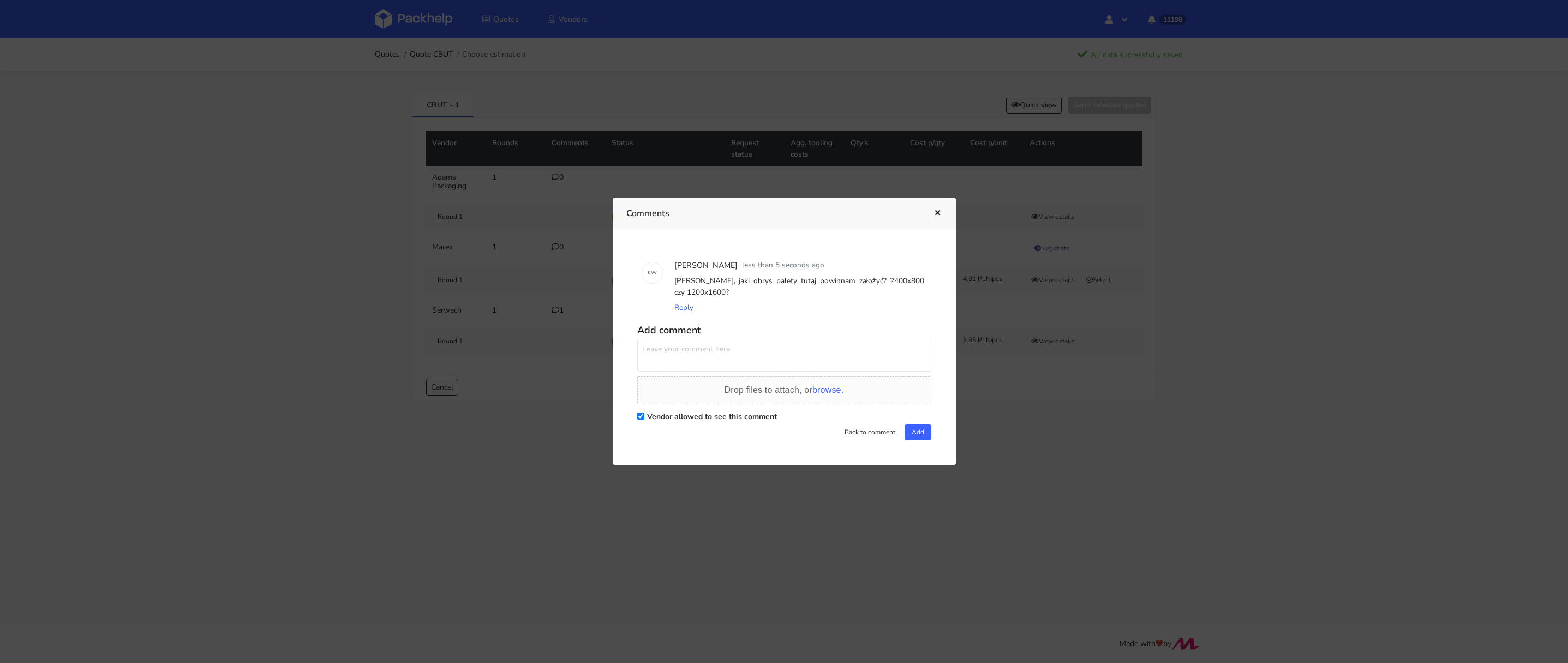
click at [249, 226] on div at bounding box center [784, 331] width 1568 height 663
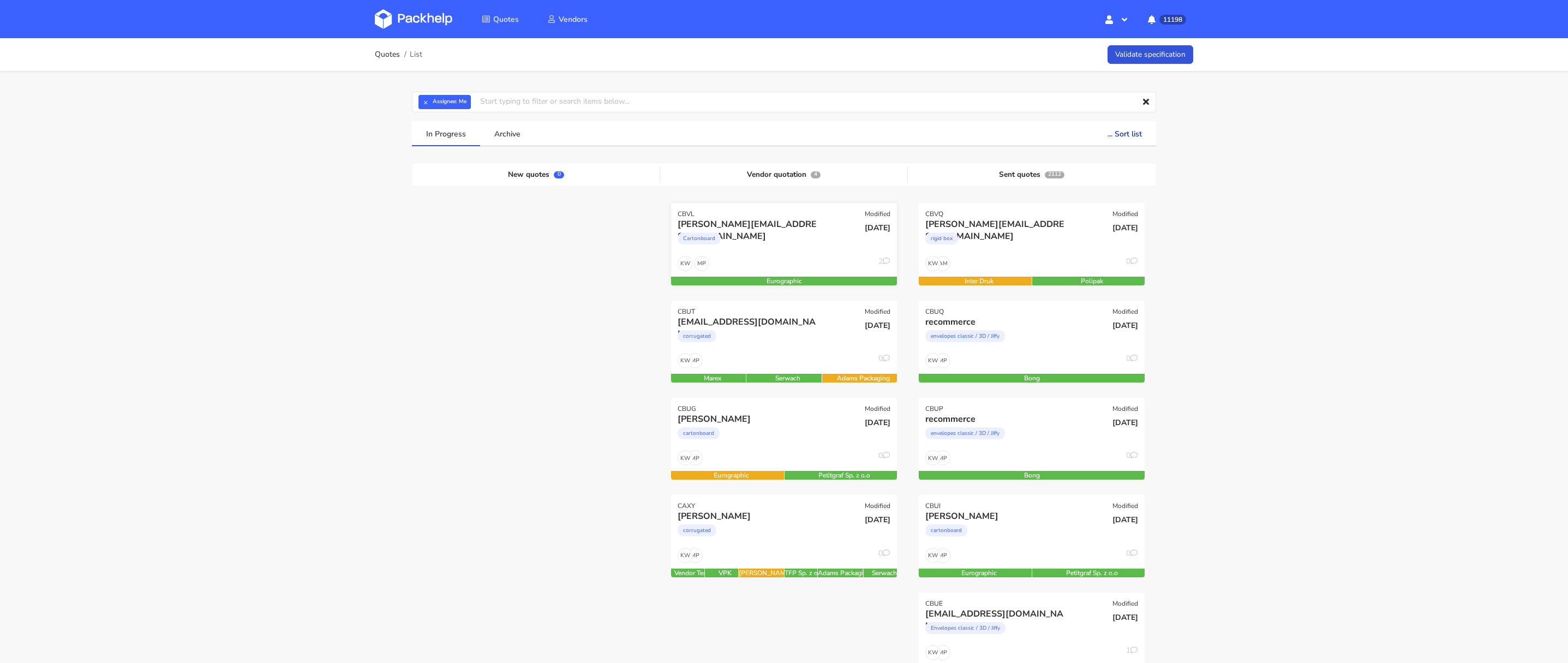
click at [778, 245] on div "Cartonboard" at bounding box center [749, 241] width 145 height 22
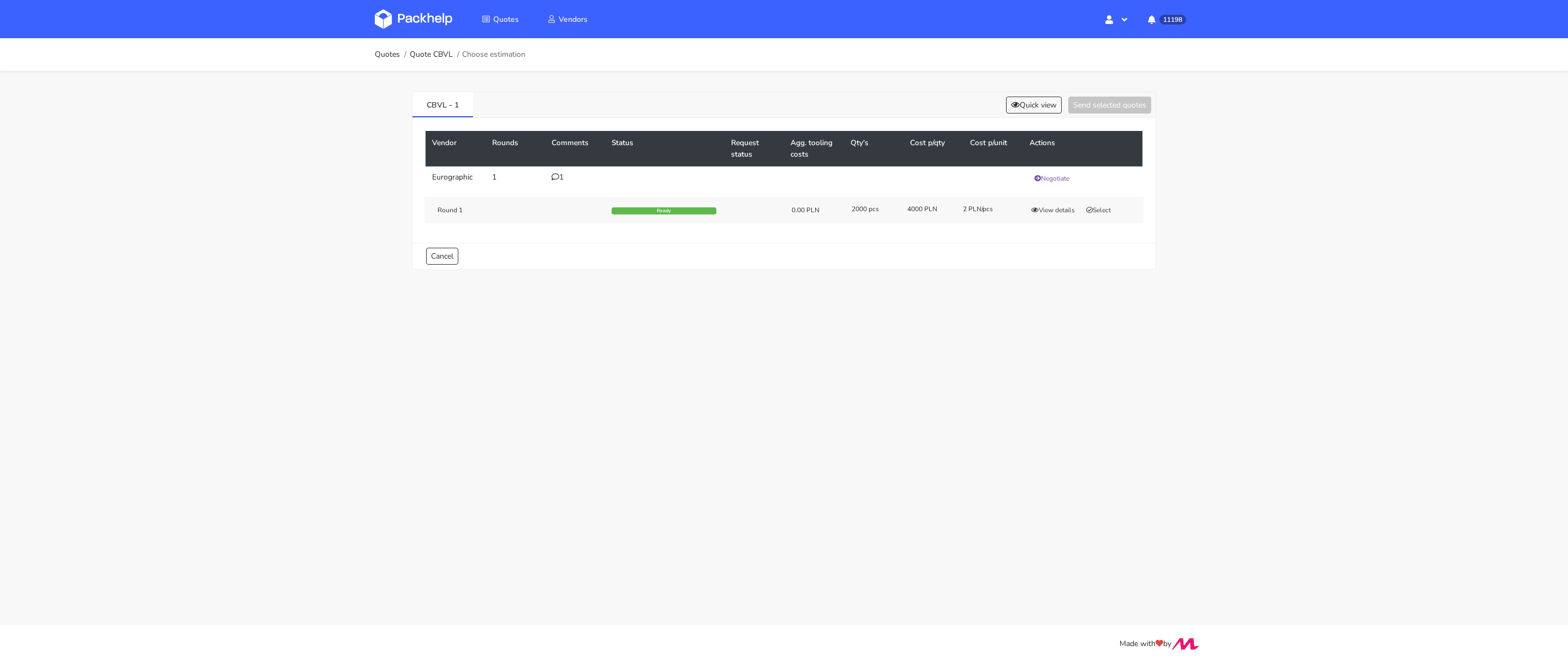
click at [560, 175] on div "1" at bounding box center [575, 177] width 47 height 9
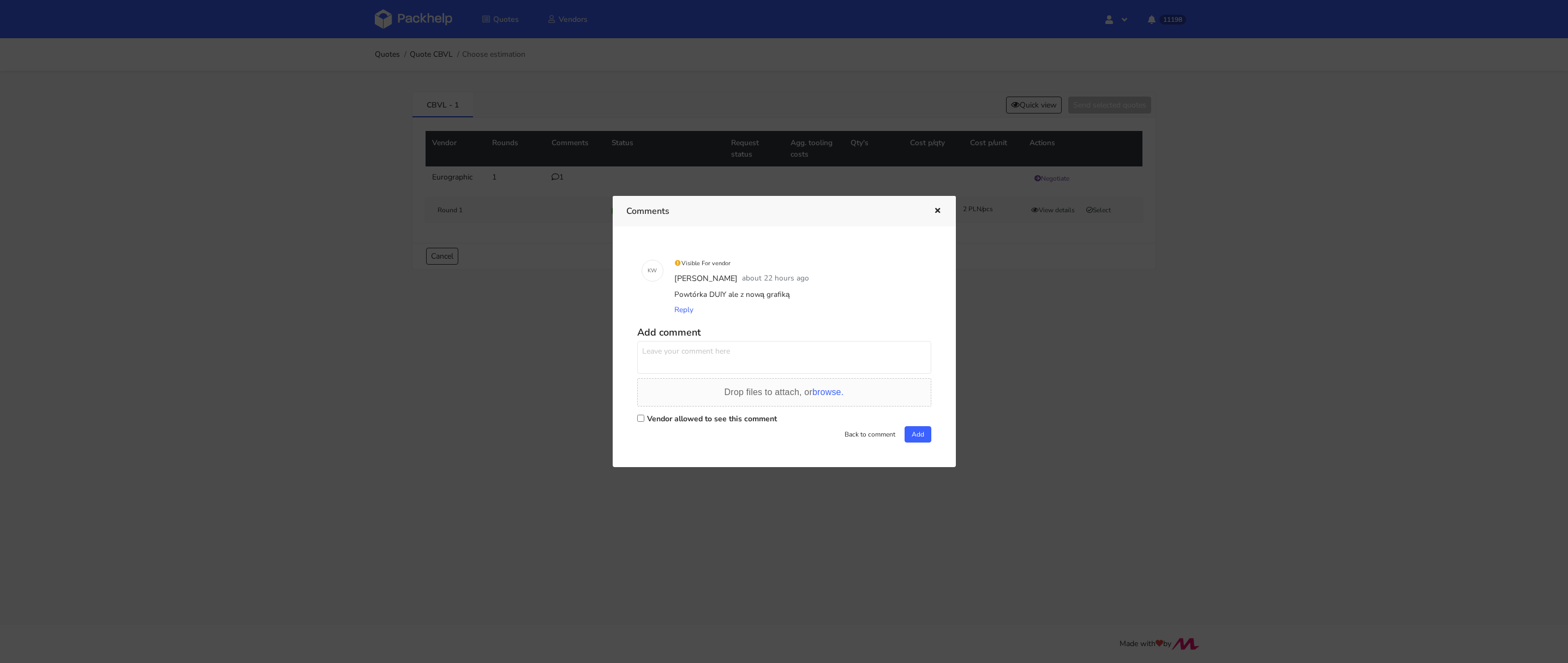
click at [1071, 281] on div at bounding box center [784, 331] width 1568 height 663
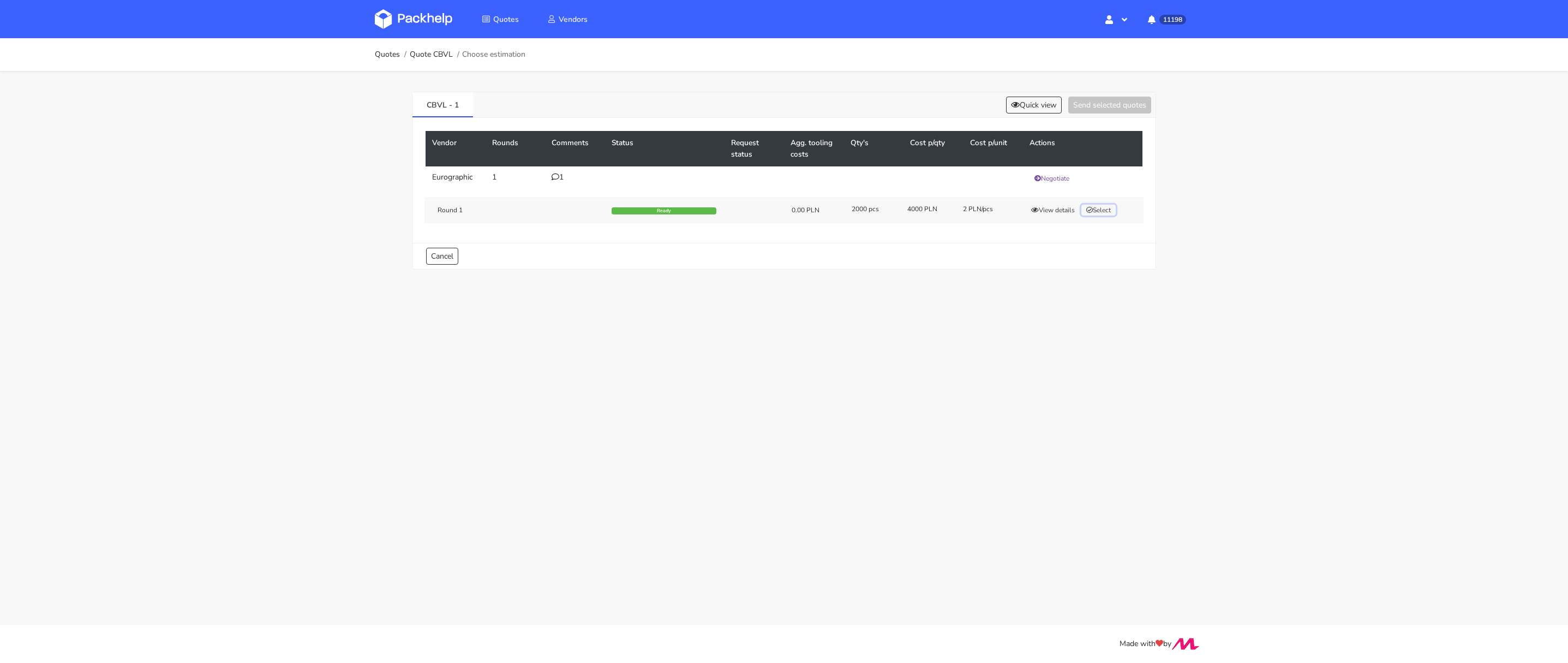
click at [1101, 207] on button "Select" at bounding box center [1099, 209] width 35 height 11
click at [1101, 104] on button "Send selected quotes ( 1 )" at bounding box center [1102, 104] width 98 height 17
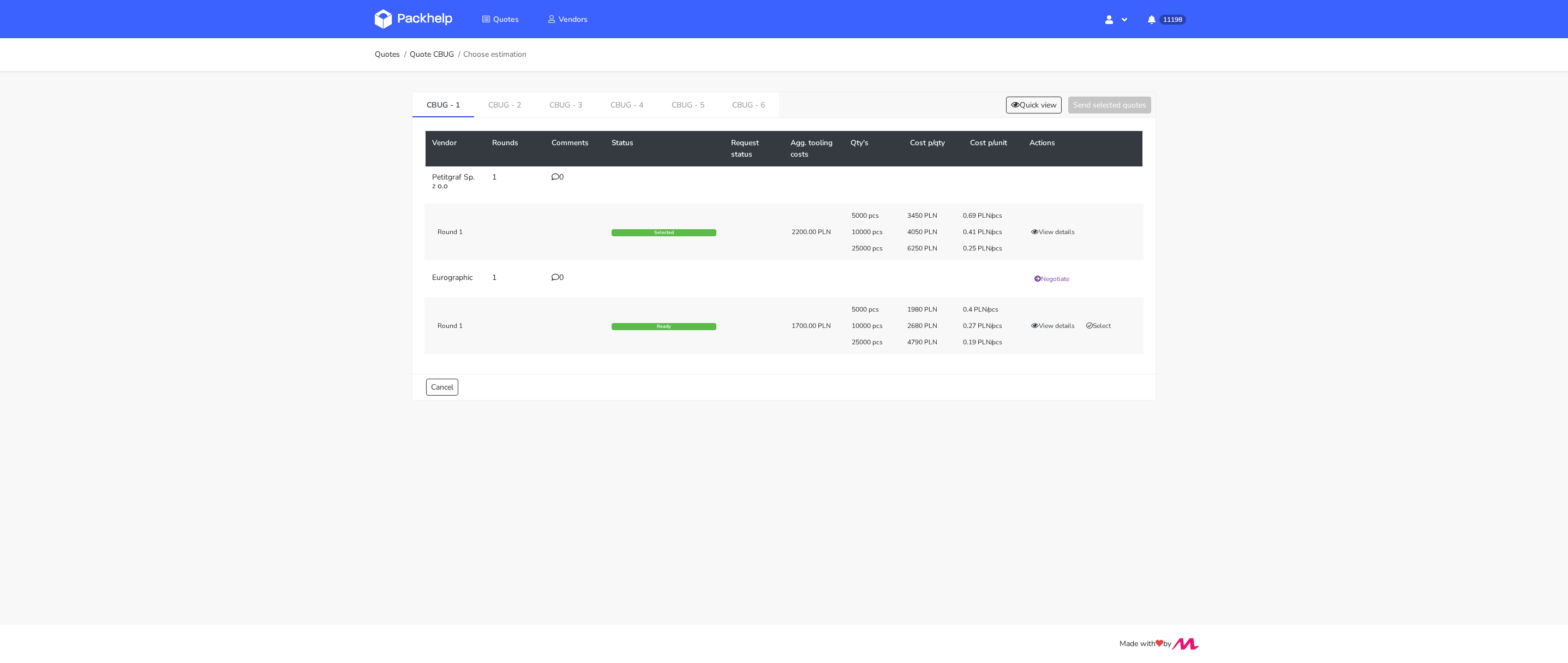
click at [528, 89] on div "CBUG - 1 CBUG - 2 CBUG - 3 CBUG - 4 CBUG - 5 CBUG - 6 Quick view Send selected …" at bounding box center [783, 244] width 785 height 346
click at [532, 106] on link "CBUG - 2" at bounding box center [505, 104] width 61 height 24
click at [562, 106] on link "CBUG - 3" at bounding box center [566, 104] width 61 height 24
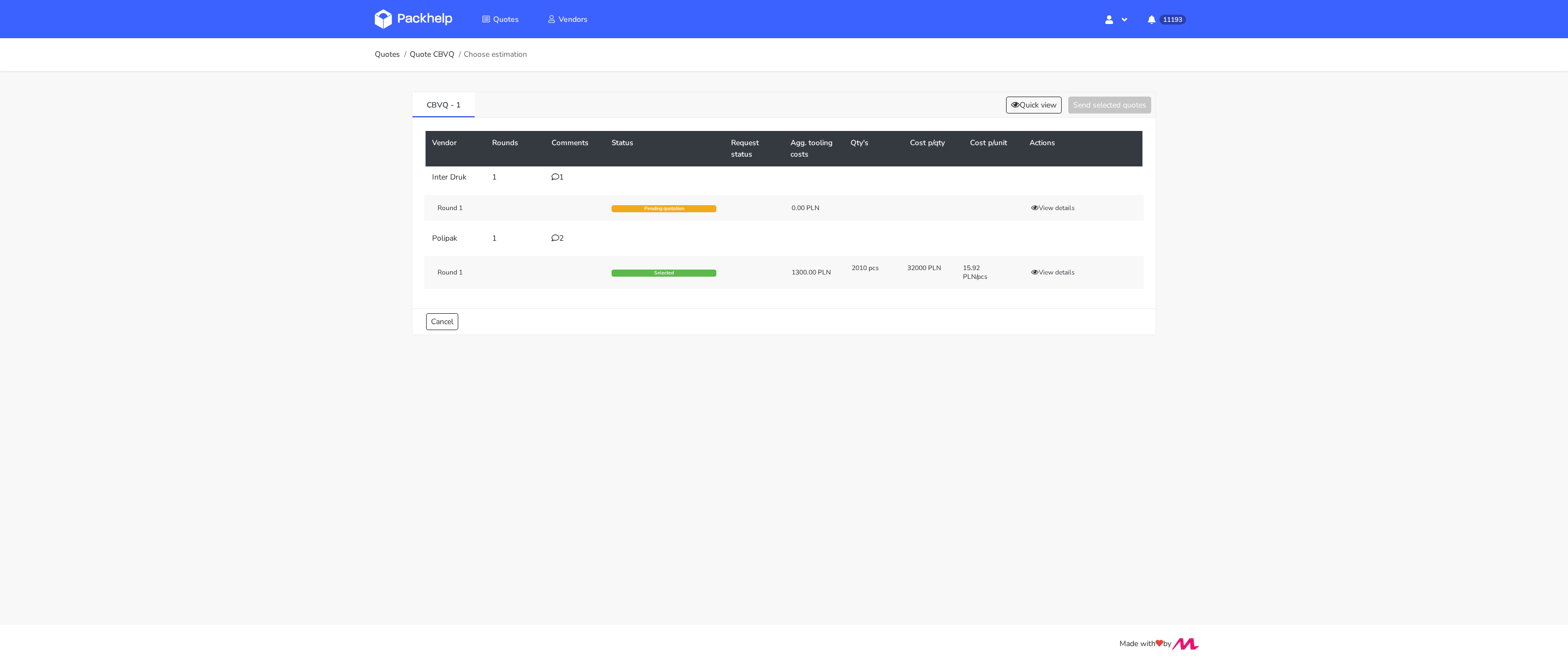
scroll to position [282, 0]
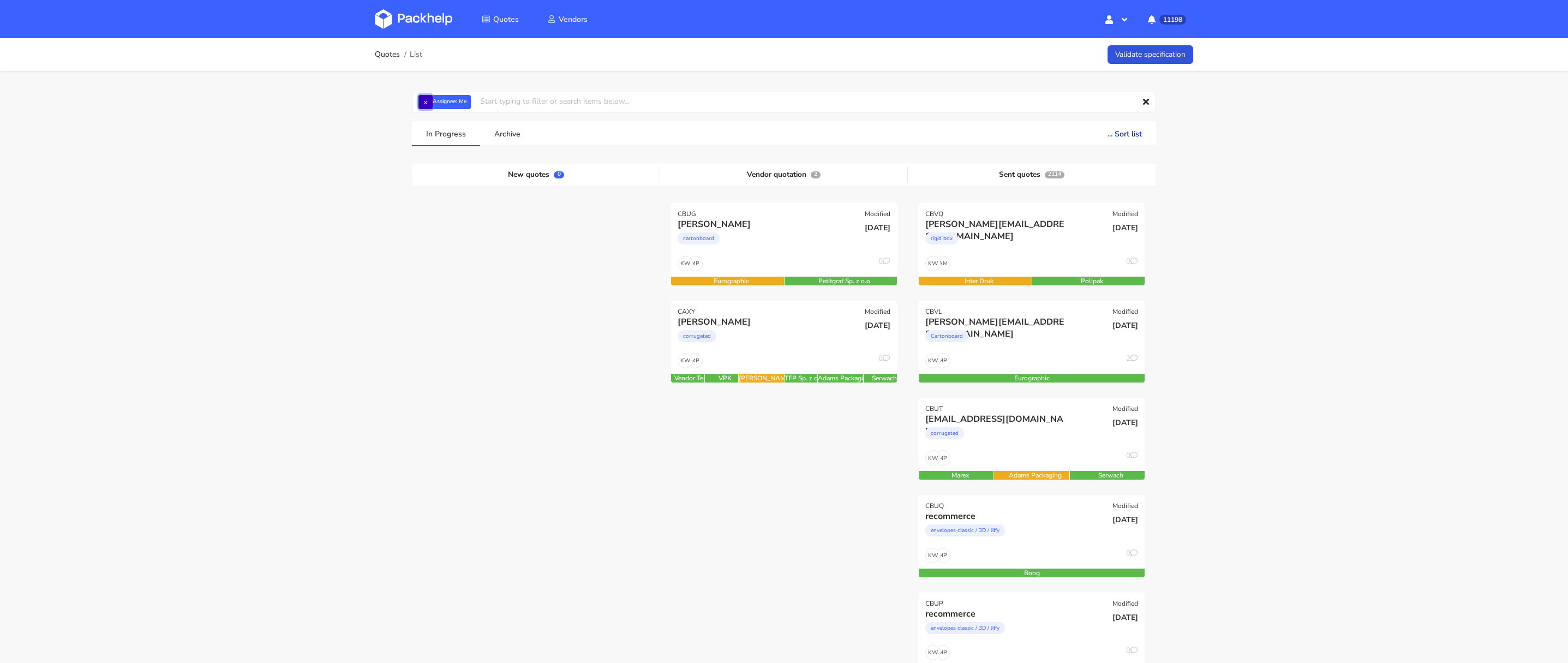
click at [425, 101] on button "×" at bounding box center [425, 102] width 14 height 14
click at [425, 101] on input "text" at bounding box center [784, 102] width 744 height 21
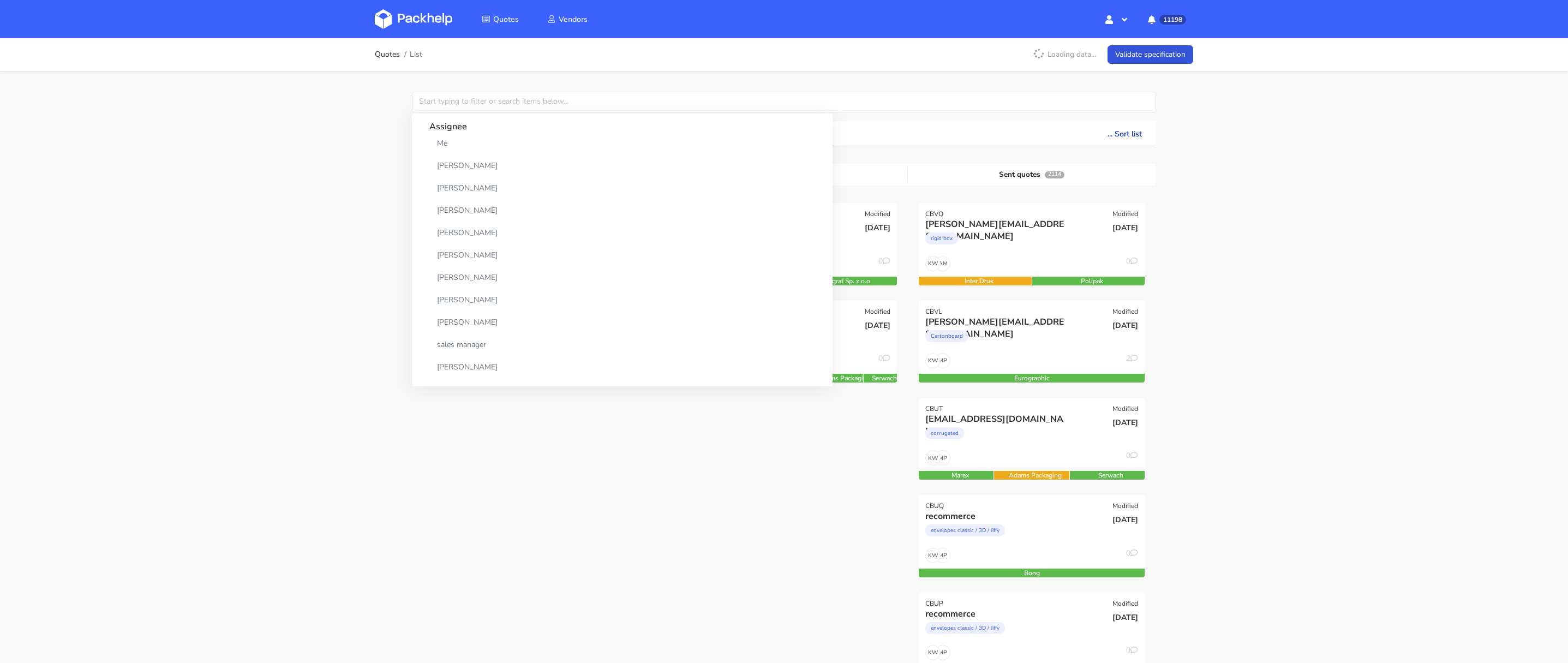
click at [274, 141] on div "Quotes List Loading data... Validate specification Assignee Me Dylan Dewit Nata…" at bounding box center [784, 657] width 1568 height 1237
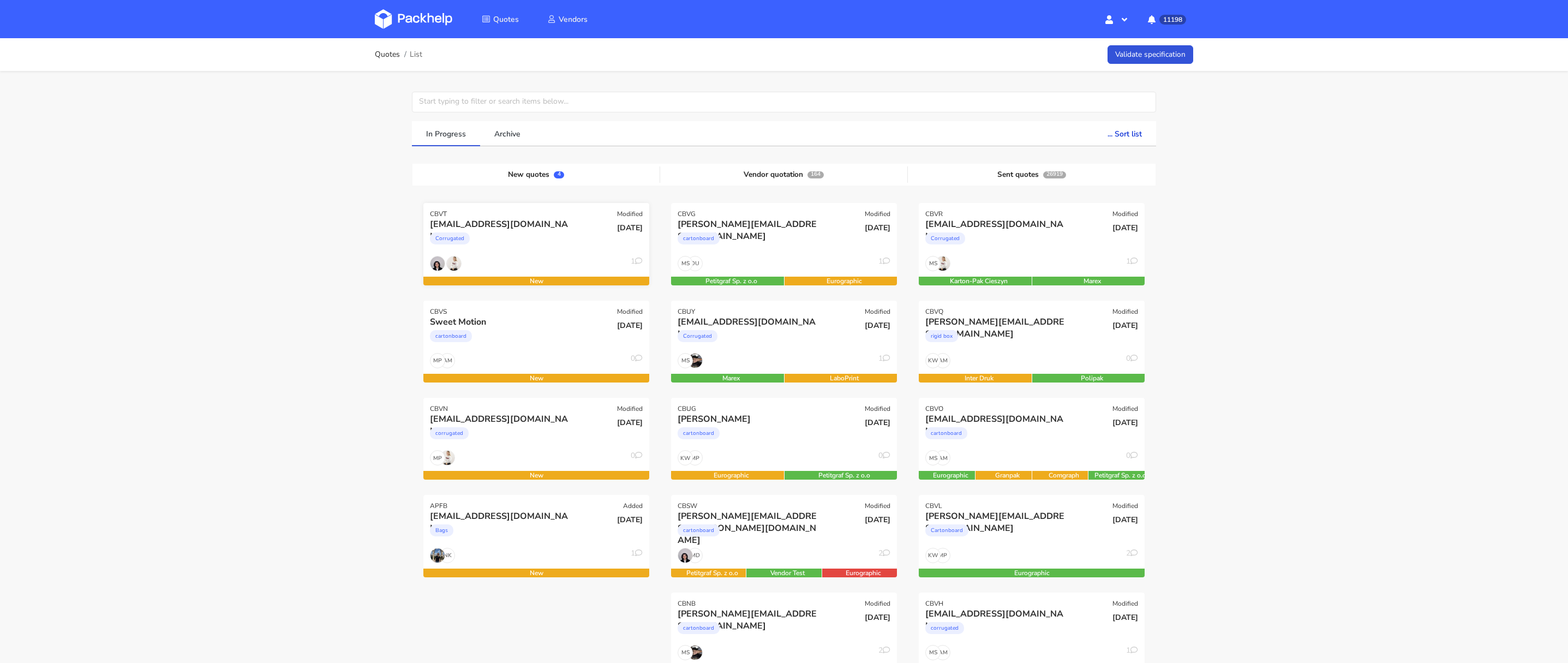
click at [521, 247] on div "Corrugated" at bounding box center [502, 241] width 145 height 22
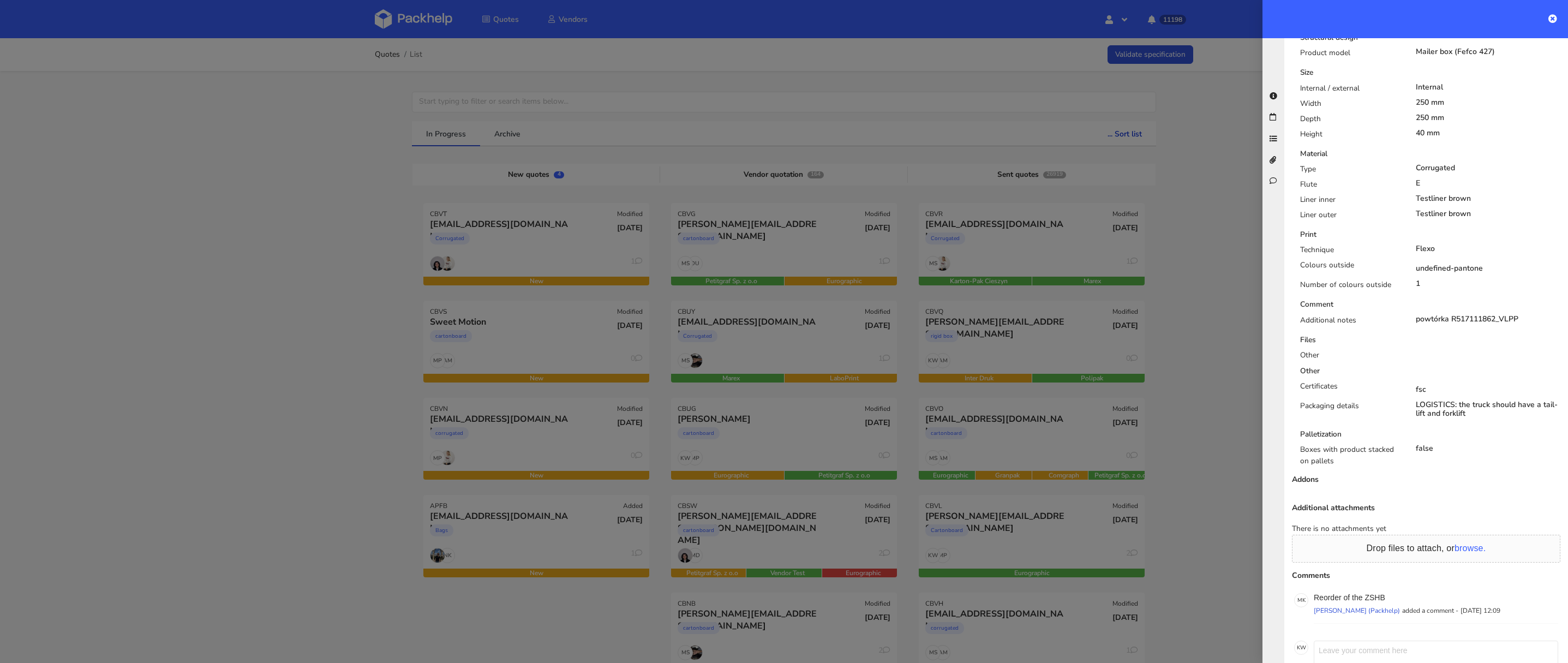
scroll to position [459, 0]
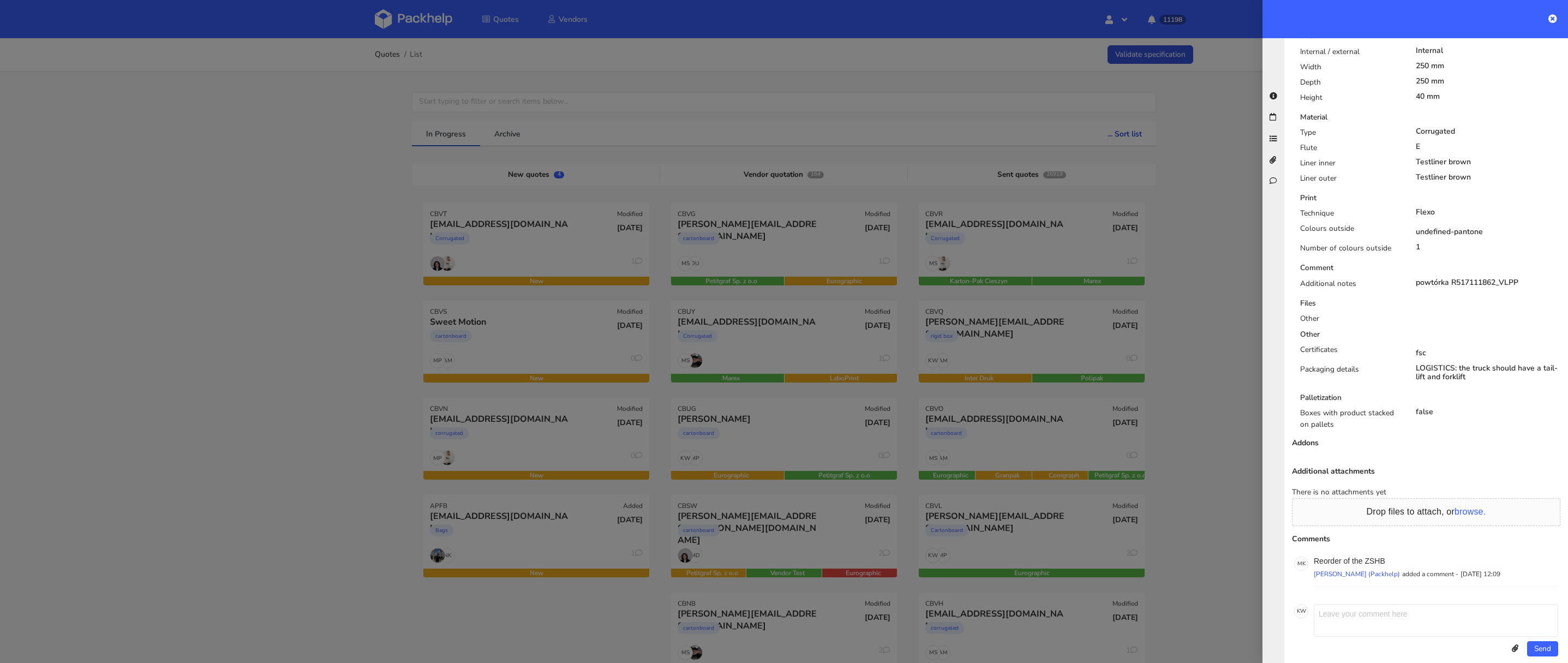
click at [472, 355] on div at bounding box center [784, 331] width 1568 height 663
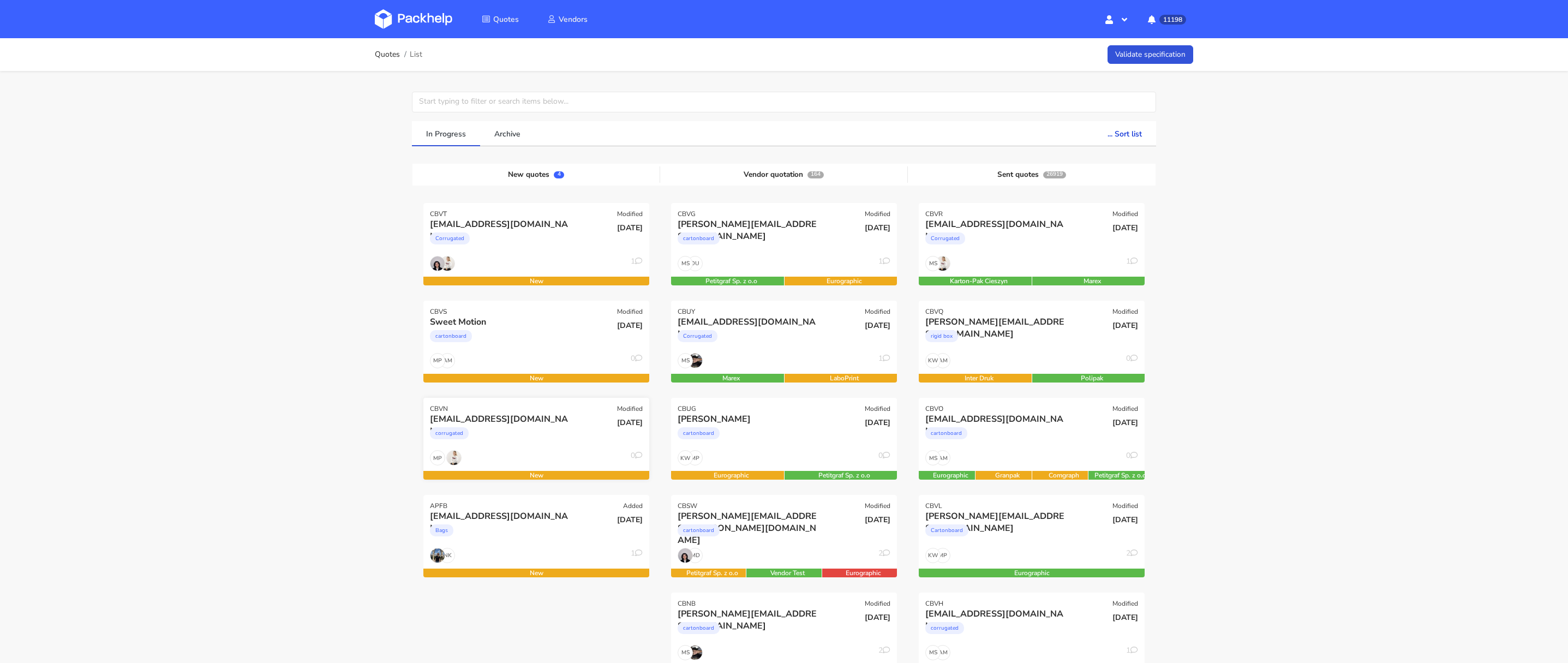
click at [521, 444] on div "corrugated" at bounding box center [502, 436] width 145 height 22
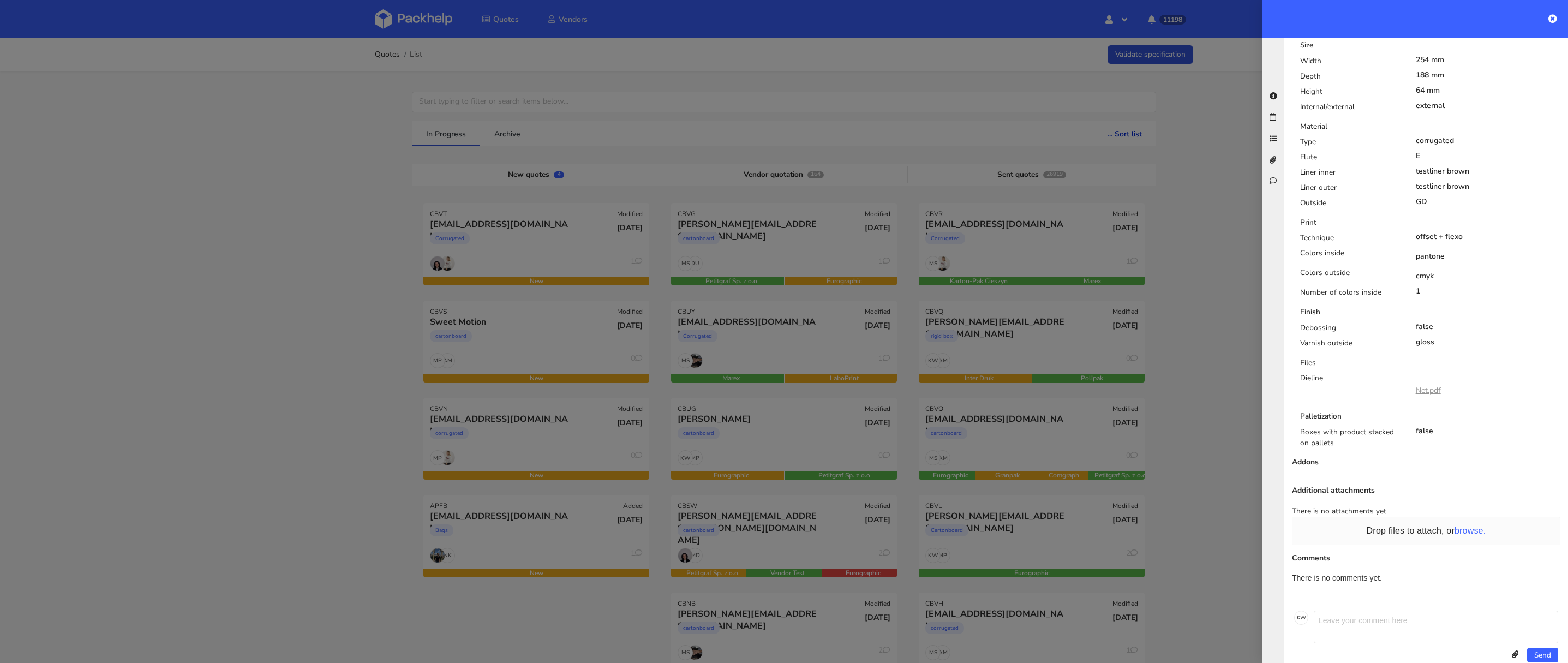
scroll to position [456, 0]
click at [508, 409] on div at bounding box center [784, 331] width 1568 height 663
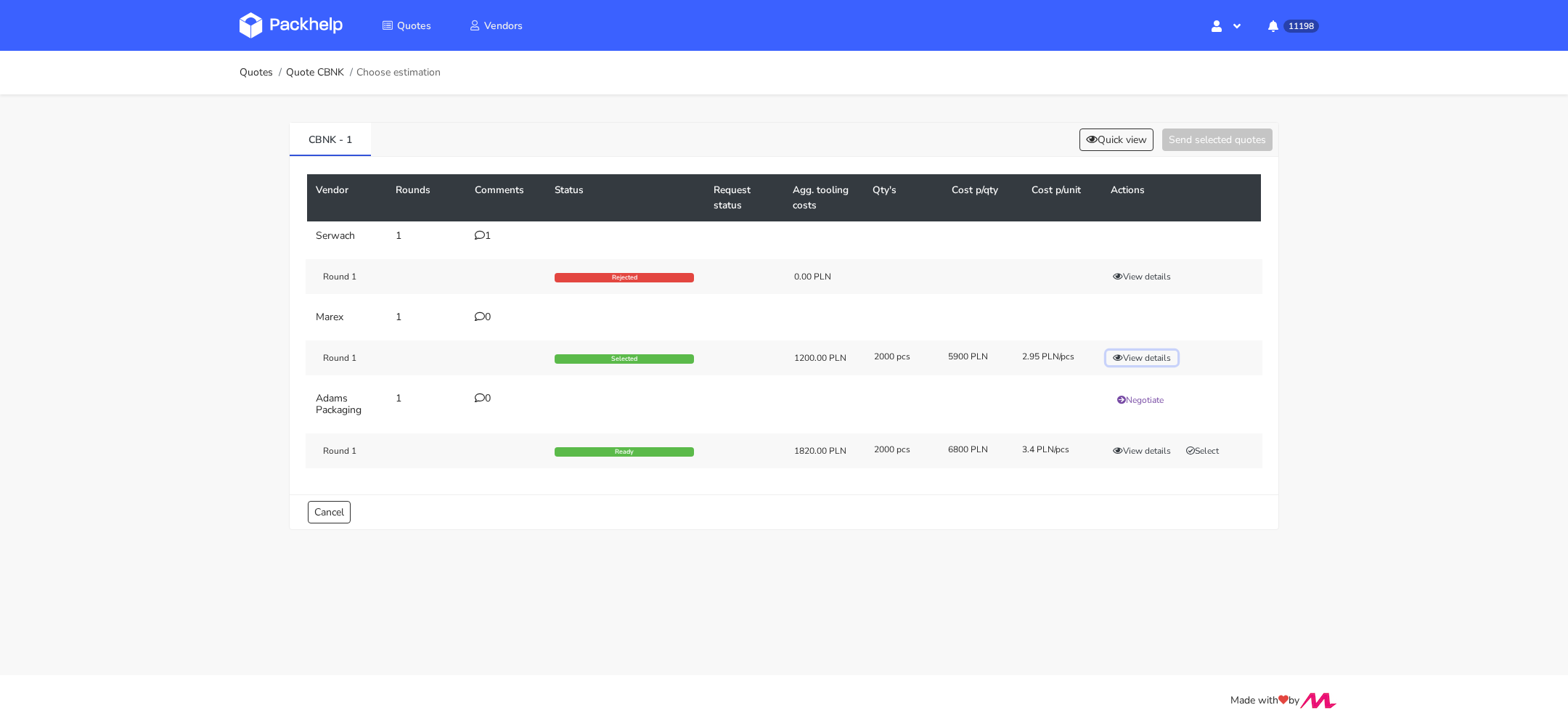
click at [1136, 352] on button "View details" at bounding box center [1142, 357] width 71 height 14
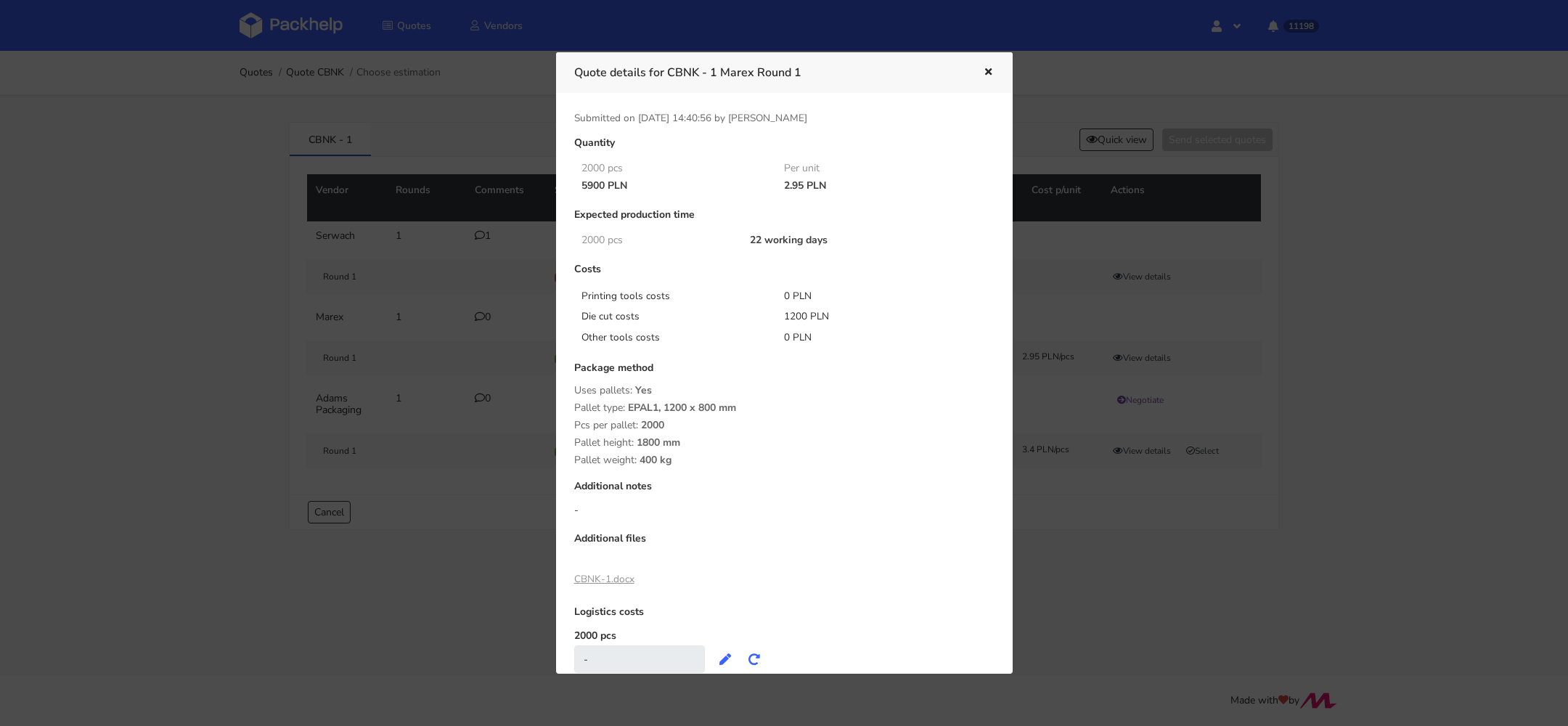
click at [1075, 387] on div at bounding box center [784, 363] width 1568 height 726
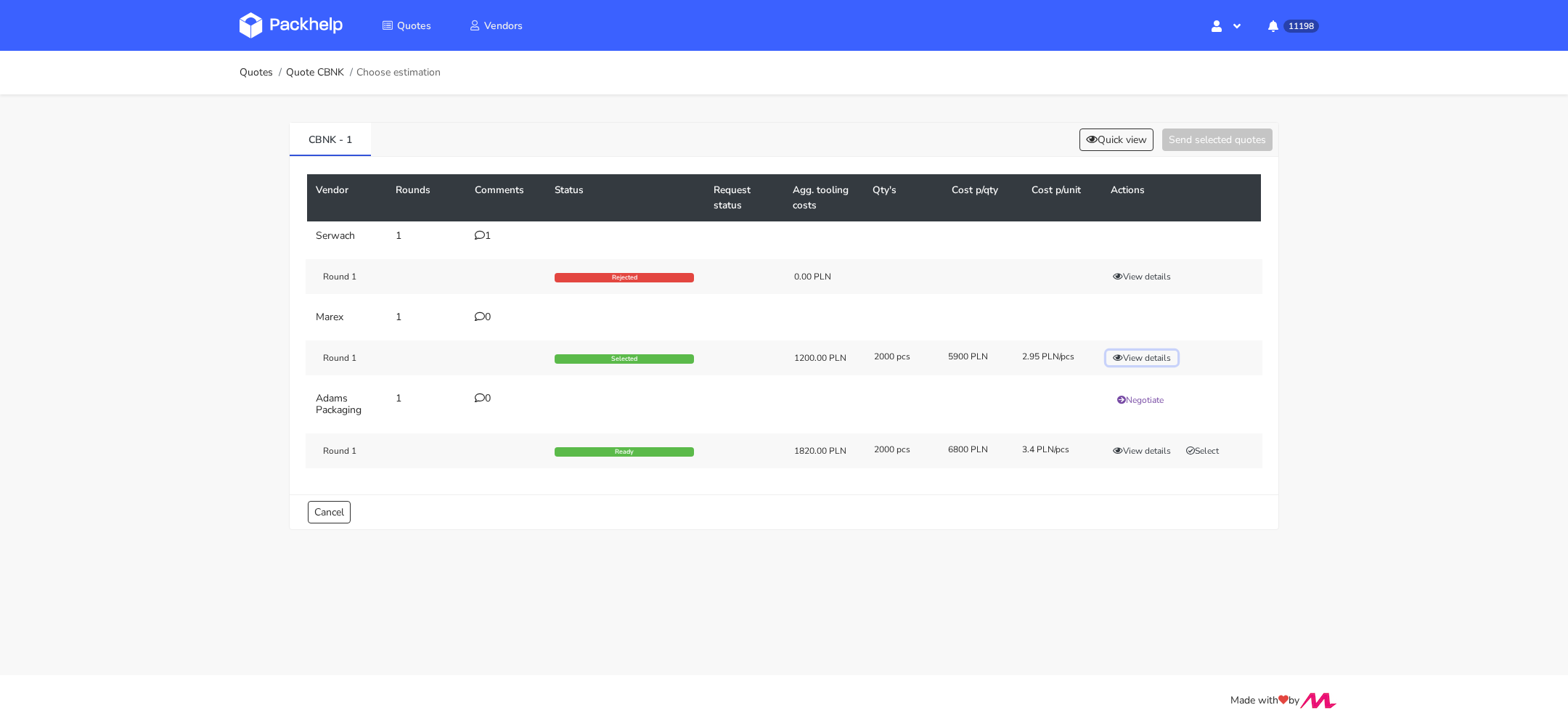
click at [1136, 359] on button "View details" at bounding box center [1142, 357] width 71 height 14
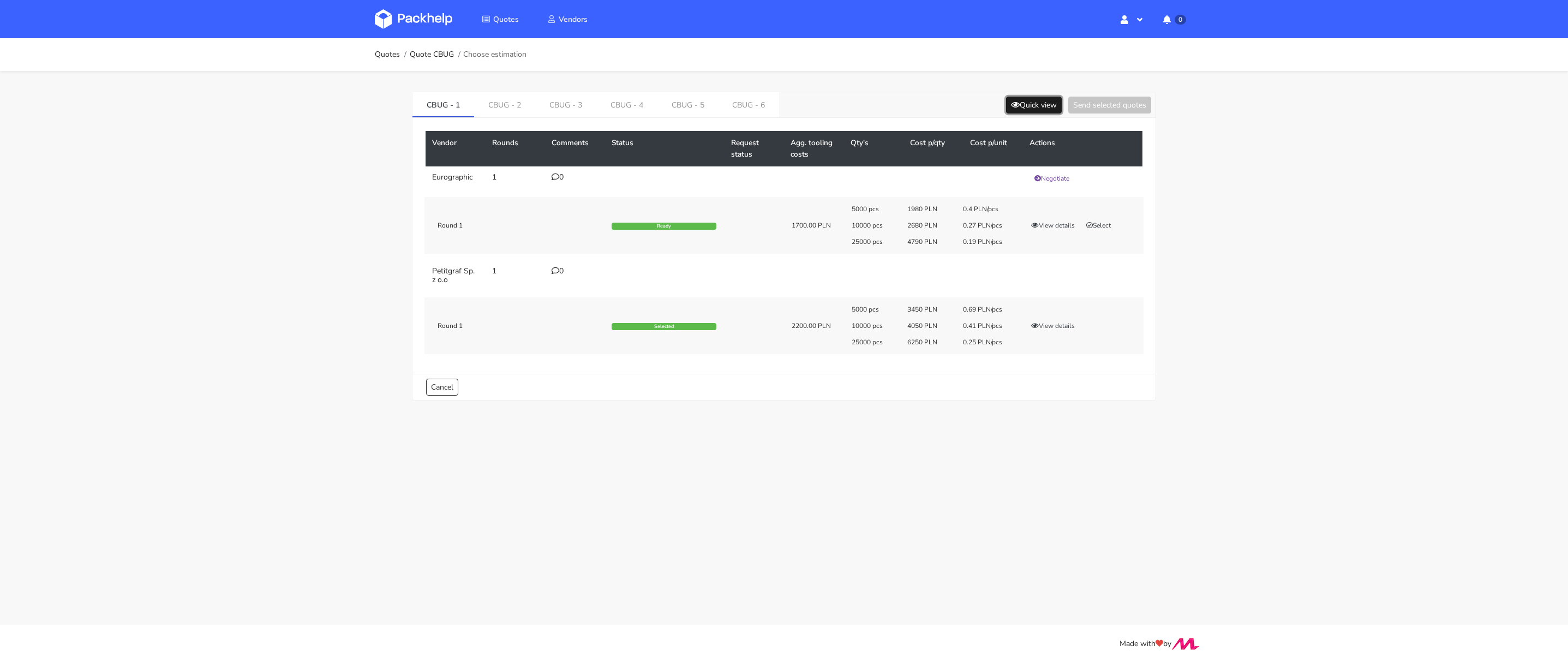
click at [1013, 104] on icon at bounding box center [1015, 104] width 9 height 8
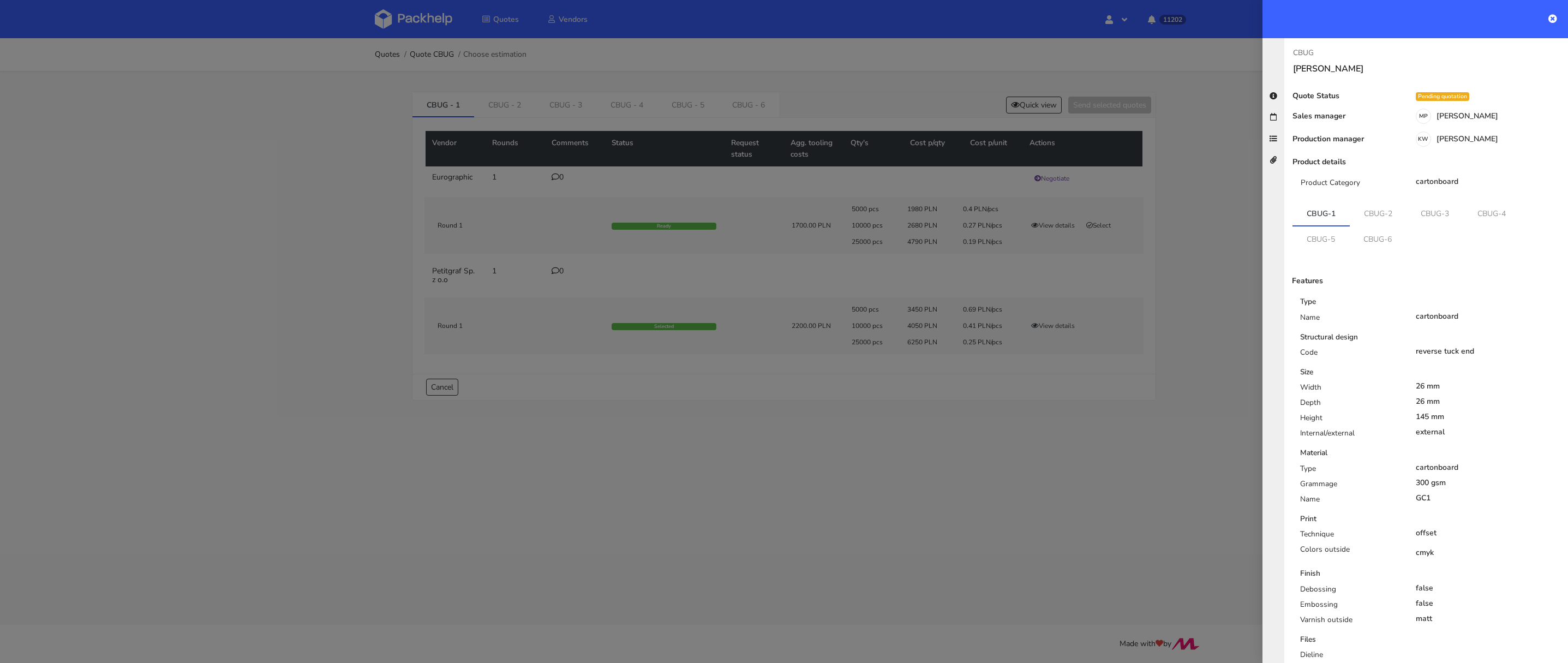
drag, startPoint x: 642, startPoint y: 119, endPoint x: 636, endPoint y: 117, distance: 6.3
click at [642, 119] on div at bounding box center [784, 331] width 1568 height 663
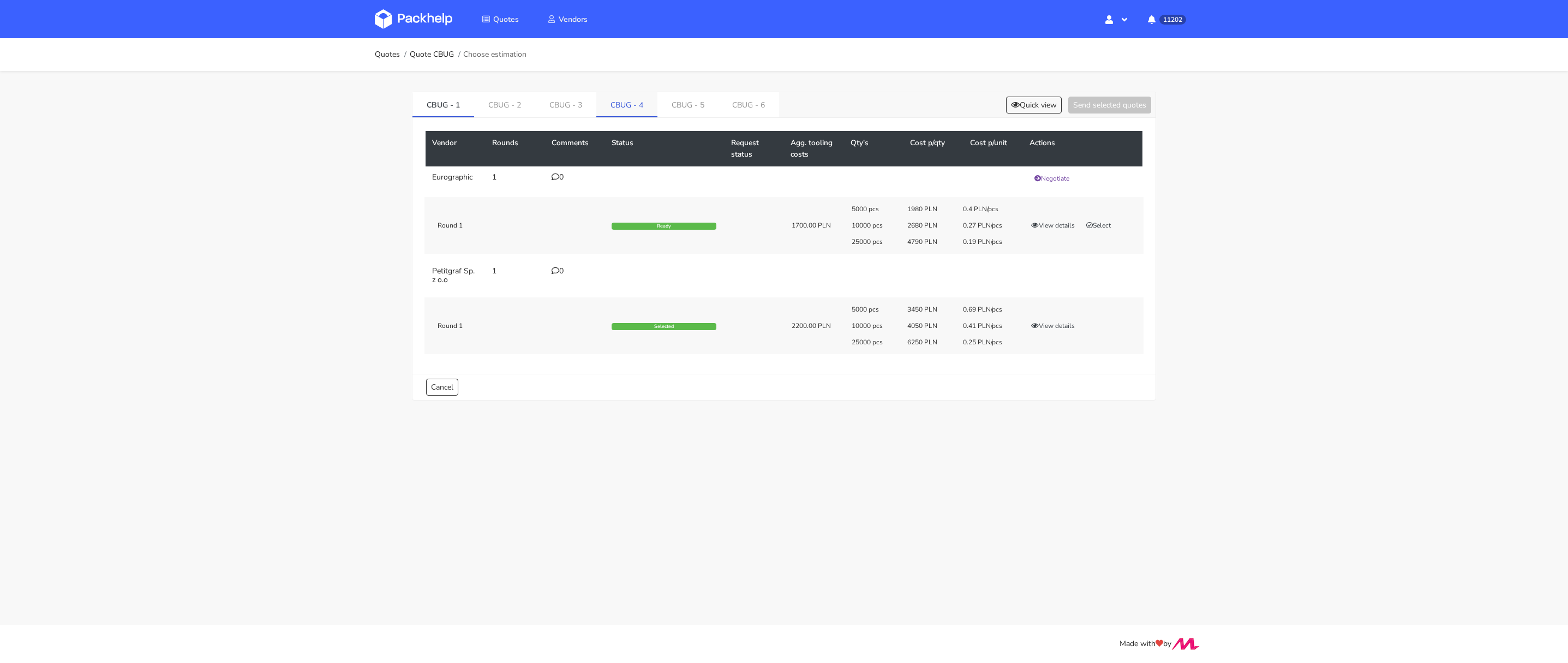
click at [623, 109] on link "CBUG - 4" at bounding box center [626, 104] width 61 height 24
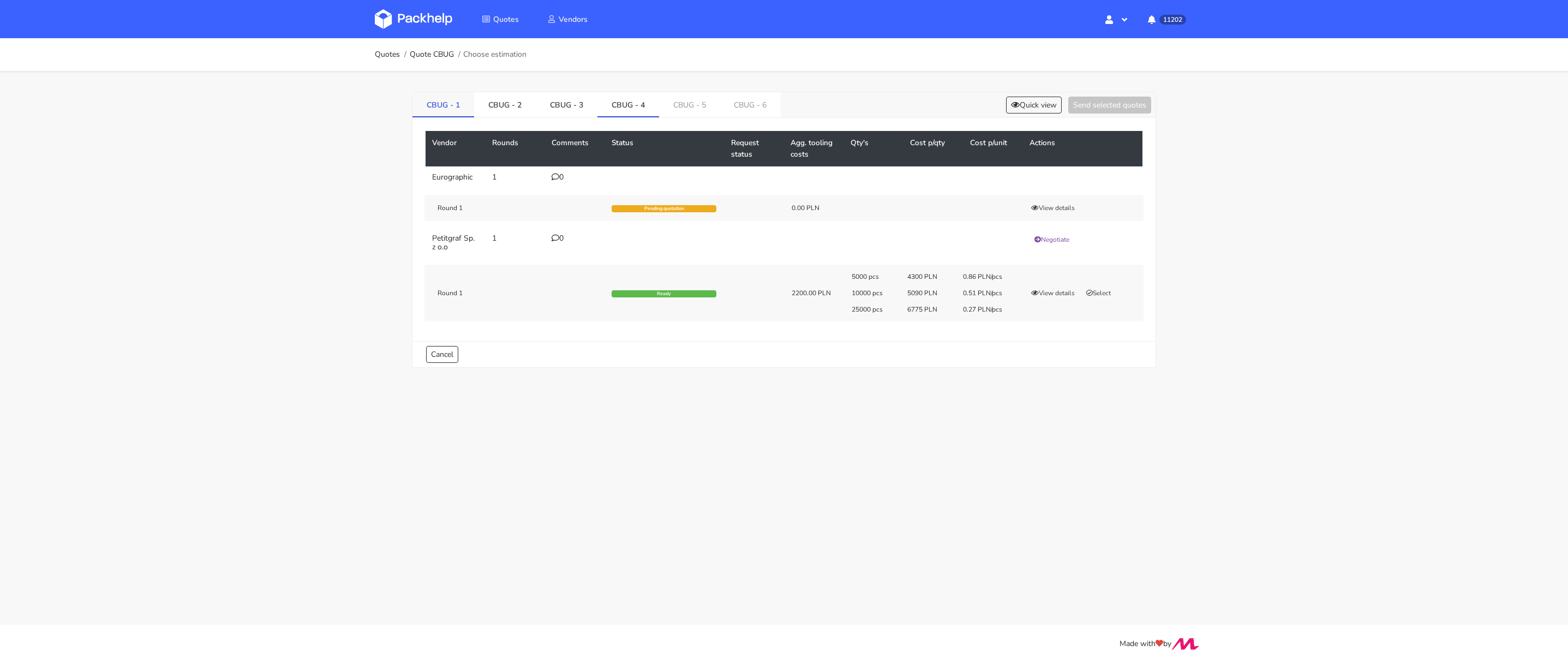
click at [459, 107] on link "CBUG - 1" at bounding box center [443, 104] width 62 height 24
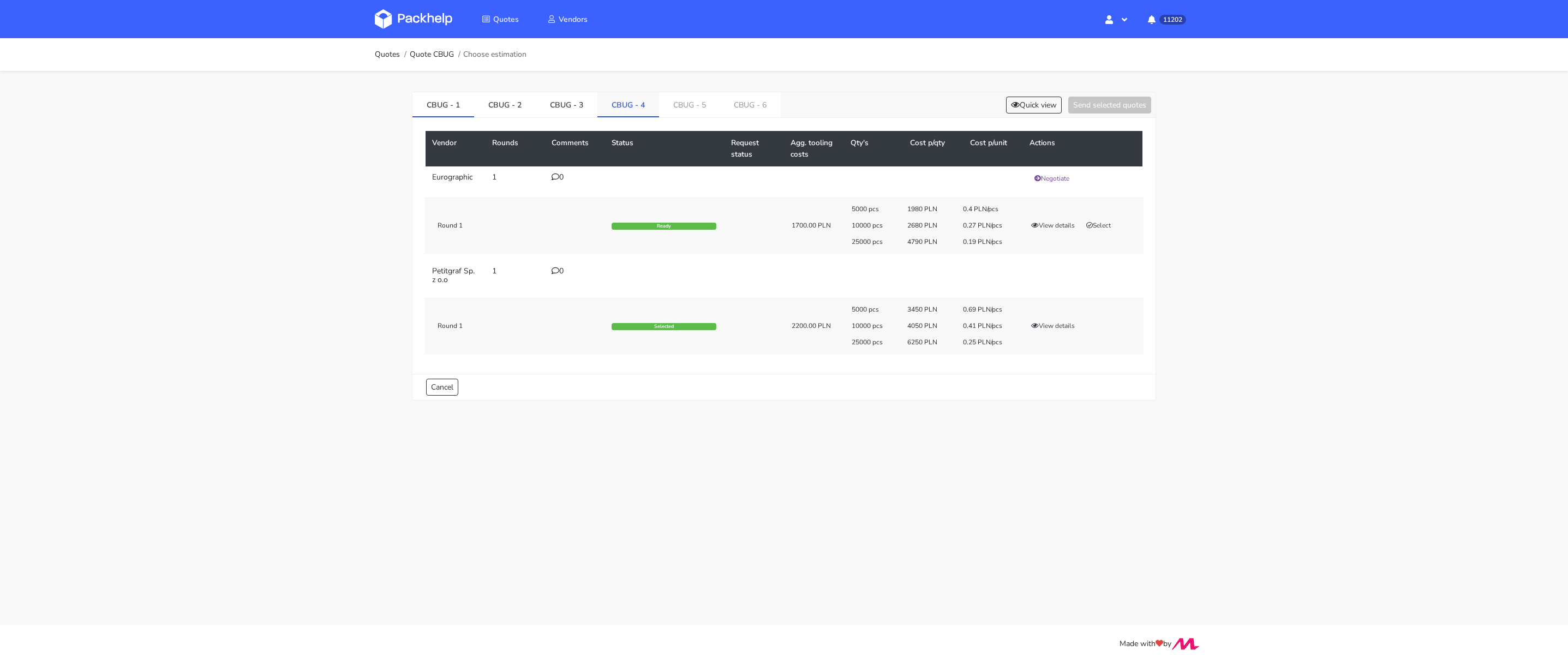
click at [618, 103] on link "CBUG - 4" at bounding box center [628, 104] width 62 height 24
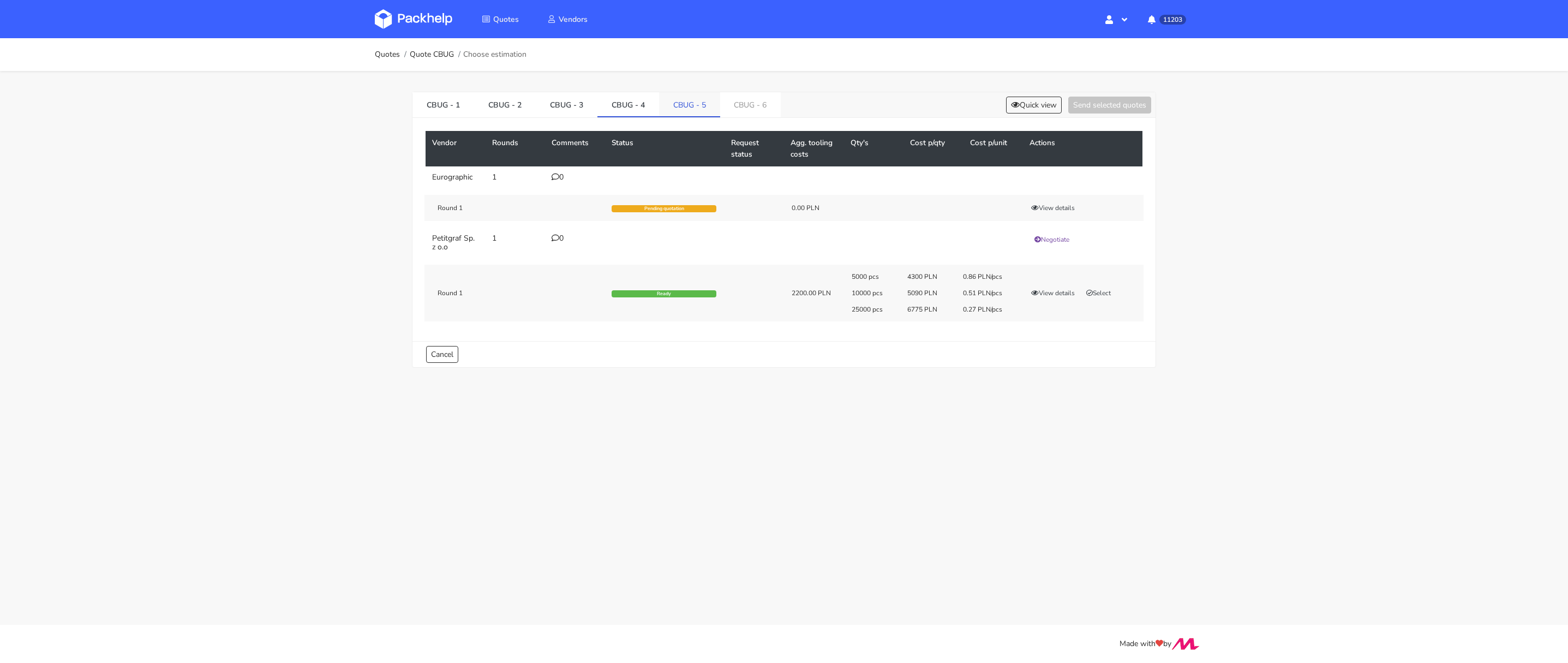
click at [675, 98] on link "CBUG - 5" at bounding box center [689, 104] width 61 height 24
click at [514, 109] on link "CBUG - 2" at bounding box center [505, 104] width 62 height 24
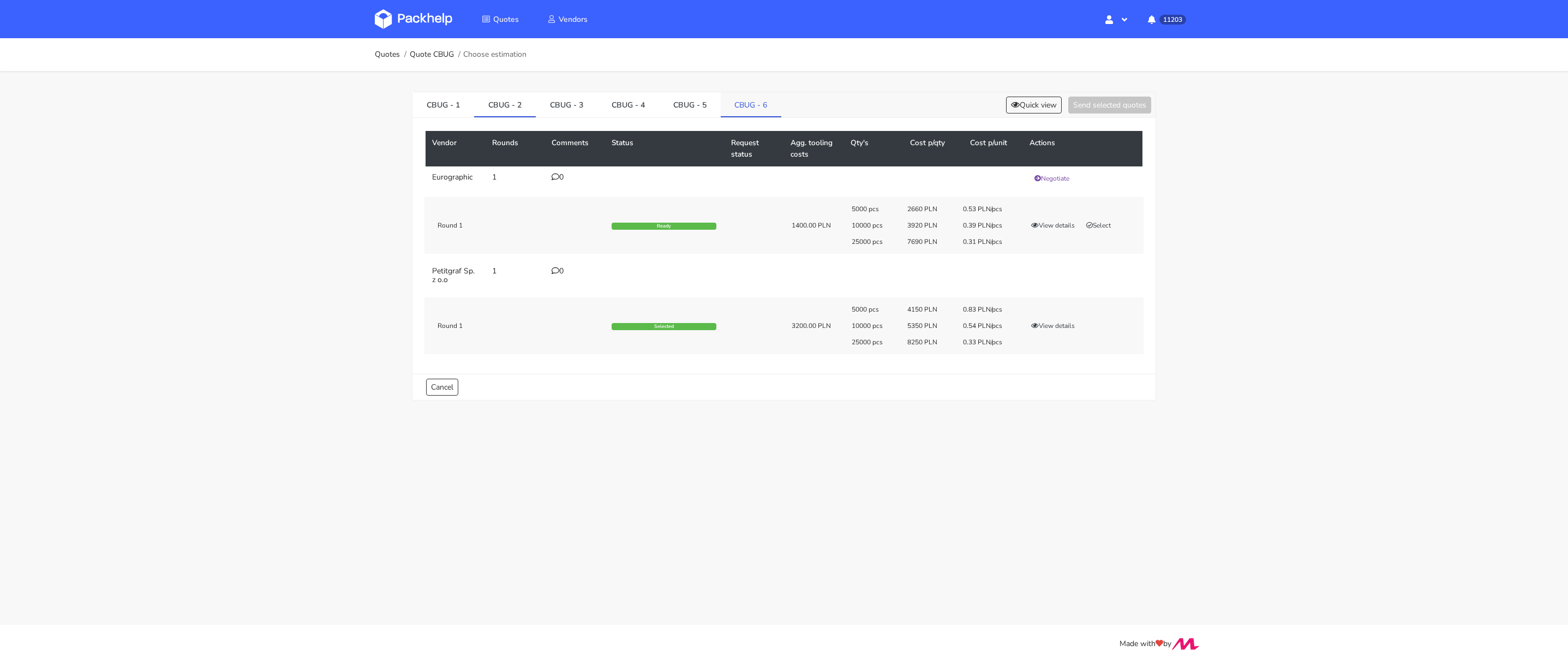
click at [721, 107] on link "CBUG - 6" at bounding box center [751, 104] width 61 height 24
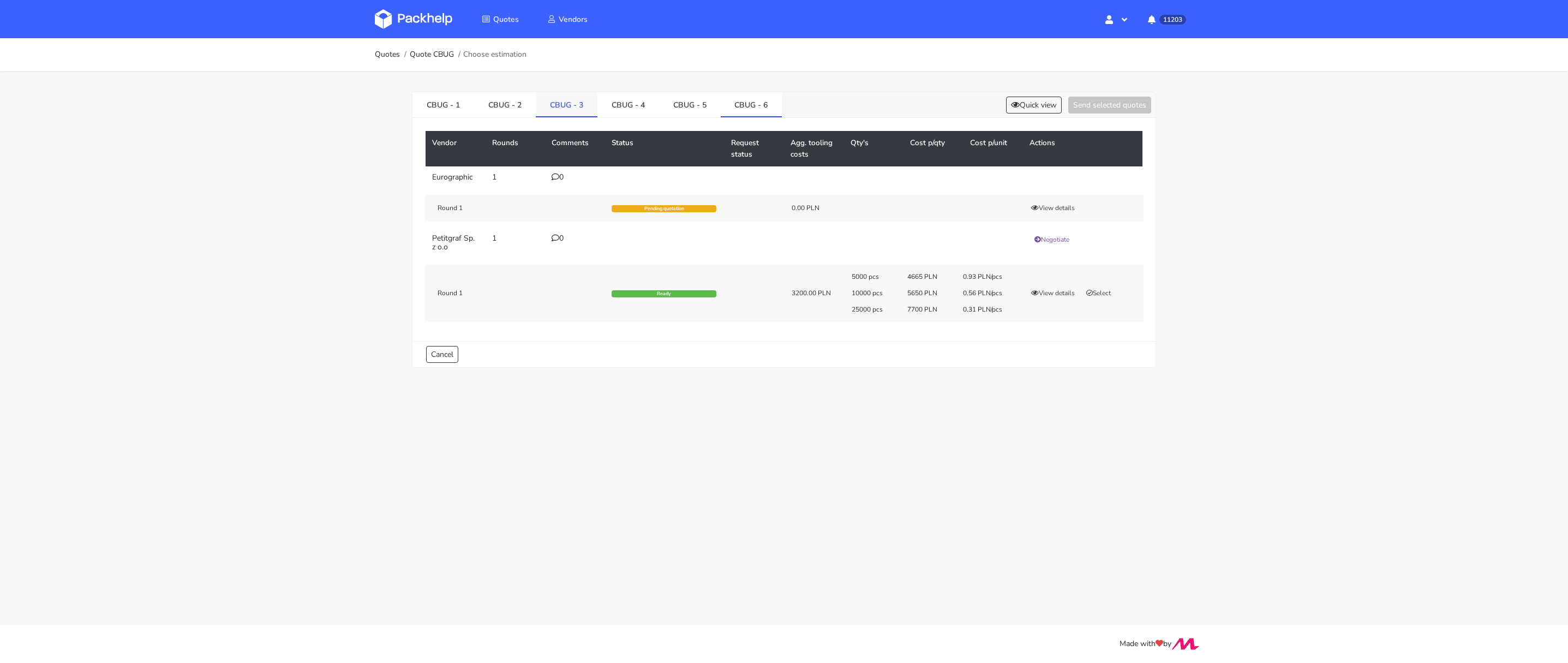
click at [576, 107] on link "CBUG - 3" at bounding box center [567, 104] width 62 height 24
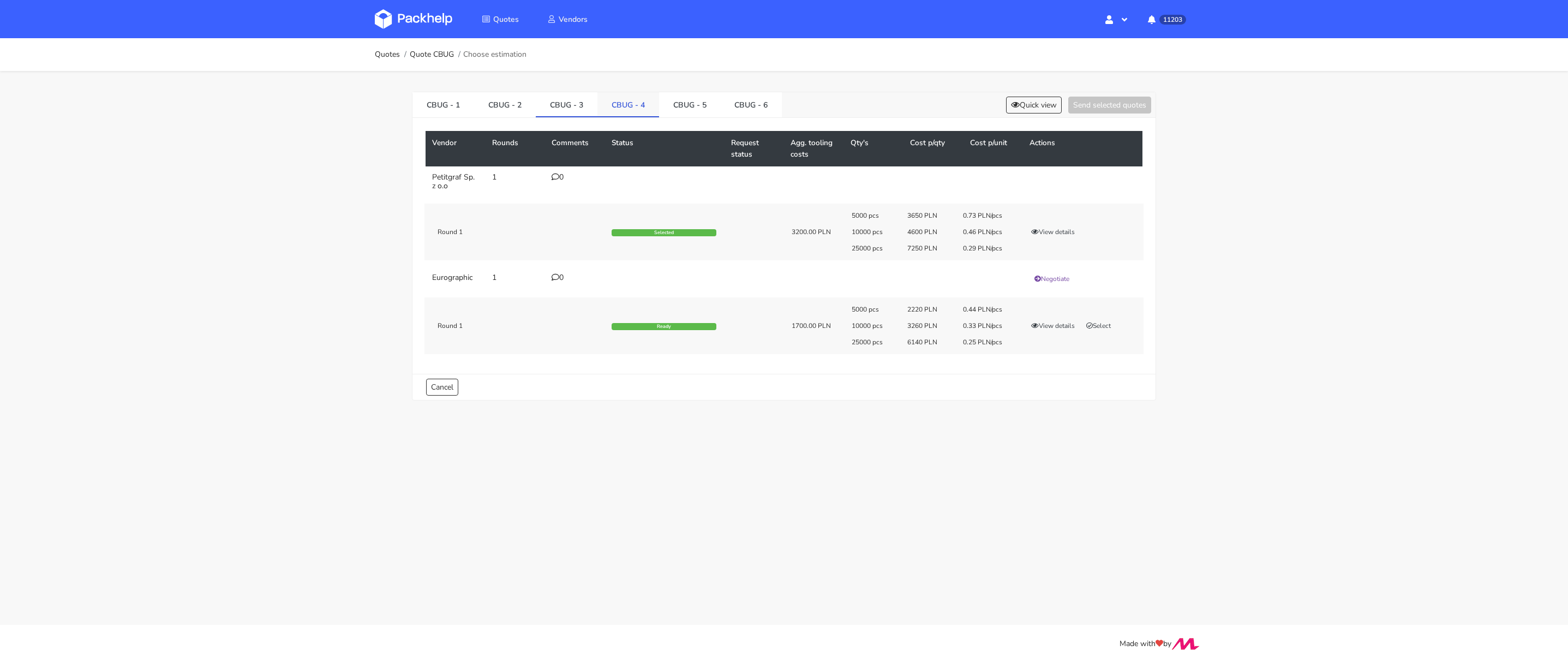
click at [621, 114] on link "CBUG - 4" at bounding box center [628, 104] width 62 height 24
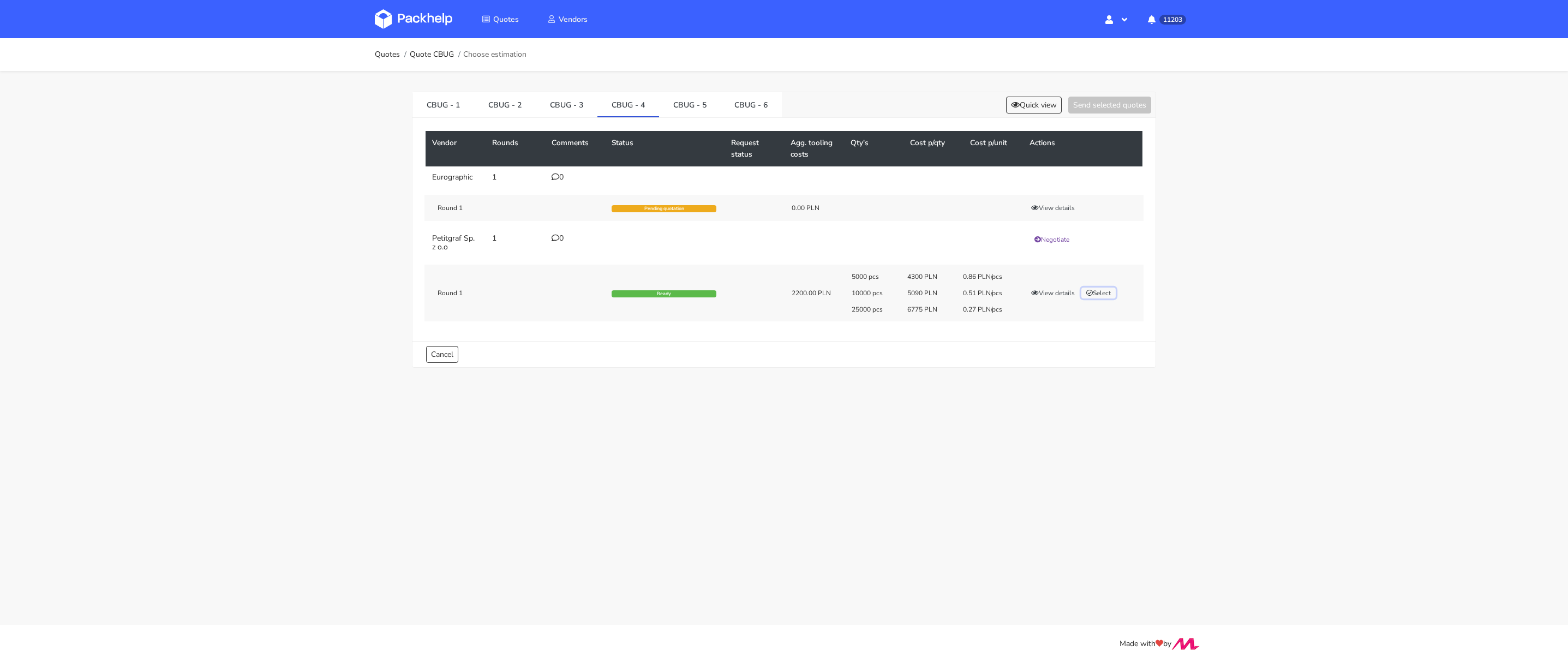
click at [1102, 292] on button "Select" at bounding box center [1099, 292] width 35 height 11
click at [693, 108] on link "CBUG - 5" at bounding box center [690, 104] width 62 height 24
click at [1092, 290] on icon "button" at bounding box center [1089, 292] width 6 height 6
click at [754, 107] on link "CBUG - 6" at bounding box center [752, 104] width 62 height 24
click at [1101, 291] on button "Select" at bounding box center [1099, 292] width 35 height 11
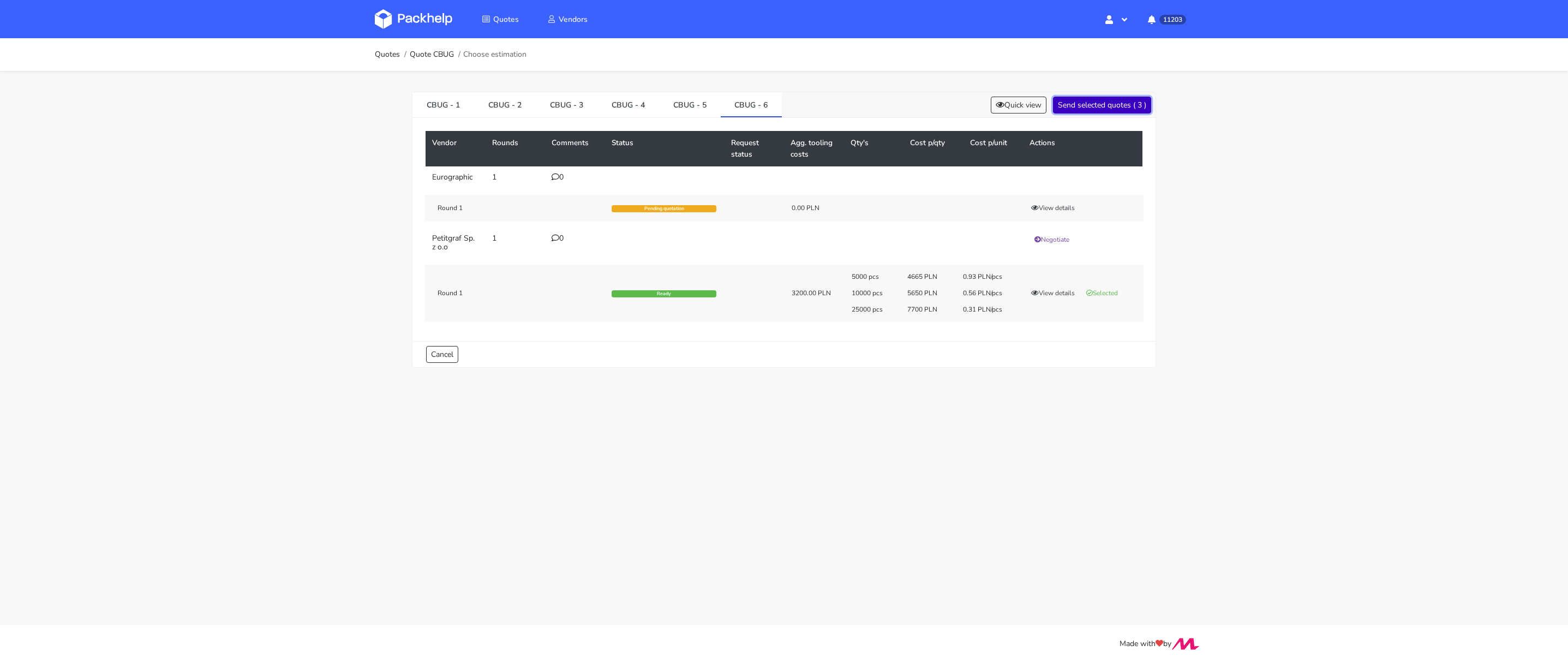
click at [1077, 109] on button "Send selected quotes ( 3 )" at bounding box center [1102, 104] width 98 height 17
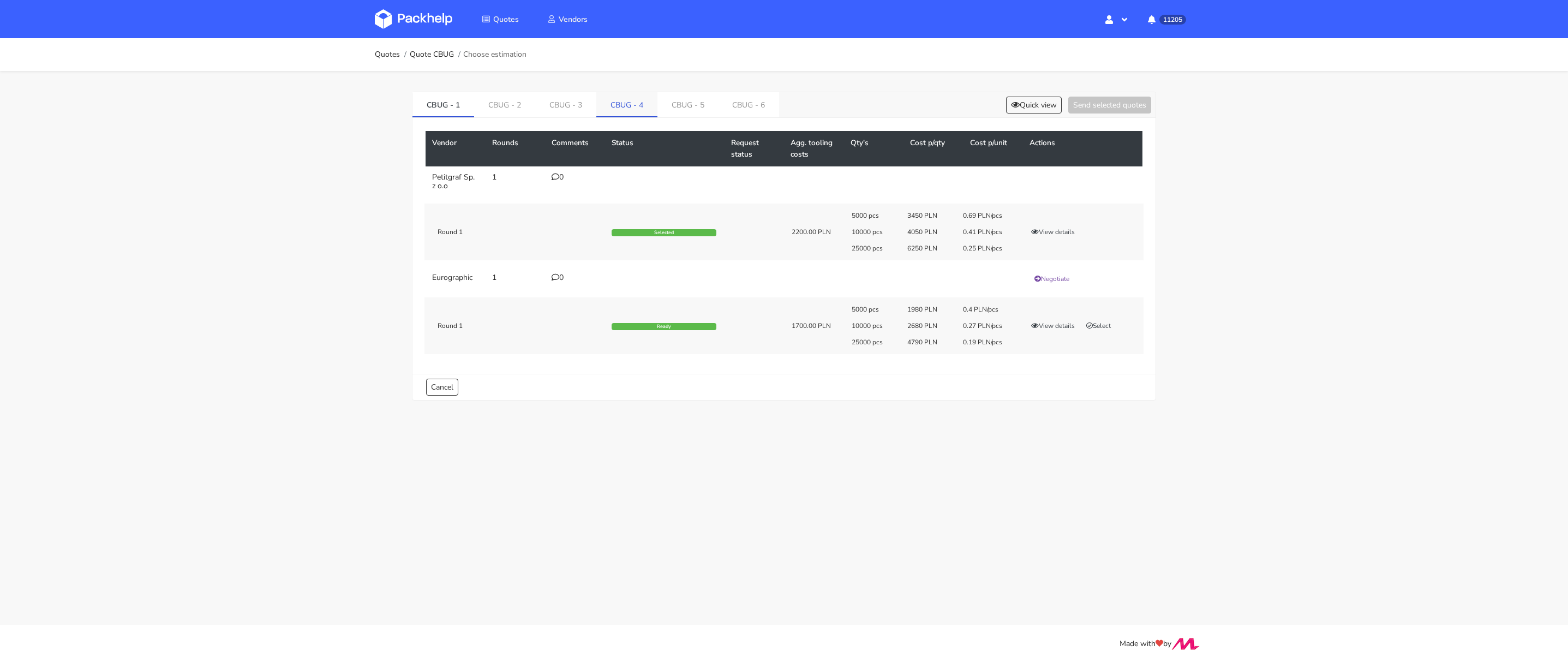
click at [606, 110] on link "CBUG - 4" at bounding box center [626, 104] width 61 height 24
click at [438, 107] on link "CBUG - 1" at bounding box center [443, 104] width 62 height 24
click at [625, 109] on link "CBUG - 4" at bounding box center [628, 104] width 62 height 24
click at [690, 106] on link "CBUG - 5" at bounding box center [689, 104] width 61 height 24
click at [749, 105] on link "CBUG - 6" at bounding box center [751, 104] width 61 height 24
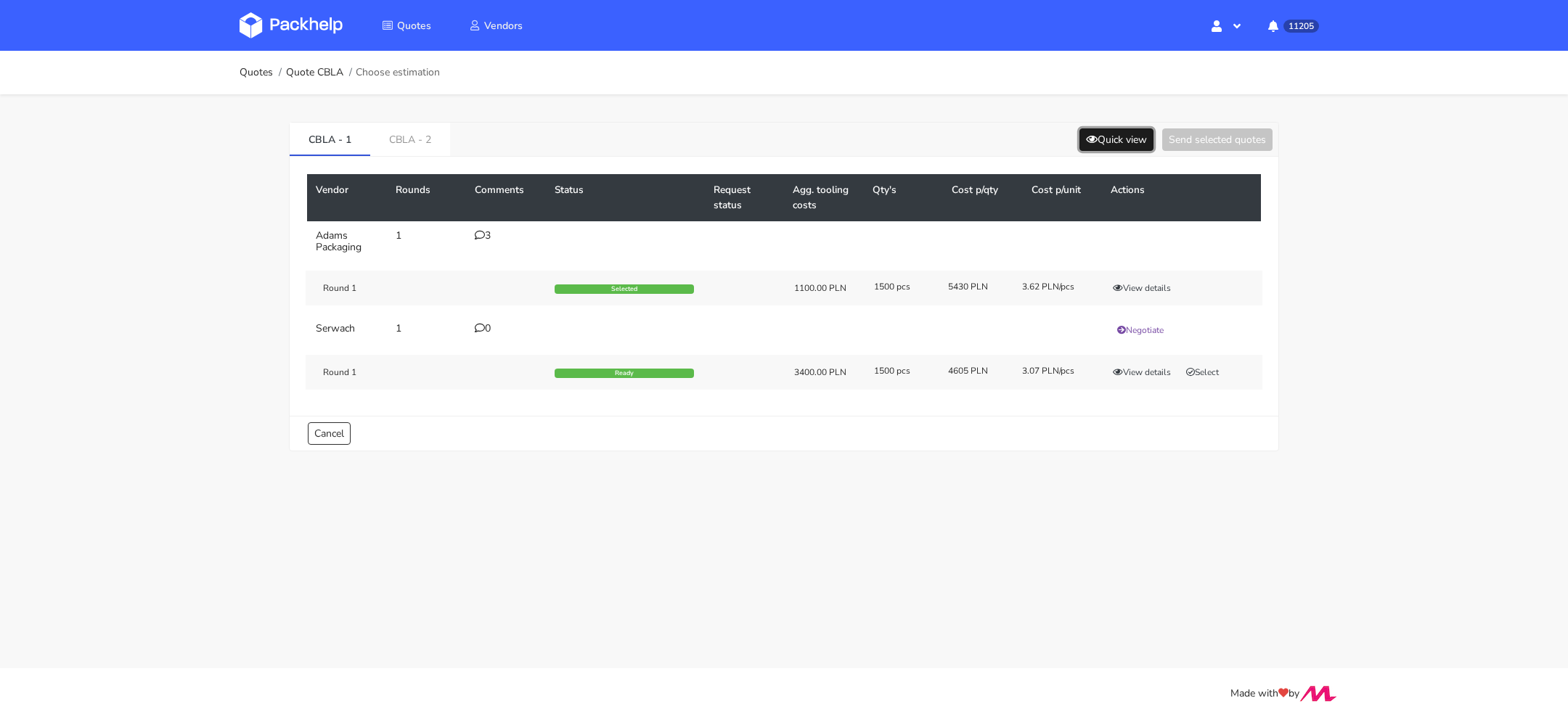
click at [1096, 136] on button "Quick view" at bounding box center [1116, 139] width 74 height 22
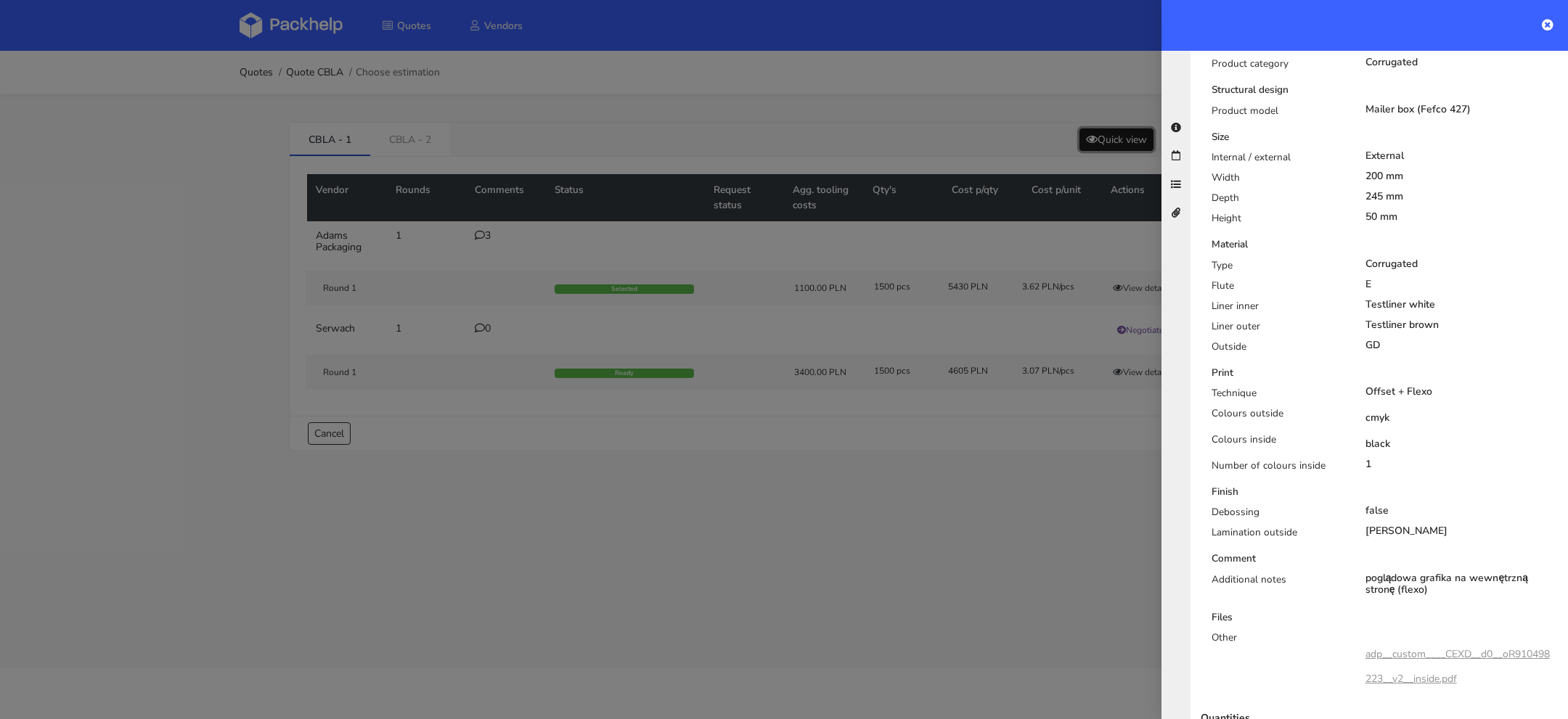
scroll to position [445, 0]
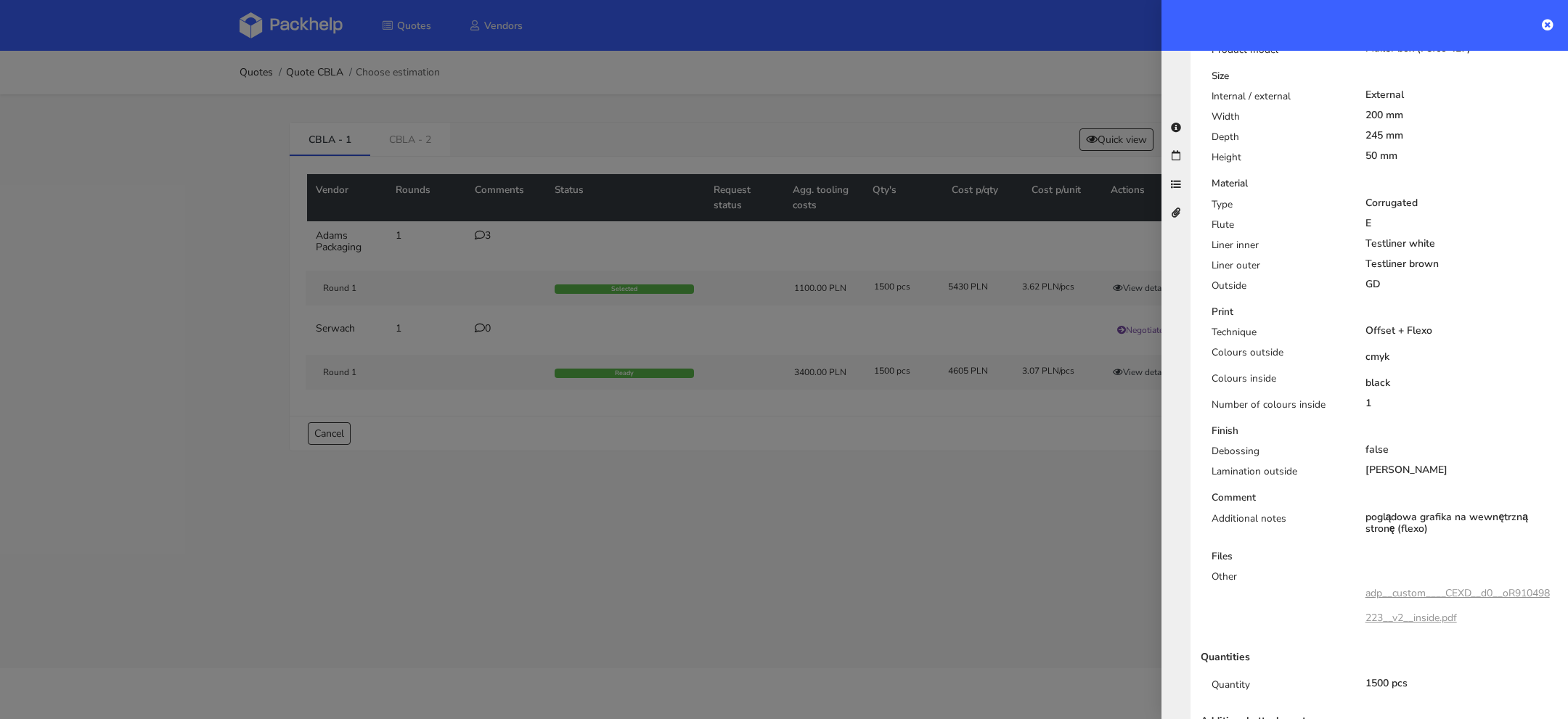
click at [463, 259] on div at bounding box center [784, 359] width 1568 height 719
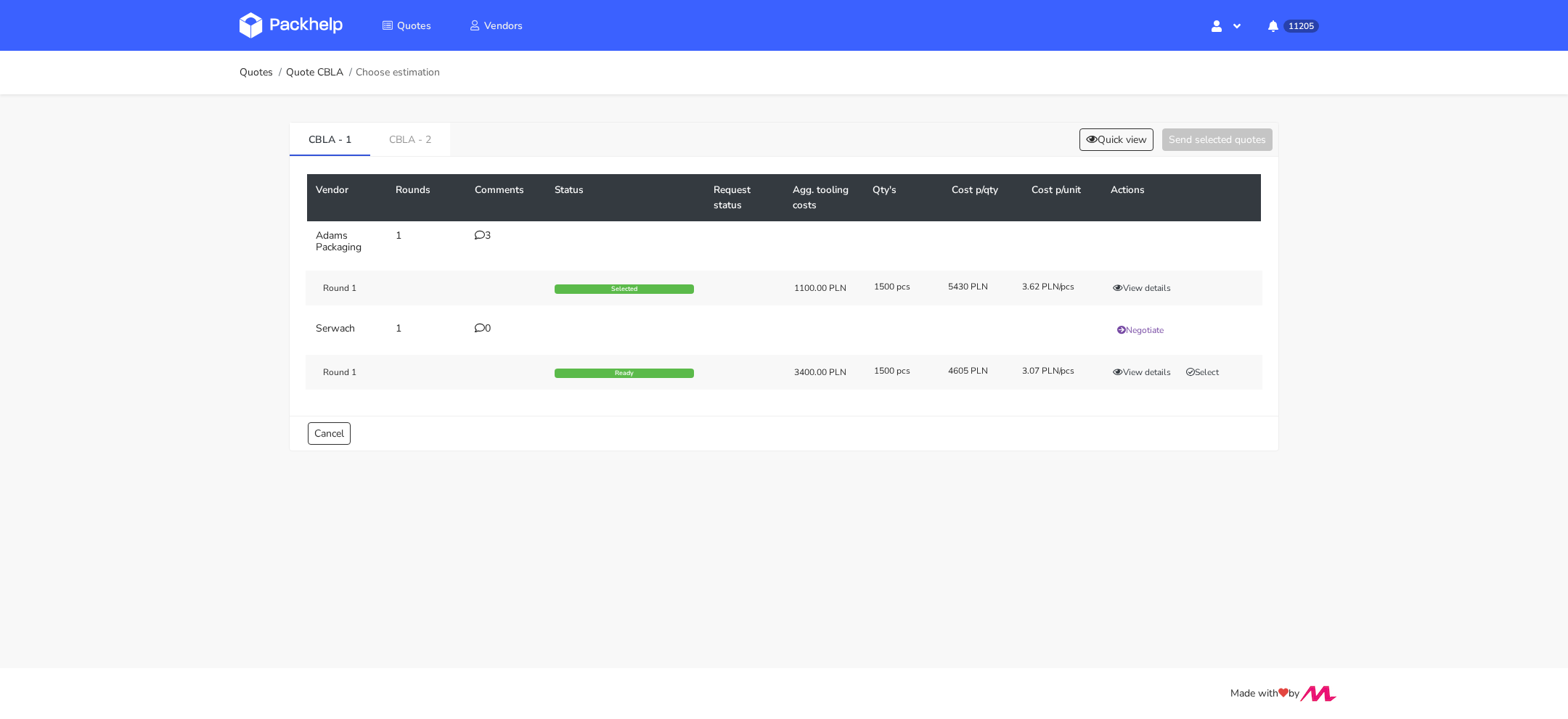
click at [469, 246] on td "3" at bounding box center [506, 241] width 80 height 40
click at [474, 242] on td "3" at bounding box center [506, 241] width 80 height 40
click at [489, 230] on div "3" at bounding box center [506, 236] width 62 height 11
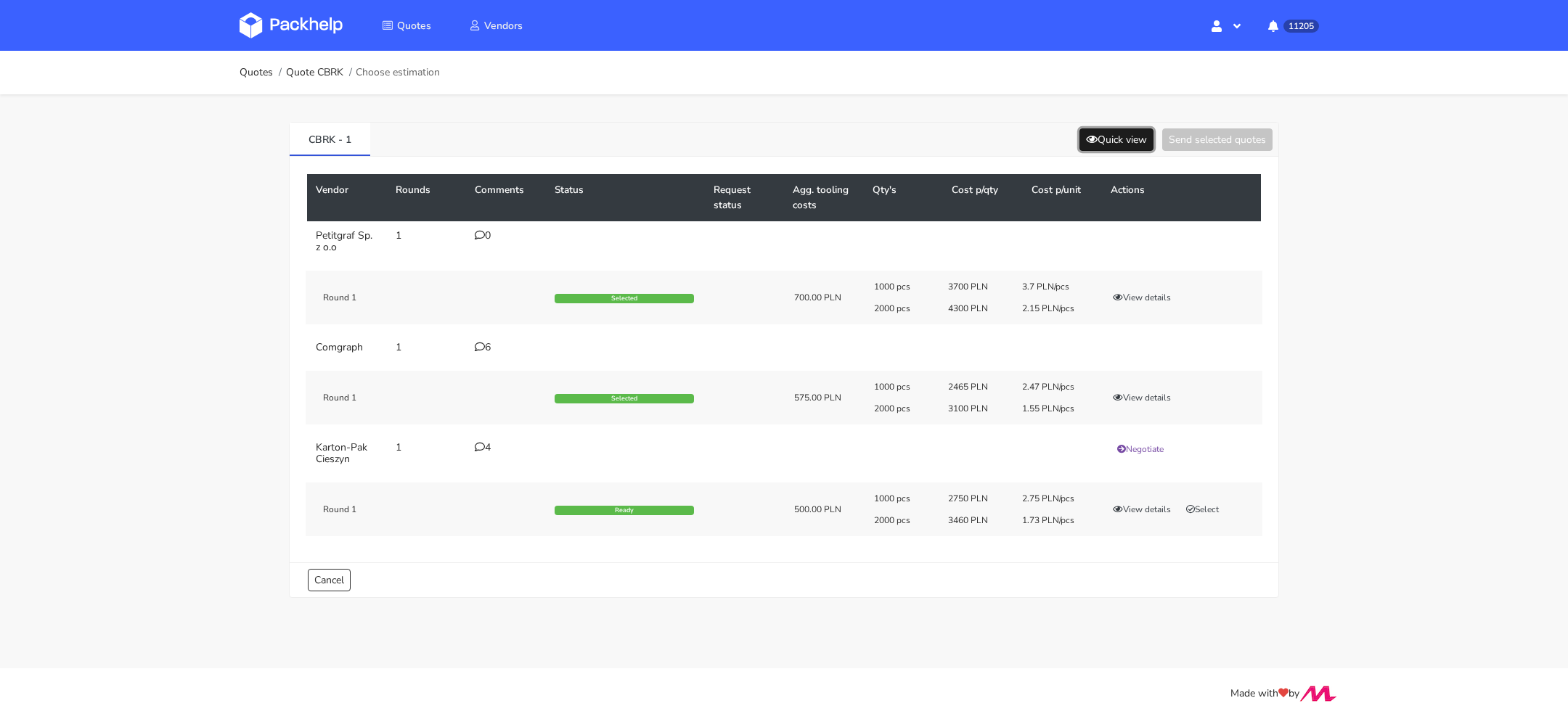
click at [1102, 148] on button "Quick view" at bounding box center [1116, 139] width 74 height 22
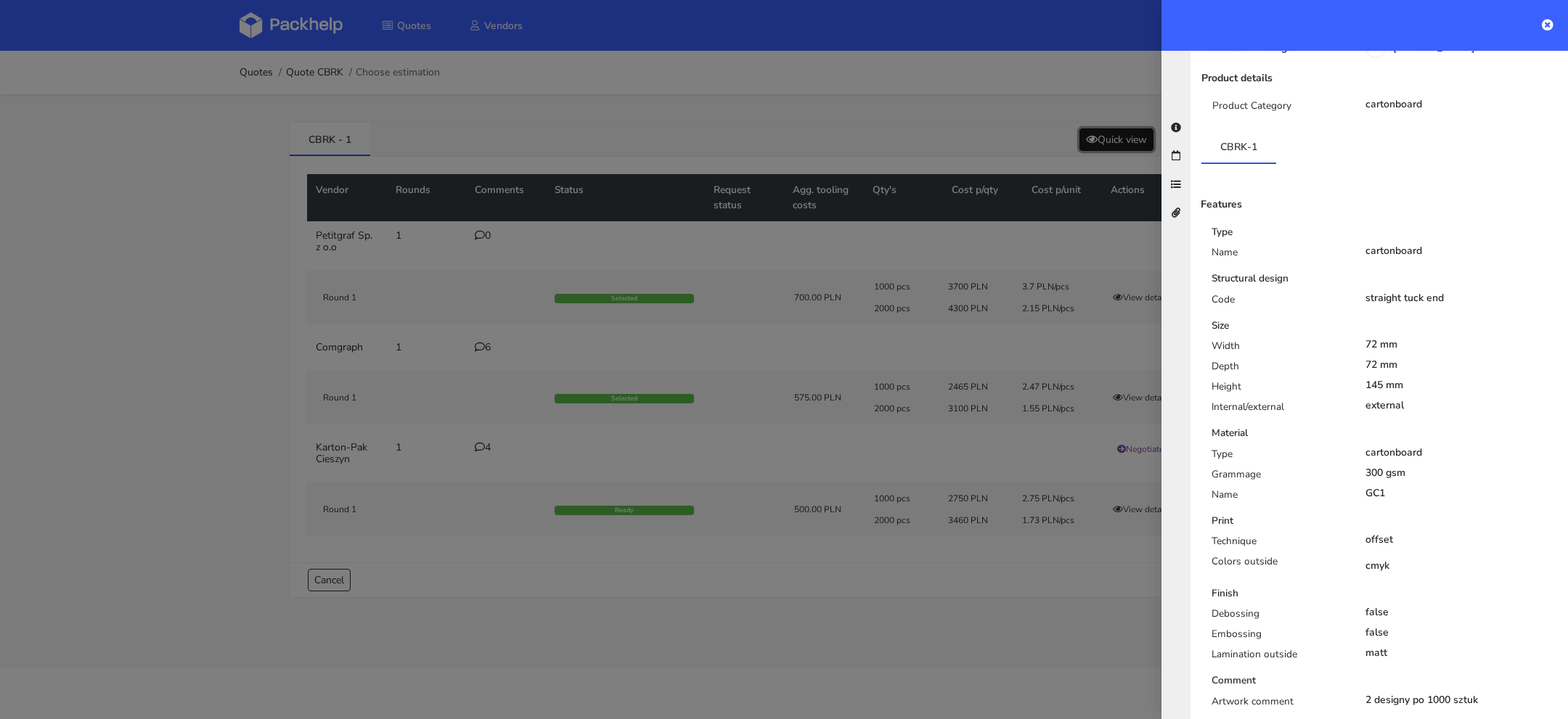
scroll to position [270, 0]
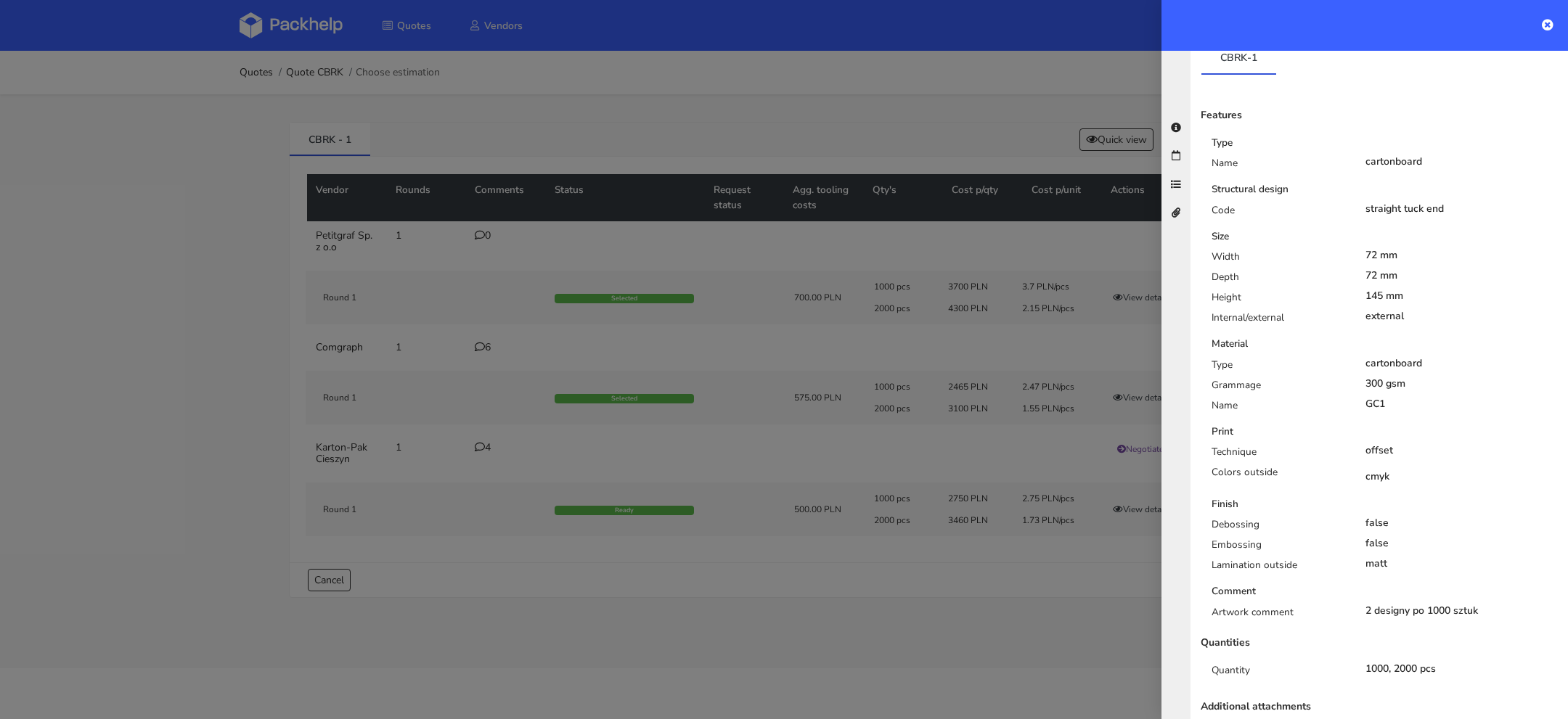
click at [631, 358] on div at bounding box center [784, 359] width 1568 height 719
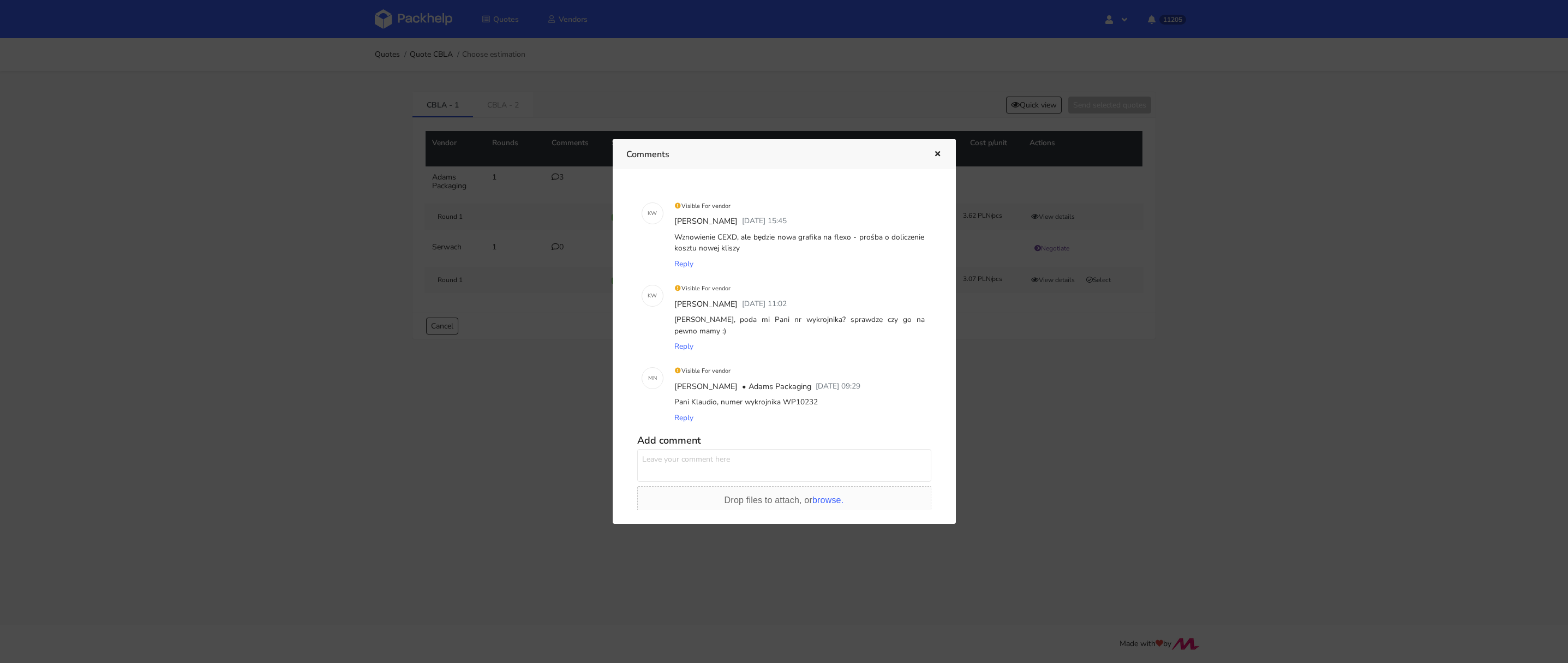
scroll to position [213, 0]
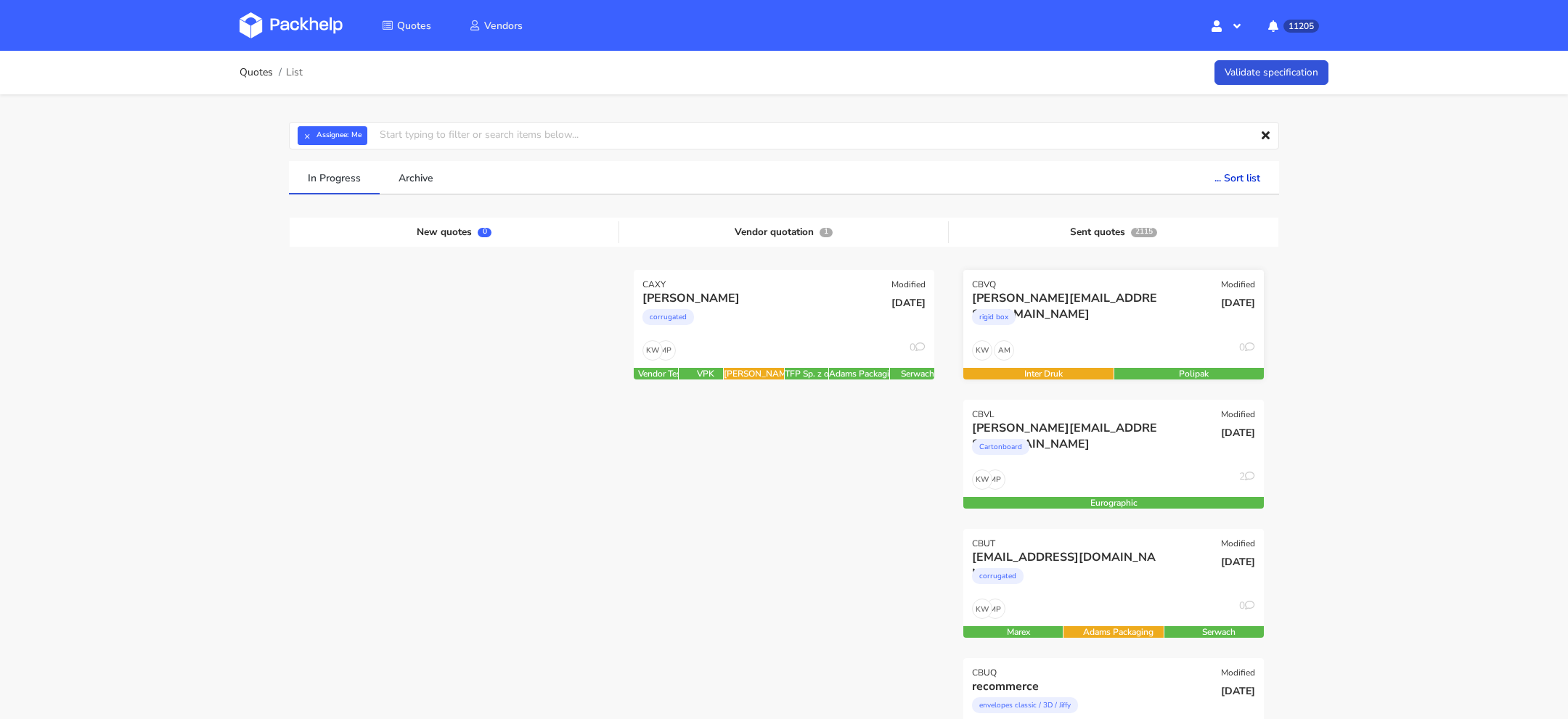
click at [1097, 326] on div "rigid box" at bounding box center [1068, 321] width 193 height 29
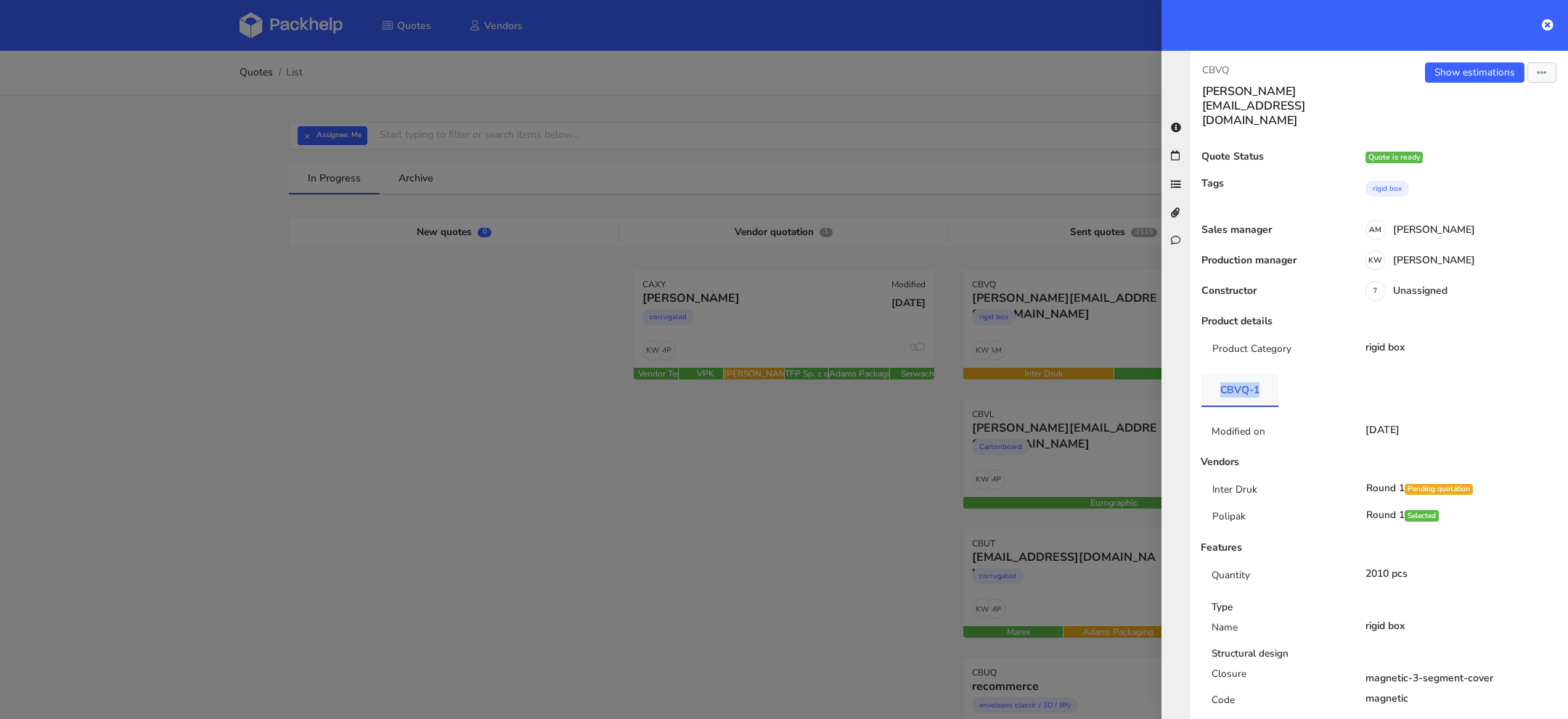
drag, startPoint x: 1262, startPoint y: 364, endPoint x: 1213, endPoint y: 365, distance: 49.0
click at [1213, 373] on link "CBVQ-1" at bounding box center [1239, 389] width 77 height 32
copy link "CBVQ-1"
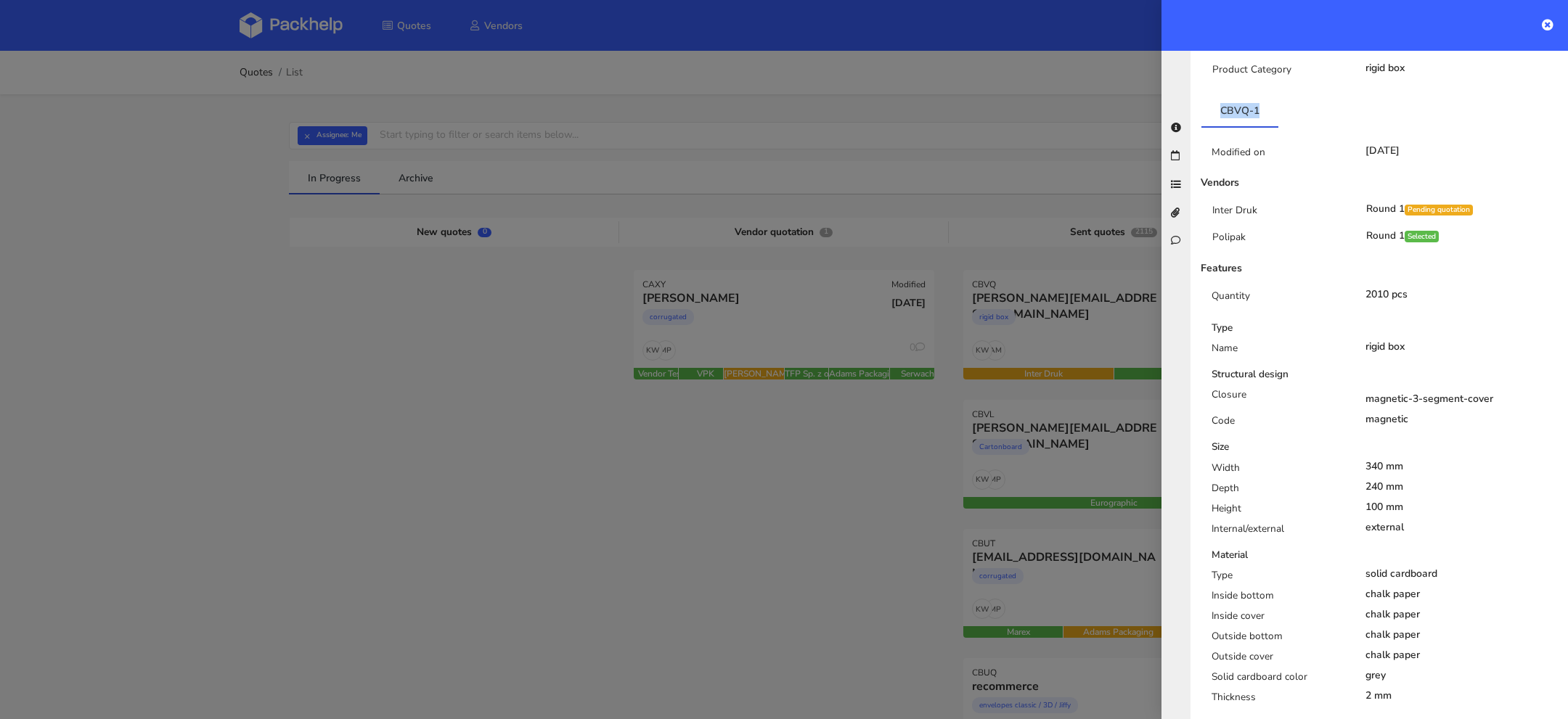
scroll to position [286, 0]
